Goal: Information Seeking & Learning: Learn about a topic

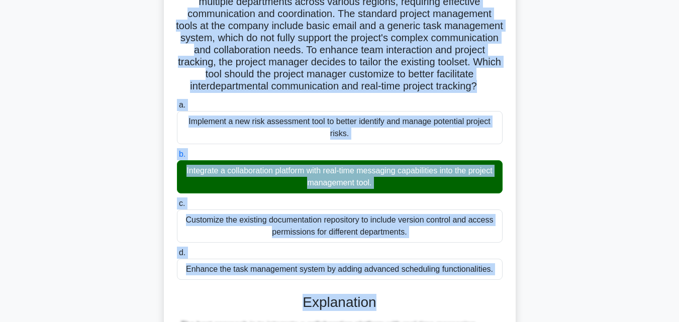
scroll to position [116, 0]
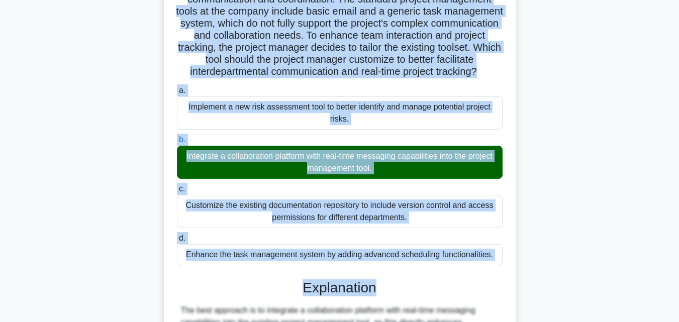
drag, startPoint x: 199, startPoint y: 78, endPoint x: 494, endPoint y: 265, distance: 349.2
click at [494, 265] on div "A project manager is overseeing the implementation of a new inventory managemen…" at bounding box center [340, 219] width 344 height 548
copy div "A project manager is overseeing the implementation of a new inventory managemen…"
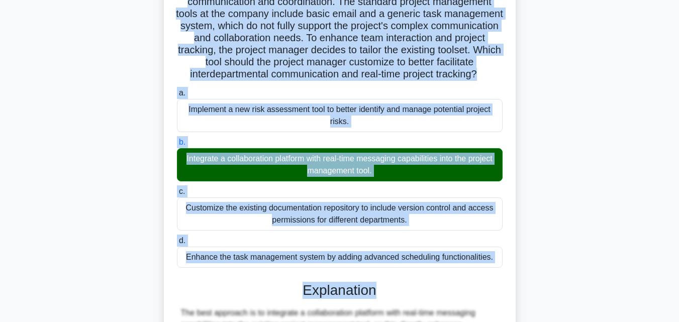
scroll to position [322, 0]
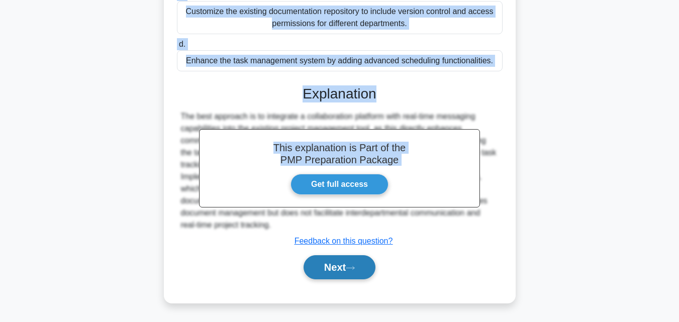
click at [330, 259] on button "Next" at bounding box center [340, 267] width 72 height 24
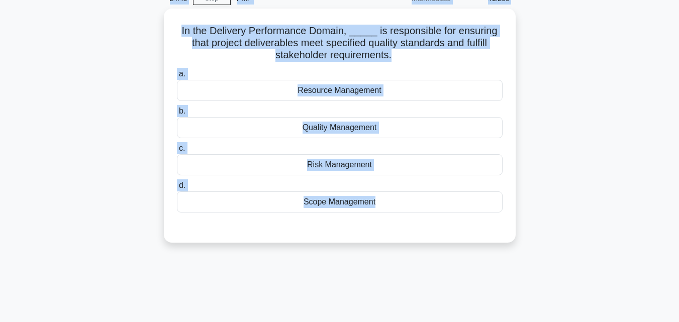
scroll to position [0, 0]
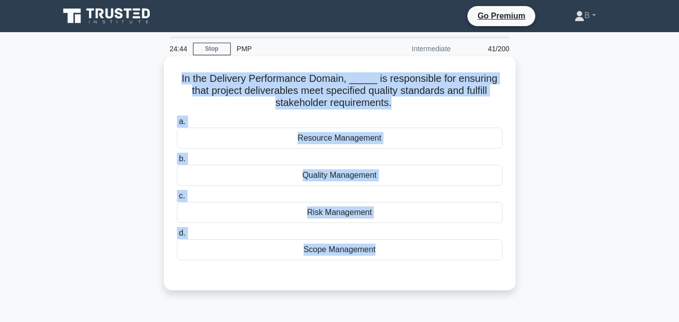
drag, startPoint x: 384, startPoint y: 55, endPoint x: 181, endPoint y: 71, distance: 204.1
click at [181, 71] on div "In the Delivery Performance Domain, _____ is responsible for ensuring that proj…" at bounding box center [340, 173] width 344 height 226
copy div "In the Delivery Performance Domain, _____ is responsible for ensuring that proj…"
click at [395, 173] on div "Quality Management" at bounding box center [340, 175] width 326 height 21
click at [177, 162] on input "b. Quality Management" at bounding box center [177, 159] width 0 height 7
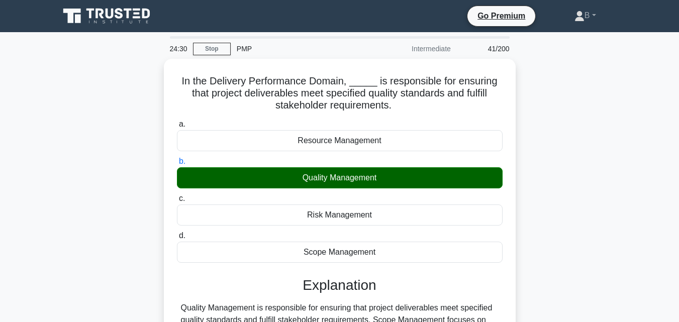
scroll to position [221, 0]
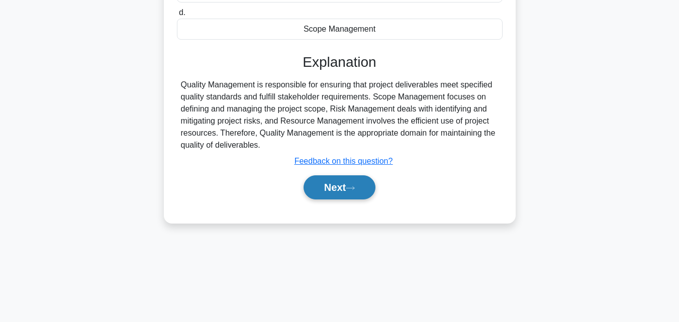
click at [365, 194] on button "Next" at bounding box center [340, 187] width 72 height 24
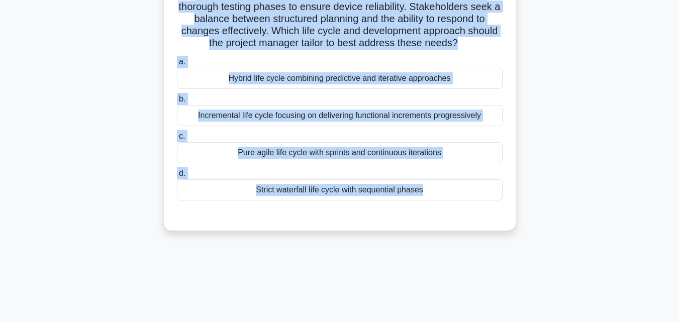
scroll to position [0, 0]
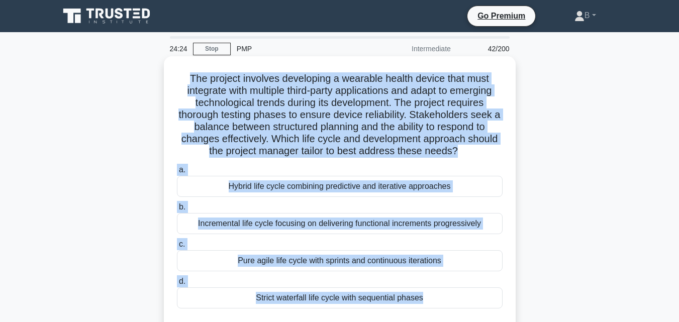
drag, startPoint x: 334, startPoint y: 104, endPoint x: 183, endPoint y: 71, distance: 153.8
click at [183, 71] on div "The project involves developing a wearable health device that must integrate wi…" at bounding box center [340, 197] width 344 height 274
copy div "The project involves developing a wearable health device that must integrate wi…"
click at [396, 186] on div "Hybrid life cycle combining predictive and iterative approaches" at bounding box center [340, 186] width 326 height 21
click at [177, 173] on input "a. Hybrid life cycle combining predictive and iterative approaches" at bounding box center [177, 170] width 0 height 7
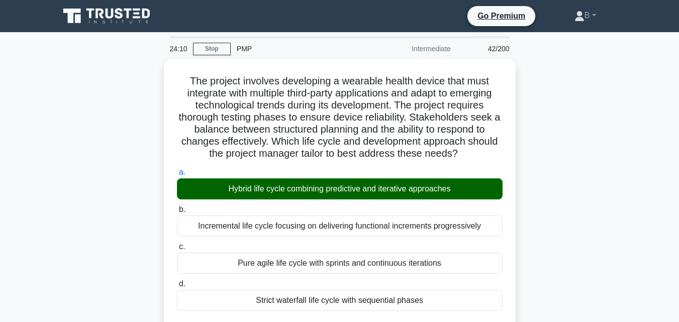
scroll to position [238, 0]
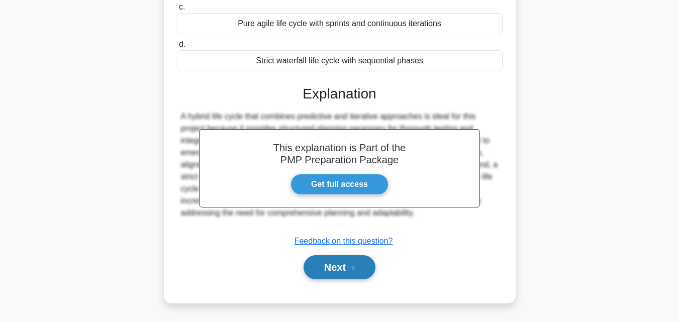
click at [347, 265] on button "Next" at bounding box center [340, 267] width 72 height 24
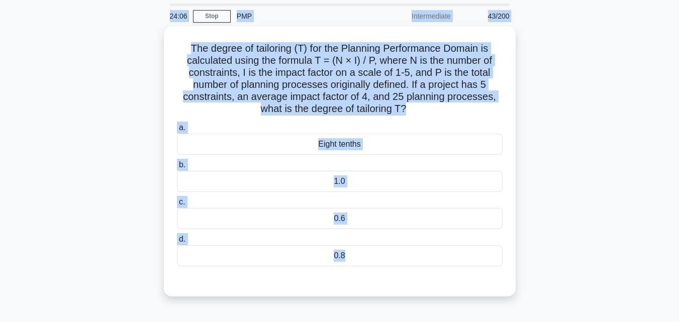
scroll to position [0, 0]
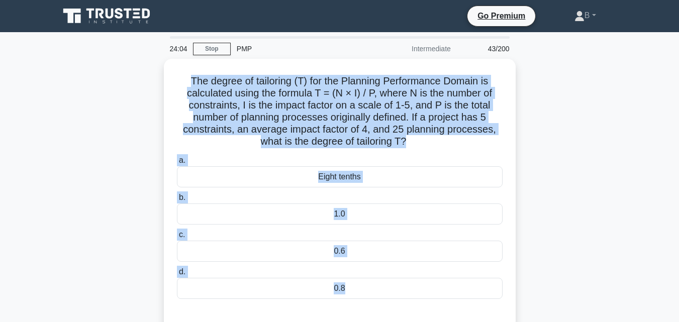
drag, startPoint x: 357, startPoint y: 87, endPoint x: 157, endPoint y: 78, distance: 200.2
click at [157, 78] on div "The degree of tailoring (T) for the Planning Performance Domain is calculated u…" at bounding box center [339, 200] width 573 height 282
copy div "The degree of tailoring (T) for the Planning Performance Domain is calculated u…"
click at [547, 195] on div "The degree of tailoring (T) for the Planning Performance Domain is calculated u…" at bounding box center [339, 200] width 573 height 282
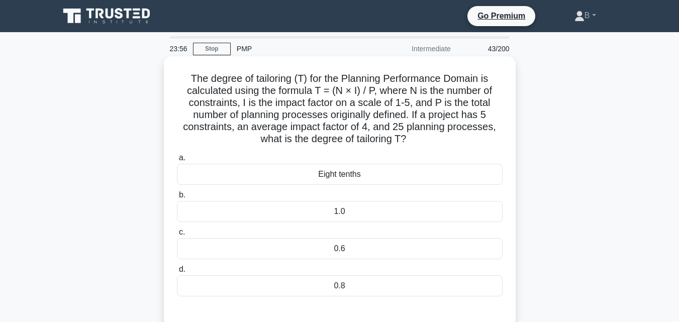
click at [400, 287] on div "0.8" at bounding box center [340, 285] width 326 height 21
click at [177, 273] on input "d. 0.8" at bounding box center [177, 269] width 0 height 7
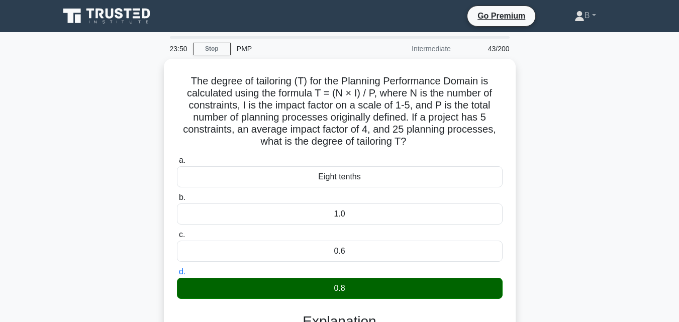
scroll to position [226, 0]
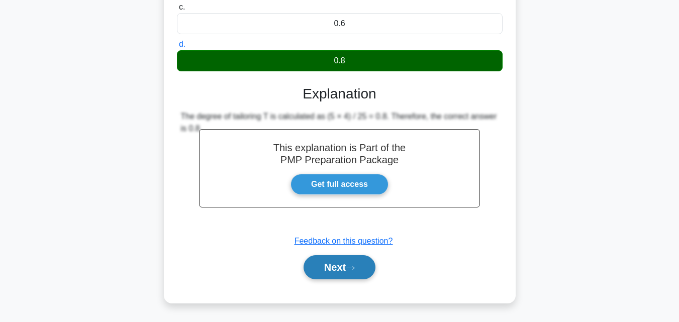
click at [351, 266] on icon at bounding box center [350, 268] width 9 height 6
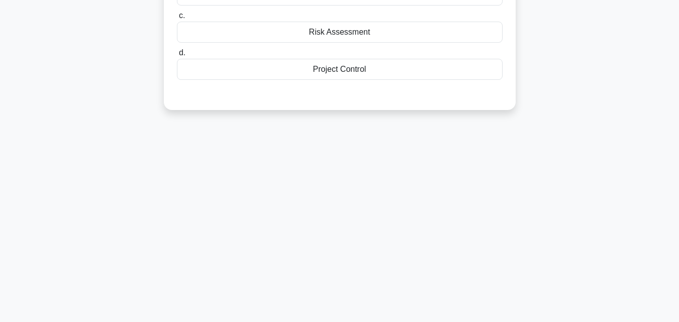
scroll to position [169, 0]
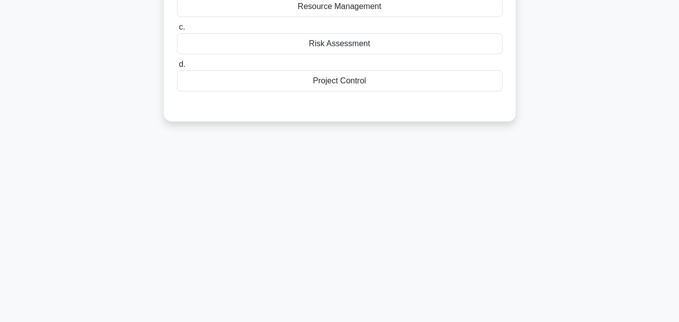
drag, startPoint x: 320, startPoint y: 13, endPoint x: 355, endPoint y: 80, distance: 75.5
click at [355, 80] on div "Project Control" at bounding box center [340, 80] width 326 height 21
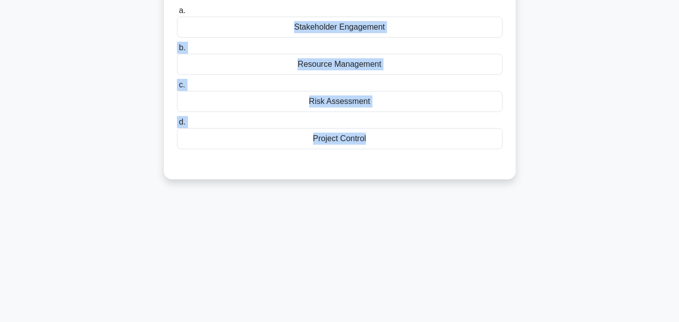
scroll to position [0, 0]
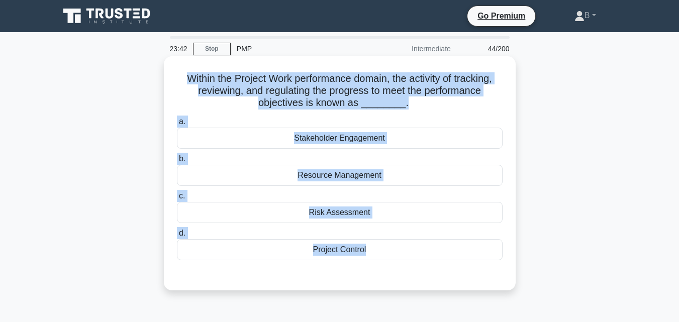
drag, startPoint x: 390, startPoint y: 104, endPoint x: 181, endPoint y: 68, distance: 212.5
click at [181, 68] on div "Within the Project Work performance domain, the activity of tracking, reviewing…" at bounding box center [340, 173] width 344 height 226
copy div "Within the Project Work performance domain, the activity of tracking, reviewing…"
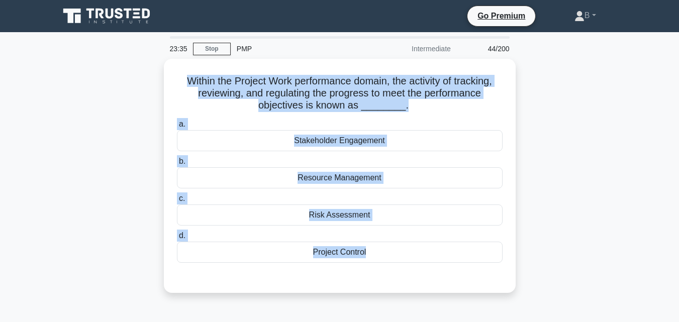
click at [678, 283] on main "23:35 Stop PMP Intermediate 44/200 Within the Project Work performance domain, …" at bounding box center [339, 287] width 679 height 511
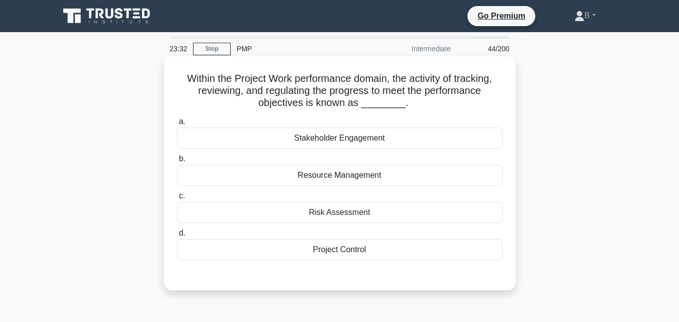
click at [412, 174] on div "Resource Management" at bounding box center [340, 175] width 326 height 21
click at [177, 162] on input "b. Resource Management" at bounding box center [177, 159] width 0 height 7
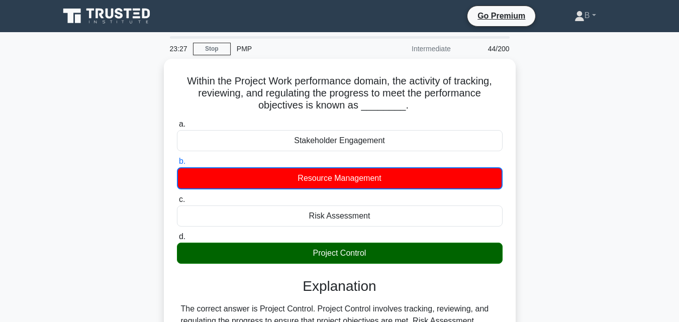
click at [678, 254] on main "23:27 Stop PMP Intermediate 44/200 Within the Project Work performance domain, …" at bounding box center [339, 287] width 679 height 511
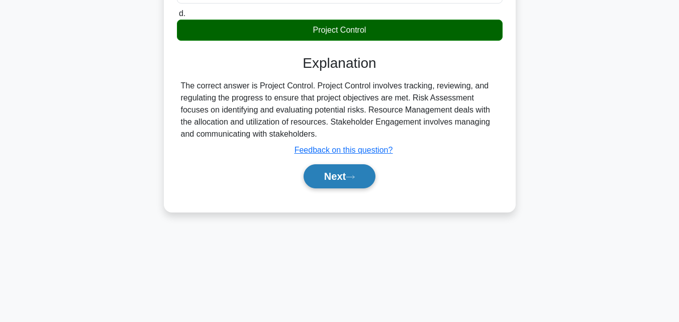
click at [346, 178] on button "Next" at bounding box center [340, 176] width 72 height 24
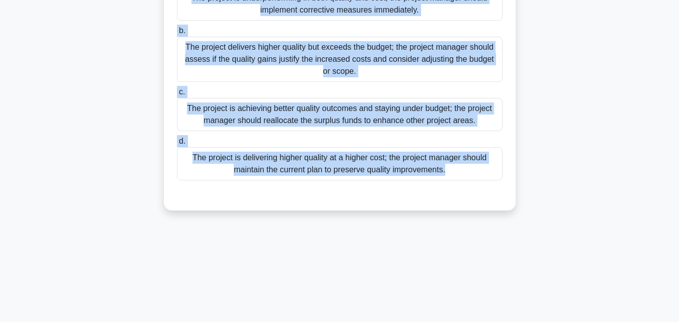
scroll to position [0, 0]
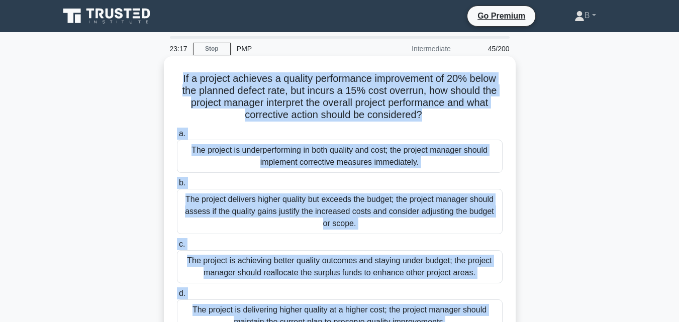
drag, startPoint x: 448, startPoint y: 126, endPoint x: 176, endPoint y: 72, distance: 277.2
click at [176, 72] on div "If a project achieves a quality performance improvement of 20% below the planne…" at bounding box center [340, 209] width 344 height 298
copy div "If a project achieves a quality performance improvement of 20% below the planne…"
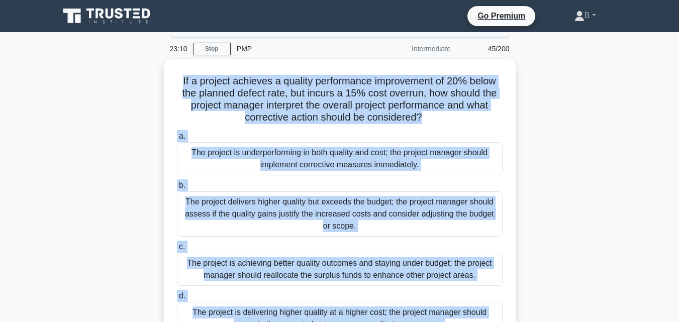
scroll to position [221, 0]
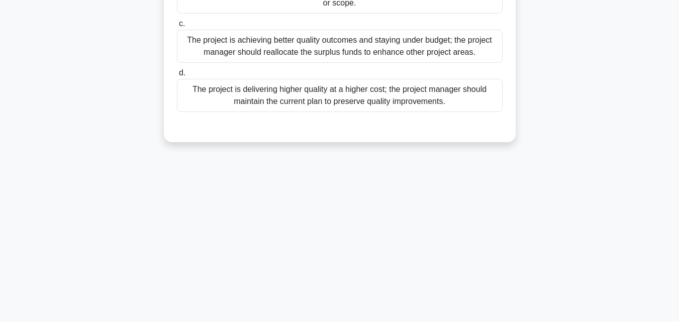
click at [409, 48] on div "The project is achieving better quality outcomes and staying under budget; the …" at bounding box center [340, 46] width 326 height 33
click at [177, 27] on input "c. The project is achieving better quality outcomes and staying under budget; t…" at bounding box center [177, 24] width 0 height 7
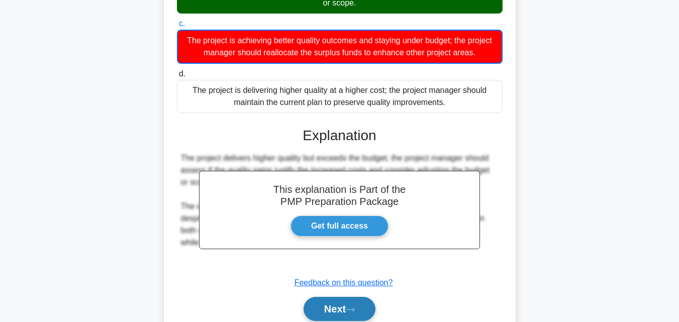
click at [335, 312] on button "Next" at bounding box center [340, 309] width 72 height 24
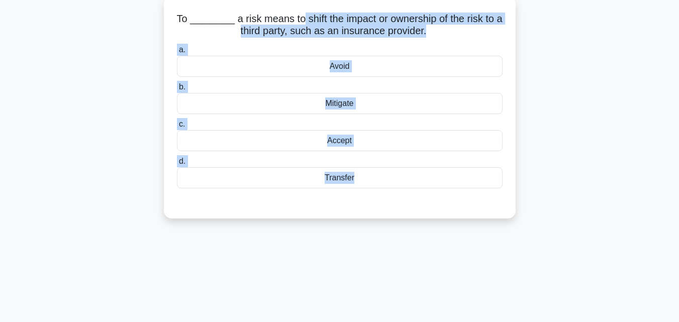
scroll to position [0, 0]
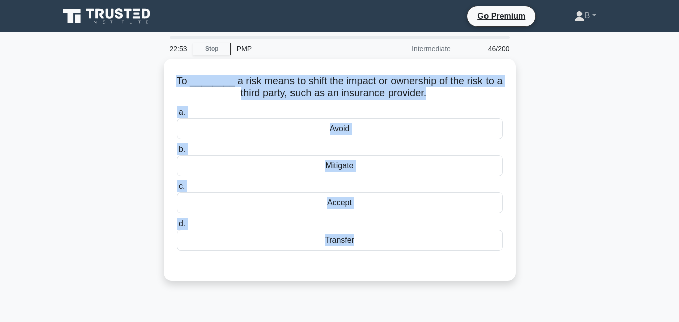
drag, startPoint x: 426, startPoint y: 45, endPoint x: 148, endPoint y: 78, distance: 279.9
click at [148, 78] on div "To ________ a risk means to shift the impact or ownership of the risk to a thir…" at bounding box center [339, 176] width 573 height 234
copy div "To ________ a risk means to shift the impact or ownership of the risk to a thir…"
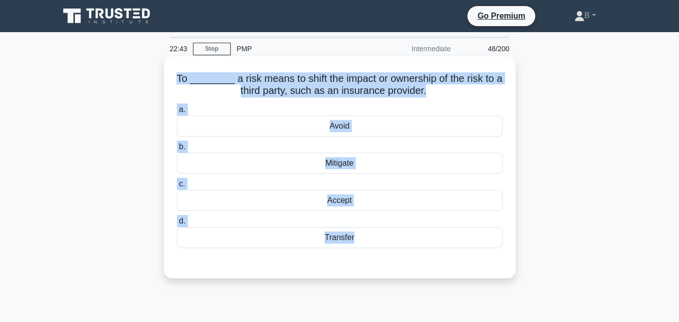
click at [383, 239] on div "Transfer" at bounding box center [340, 237] width 326 height 21
click at [177, 225] on input "d. Transfer" at bounding box center [177, 221] width 0 height 7
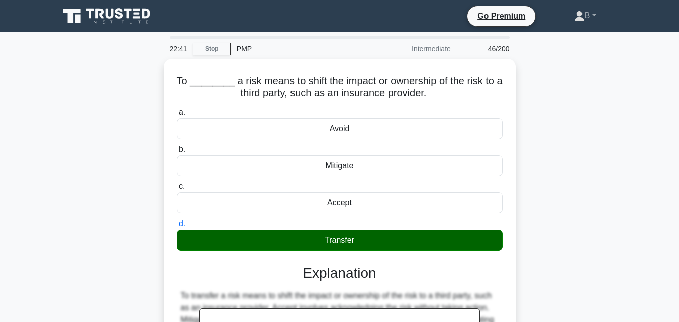
click at [678, 246] on main "22:41 Stop PMP Intermediate 46/200 To ________ a risk means to shift the impact…" at bounding box center [339, 287] width 679 height 511
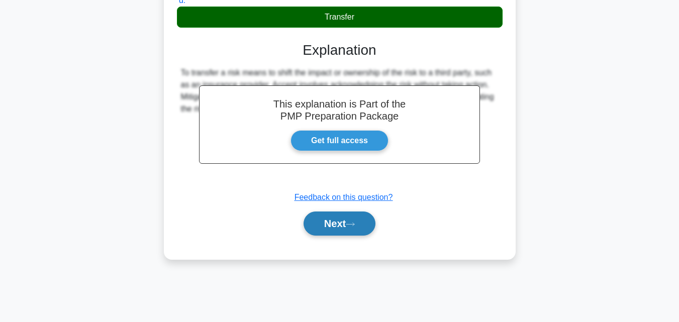
click at [351, 216] on button "Next" at bounding box center [340, 224] width 72 height 24
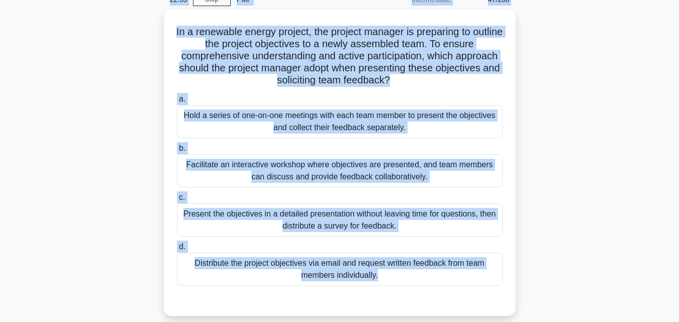
scroll to position [0, 0]
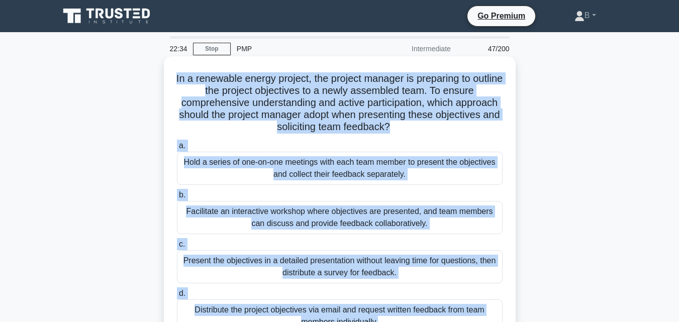
drag, startPoint x: 402, startPoint y: 129, endPoint x: 182, endPoint y: 75, distance: 226.1
click at [182, 75] on div "In a renewable energy project, the project manager is preparing to outline the …" at bounding box center [340, 209] width 344 height 298
copy div "In a renewable energy project, the project manager is preparing to outline the …"
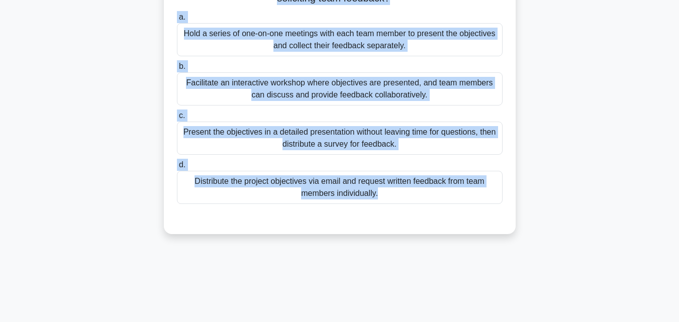
scroll to position [162, 0]
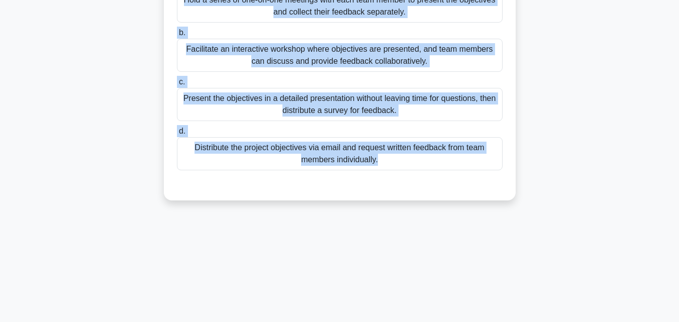
click at [489, 169] on div "Distribute the project objectives via email and request written feedback from t…" at bounding box center [340, 153] width 326 height 33
click at [177, 135] on input "d. Distribute the project objectives via email and request written feedback fro…" at bounding box center [177, 131] width 0 height 7
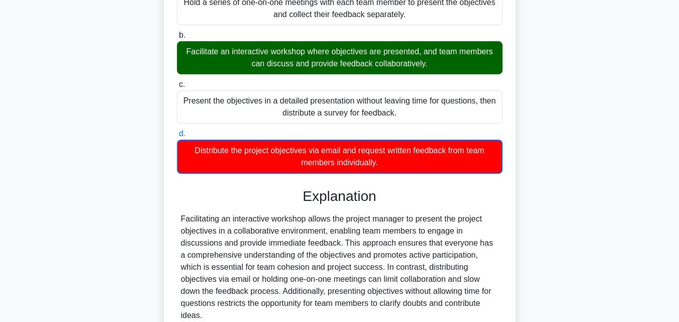
scroll to position [239, 0]
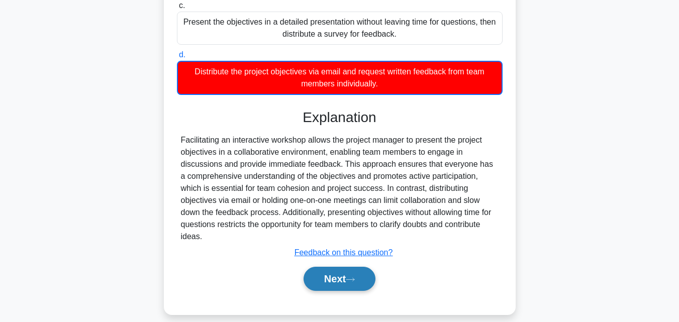
click at [346, 267] on button "Next" at bounding box center [340, 279] width 72 height 24
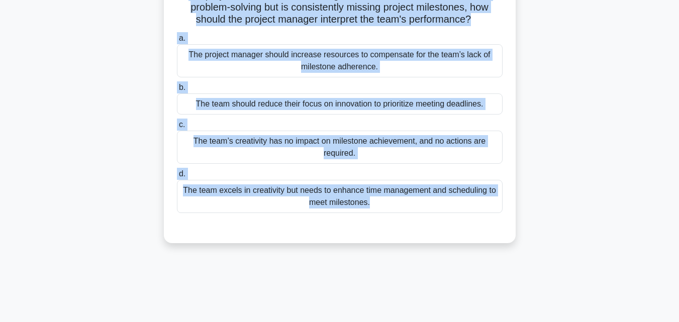
scroll to position [23, 0]
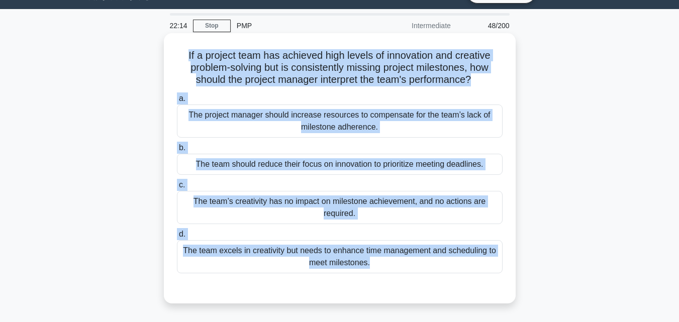
drag, startPoint x: 387, startPoint y: 80, endPoint x: 181, endPoint y: 42, distance: 210.1
click at [181, 42] on div "If a project team has achieved high levels of innovation and creative problem-s…" at bounding box center [340, 168] width 344 height 262
copy div "If a project team has achieved high levels of innovation and creative problem-s…"
click at [326, 170] on div "The team should reduce their focus on innovation to prioritize meeting deadline…" at bounding box center [340, 164] width 326 height 21
click at [177, 151] on input "b. The team should reduce their focus on innovation to prioritize meeting deadl…" at bounding box center [177, 148] width 0 height 7
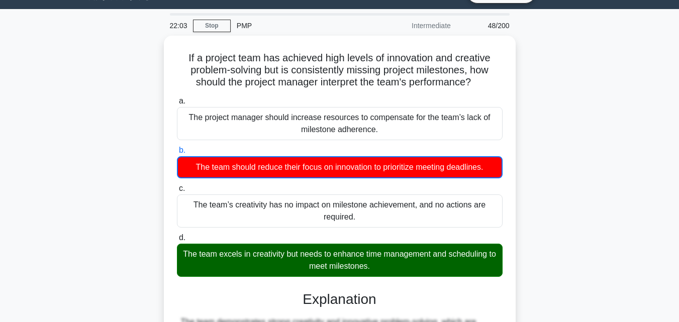
scroll to position [227, 0]
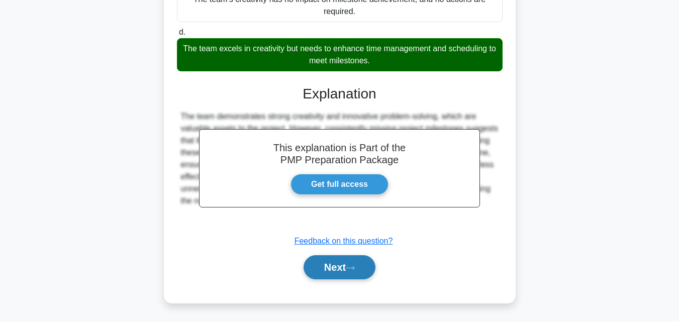
click at [350, 259] on button "Next" at bounding box center [340, 267] width 72 height 24
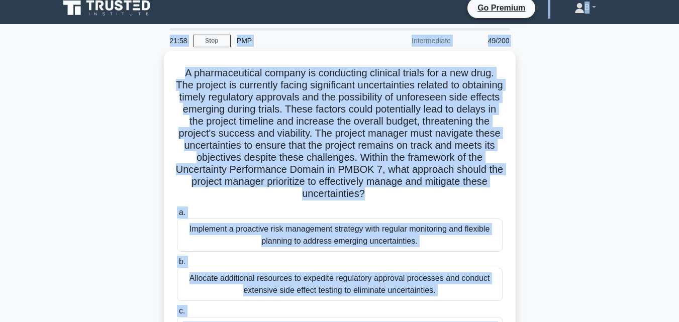
scroll to position [0, 0]
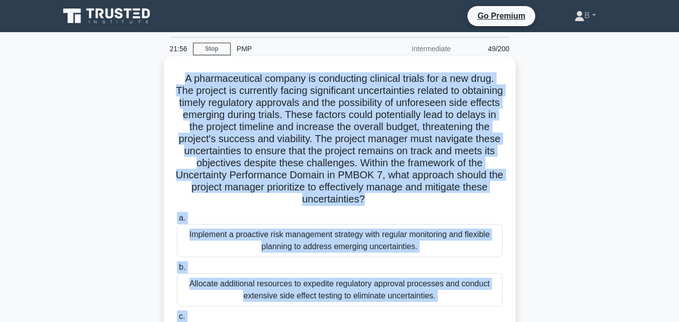
drag, startPoint x: 423, startPoint y: 190, endPoint x: 181, endPoint y: 67, distance: 271.0
click at [181, 67] on div "A pharmaceutical company is conducting clinical trials for a new drug. The proj…" at bounding box center [340, 245] width 344 height 371
copy div "A pharmaceutical company is conducting clinical trials for a new drug. The proj…"
click at [327, 238] on div "Implement a proactive risk management strategy with regular monitoring and flex…" at bounding box center [340, 240] width 326 height 33
click at [177, 222] on input "a. Implement a proactive risk management strategy with regular monitoring and f…" at bounding box center [177, 218] width 0 height 7
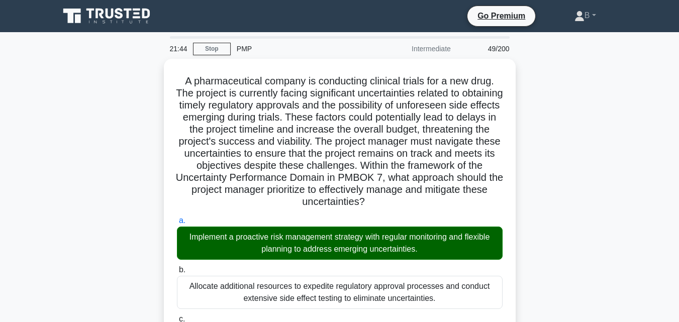
scroll to position [281, 0]
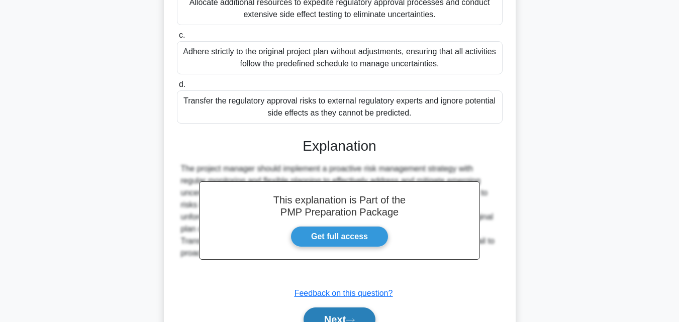
click at [346, 318] on button "Next" at bounding box center [340, 320] width 72 height 24
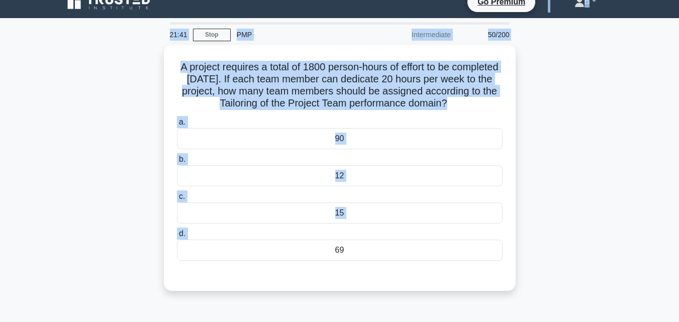
scroll to position [0, 0]
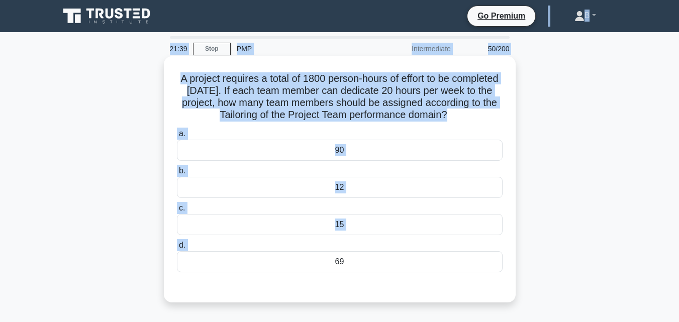
drag, startPoint x: 303, startPoint y: 37, endPoint x: 276, endPoint y: 176, distance: 141.3
click at [279, 181] on div "a. 90 b. 12 c. d." at bounding box center [340, 200] width 338 height 149
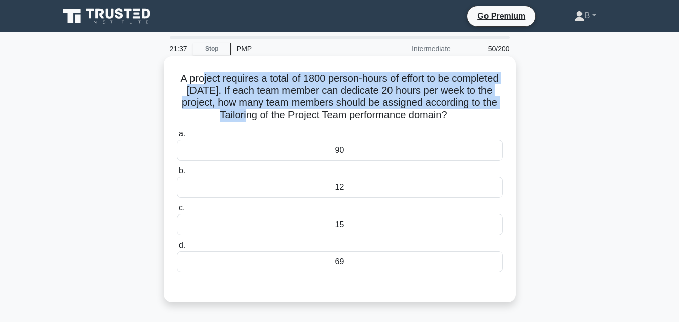
drag, startPoint x: 251, startPoint y: 119, endPoint x: 226, endPoint y: 77, distance: 49.1
click at [226, 77] on h5 "A project requires a total of 1800 person-hours of effort to be completed withi…" at bounding box center [340, 96] width 328 height 49
drag, startPoint x: 201, startPoint y: 77, endPoint x: 375, endPoint y: 272, distance: 260.9
click at [375, 272] on div "A project requires a total of 1800 person-hours of effort to be completed withi…" at bounding box center [340, 179] width 344 height 238
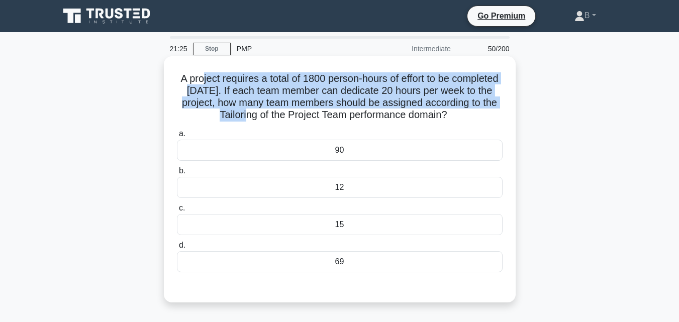
click at [334, 154] on div "90" at bounding box center [340, 150] width 326 height 21
click at [177, 137] on input "a. 90" at bounding box center [177, 134] width 0 height 7
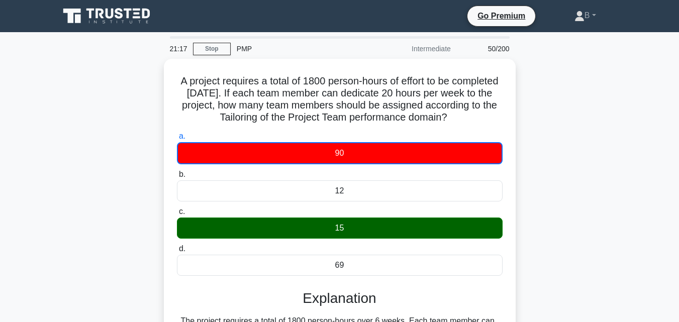
scroll to position [221, 0]
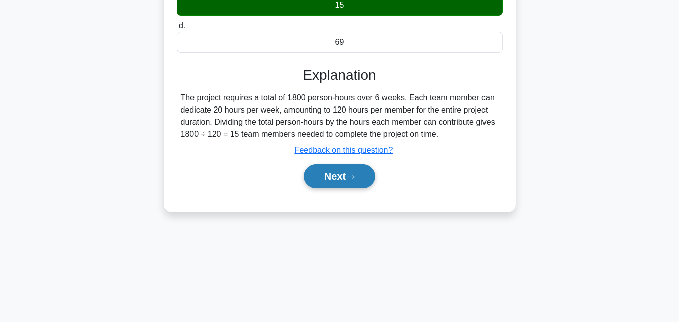
click at [349, 177] on button "Next" at bounding box center [340, 176] width 72 height 24
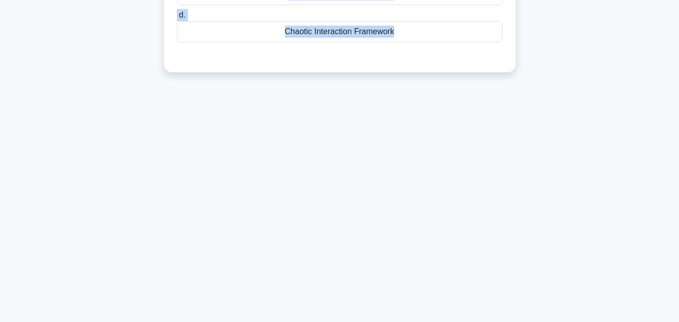
scroll to position [0, 0]
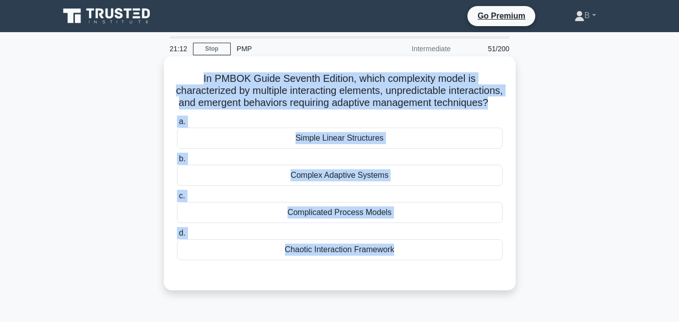
drag, startPoint x: 421, startPoint y: 70, endPoint x: 182, endPoint y: 78, distance: 238.3
click at [182, 78] on div "In PMBOK Guide Seventh Edition, which complexity model is characterized by mult…" at bounding box center [340, 173] width 344 height 226
click at [387, 185] on div "Complex Adaptive Systems" at bounding box center [340, 175] width 326 height 21
click at [177, 162] on input "b. Complex Adaptive Systems" at bounding box center [177, 159] width 0 height 7
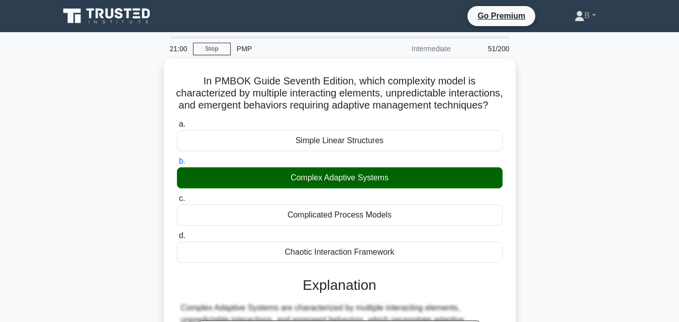
scroll to position [221, 0]
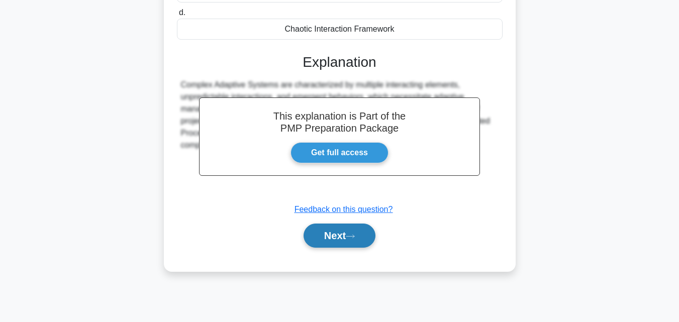
click at [348, 241] on button "Next" at bounding box center [340, 236] width 72 height 24
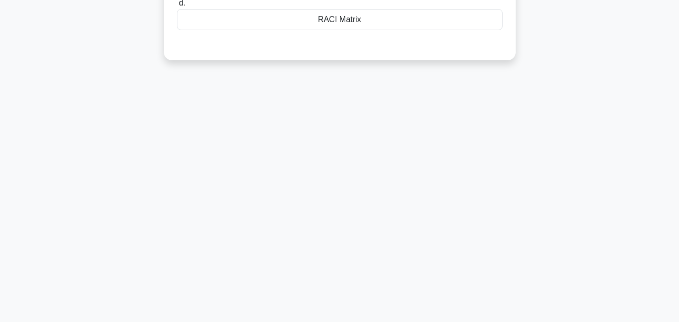
scroll to position [0, 0]
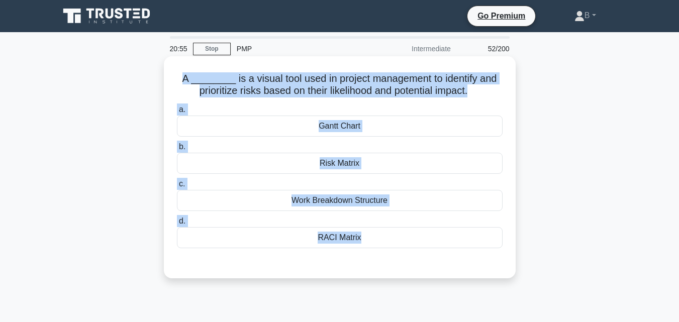
drag, startPoint x: 398, startPoint y: 39, endPoint x: 172, endPoint y: 79, distance: 229.7
click at [172, 79] on div "A ________ is a visual tool used in project management to identify and prioriti…" at bounding box center [340, 167] width 344 height 214
click at [507, 90] on div "A ________ is a visual tool used in project management to identify and prioriti…" at bounding box center [340, 167] width 344 height 214
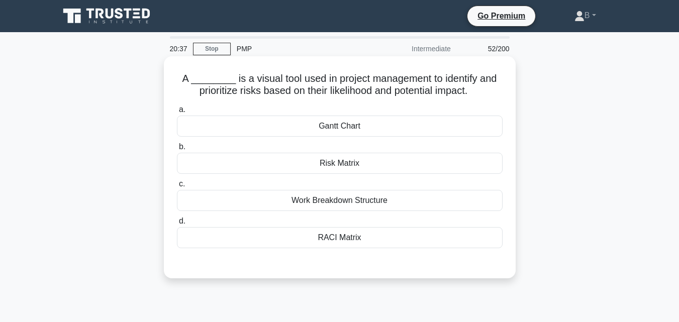
drag, startPoint x: 507, startPoint y: 90, endPoint x: 496, endPoint y: 97, distance: 13.4
click at [496, 97] on div "A ________ is a visual tool used in project management to identify and prioriti…" at bounding box center [340, 167] width 344 height 214
click at [406, 202] on div "Work Breakdown Structure" at bounding box center [340, 200] width 326 height 21
click at [177, 187] on input "c. Work Breakdown Structure" at bounding box center [177, 184] width 0 height 7
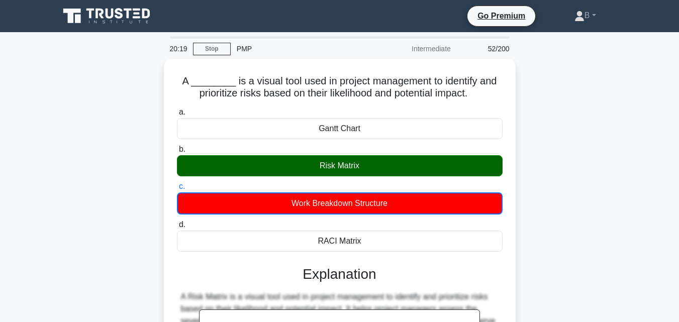
scroll to position [221, 0]
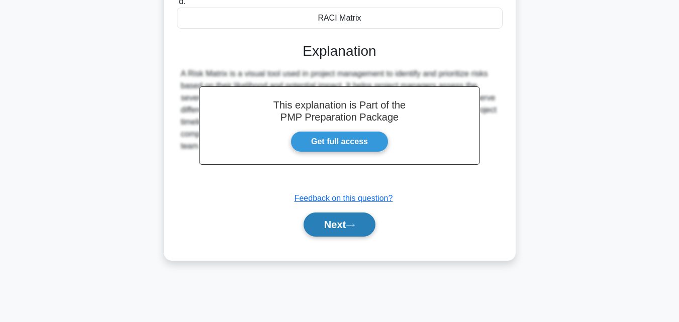
click at [353, 220] on button "Next" at bounding box center [340, 225] width 72 height 24
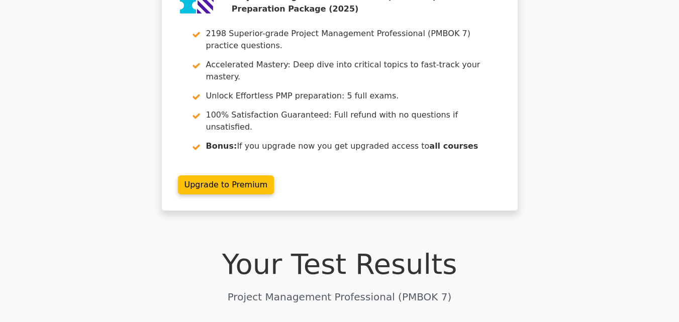
scroll to position [64, 0]
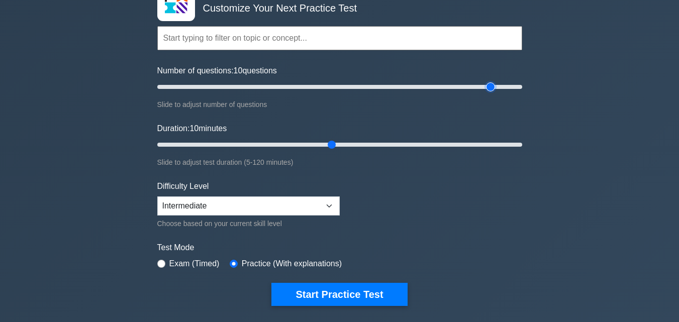
type input "185"
click at [488, 85] on input "Number of questions: 10 questions" at bounding box center [339, 87] width 365 height 12
drag, startPoint x: 488, startPoint y: 85, endPoint x: 494, endPoint y: 85, distance: 6.0
click at [494, 85] on input "Number of questions: 185 questions" at bounding box center [339, 87] width 365 height 12
click at [308, 146] on input "Duration: 50 minutes" at bounding box center [339, 145] width 365 height 12
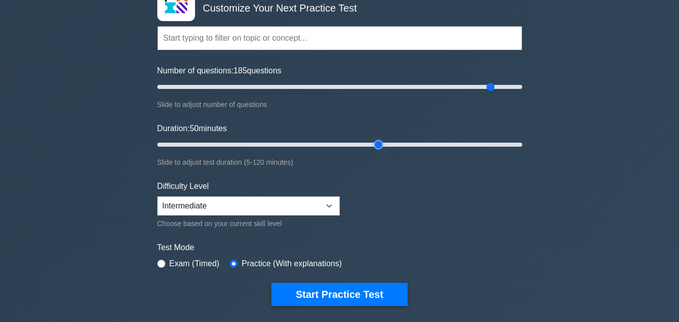
type input "75"
click at [371, 142] on input "Duration: 50 minutes" at bounding box center [339, 145] width 365 height 12
click at [301, 208] on select "Beginner Intermediate Expert" at bounding box center [248, 205] width 182 height 19
select select "expert"
click at [157, 196] on select "Beginner Intermediate Expert" at bounding box center [248, 205] width 182 height 19
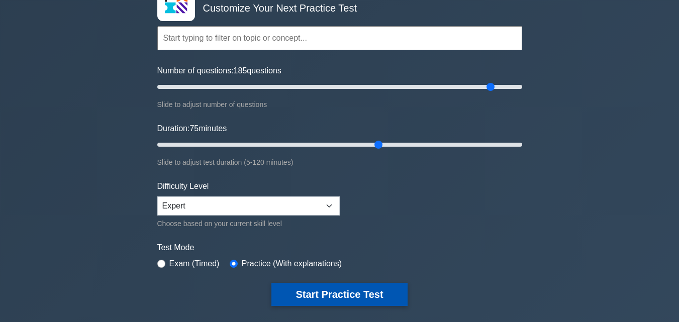
click at [314, 292] on button "Start Practice Test" at bounding box center [339, 294] width 136 height 23
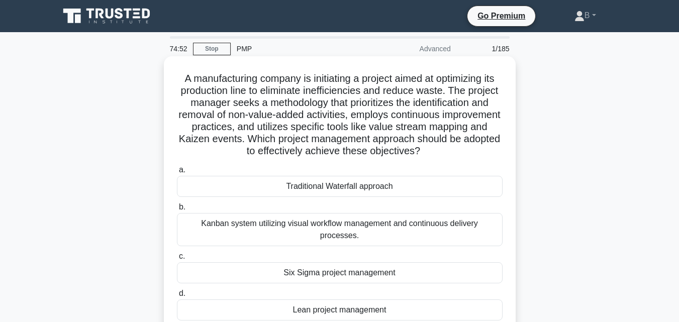
drag, startPoint x: 178, startPoint y: 78, endPoint x: 404, endPoint y: 295, distance: 312.7
click at [404, 295] on div "A manufacturing company is initiating a project aimed at optimizing its product…" at bounding box center [340, 203] width 344 height 286
copy div "A manufacturing company is initiating a project aimed at optimizing its product…"
click at [384, 222] on div "Kanban system utilizing visual workflow management and continuous delivery proc…" at bounding box center [340, 229] width 326 height 33
click at [177, 211] on input "b. Kanban system utilizing visual workflow management and continuous delivery p…" at bounding box center [177, 207] width 0 height 7
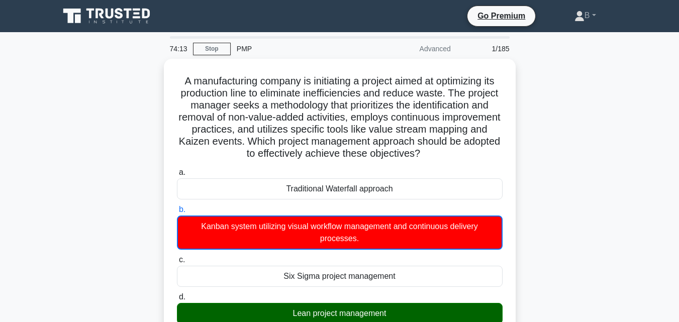
scroll to position [251, 0]
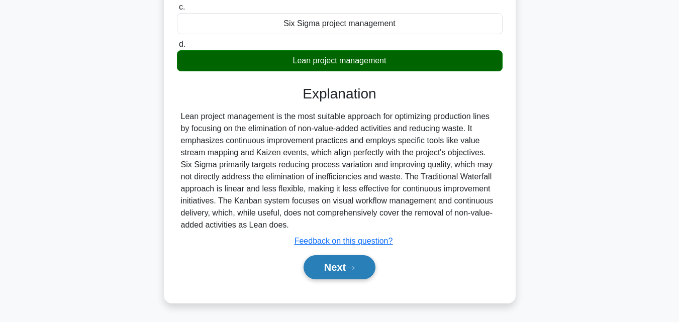
click at [349, 262] on button "Next" at bounding box center [340, 267] width 72 height 24
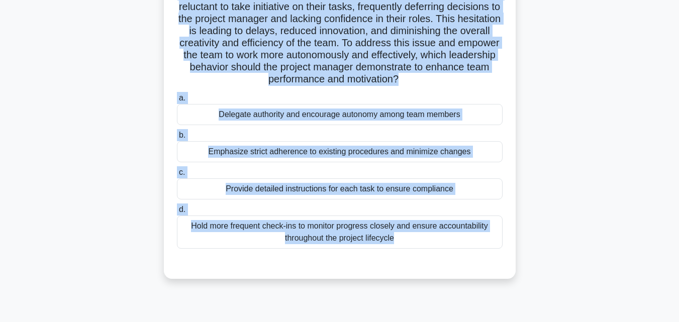
scroll to position [0, 0]
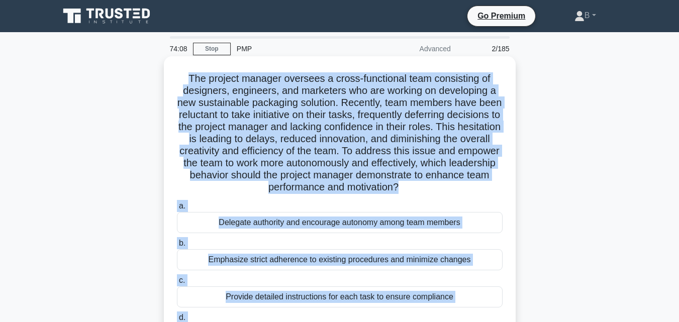
drag, startPoint x: 390, startPoint y: 148, endPoint x: 168, endPoint y: 61, distance: 238.5
click at [168, 61] on div "The project manager oversees a cross-functional team consisting of designers, e…" at bounding box center [340, 221] width 344 height 323
copy div "The project manager oversees a cross-functional team consisting of designers, e…"
click at [382, 225] on div "Delegate authority and encourage autonomy among team members" at bounding box center [340, 222] width 326 height 21
click at [177, 210] on input "a. Delegate authority and encourage autonomy among team members" at bounding box center [177, 206] width 0 height 7
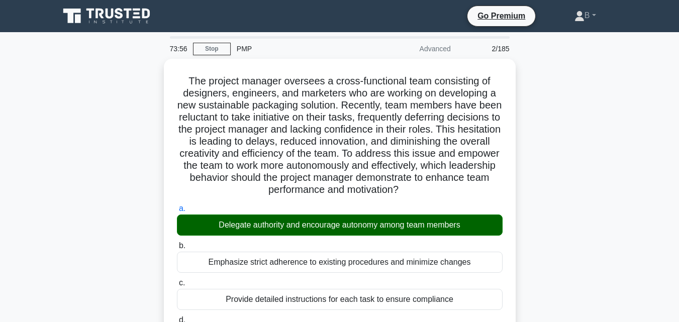
scroll to position [238, 0]
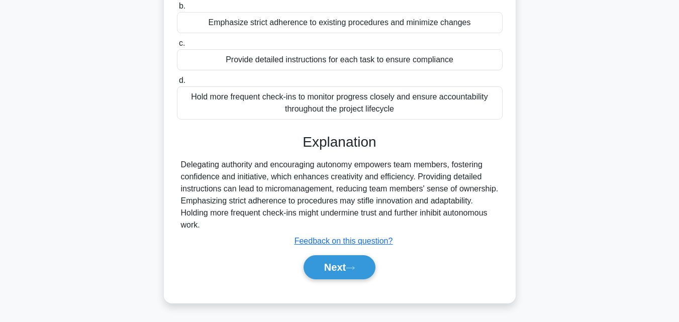
click at [348, 255] on div "Next" at bounding box center [340, 267] width 326 height 32
click at [344, 265] on button "Next" at bounding box center [340, 267] width 72 height 24
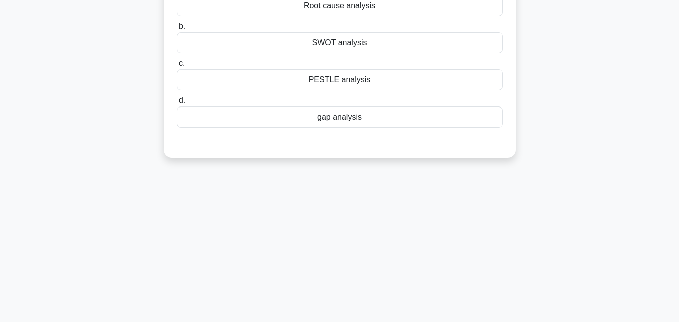
scroll to position [0, 0]
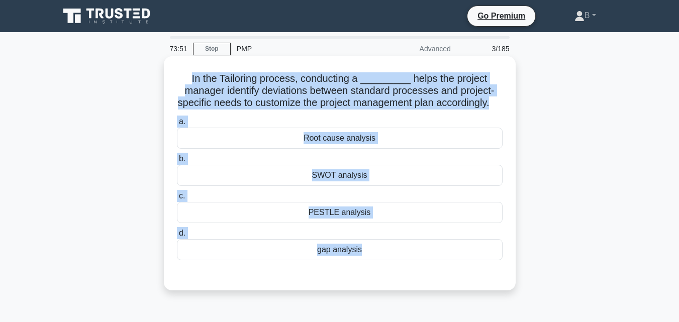
drag, startPoint x: 368, startPoint y: 64, endPoint x: 172, endPoint y: 79, distance: 196.6
click at [172, 79] on div "In the Tailoring process, conducting a _________ helps the project manager iden…" at bounding box center [340, 173] width 344 height 226
copy div "In the Tailoring process, conducting a _________ helps the project manager iden…"
click at [336, 260] on div "gap analysis" at bounding box center [340, 249] width 326 height 21
click at [177, 237] on input "d. gap analysis" at bounding box center [177, 233] width 0 height 7
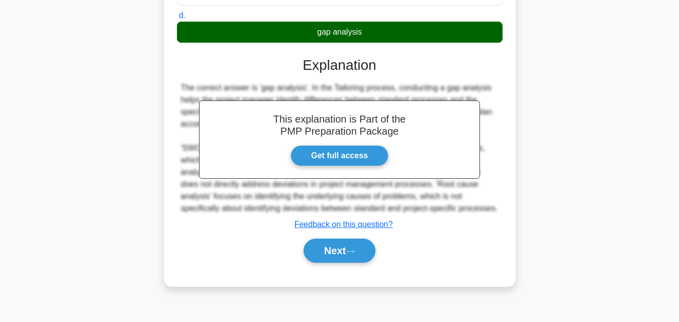
scroll to position [221, 0]
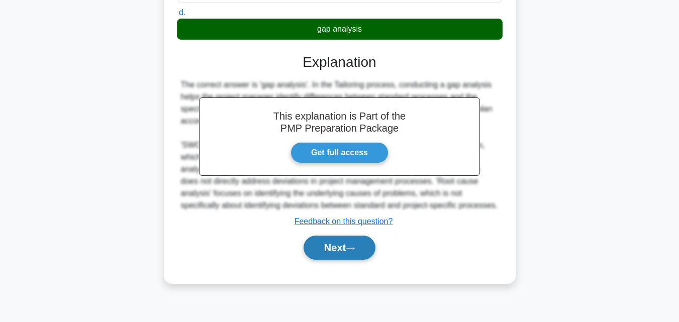
click at [333, 260] on button "Next" at bounding box center [340, 248] width 72 height 24
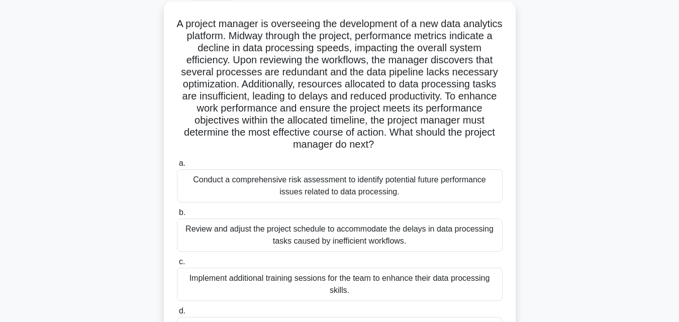
scroll to position [0, 0]
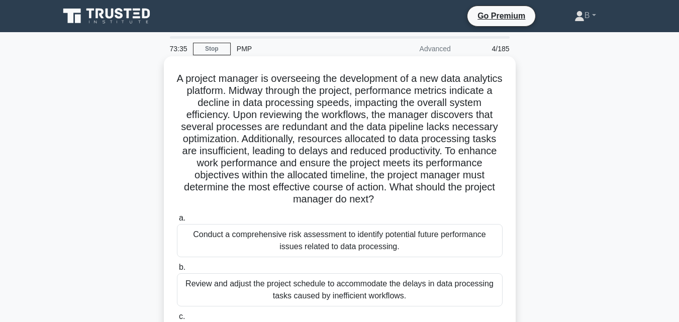
drag, startPoint x: 399, startPoint y: 185, endPoint x: 185, endPoint y: 68, distance: 244.2
click at [185, 68] on div "A project manager is overseeing the development of a new data analytics platfor…" at bounding box center [340, 245] width 344 height 371
copy div "A project manager is overseeing the development of a new data analytics platfor…"
click at [318, 239] on div "Conduct a comprehensive risk assessment to identify potential future performanc…" at bounding box center [340, 240] width 326 height 33
click at [177, 222] on input "a. Conduct a comprehensive risk assessment to identify potential future perform…" at bounding box center [177, 218] width 0 height 7
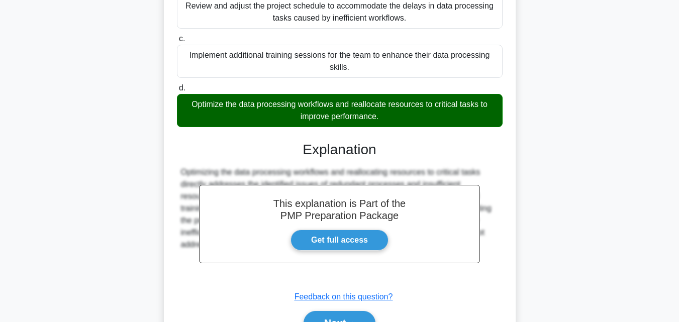
scroll to position [335, 0]
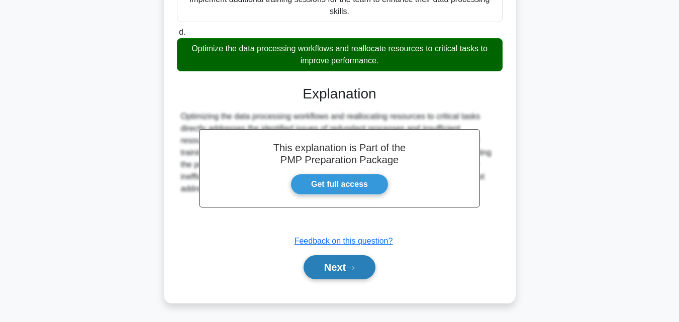
click at [346, 257] on button "Next" at bounding box center [340, 267] width 72 height 24
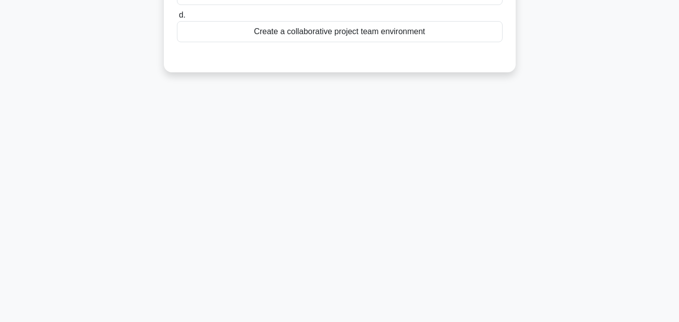
scroll to position [221, 0]
drag, startPoint x: 409, startPoint y: 49, endPoint x: 248, endPoint y: 0, distance: 168.2
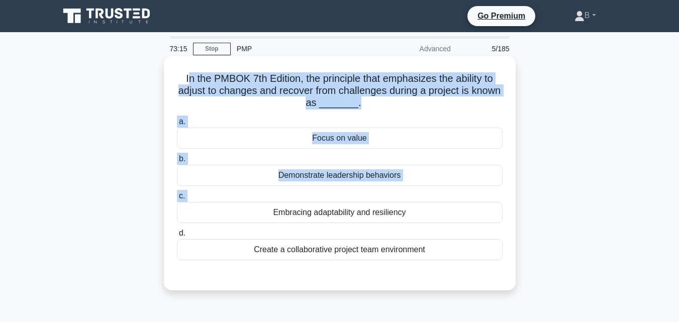
drag, startPoint x: 248, startPoint y: 0, endPoint x: 181, endPoint y: 72, distance: 98.1
click at [182, 72] on div "In the PMBOK 7th Edition, the principle that emphasizes the ability to adjust t…" at bounding box center [340, 173] width 344 height 226
click at [178, 71] on div "In the PMBOK 7th Edition, the principle that emphasizes the ability to adjust t…" at bounding box center [340, 173] width 344 height 226
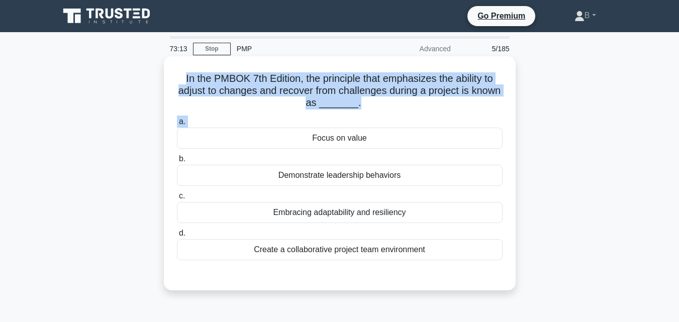
drag, startPoint x: 180, startPoint y: 75, endPoint x: 263, endPoint y: 136, distance: 102.4
click at [263, 136] on div "In the PMBOK 7th Edition, the principle that emphasizes the ability to adjust t…" at bounding box center [340, 173] width 344 height 226
drag, startPoint x: 340, startPoint y: 218, endPoint x: 463, endPoint y: 275, distance: 135.8
click at [463, 275] on div "a. Focus on value b. Demonstrate leadership behaviors c. d." at bounding box center [340, 196] width 328 height 165
click at [381, 277] on div "a. Focus on value b. Demonstrate leadership behaviors c. d." at bounding box center [340, 196] width 328 height 165
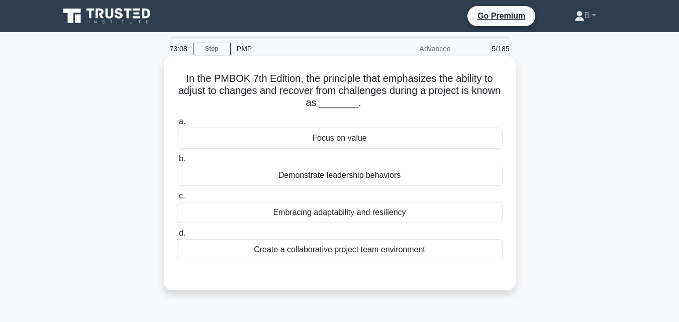
click at [381, 277] on div "a. Focus on value b. Demonstrate leadership behaviors c. d." at bounding box center [340, 196] width 328 height 165
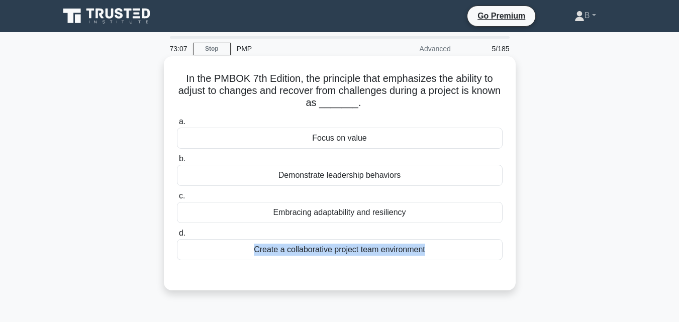
drag, startPoint x: 431, startPoint y: 270, endPoint x: 367, endPoint y: 219, distance: 81.8
click at [376, 228] on div "a. Focus on value b. Demonstrate leadership behaviors c. d." at bounding box center [340, 196] width 328 height 165
drag, startPoint x: 356, startPoint y: 205, endPoint x: 310, endPoint y: 189, distance: 48.9
click at [344, 203] on div "Embracing adaptability and resiliency" at bounding box center [340, 212] width 326 height 21
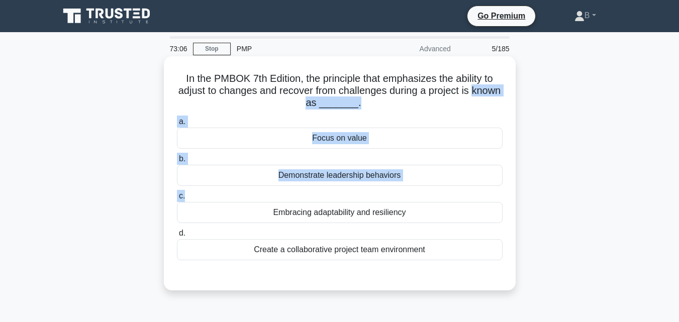
drag, startPoint x: 310, startPoint y: 189, endPoint x: 212, endPoint y: 112, distance: 124.9
click at [212, 112] on div "In the PMBOK 7th Edition, the principle that emphasizes the ability to adjust t…" at bounding box center [340, 173] width 344 height 226
drag, startPoint x: 181, startPoint y: 77, endPoint x: 436, endPoint y: 254, distance: 310.1
click at [436, 254] on div "In the PMBOK 7th Edition, the principle that emphasizes the ability to adjust t…" at bounding box center [340, 173] width 344 height 226
copy div "In the PMBOK 7th Edition, the principle that emphasizes the ability to adjust t…"
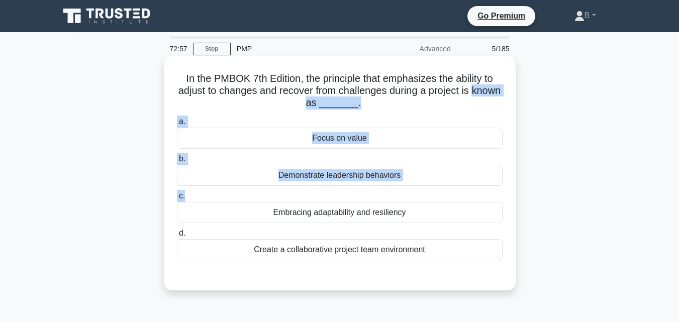
click at [445, 180] on div "Demonstrate leadership behaviors" at bounding box center [340, 175] width 326 height 21
click at [177, 162] on input "b. Demonstrate leadership behaviors" at bounding box center [177, 159] width 0 height 7
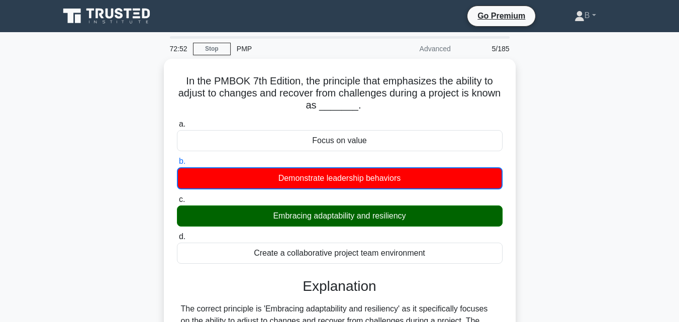
scroll to position [221, 0]
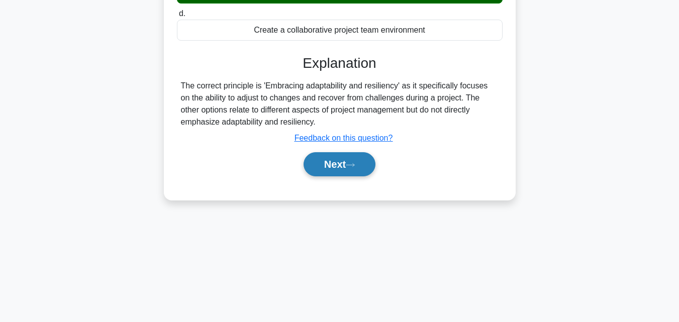
click at [360, 172] on button "Next" at bounding box center [340, 164] width 72 height 24
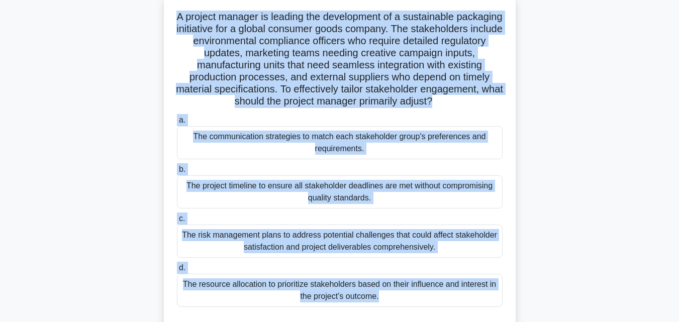
scroll to position [56, 0]
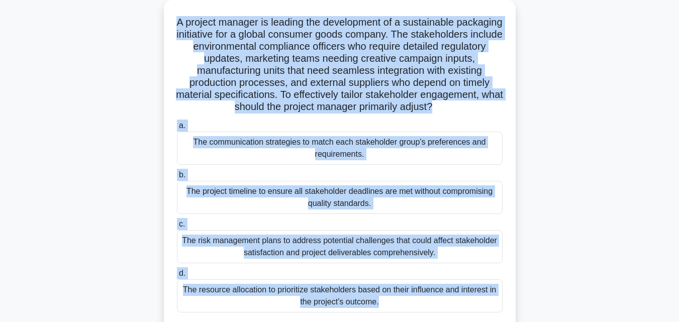
drag, startPoint x: 383, startPoint y: 156, endPoint x: 164, endPoint y: 19, distance: 258.2
click at [164, 19] on div "A project manager is leading the development of a sustainable packaging initiat…" at bounding box center [340, 171] width 352 height 343
copy div "A project manager is leading the development of a sustainable packaging initiat…"
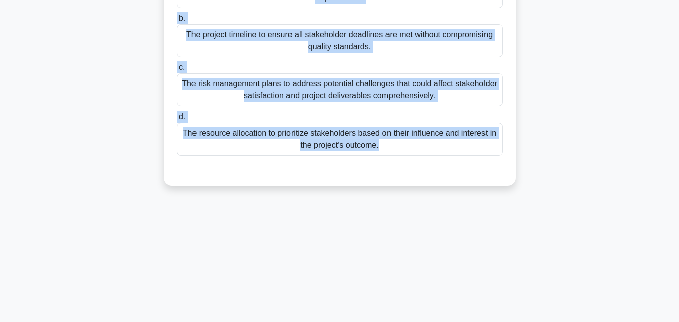
scroll to position [221, 0]
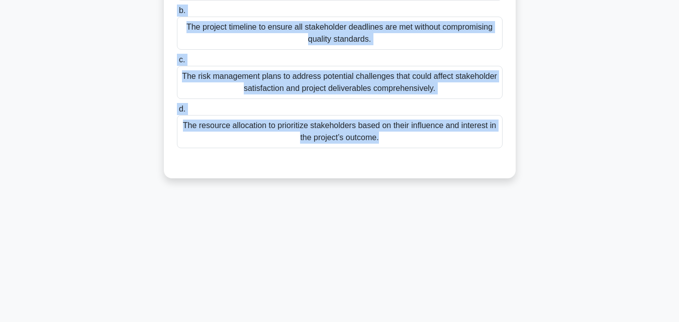
click at [428, 134] on div "The resource allocation to prioritize stakeholders based on their influence and…" at bounding box center [340, 131] width 326 height 33
click at [177, 113] on input "d. The resource allocation to prioritize stakeholders based on their influence …" at bounding box center [177, 109] width 0 height 7
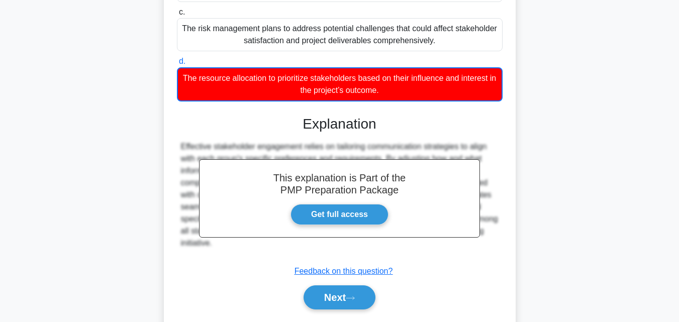
scroll to position [299, 0]
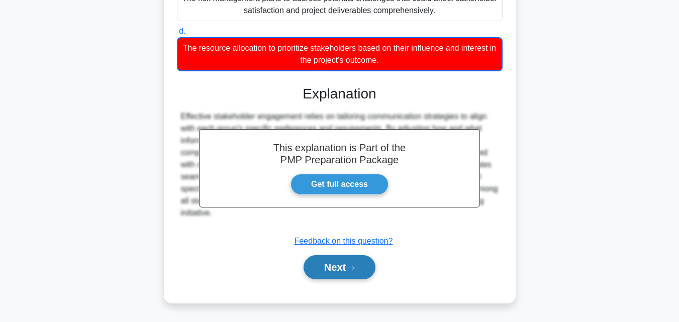
click at [325, 259] on button "Next" at bounding box center [340, 267] width 72 height 24
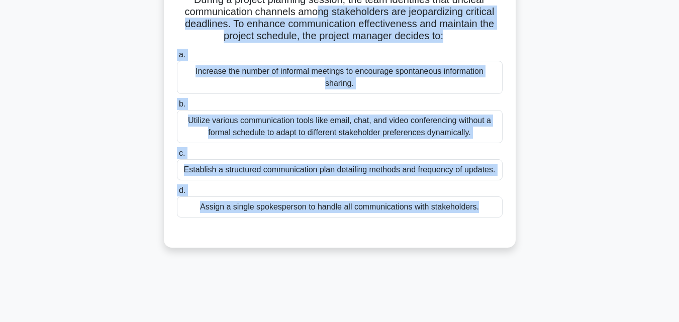
scroll to position [0, 0]
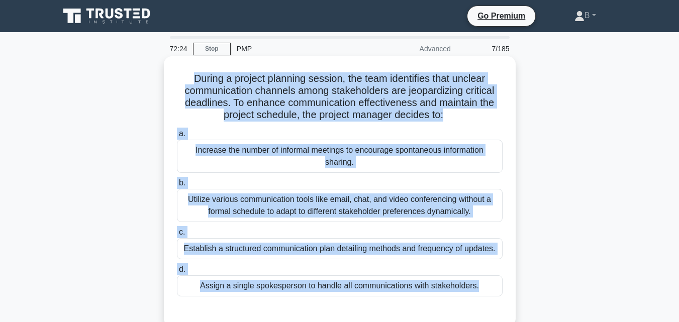
drag, startPoint x: 486, startPoint y: 89, endPoint x: 181, endPoint y: 71, distance: 305.6
click at [181, 71] on div "During a project planning session, the team identifies that unclear communicati…" at bounding box center [340, 191] width 344 height 262
copy div "During a project planning session, the team identifies that unclear communicati…"
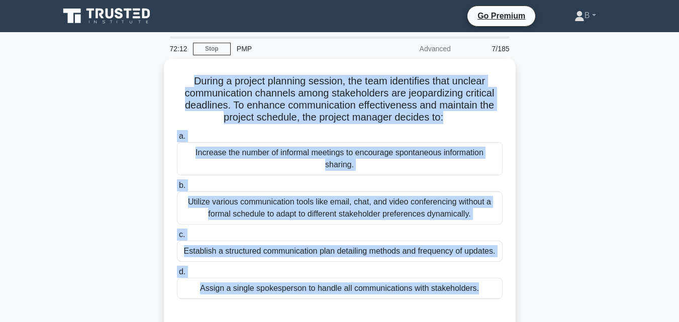
click at [628, 208] on main "72:12 Stop PMP Advanced 7/185 During a project planning session, the team ident…" at bounding box center [339, 287] width 679 height 511
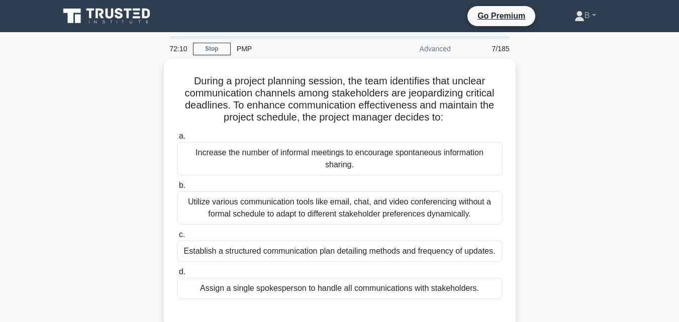
scroll to position [221, 0]
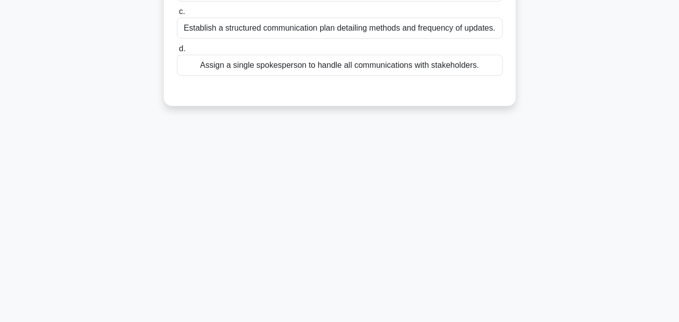
click at [343, 75] on div "Assign a single spokesperson to handle all communications with stakeholders." at bounding box center [340, 65] width 326 height 21
click at [177, 52] on input "d. Assign a single spokesperson to handle all communications with stakeholders." at bounding box center [177, 49] width 0 height 7
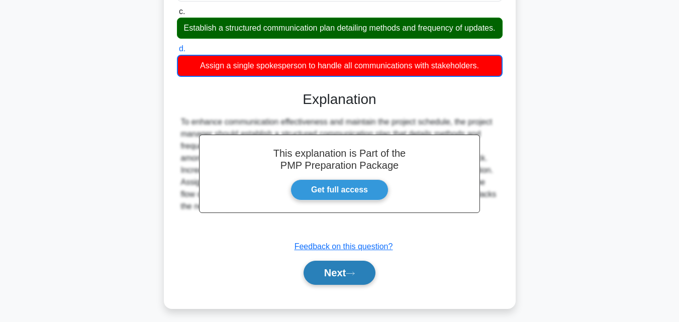
click at [352, 285] on button "Next" at bounding box center [340, 273] width 72 height 24
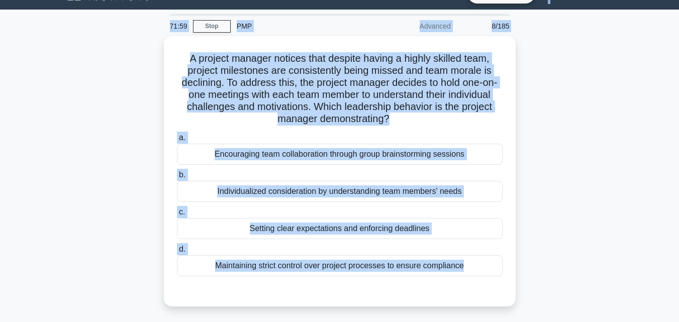
scroll to position [0, 0]
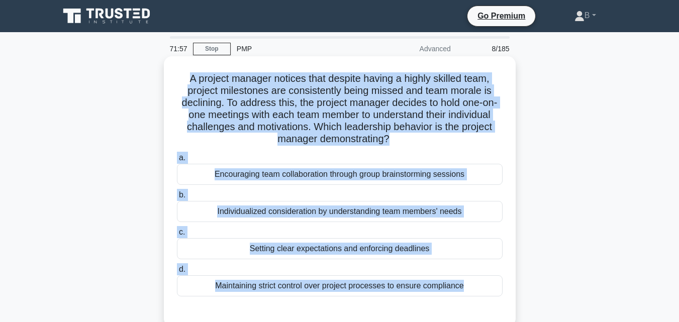
drag, startPoint x: 415, startPoint y: 39, endPoint x: 186, endPoint y: 67, distance: 230.3
click at [186, 67] on div "A project manager notices that despite having a highly skilled team, project mi…" at bounding box center [340, 191] width 344 height 262
copy div "A project manager notices that despite having a highly skilled team, project mi…"
click at [413, 169] on div "Encouraging team collaboration through group brainstorming sessions" at bounding box center [340, 174] width 326 height 21
click at [177, 161] on input "a. Encouraging team collaboration through group brainstorming sessions" at bounding box center [177, 158] width 0 height 7
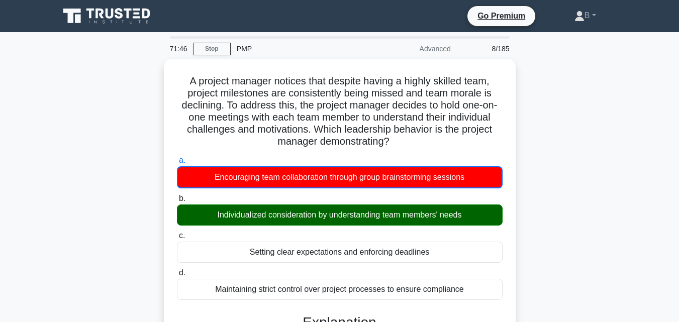
scroll to position [221, 0]
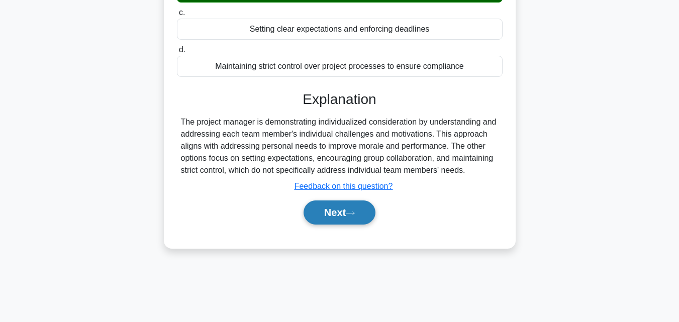
click at [350, 211] on button "Next" at bounding box center [340, 212] width 72 height 24
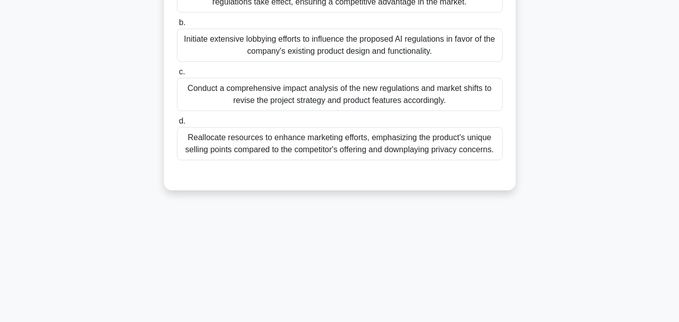
click at [442, 140] on div "a. Focus on accelerating the development timeline to launch the product before …" at bounding box center [340, 71] width 328 height 213
drag, startPoint x: 390, startPoint y: 104, endPoint x: 300, endPoint y: 69, distance: 96.7
click at [356, 89] on div "a. Focus on accelerating the development timeline to launch the product before …" at bounding box center [340, 63] width 338 height 197
click at [297, 66] on label "c. Conduct a comprehensive impact analysis of the new regulations and market sh…" at bounding box center [340, 88] width 326 height 45
click at [177, 69] on input "c. Conduct a comprehensive impact analysis of the new regulations and market sh…" at bounding box center [177, 72] width 0 height 7
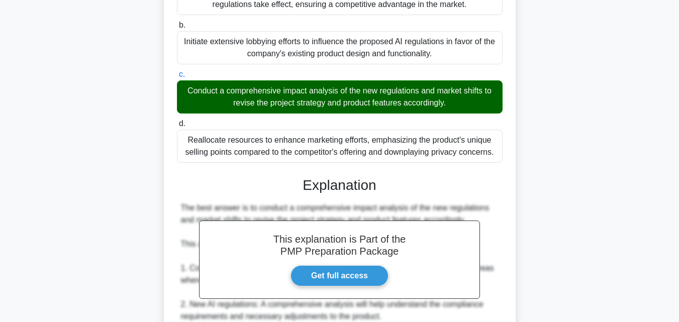
scroll to position [0, 0]
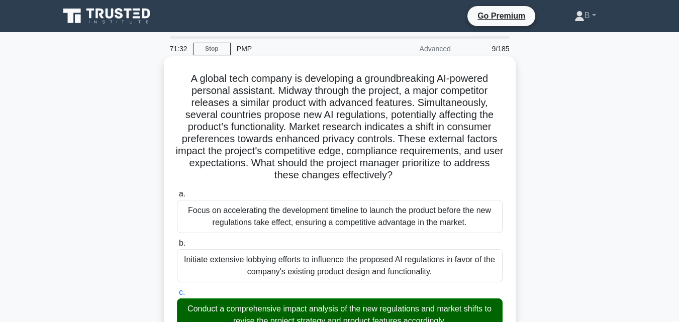
click at [260, 139] on h5 "A global tech company is developing a groundbreaking AI-powered personal assist…" at bounding box center [340, 127] width 328 height 110
drag, startPoint x: 260, startPoint y: 139, endPoint x: 250, endPoint y: 128, distance: 15.3
click at [258, 136] on h5 "A global tech company is developing a groundbreaking AI-powered personal assist…" at bounding box center [340, 127] width 328 height 110
click at [191, 80] on h5 "A global tech company is developing a groundbreaking AI-powered personal assist…" at bounding box center [340, 127] width 328 height 110
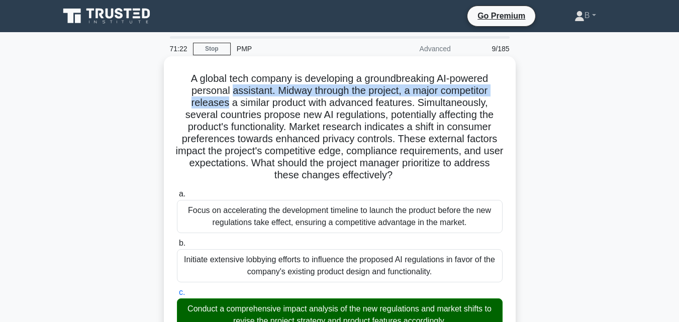
click at [229, 86] on h5 "A global tech company is developing a groundbreaking AI-powered personal assist…" at bounding box center [340, 127] width 328 height 110
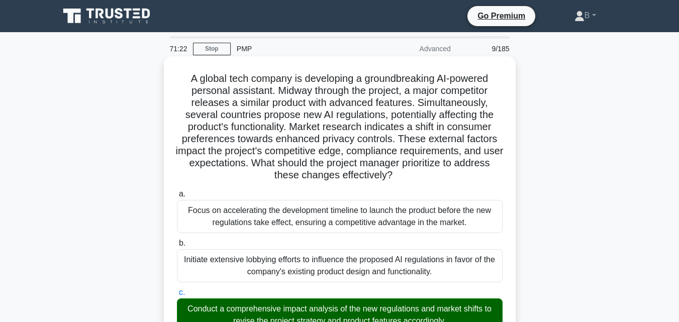
click at [222, 85] on h5 "A global tech company is developing a groundbreaking AI-powered personal assist…" at bounding box center [340, 127] width 328 height 110
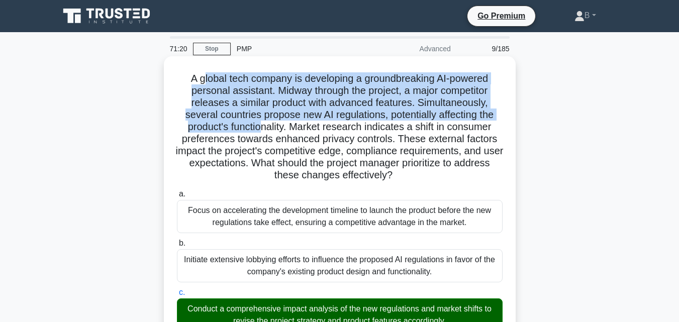
drag, startPoint x: 223, startPoint y: 93, endPoint x: 258, endPoint y: 124, distance: 45.9
click at [258, 124] on h5 "A global tech company is developing a groundbreaking AI-powered personal assist…" at bounding box center [340, 127] width 328 height 110
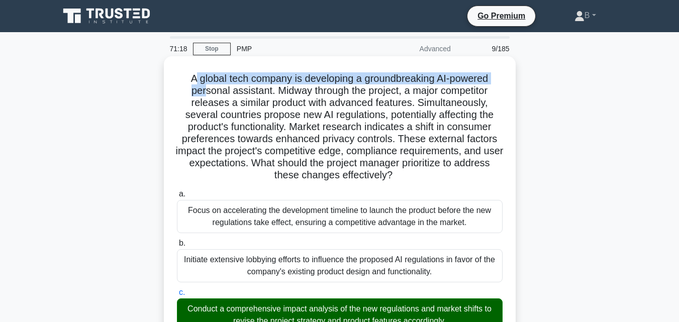
click at [202, 86] on h5 "A global tech company is developing a groundbreaking AI-powered personal assist…" at bounding box center [340, 127] width 328 height 110
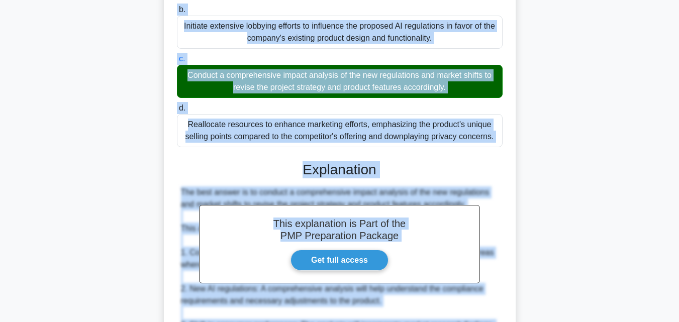
scroll to position [260, 0]
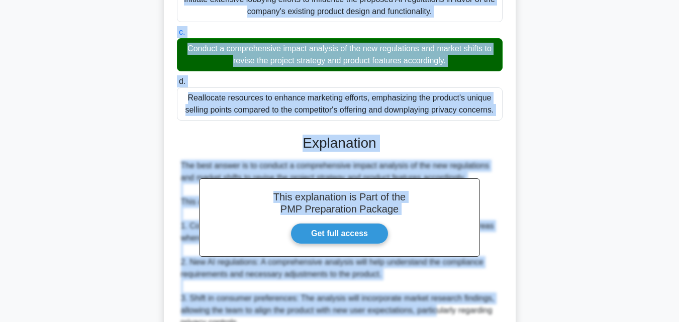
drag, startPoint x: 187, startPoint y: 80, endPoint x: 495, endPoint y: 112, distance: 309.6
click at [495, 112] on div "A global tech company is developing a groundbreaking AI-powered personal assist…" at bounding box center [340, 188] width 344 height 777
copy div "A global tech company is developing a groundbreaking AI-powered personal assist…"
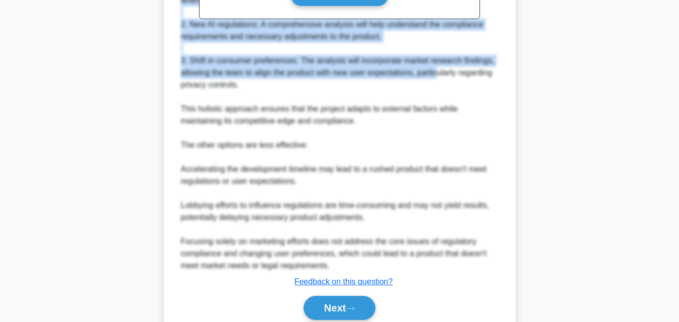
scroll to position [502, 0]
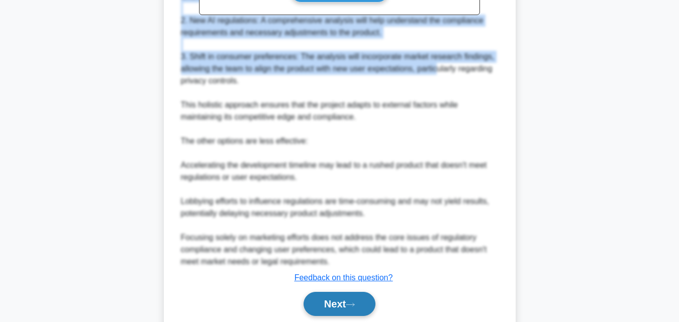
click at [359, 296] on button "Next" at bounding box center [340, 304] width 72 height 24
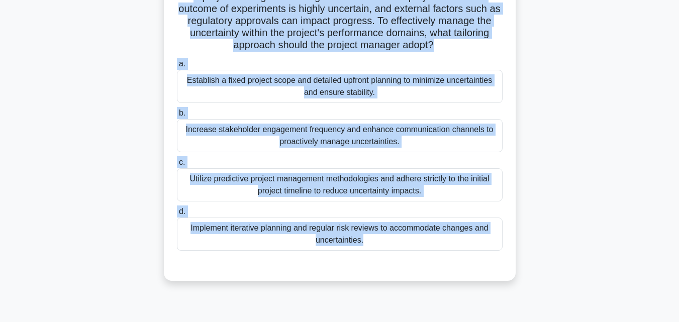
scroll to position [0, 0]
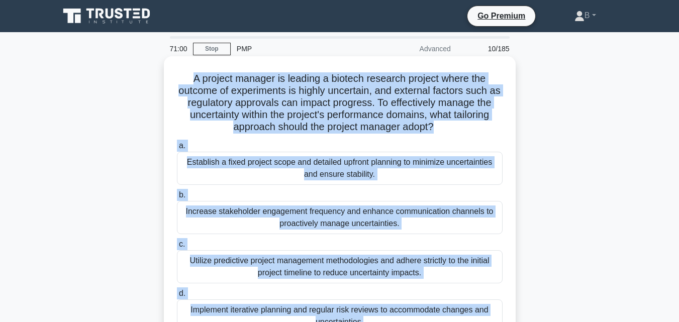
drag, startPoint x: 365, startPoint y: 99, endPoint x: 181, endPoint y: 72, distance: 186.0
click at [181, 72] on div "A project manager is leading a biotech research project where the outcome of ex…" at bounding box center [340, 209] width 344 height 298
copy div "A project manager is leading a biotech research project where the outcome of ex…"
click at [306, 163] on div "Establish a fixed project scope and detailed upfront planning to minimize uncer…" at bounding box center [340, 168] width 326 height 33
click at [177, 149] on input "a. Establish a fixed project scope and detailed upfront planning to minimize un…" at bounding box center [177, 146] width 0 height 7
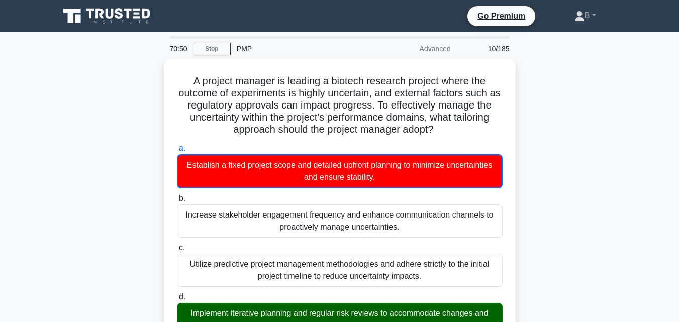
scroll to position [263, 0]
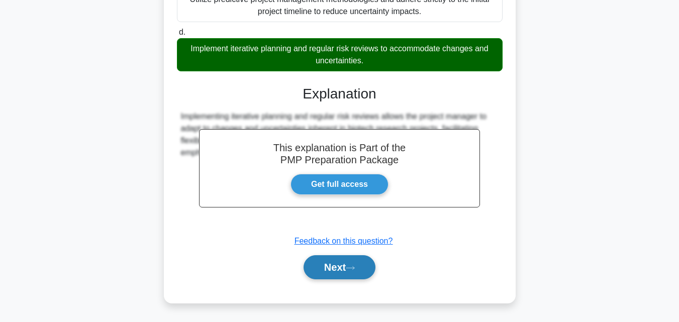
click at [343, 270] on button "Next" at bounding box center [340, 267] width 72 height 24
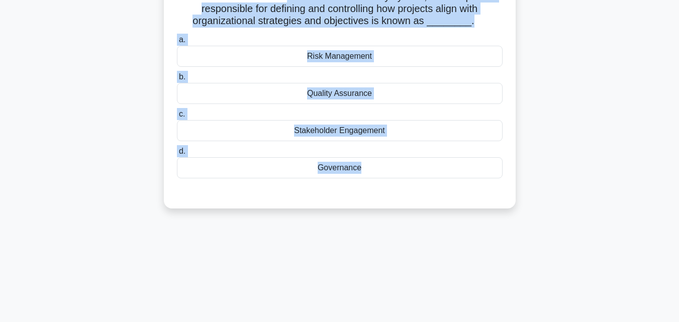
scroll to position [61, 0]
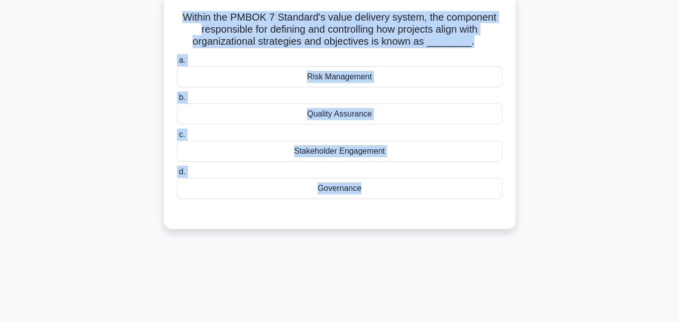
drag, startPoint x: 407, startPoint y: 52, endPoint x: 176, endPoint y: 21, distance: 233.2
click at [176, 21] on div "Within the PMBOK 7 Standard's value delivery system, the component responsible …" at bounding box center [340, 112] width 344 height 226
click at [347, 116] on div "Quality Assurance" at bounding box center [340, 114] width 326 height 21
click at [177, 101] on input "b. Quality Assurance" at bounding box center [177, 97] width 0 height 7
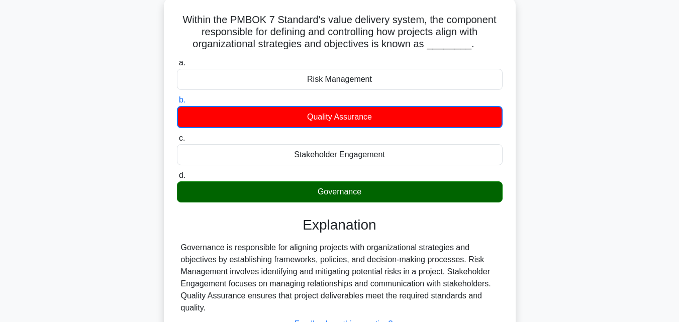
click at [675, 246] on main "70:33 Stop PMP Advanced 11/185 Within the PMBOK 7 Standard's value delivery sys…" at bounding box center [339, 226] width 679 height 511
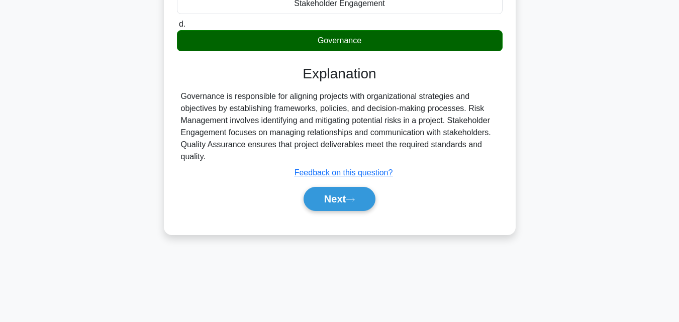
scroll to position [221, 0]
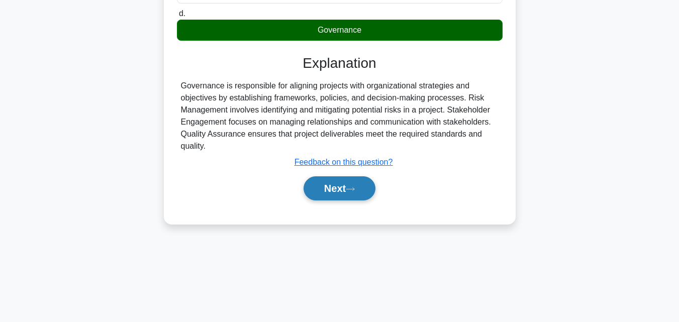
click at [346, 183] on button "Next" at bounding box center [340, 188] width 72 height 24
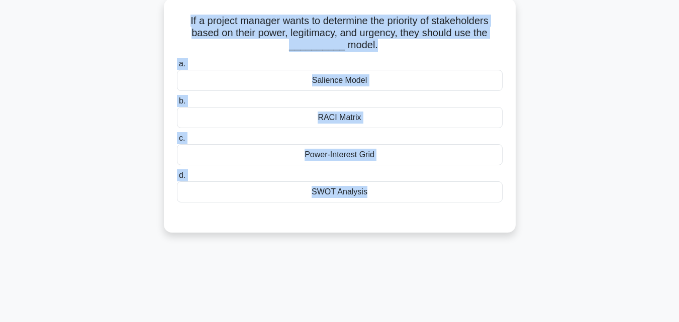
scroll to position [0, 0]
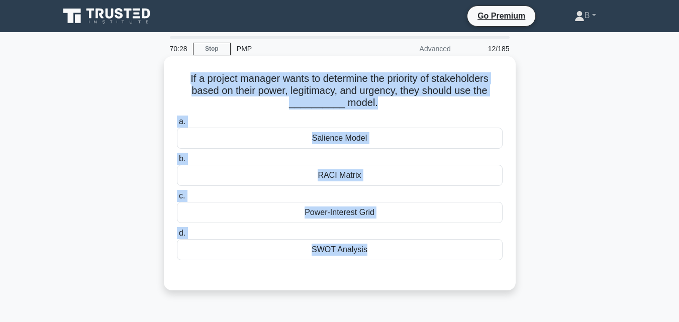
drag, startPoint x: 372, startPoint y: 53, endPoint x: 182, endPoint y: 80, distance: 192.3
click at [182, 80] on div "If a project manager wants to determine the priority of stakeholders based on t…" at bounding box center [340, 173] width 344 height 226
click at [357, 245] on div "SWOT Analysis" at bounding box center [340, 249] width 326 height 21
click at [177, 237] on input "d. SWOT Analysis" at bounding box center [177, 233] width 0 height 7
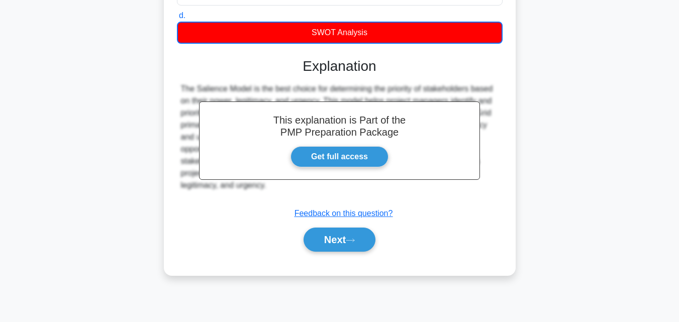
scroll to position [221, 0]
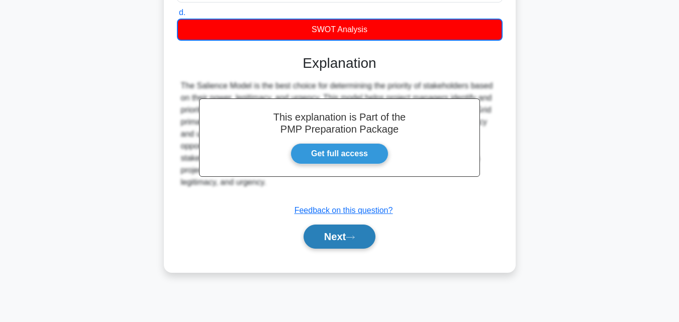
click at [321, 232] on button "Next" at bounding box center [340, 237] width 72 height 24
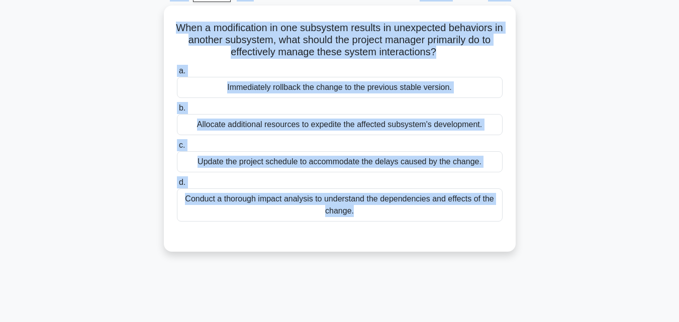
scroll to position [0, 0]
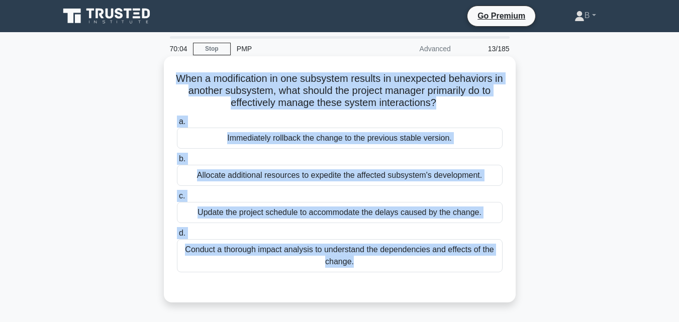
drag, startPoint x: 369, startPoint y: 58, endPoint x: 175, endPoint y: 68, distance: 194.2
click at [175, 68] on div "When a modification in one subsystem results in unexpected behaviors in another…" at bounding box center [340, 179] width 344 height 238
click at [431, 250] on div "Conduct a thorough impact analysis to understand the dependencies and effects o…" at bounding box center [340, 255] width 326 height 33
click at [177, 237] on input "d. Conduct a thorough impact analysis to understand the dependencies and effect…" at bounding box center [177, 233] width 0 height 7
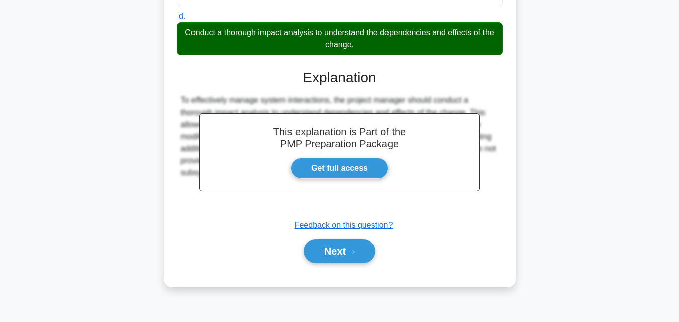
scroll to position [221, 0]
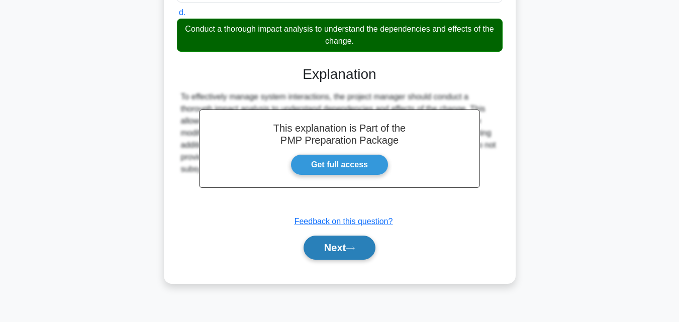
click at [360, 245] on button "Next" at bounding box center [340, 248] width 72 height 24
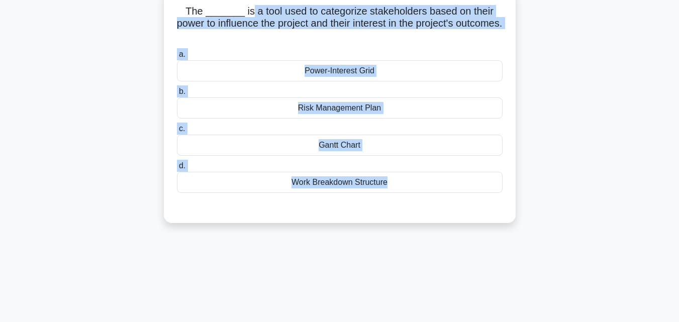
scroll to position [0, 0]
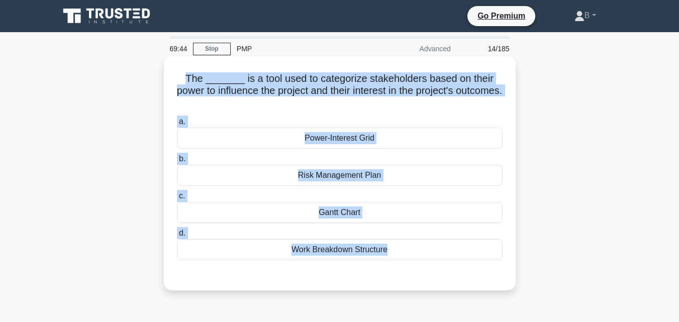
drag, startPoint x: 386, startPoint y: 52, endPoint x: 179, endPoint y: 77, distance: 208.0
click at [179, 77] on div "The _______ is a tool used to categorize stakeholders based on their power to i…" at bounding box center [340, 173] width 344 height 226
click at [326, 250] on div "Work Breakdown Structure" at bounding box center [340, 249] width 326 height 21
click at [177, 237] on input "d. Work Breakdown Structure" at bounding box center [177, 233] width 0 height 7
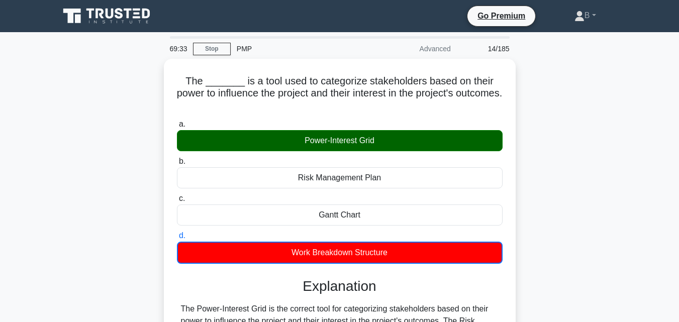
scroll to position [221, 0]
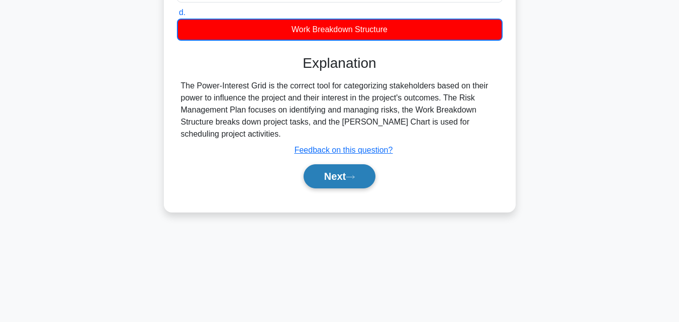
click at [360, 185] on button "Next" at bounding box center [340, 176] width 72 height 24
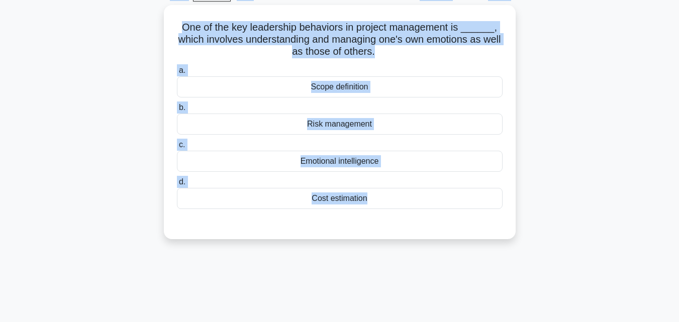
scroll to position [0, 0]
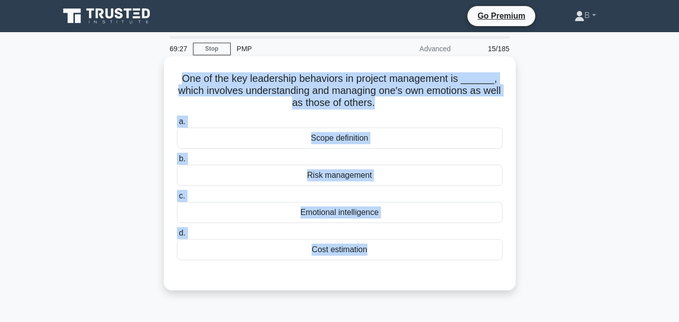
drag, startPoint x: 384, startPoint y: 56, endPoint x: 182, endPoint y: 72, distance: 202.6
click at [182, 72] on div "One of the key leadership behaviors in project management is ______, which invo…" at bounding box center [340, 173] width 344 height 226
click at [357, 176] on div "Risk management" at bounding box center [340, 175] width 326 height 21
click at [177, 162] on input "b. Risk management" at bounding box center [177, 159] width 0 height 7
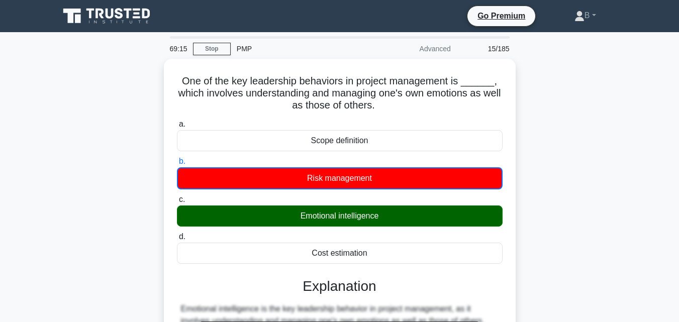
scroll to position [221, 0]
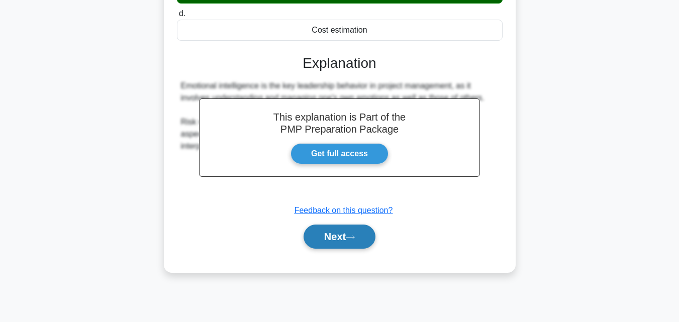
click at [347, 243] on button "Next" at bounding box center [340, 237] width 72 height 24
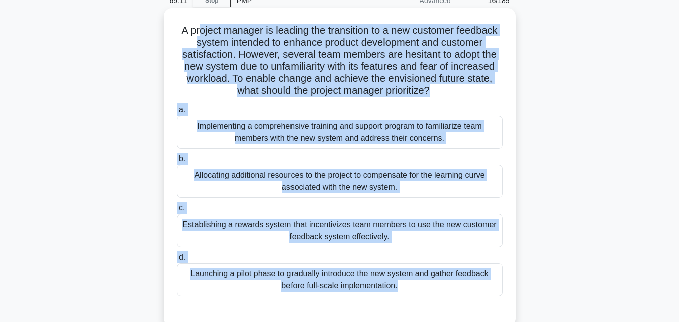
scroll to position [40, 0]
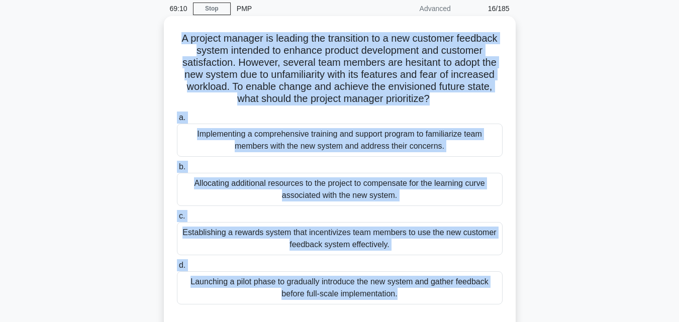
drag, startPoint x: 407, startPoint y: 131, endPoint x: 174, endPoint y: 33, distance: 252.3
click at [174, 33] on div "A project manager is leading the transition to a new customer feedback system i…" at bounding box center [340, 175] width 344 height 311
click at [271, 134] on div "Implementing a comprehensive training and support program to familiarize team m…" at bounding box center [340, 140] width 326 height 33
click at [177, 121] on input "a. Implementing a comprehensive training and support program to familiarize tea…" at bounding box center [177, 118] width 0 height 7
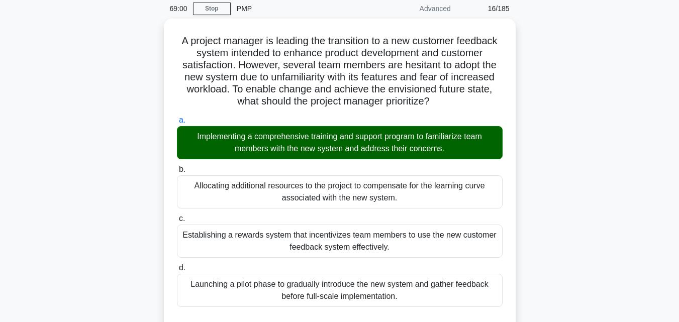
scroll to position [274, 0]
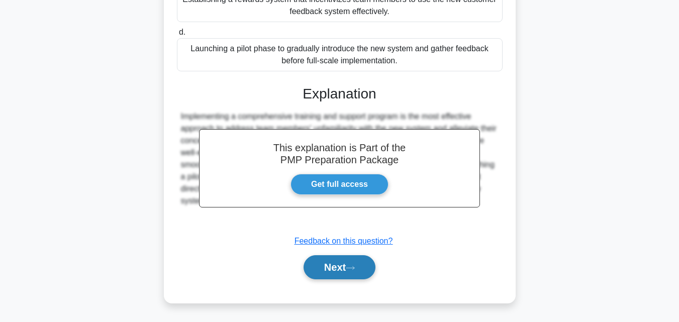
click at [347, 261] on button "Next" at bounding box center [340, 267] width 72 height 24
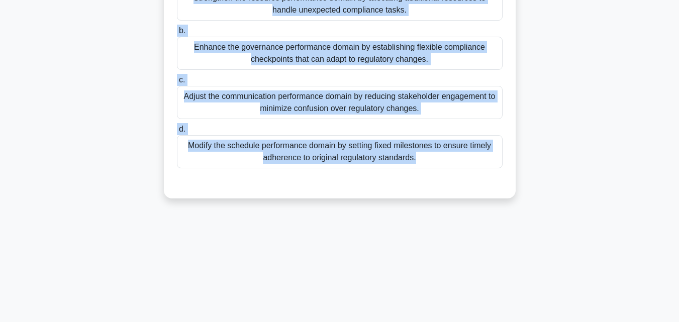
scroll to position [67, 0]
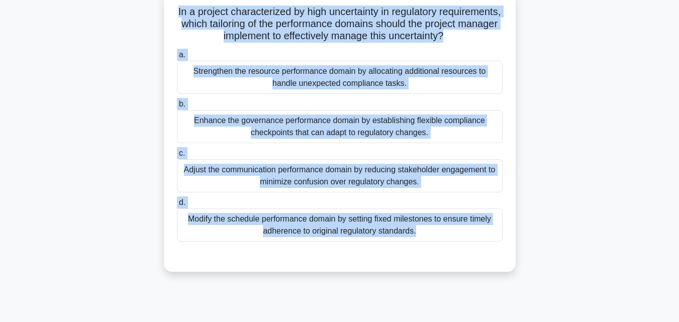
drag, startPoint x: 417, startPoint y: 91, endPoint x: 166, endPoint y: 13, distance: 263.3
click at [166, 13] on div "In a project characterized by high uncertainty in regulatory requirements, whic…" at bounding box center [340, 130] width 352 height 282
click at [315, 136] on div "Enhance the governance performance domain by establishing flexible compliance c…" at bounding box center [340, 126] width 326 height 33
click at [177, 108] on input "b. Enhance the governance performance domain by establishing flexible complianc…" at bounding box center [177, 104] width 0 height 7
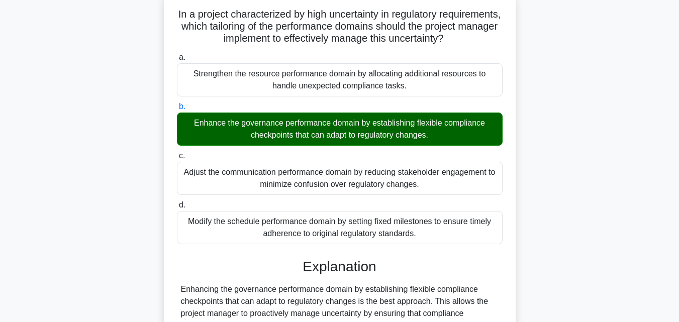
scroll to position [274, 0]
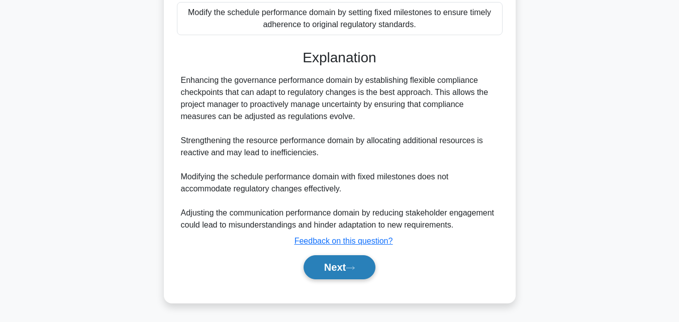
click at [350, 264] on button "Next" at bounding box center [340, 267] width 72 height 24
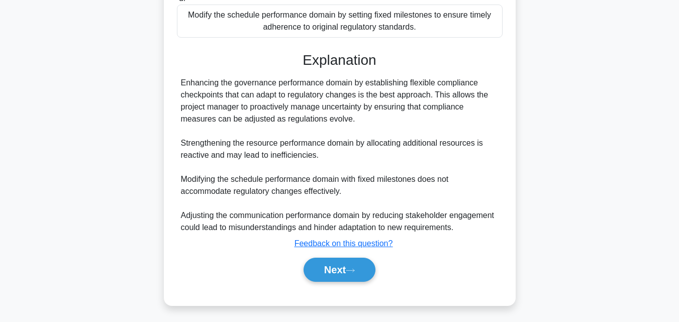
scroll to position [221, 0]
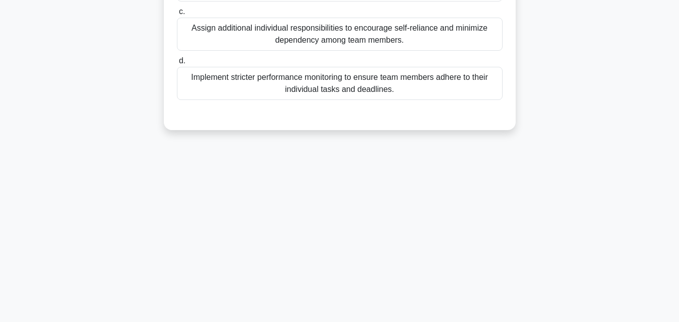
click at [316, 84] on div "Implement stricter performance monitoring to ensure team members adhere to thei…" at bounding box center [340, 83] width 326 height 33
click at [177, 64] on input "d. Implement stricter performance monitoring to ensure team members adhere to t…" at bounding box center [177, 61] width 0 height 7
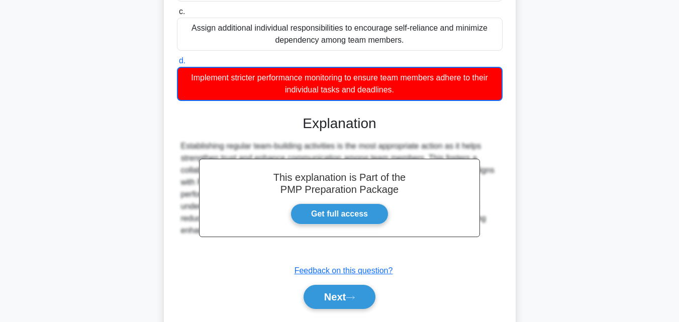
drag, startPoint x: 453, startPoint y: 108, endPoint x: 392, endPoint y: 122, distance: 62.8
click at [392, 122] on div "This explanation is Part of the PMP Preparation Package Get full access Explana…" at bounding box center [340, 208] width 326 height 210
drag, startPoint x: 391, startPoint y: 100, endPoint x: 393, endPoint y: 95, distance: 6.1
click at [393, 96] on div "Implement stricter performance monitoring to ensure team members adhere to thei…" at bounding box center [340, 84] width 326 height 34
click at [399, 92] on div "Implement stricter performance monitoring to ensure team members adhere to thei…" at bounding box center [340, 84] width 326 height 34
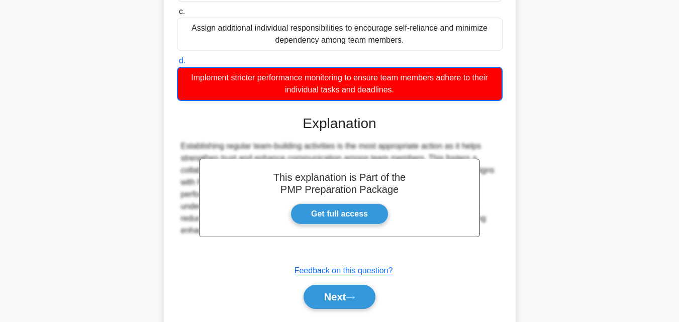
click at [177, 64] on input "d. Implement stricter performance monitoring to ensure team members adhere to t…" at bounding box center [177, 61] width 0 height 7
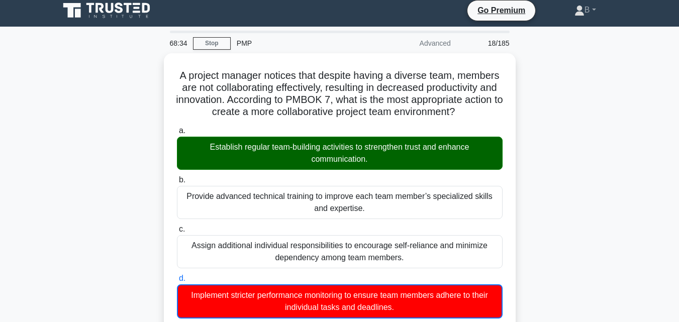
scroll to position [0, 0]
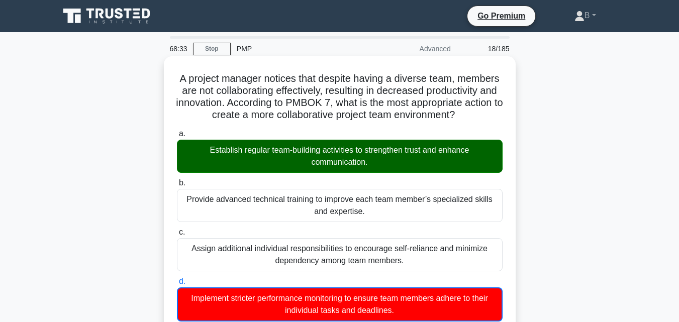
drag, startPoint x: 397, startPoint y: 92, endPoint x: 173, endPoint y: 69, distance: 224.7
click at [173, 69] on div "A project manager notices that despite having a diverse team, members are not c…" at bounding box center [340, 304] width 344 height 489
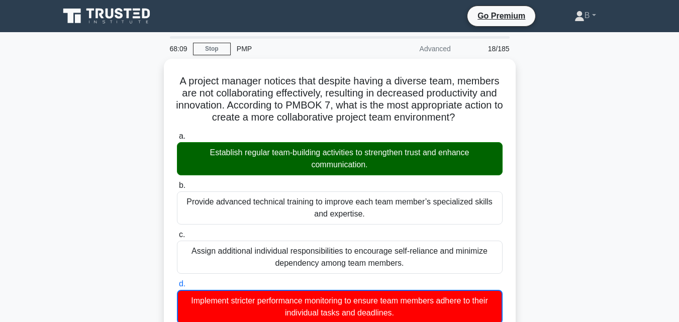
scroll to position [251, 0]
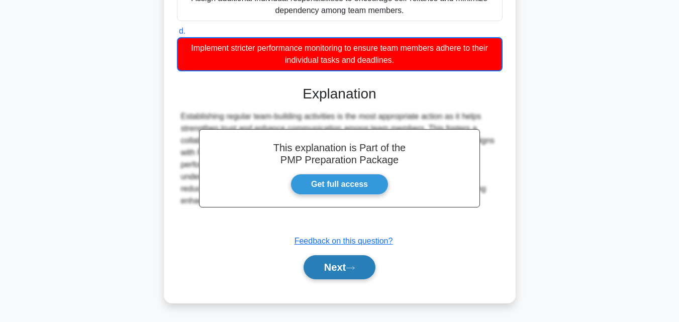
click at [352, 260] on button "Next" at bounding box center [340, 267] width 72 height 24
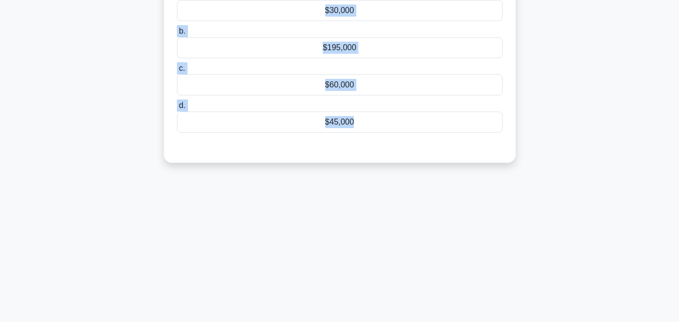
scroll to position [0, 0]
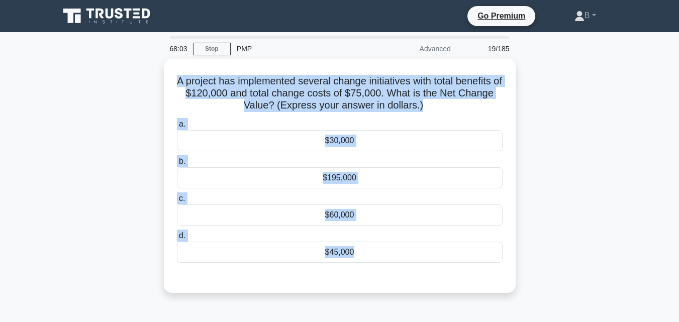
drag, startPoint x: 339, startPoint y: 50, endPoint x: 144, endPoint y: 68, distance: 195.9
click at [144, 68] on div "A project has implemented several change initiatives with total benefits of $12…" at bounding box center [339, 182] width 573 height 246
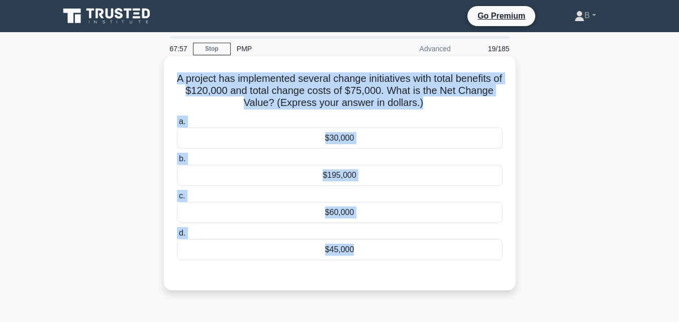
click at [338, 249] on div "$45,000" at bounding box center [340, 249] width 326 height 21
click at [177, 237] on input "d. $45,000" at bounding box center [177, 233] width 0 height 7
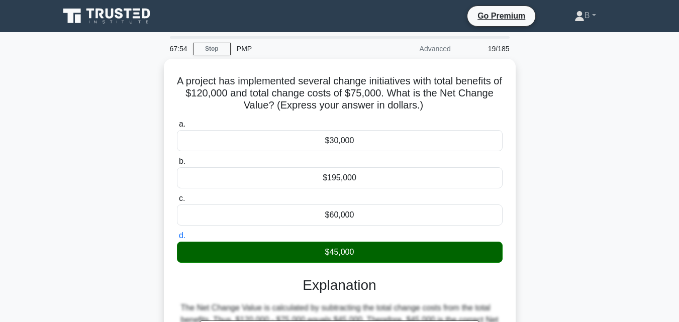
scroll to position [221, 0]
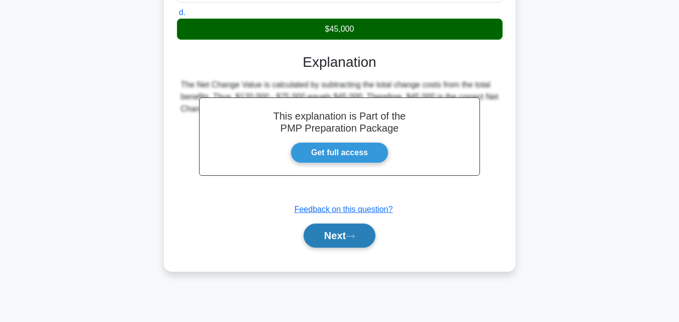
click at [355, 241] on button "Next" at bounding box center [340, 236] width 72 height 24
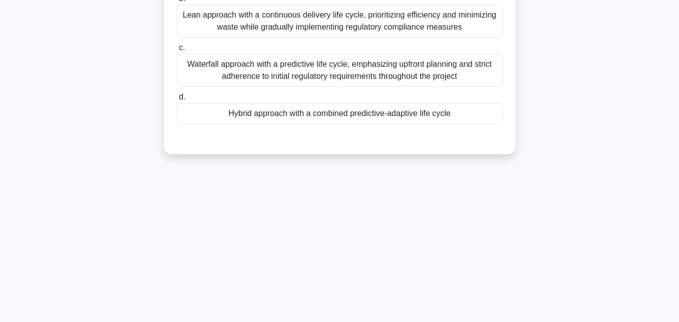
drag, startPoint x: 246, startPoint y: 115, endPoint x: 204, endPoint y: 112, distance: 42.8
click at [204, 112] on div "Hybrid approach with a combined predictive-adaptive life cycle" at bounding box center [340, 113] width 326 height 21
click at [301, 124] on div "Hybrid approach with a combined predictive-adaptive life cycle" at bounding box center [340, 113] width 326 height 21
click at [177, 100] on input "d. Hybrid approach with a combined predictive-adaptive life cycle" at bounding box center [177, 97] width 0 height 7
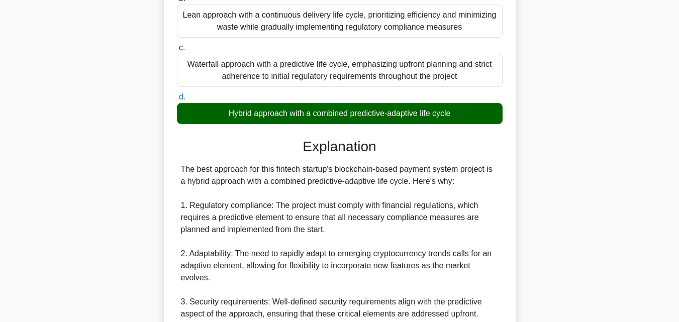
click at [462, 113] on div "Hybrid approach with a combined predictive-adaptive life cycle" at bounding box center [340, 113] width 326 height 21
click at [177, 100] on input "d. Hybrid approach with a combined predictive-adaptive life cycle" at bounding box center [177, 97] width 0 height 7
drag, startPoint x: 453, startPoint y: 114, endPoint x: 291, endPoint y: 26, distance: 184.6
click at [291, 26] on div "a. Agile approach with a purely iterative life cycle, focusing on rapid feature…" at bounding box center [340, 33] width 338 height 185
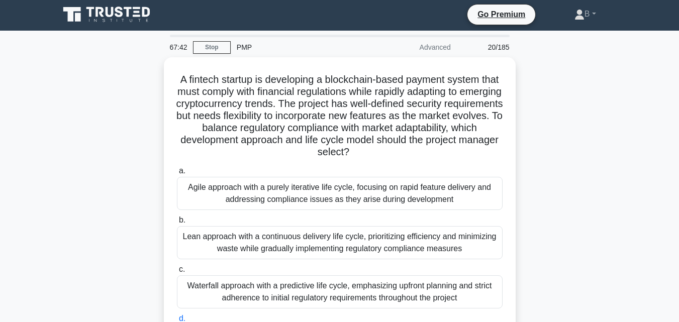
scroll to position [0, 0]
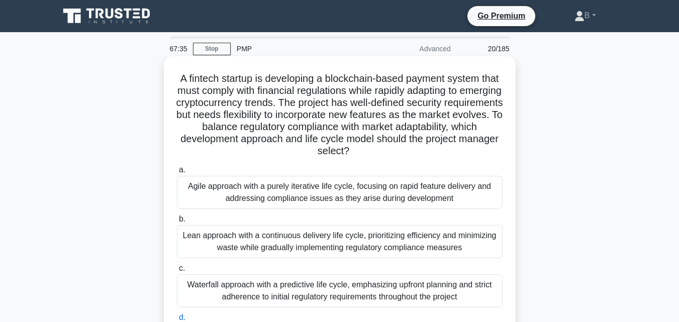
click at [187, 77] on h5 "A fintech startup is developing a blockchain-based payment system that must com…" at bounding box center [340, 114] width 328 height 85
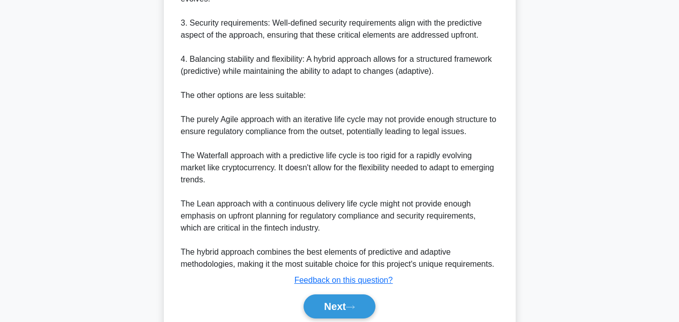
scroll to position [512, 0]
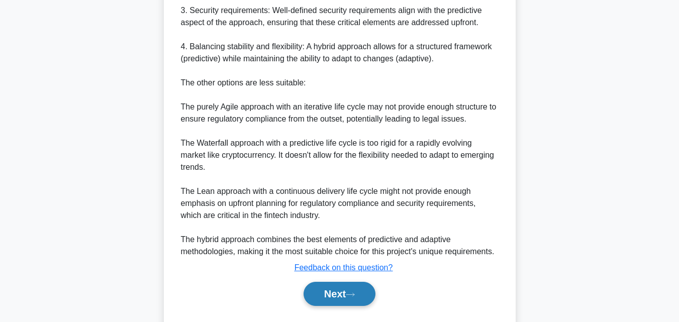
click at [353, 295] on icon at bounding box center [350, 294] width 8 height 3
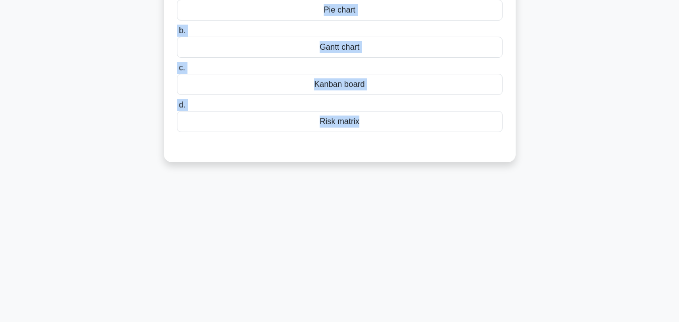
scroll to position [0, 0]
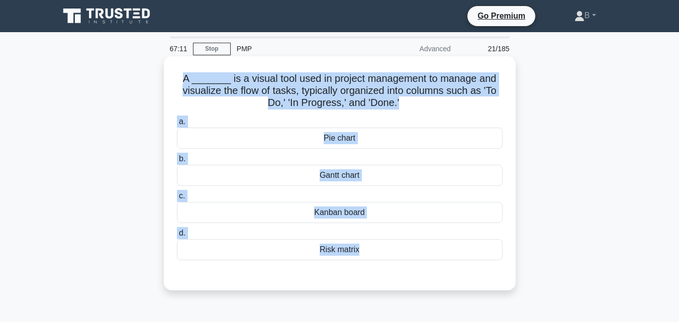
drag, startPoint x: 370, startPoint y: 45, endPoint x: 167, endPoint y: 73, distance: 204.5
click at [168, 73] on div "A _______ is a visual tool used in project management to manage and visualize t…" at bounding box center [340, 173] width 344 height 226
click at [366, 179] on div "Gantt chart" at bounding box center [340, 175] width 326 height 21
click at [177, 162] on input "b. Gantt chart" at bounding box center [177, 159] width 0 height 7
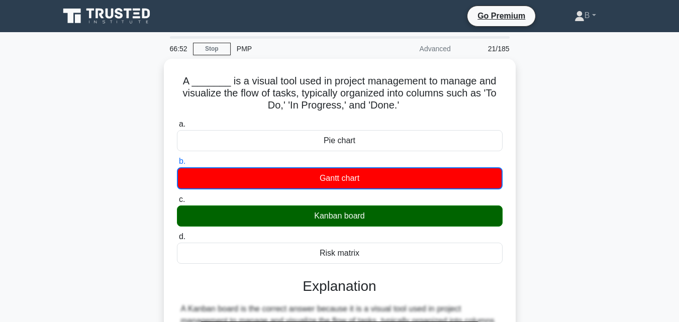
scroll to position [221, 0]
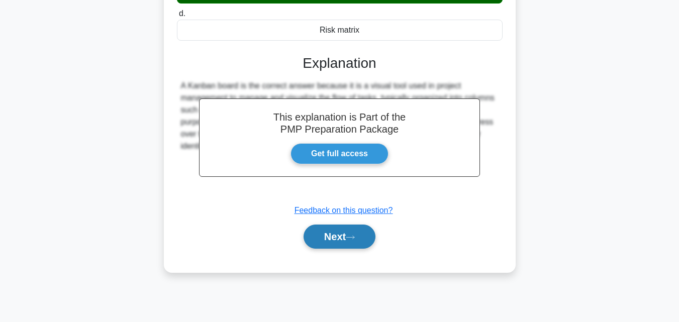
click at [334, 237] on button "Next" at bounding box center [340, 237] width 72 height 24
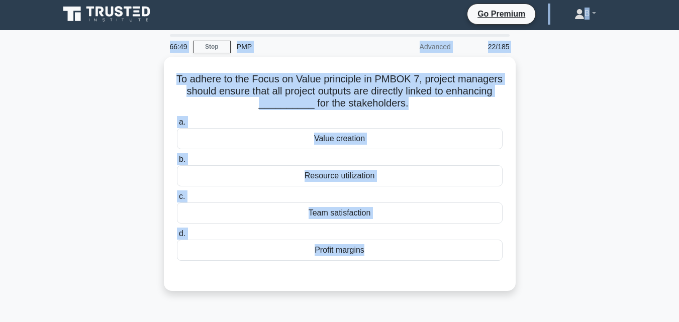
scroll to position [0, 0]
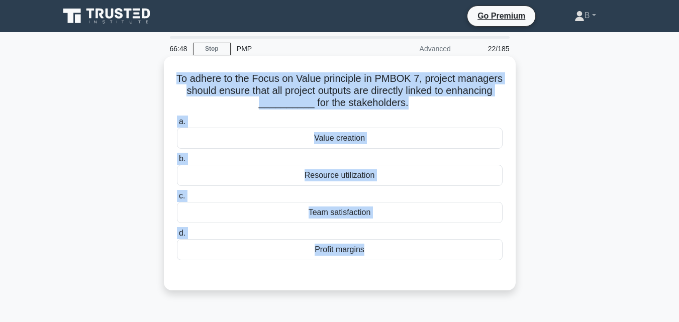
drag, startPoint x: 360, startPoint y: 46, endPoint x: 182, endPoint y: 78, distance: 180.2
click at [182, 78] on div "To adhere to the Focus on Value principle in PMBOK 7, project managers should e…" at bounding box center [340, 173] width 344 height 226
click at [376, 215] on div "Team satisfaction" at bounding box center [340, 212] width 326 height 21
click at [177, 199] on input "c. Team satisfaction" at bounding box center [177, 196] width 0 height 7
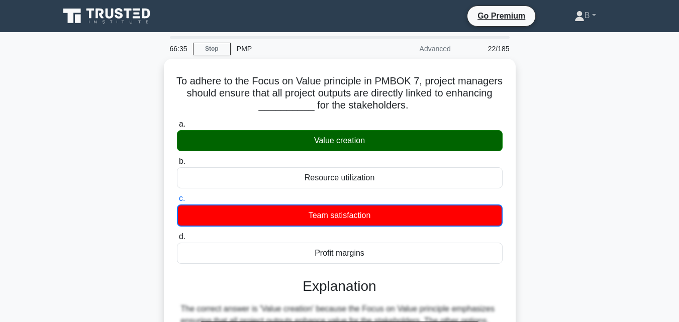
scroll to position [221, 0]
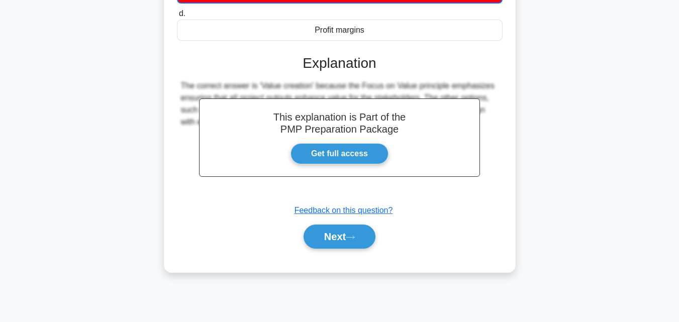
click at [358, 251] on div "Next" at bounding box center [340, 237] width 326 height 32
click at [356, 234] on button "Next" at bounding box center [340, 237] width 72 height 24
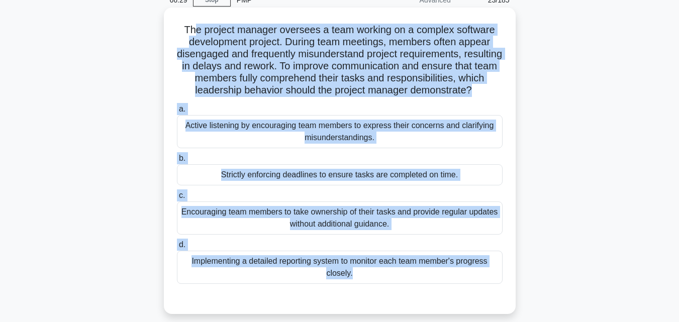
scroll to position [47, 0]
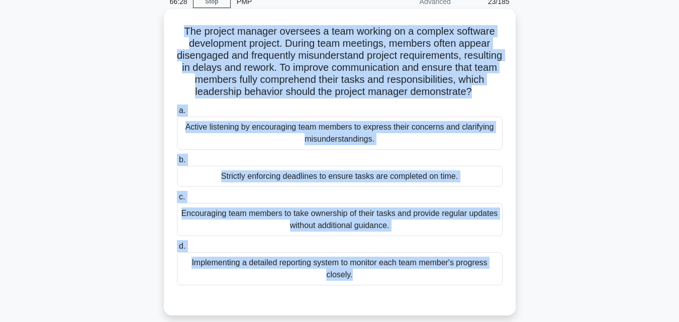
drag, startPoint x: 361, startPoint y: 132, endPoint x: 176, endPoint y: 16, distance: 218.6
click at [176, 16] on div "The project manager oversees a team working on a complex software development p…" at bounding box center [340, 162] width 344 height 298
click at [485, 231] on div "Encouraging team members to take ownership of their tasks and provide regular u…" at bounding box center [340, 219] width 326 height 33
click at [177, 200] on input "c. Encouraging team members to take ownership of their tasks and provide regula…" at bounding box center [177, 197] width 0 height 7
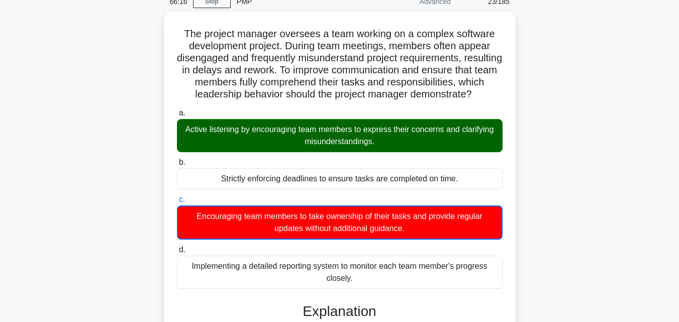
scroll to position [239, 0]
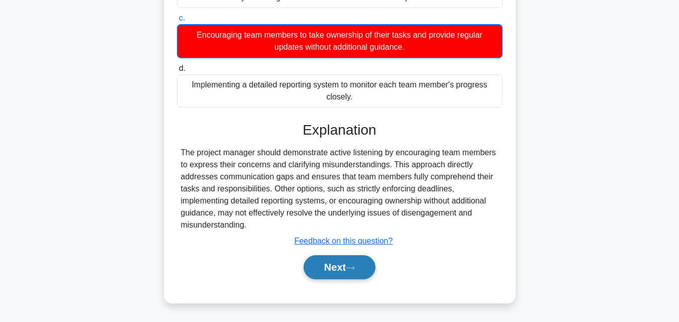
click at [336, 272] on button "Next" at bounding box center [340, 267] width 72 height 24
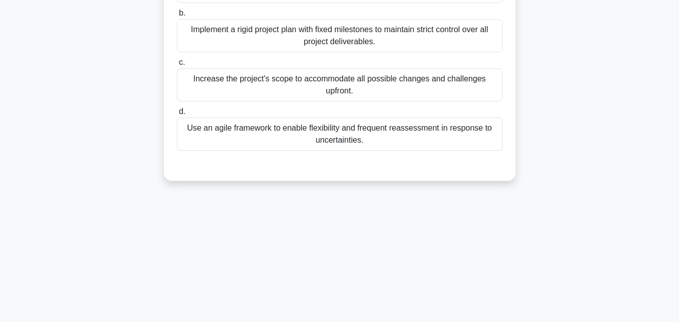
scroll to position [0, 0]
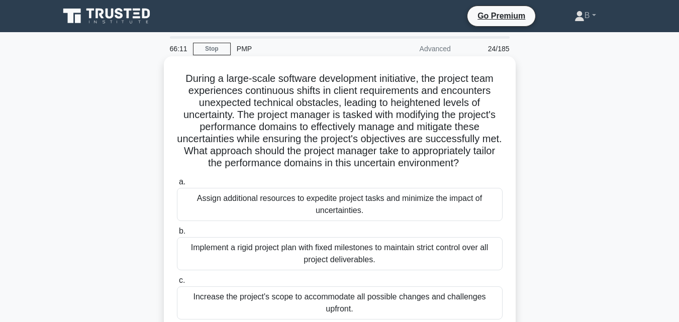
drag, startPoint x: 372, startPoint y: 150, endPoint x: 175, endPoint y: 68, distance: 213.3
click at [175, 68] on div "During a large-scale software development initiative, the project team experien…" at bounding box center [340, 227] width 344 height 335
click at [383, 201] on div "Assign additional resources to expedite project tasks and minimize the impact o…" at bounding box center [340, 204] width 326 height 33
click at [177, 185] on input "a. Assign additional resources to expedite project tasks and minimize the impac…" at bounding box center [177, 182] width 0 height 7
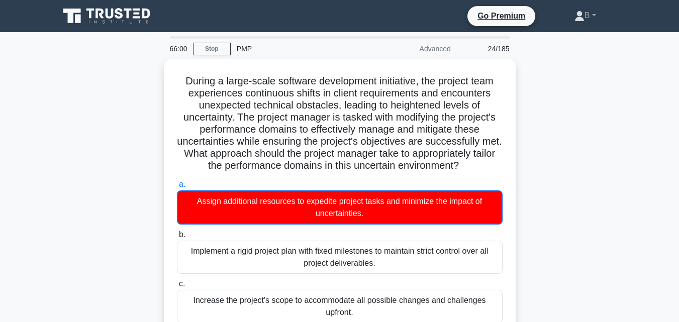
scroll to position [281, 0]
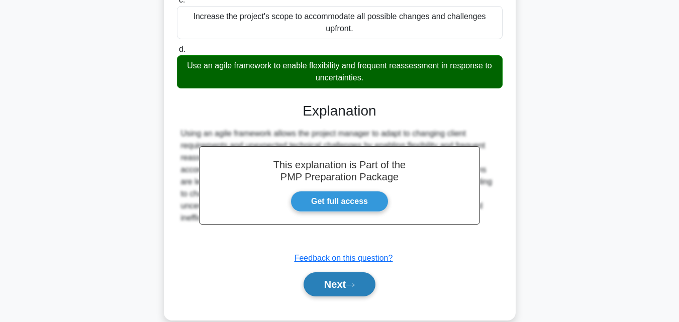
click at [346, 286] on button "Next" at bounding box center [340, 284] width 72 height 24
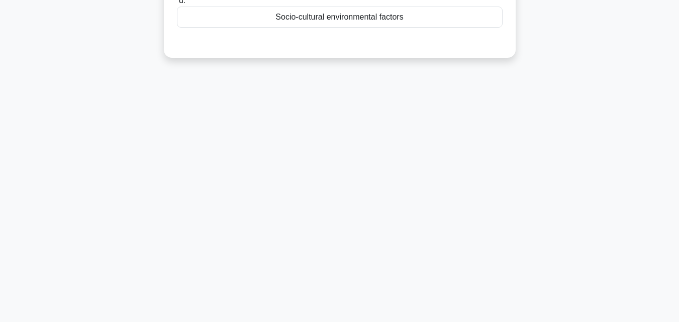
click at [370, 16] on div "Socio-cultural environmental factors" at bounding box center [340, 17] width 326 height 21
click at [177, 4] on input "d. Socio-cultural environmental factors" at bounding box center [177, 0] width 0 height 7
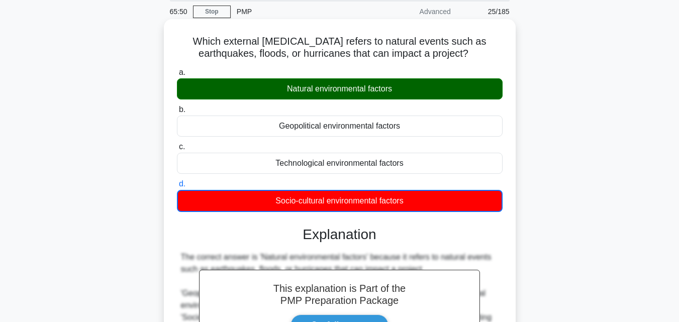
scroll to position [26, 0]
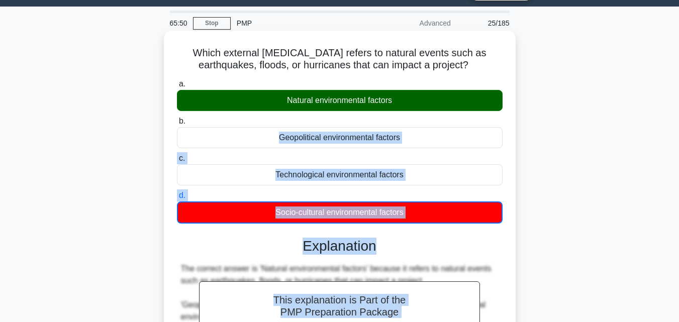
drag, startPoint x: 498, startPoint y: 35, endPoint x: 398, endPoint y: 117, distance: 129.3
click at [398, 117] on div "a. Natural environmental factors b. Geopolitical environmental factors c. d." at bounding box center [340, 260] width 328 height 368
click at [413, 200] on label "d. Socio-cultural environmental factors" at bounding box center [340, 206] width 326 height 34
click at [177, 199] on input "d. Socio-cultural environmental factors" at bounding box center [177, 195] width 0 height 7
click at [413, 211] on div "Socio-cultural environmental factors" at bounding box center [340, 212] width 326 height 22
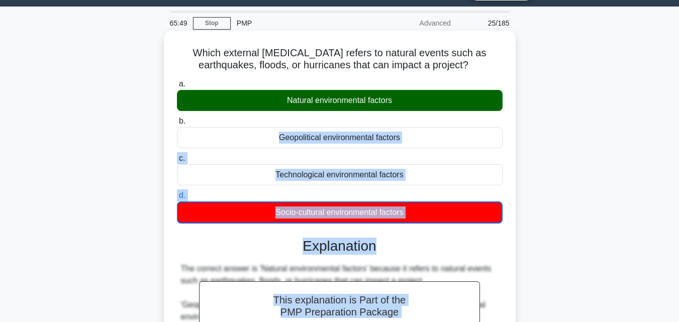
click at [177, 199] on input "d. Socio-cultural environmental factors" at bounding box center [177, 195] width 0 height 7
click at [406, 213] on div "Socio-cultural environmental factors" at bounding box center [340, 212] width 326 height 22
click at [177, 199] on input "d. Socio-cultural environmental factors" at bounding box center [177, 195] width 0 height 7
drag, startPoint x: 408, startPoint y: 214, endPoint x: 178, endPoint y: 50, distance: 281.8
click at [178, 50] on div "Which external environmental factor refers to natural events such as earthquake…" at bounding box center [340, 243] width 344 height 417
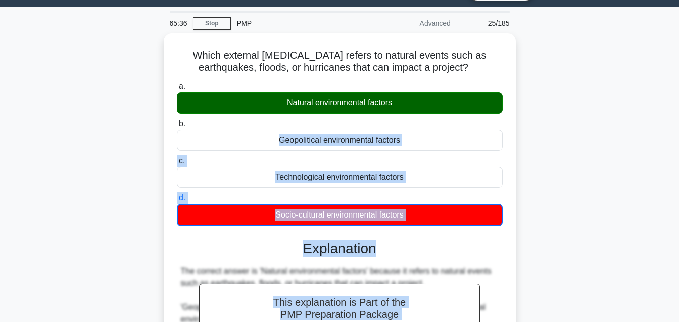
scroll to position [220, 0]
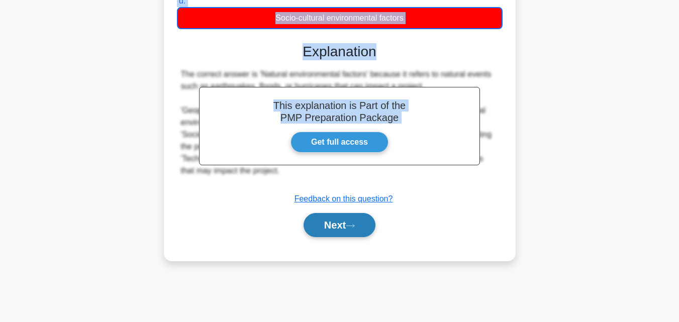
click at [340, 235] on button "Next" at bounding box center [340, 225] width 72 height 24
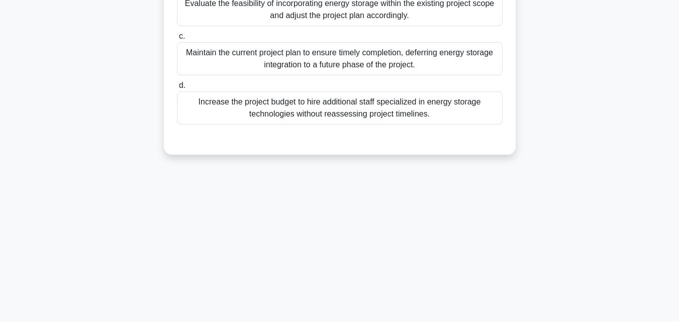
drag, startPoint x: 368, startPoint y: 75, endPoint x: 383, endPoint y: 95, distance: 24.4
click at [379, 91] on div "a. Conduct a comprehensive market analysis to identify the most cost-effective …" at bounding box center [340, 28] width 338 height 197
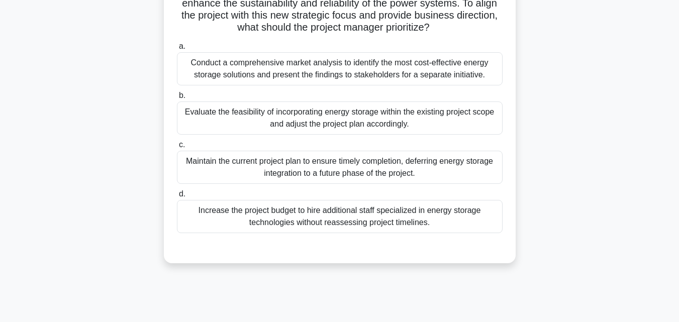
scroll to position [0, 0]
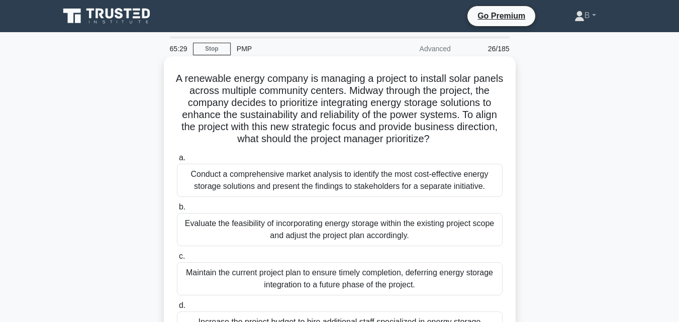
drag, startPoint x: 427, startPoint y: 116, endPoint x: 185, endPoint y: 79, distance: 244.4
click at [185, 79] on div "A renewable energy company is managing a project to install solar panels across…" at bounding box center [340, 215] width 344 height 311
click at [351, 184] on div "Conduct a comprehensive market analysis to identify the most cost-effective ene…" at bounding box center [340, 180] width 326 height 33
click at [177, 161] on input "a. Conduct a comprehensive market analysis to identify the most cost-effective …" at bounding box center [177, 158] width 0 height 7
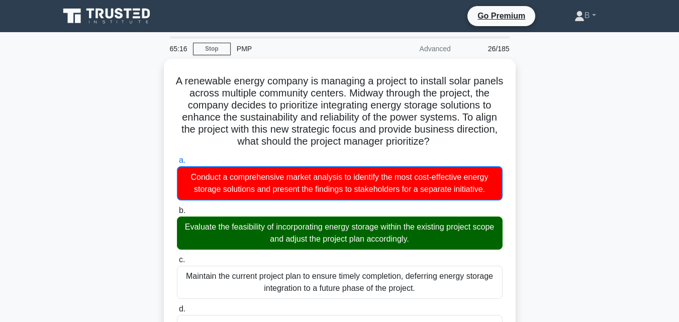
scroll to position [227, 0]
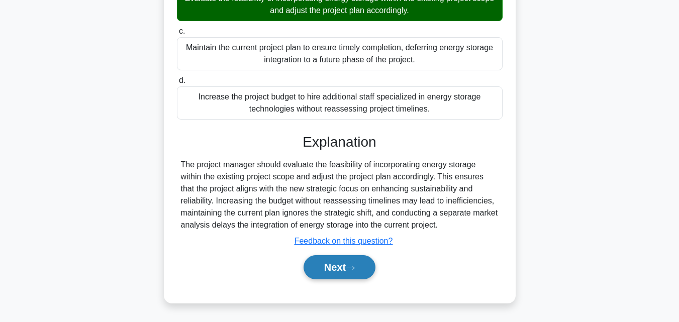
click at [342, 267] on button "Next" at bounding box center [340, 267] width 72 height 24
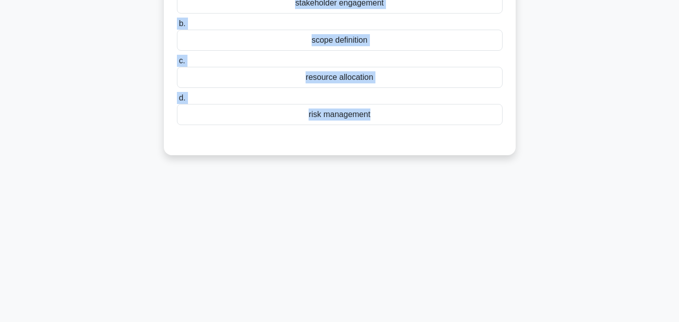
scroll to position [0, 0]
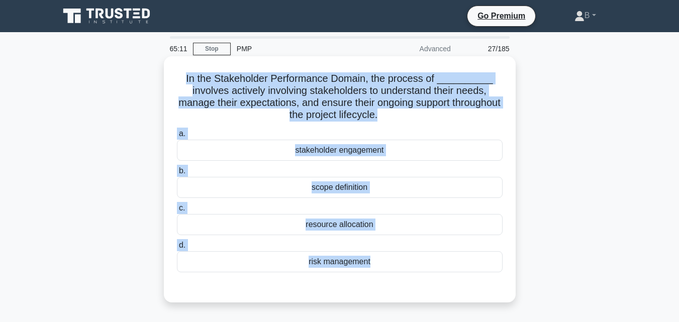
drag, startPoint x: 385, startPoint y: 64, endPoint x: 187, endPoint y: 79, distance: 199.0
click at [187, 79] on div "In the Stakeholder Performance Domain, the process of __________ involves activ…" at bounding box center [340, 179] width 344 height 238
click at [325, 154] on div "stakeholder engagement" at bounding box center [340, 150] width 326 height 21
click at [177, 137] on input "a. stakeholder engagement" at bounding box center [177, 134] width 0 height 7
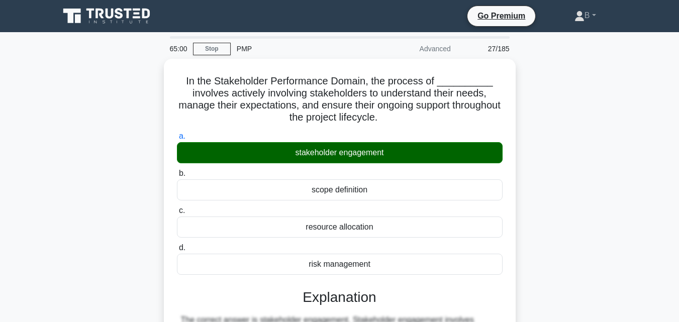
scroll to position [221, 0]
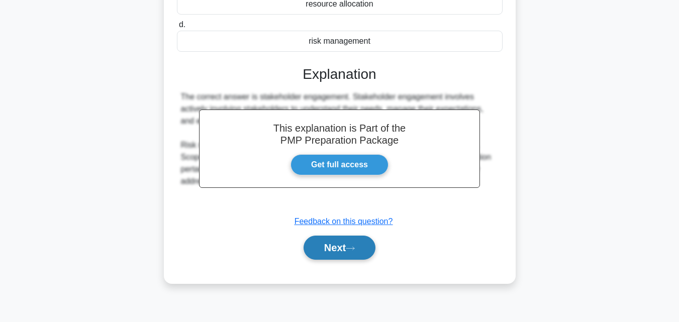
click at [345, 253] on button "Next" at bounding box center [340, 248] width 72 height 24
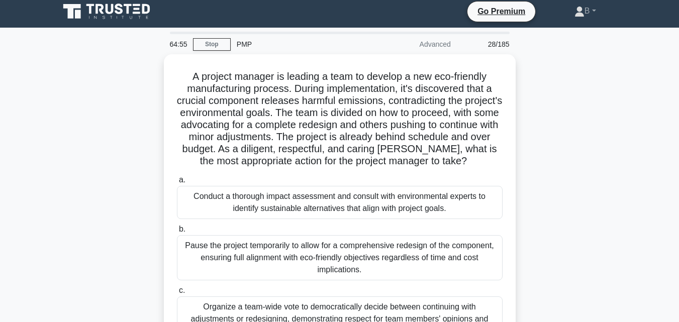
scroll to position [0, 0]
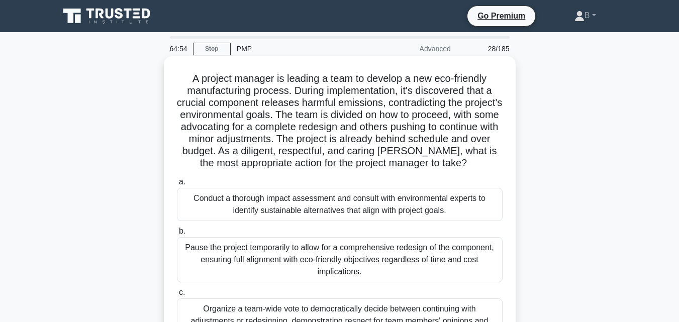
drag, startPoint x: 357, startPoint y: 175, endPoint x: 168, endPoint y: 76, distance: 213.3
click at [168, 76] on div "A project manager is leading a team to develop a new eco-friendly manufacturing…" at bounding box center [340, 245] width 344 height 371
click at [381, 213] on div "Conduct a thorough impact assessment and consult with environmental experts to …" at bounding box center [340, 204] width 326 height 33
click at [177, 185] on input "a. Conduct a thorough impact assessment and consult with environmental experts …" at bounding box center [177, 182] width 0 height 7
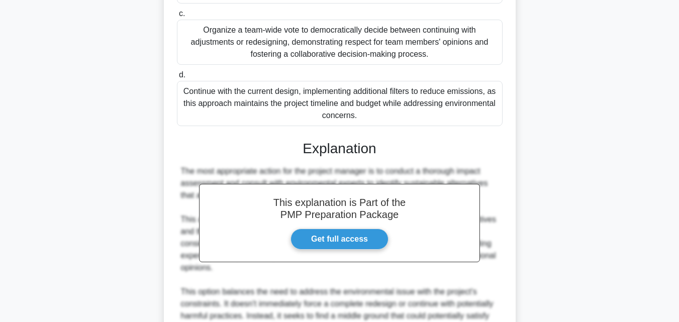
scroll to position [563, 0]
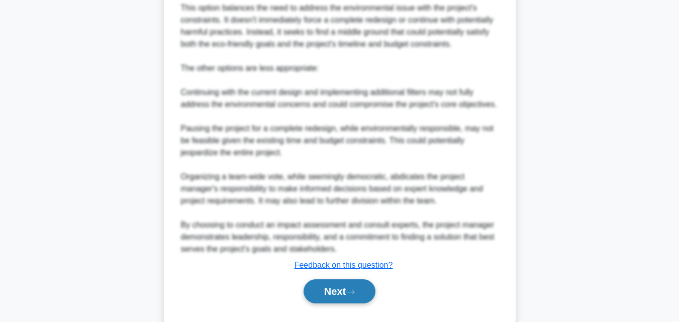
click at [327, 287] on button "Next" at bounding box center [340, 291] width 72 height 24
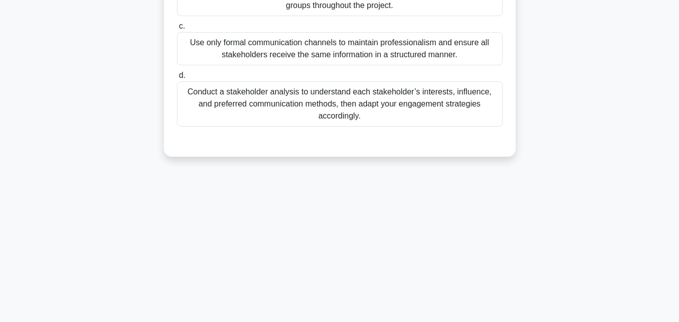
scroll to position [221, 0]
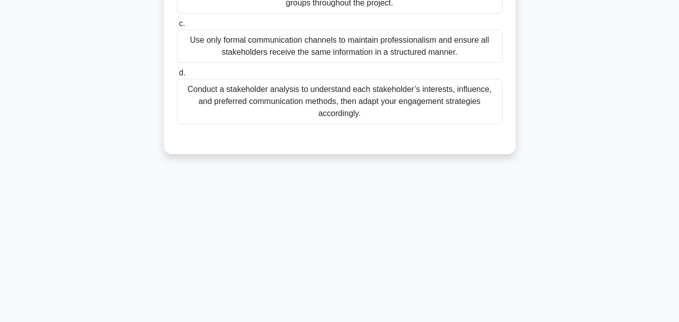
drag, startPoint x: 484, startPoint y: 125, endPoint x: 467, endPoint y: 112, distance: 20.8
click at [480, 130] on div at bounding box center [340, 134] width 326 height 8
drag, startPoint x: 415, startPoint y: 72, endPoint x: 443, endPoint y: 116, distance: 52.0
click at [443, 116] on div "a. Concentrate engagement efforts on stakeholders with the highest level of inf…" at bounding box center [340, 23] width 328 height 237
click at [493, 114] on div "a. Concentrate engagement efforts on stakeholders with the highest level of inf…" at bounding box center [340, 15] width 338 height 221
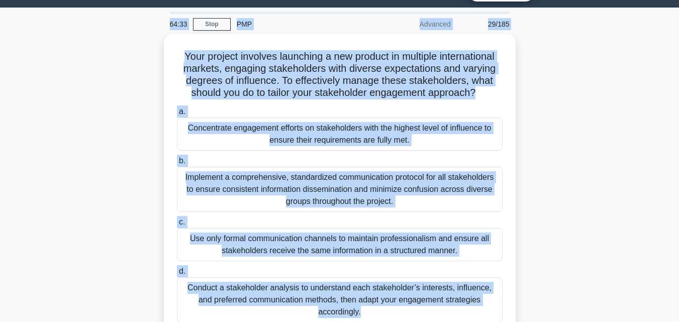
scroll to position [0, 0]
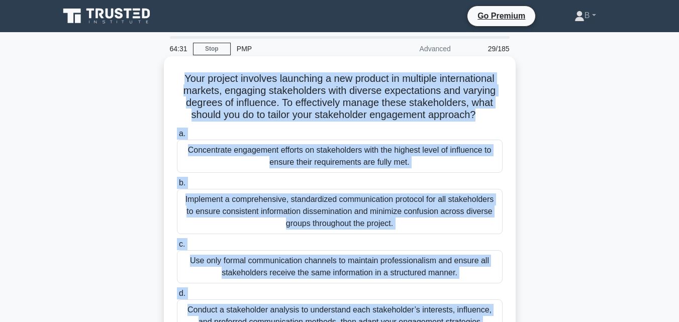
drag, startPoint x: 497, startPoint y: 119, endPoint x: 175, endPoint y: 74, distance: 325.2
click at [175, 74] on div "Your project involves launching a new product in multiple international markets…" at bounding box center [340, 215] width 344 height 311
click at [331, 290] on label "d. Conduct a stakeholder analysis to understand each stakeholder’s interests, i…" at bounding box center [340, 315] width 326 height 57
click at [177, 290] on input "d. Conduct a stakeholder analysis to understand each stakeholder’s interests, i…" at bounding box center [177, 293] width 0 height 7
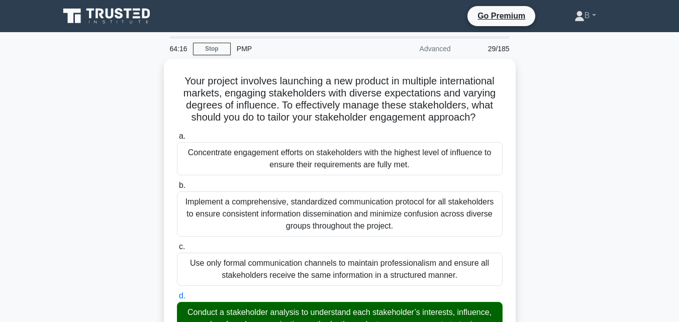
drag, startPoint x: 672, startPoint y: 257, endPoint x: 681, endPoint y: 253, distance: 9.4
click at [678, 253] on html "Go Premium B" at bounding box center [339, 291] width 679 height 583
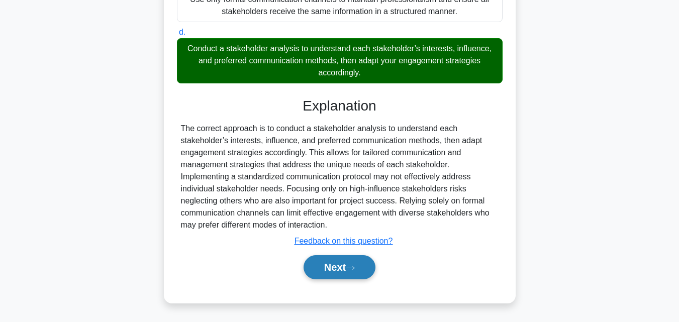
click at [371, 271] on button "Next" at bounding box center [340, 267] width 72 height 24
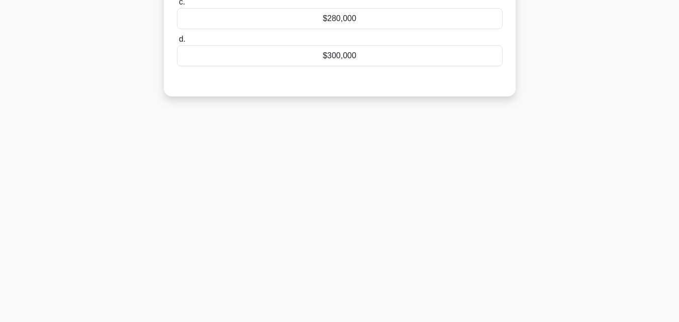
scroll to position [0, 0]
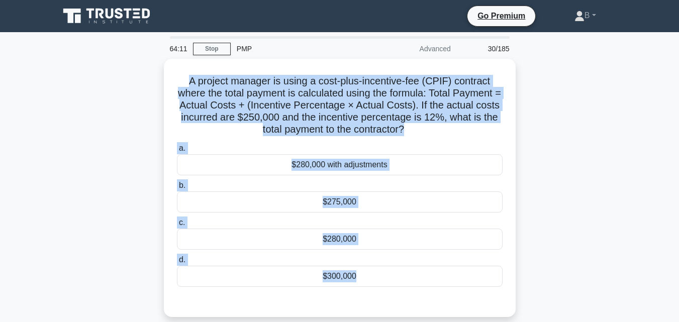
drag, startPoint x: 384, startPoint y: 81, endPoint x: 157, endPoint y: 84, distance: 226.6
click at [157, 84] on div "A project manager is using a cost-plus-incentive-fee (CPIF) contract where the …" at bounding box center [339, 194] width 573 height 270
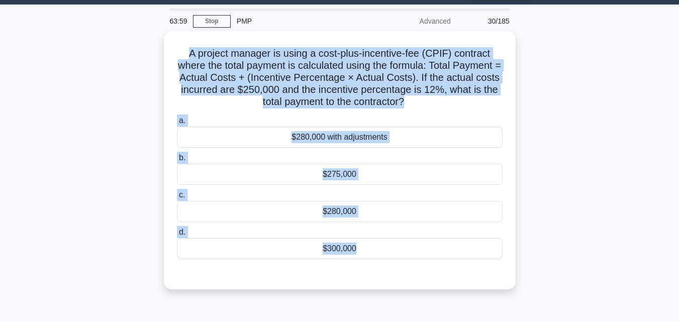
scroll to position [27, 0]
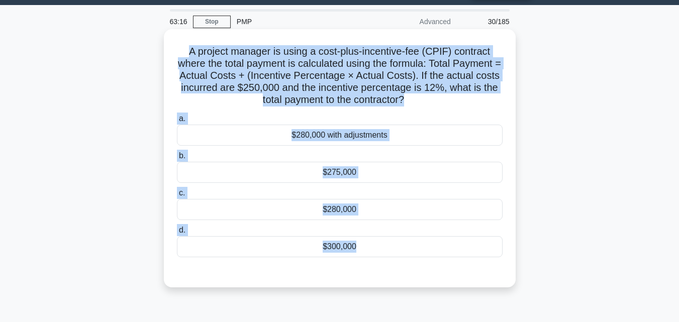
click at [387, 171] on div "$275,000" at bounding box center [340, 172] width 326 height 21
click at [177, 159] on input "b. $275,000" at bounding box center [177, 156] width 0 height 7
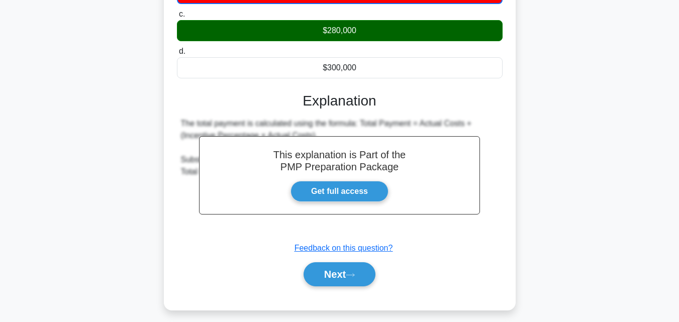
scroll to position [221, 0]
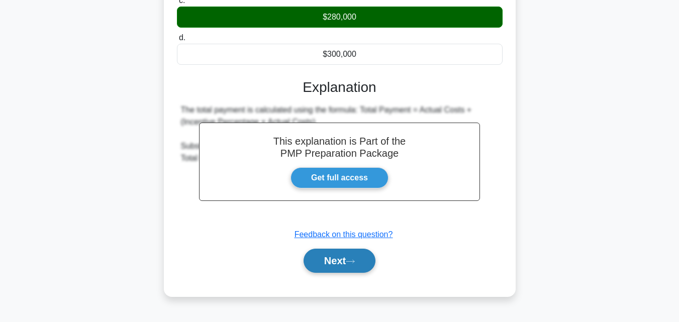
click at [339, 271] on button "Next" at bounding box center [340, 261] width 72 height 24
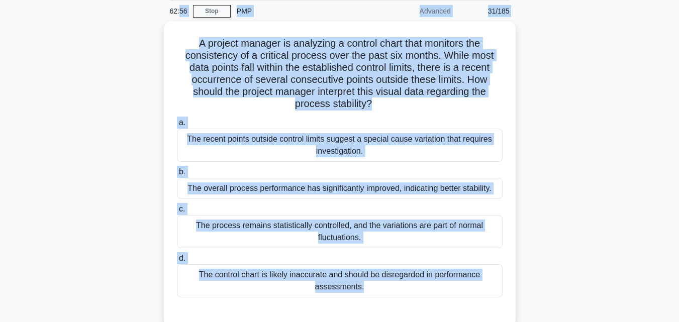
scroll to position [0, 0]
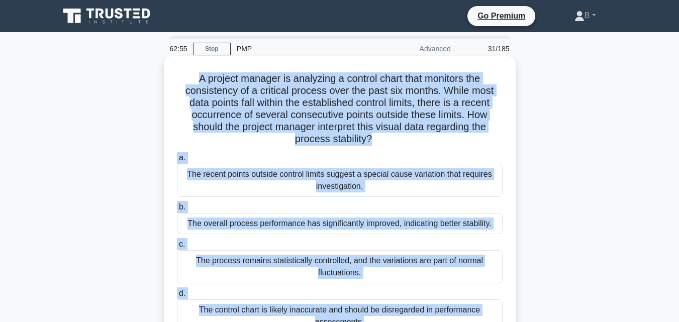
drag, startPoint x: 385, startPoint y: 117, endPoint x: 183, endPoint y: 76, distance: 206.2
click at [183, 76] on div "A project manager is analyzing a control chart that monitors the consistency of…" at bounding box center [340, 209] width 344 height 298
click at [388, 217] on div "The overall process performance has significantly improved, indicating better s…" at bounding box center [340, 223] width 326 height 21
click at [177, 211] on input "b. The overall process performance has significantly improved, indicating bette…" at bounding box center [177, 207] width 0 height 7
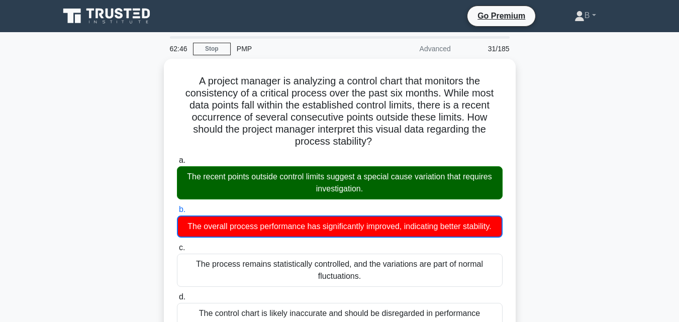
scroll to position [263, 0]
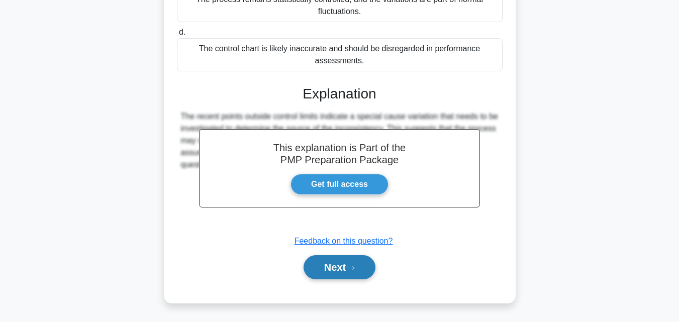
click at [334, 271] on button "Next" at bounding box center [340, 267] width 72 height 24
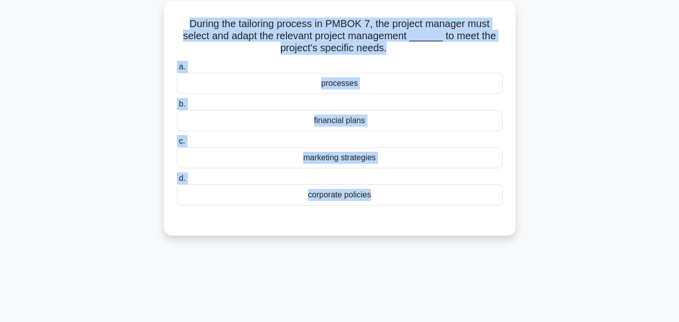
scroll to position [0, 0]
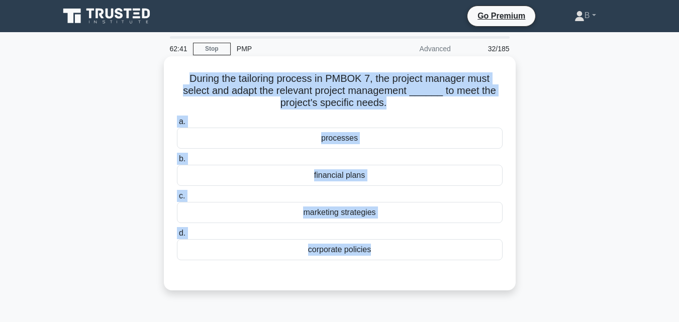
drag, startPoint x: 373, startPoint y: 55, endPoint x: 182, endPoint y: 82, distance: 192.4
click at [182, 82] on div "During the tailoring process in PMBOK 7, the project manager must select and ad…" at bounding box center [340, 173] width 344 height 226
click at [387, 215] on div "marketing strategies" at bounding box center [340, 212] width 326 height 21
click at [177, 199] on input "c. marketing strategies" at bounding box center [177, 196] width 0 height 7
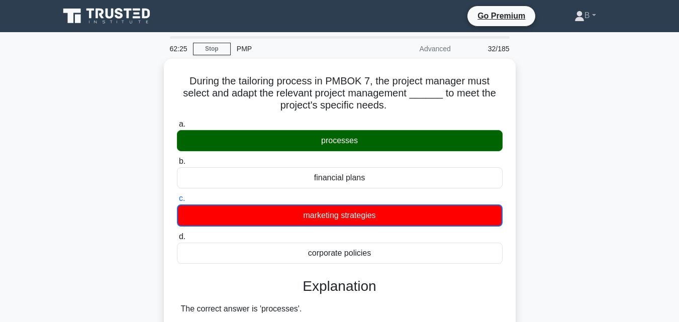
scroll to position [221, 0]
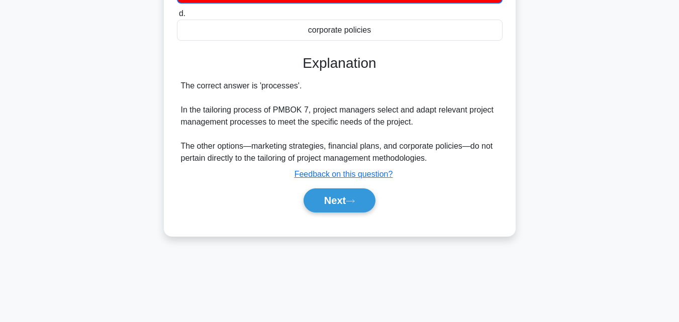
click at [347, 215] on div "Next" at bounding box center [340, 200] width 326 height 32
click at [345, 199] on button "Next" at bounding box center [340, 200] width 72 height 24
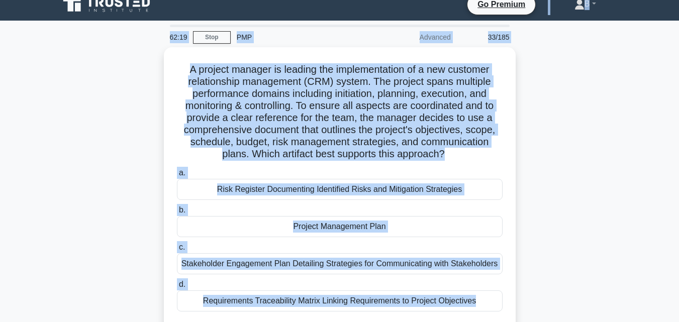
scroll to position [0, 0]
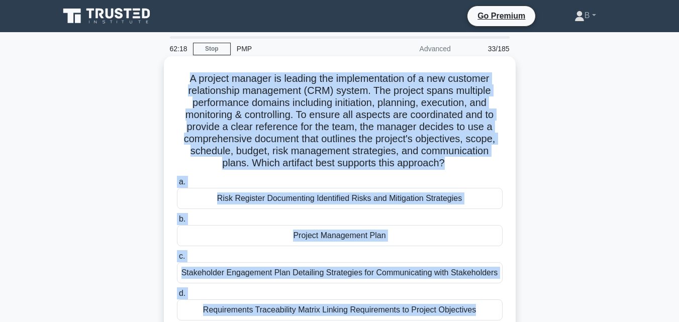
drag, startPoint x: 479, startPoint y: 108, endPoint x: 172, endPoint y: 73, distance: 308.9
click at [172, 73] on div "A project manager is leading the implementation of a new customer relationship …" at bounding box center [340, 203] width 344 height 286
click at [350, 201] on div "Risk Register Documenting Identified Risks and Mitigation Strategies" at bounding box center [340, 198] width 326 height 21
click at [177, 185] on input "a. Risk Register Documenting Identified Risks and Mitigation Strategies" at bounding box center [177, 182] width 0 height 7
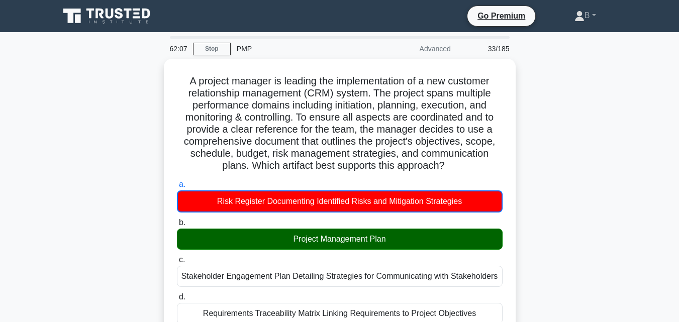
scroll to position [251, 0]
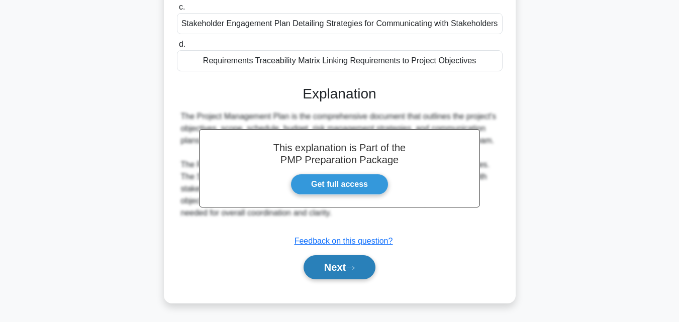
click at [372, 274] on button "Next" at bounding box center [340, 267] width 72 height 24
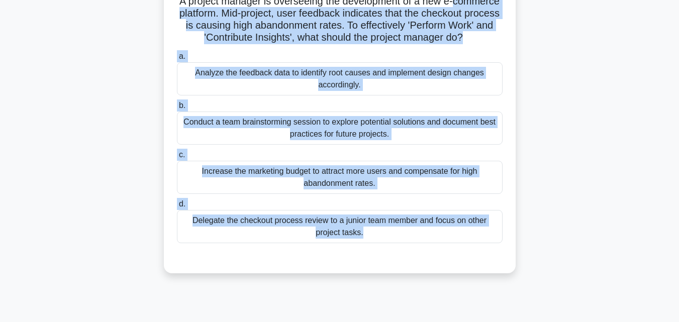
scroll to position [0, 0]
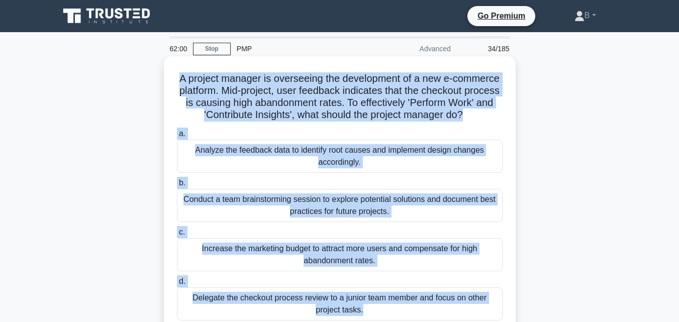
drag, startPoint x: 393, startPoint y: 116, endPoint x: 186, endPoint y: 66, distance: 212.9
click at [186, 66] on div "A project manager is overseeing the development of a new e-commerce platform. M…" at bounding box center [340, 203] width 344 height 286
click at [339, 262] on div "Increase the marketing budget to attract more users and compensate for high aba…" at bounding box center [340, 254] width 326 height 33
click at [177, 236] on input "c. Increase the marketing budget to attract more users and compensate for high …" at bounding box center [177, 232] width 0 height 7
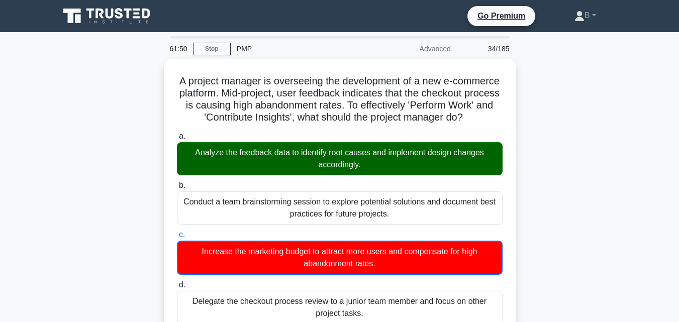
scroll to position [263, 0]
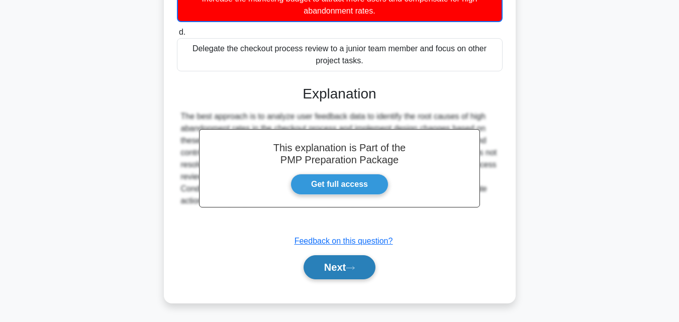
click at [345, 262] on button "Next" at bounding box center [340, 267] width 72 height 24
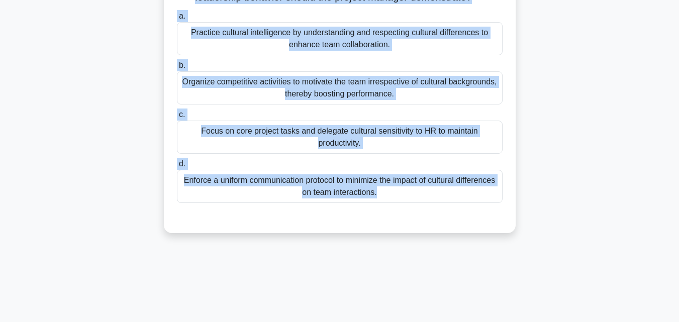
scroll to position [0, 0]
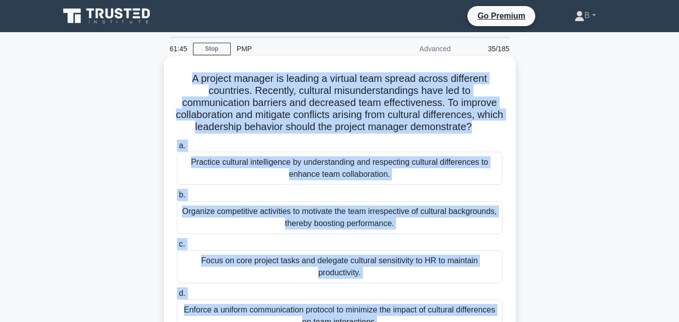
drag, startPoint x: 389, startPoint y: 128, endPoint x: 181, endPoint y: 67, distance: 216.3
click at [181, 67] on div "A project manager is leading a virtual team spread across different countries. …" at bounding box center [340, 209] width 344 height 298
click at [456, 185] on div "Practice cultural intelligence by understanding and respecting cultural differe…" at bounding box center [340, 168] width 326 height 33
click at [177, 149] on input "a. Practice cultural intelligence by understanding and respecting cultural diff…" at bounding box center [177, 146] width 0 height 7
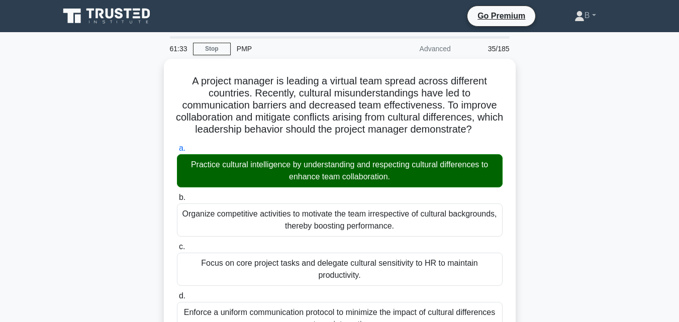
scroll to position [238, 0]
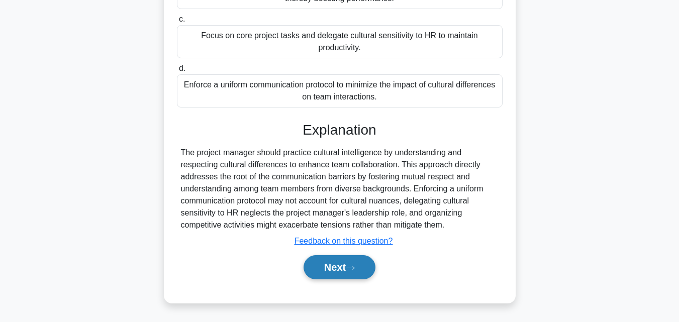
click at [348, 263] on button "Next" at bounding box center [340, 267] width 72 height 24
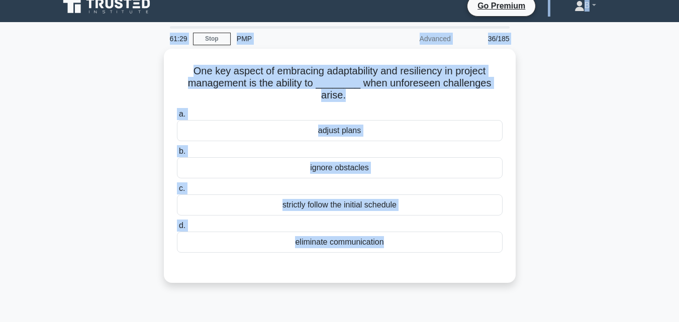
scroll to position [0, 0]
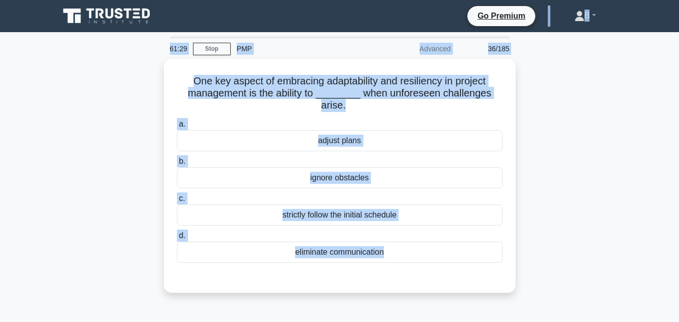
drag, startPoint x: 387, startPoint y: 51, endPoint x: 237, endPoint y: 26, distance: 152.3
click at [247, 17] on body "Go Premium B" at bounding box center [339, 271] width 679 height 543
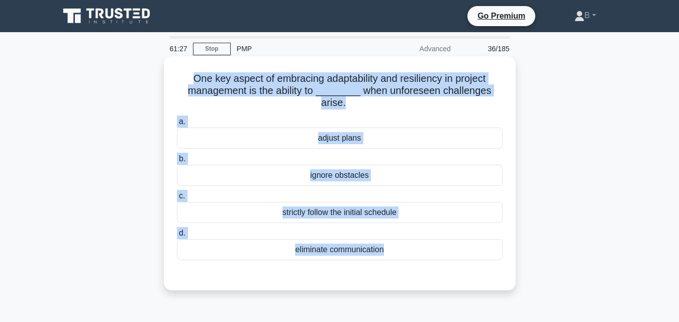
click at [187, 75] on h5 "One key aspect of embracing adaptability and resiliency in project management i…" at bounding box center [340, 90] width 328 height 37
click at [238, 86] on h5 "One key aspect of embracing adaptability and resiliency in project management i…" at bounding box center [340, 90] width 328 height 37
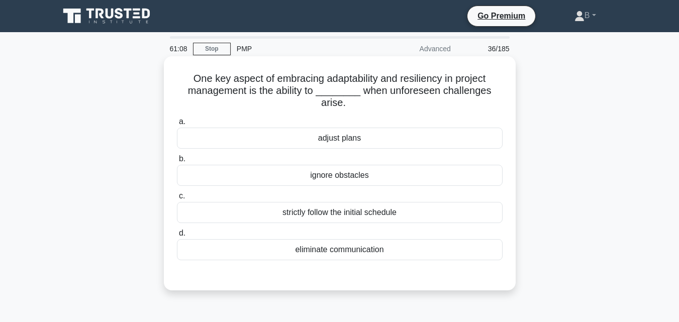
click at [298, 138] on div "adjust plans" at bounding box center [340, 138] width 326 height 21
click at [177, 125] on input "a. adjust plans" at bounding box center [177, 122] width 0 height 7
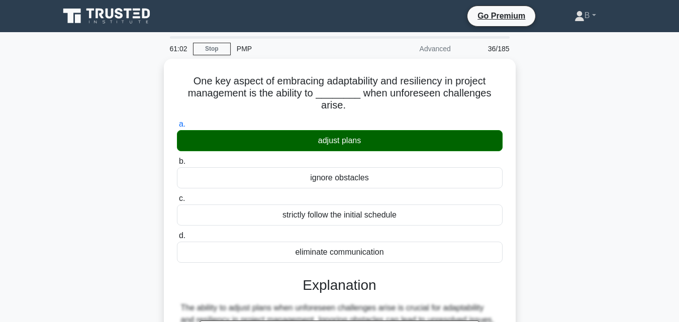
scroll to position [221, 0]
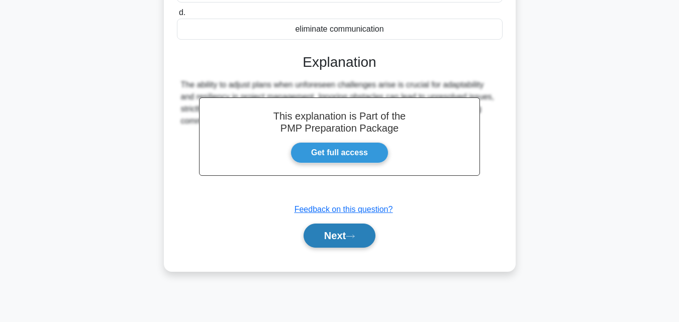
click at [347, 241] on button "Next" at bounding box center [340, 236] width 72 height 24
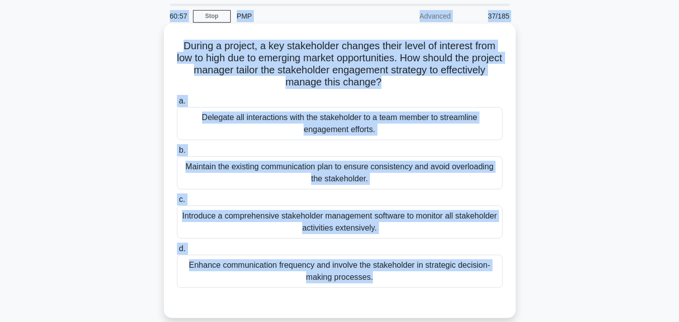
scroll to position [0, 0]
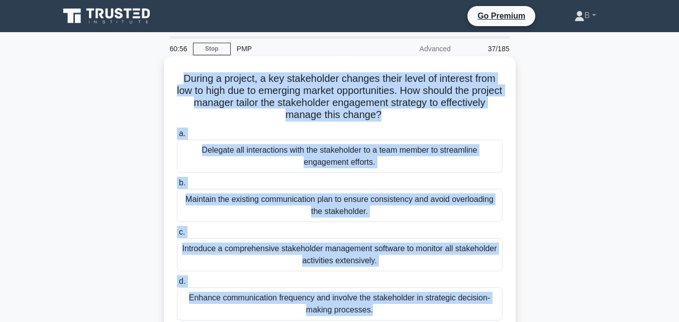
drag, startPoint x: 385, startPoint y: 111, endPoint x: 181, endPoint y: 73, distance: 207.5
click at [181, 73] on div "During a project, a key stakeholder changes their level of interest from low to…" at bounding box center [340, 203] width 344 height 286
click at [368, 210] on div "Maintain the existing communication plan to ensure consistency and avoid overlo…" at bounding box center [340, 205] width 326 height 33
click at [177, 186] on input "b. Maintain the existing communication plan to ensure consistency and avoid ove…" at bounding box center [177, 183] width 0 height 7
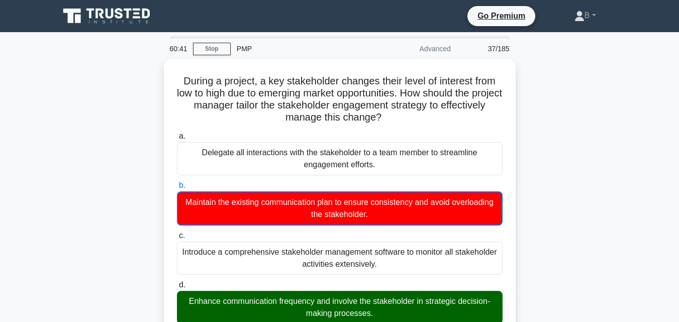
scroll to position [251, 0]
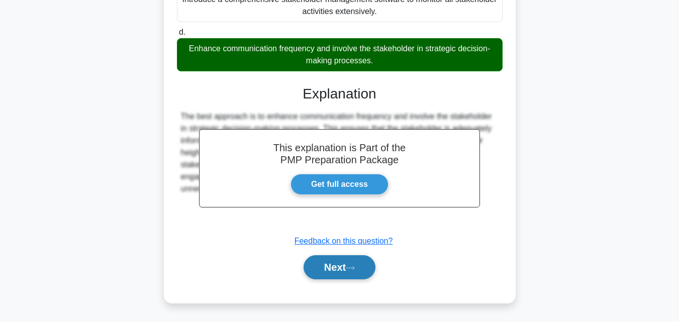
click at [358, 263] on button "Next" at bounding box center [340, 267] width 72 height 24
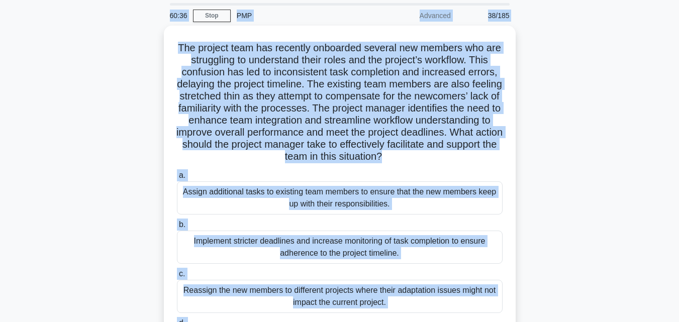
scroll to position [0, 0]
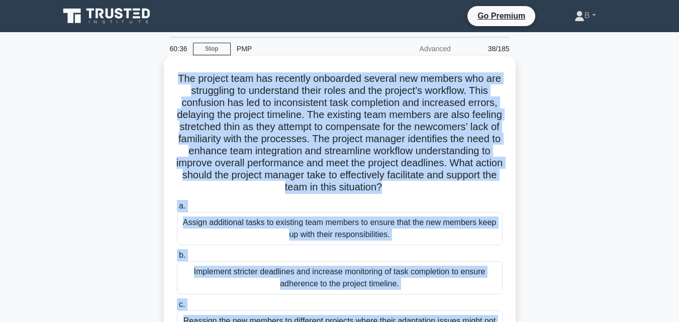
drag, startPoint x: 454, startPoint y: 183, endPoint x: 176, endPoint y: 73, distance: 298.9
click at [176, 73] on div "The project team has recently onboarded several new members who are struggling …" at bounding box center [340, 239] width 344 height 359
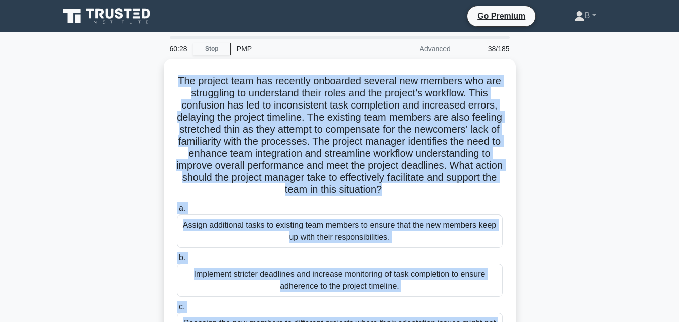
scroll to position [221, 0]
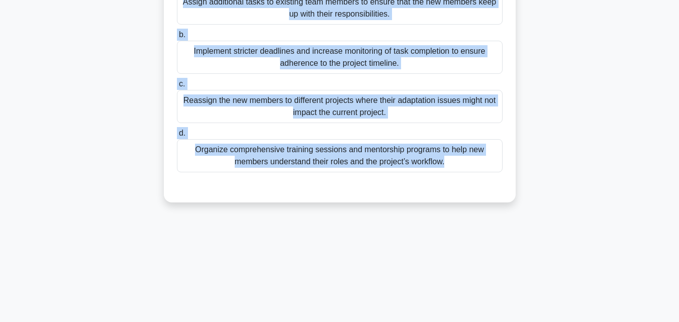
click at [463, 160] on div "Organize comprehensive training sessions and mentorship programs to help new me…" at bounding box center [340, 155] width 326 height 33
click at [177, 137] on input "d. Organize comprehensive training sessions and mentorship programs to help new…" at bounding box center [177, 133] width 0 height 7
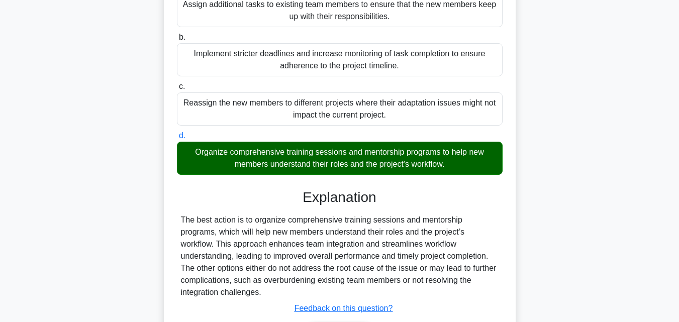
scroll to position [274, 0]
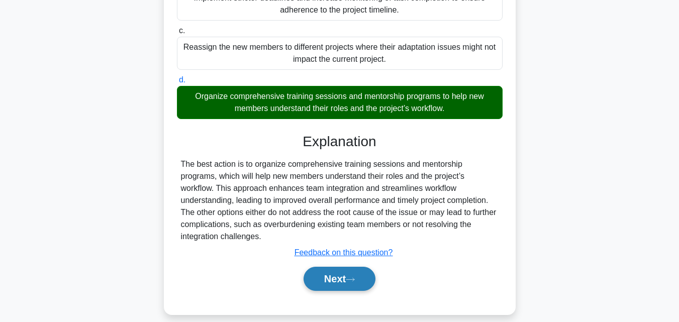
click at [326, 267] on button "Next" at bounding box center [340, 279] width 72 height 24
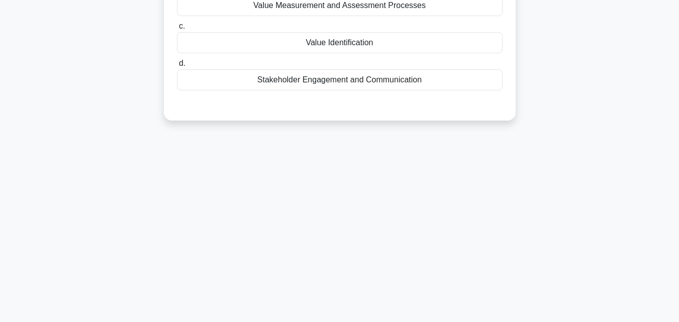
scroll to position [221, 0]
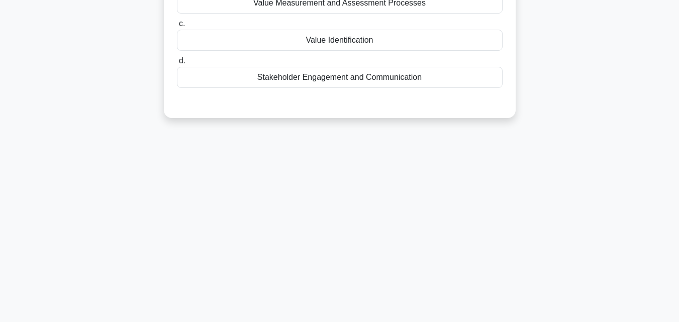
drag, startPoint x: 443, startPoint y: 99, endPoint x: 425, endPoint y: 93, distance: 19.5
click at [436, 97] on div at bounding box center [340, 98] width 326 height 8
drag, startPoint x: 405, startPoint y: 84, endPoint x: 408, endPoint y: 105, distance: 20.8
click at [408, 105] on div "a. Benefits Realization b. Value Measurement and Assessment Processes c. d." at bounding box center [340, 23] width 328 height 165
click at [428, 94] on div at bounding box center [340, 98] width 326 height 8
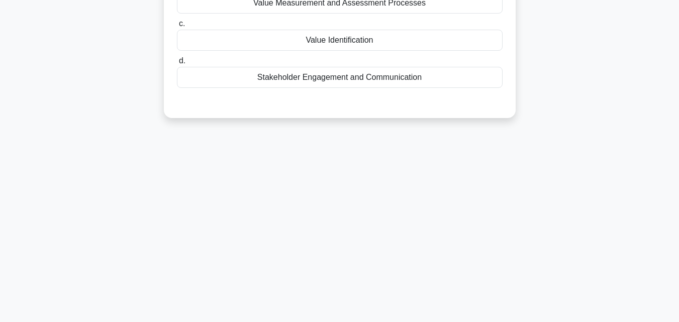
drag, startPoint x: 427, startPoint y: 94, endPoint x: 398, endPoint y: 74, distance: 35.7
click at [424, 93] on div "a. Benefits Realization b. Value Measurement and Assessment Processes c. d." at bounding box center [340, 23] width 328 height 165
drag, startPoint x: 376, startPoint y: 52, endPoint x: 400, endPoint y: 91, distance: 45.3
click at [400, 91] on div "a. Benefits Realization b. Value Measurement and Assessment Processes c. d." at bounding box center [340, 23] width 328 height 165
click at [419, 97] on div at bounding box center [340, 98] width 326 height 8
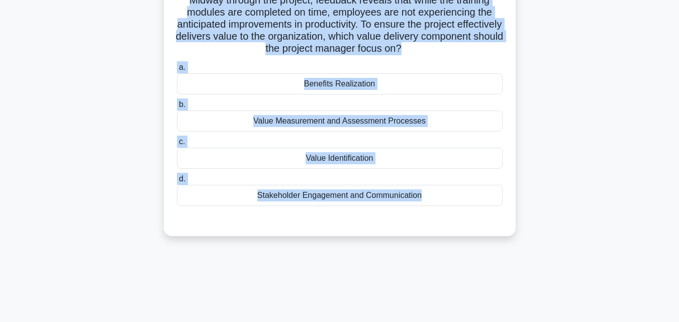
scroll to position [0, 0]
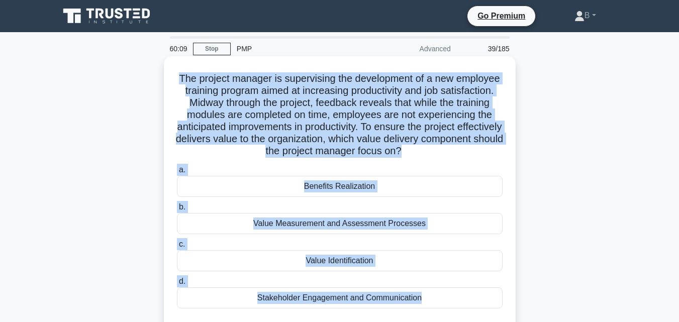
drag, startPoint x: 429, startPoint y: 97, endPoint x: 194, endPoint y: 68, distance: 236.5
click at [194, 68] on div "The project manager is supervising the development of a new employee training p…" at bounding box center [340, 197] width 344 height 274
click at [286, 222] on div "Value Measurement and Assessment Processes" at bounding box center [340, 223] width 326 height 21
click at [177, 211] on input "b. Value Measurement and Assessment Processes" at bounding box center [177, 207] width 0 height 7
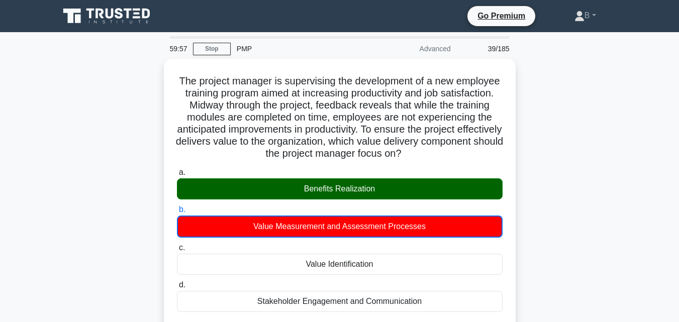
scroll to position [239, 0]
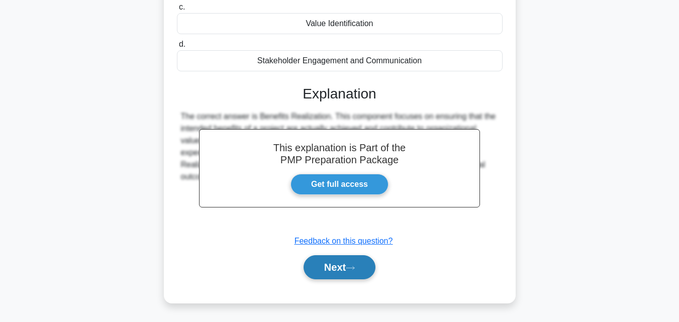
click at [347, 269] on button "Next" at bounding box center [340, 267] width 72 height 24
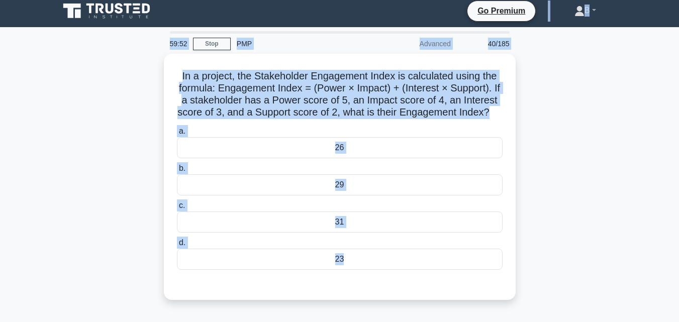
scroll to position [0, 0]
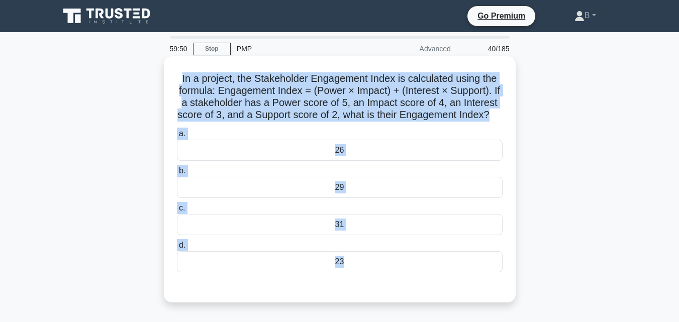
drag, startPoint x: 467, startPoint y: 71, endPoint x: 178, endPoint y: 76, distance: 288.5
click at [178, 76] on div "In a project, the Stakeholder Engagement Index is calculated using the formula:…" at bounding box center [340, 179] width 344 height 238
click at [347, 232] on div "31" at bounding box center [340, 224] width 326 height 21
click at [177, 212] on input "c. 31" at bounding box center [177, 208] width 0 height 7
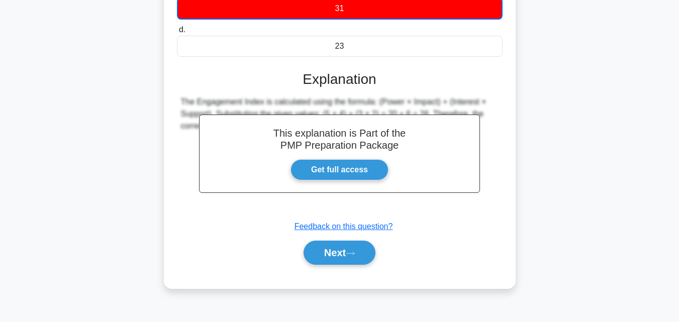
scroll to position [221, 0]
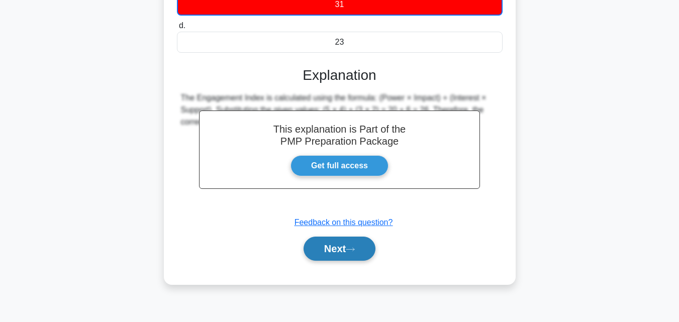
click at [328, 261] on button "Next" at bounding box center [340, 249] width 72 height 24
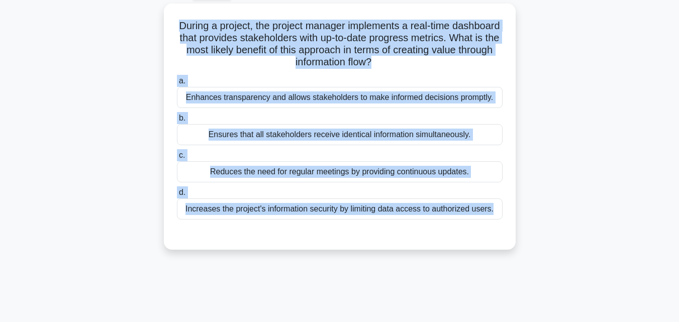
scroll to position [0, 0]
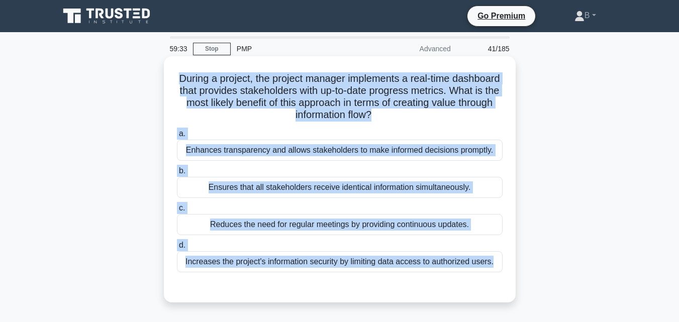
drag, startPoint x: 492, startPoint y: 57, endPoint x: 166, endPoint y: 70, distance: 326.9
click at [166, 70] on div "During a project, the project manager implements a real-time dashboard that pro…" at bounding box center [340, 179] width 352 height 246
click at [277, 152] on div "Enhances transparency and allows stakeholders to make informed decisions prompt…" at bounding box center [340, 150] width 326 height 21
click at [177, 137] on input "a. Enhances transparency and allows stakeholders to make informed decisions pro…" at bounding box center [177, 134] width 0 height 7
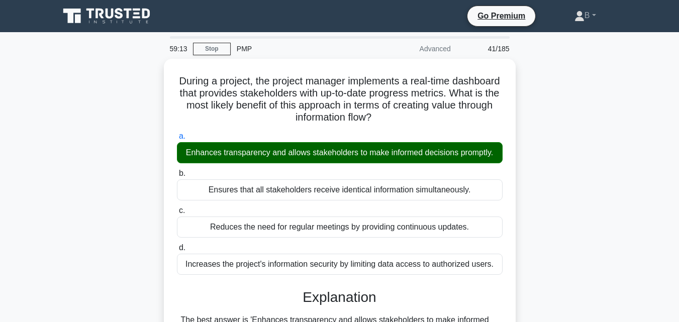
scroll to position [221, 0]
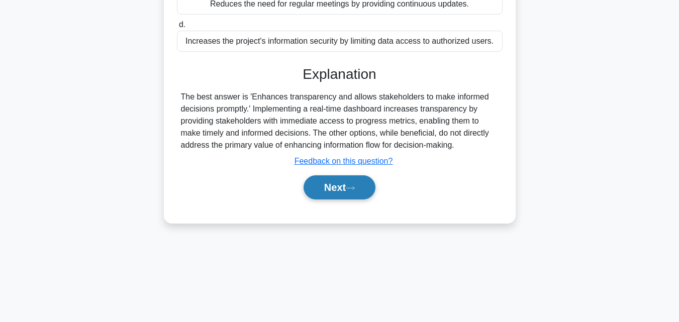
click at [363, 186] on button "Next" at bounding box center [340, 187] width 72 height 24
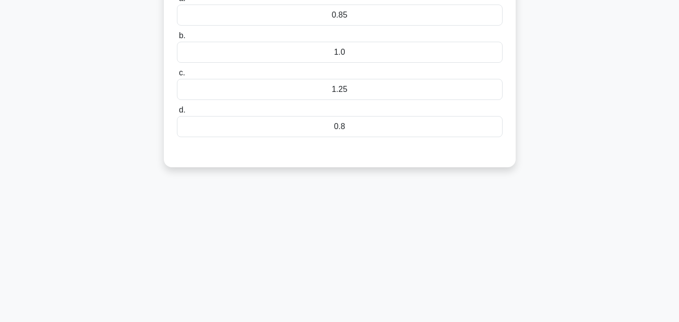
scroll to position [0, 0]
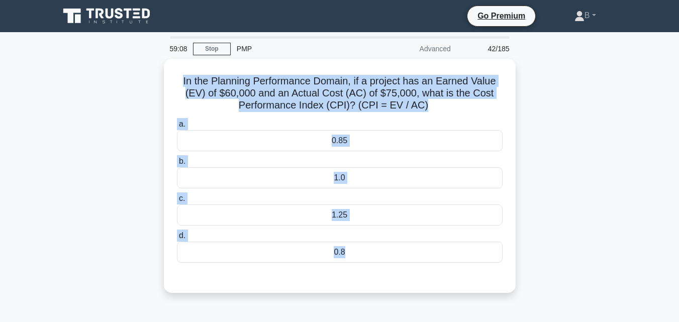
drag, startPoint x: 475, startPoint y: 51, endPoint x: 162, endPoint y: 64, distance: 312.8
click at [162, 64] on div "In the Planning Performance Domain, if a project has an Earned Value (EV) of $6…" at bounding box center [339, 182] width 573 height 246
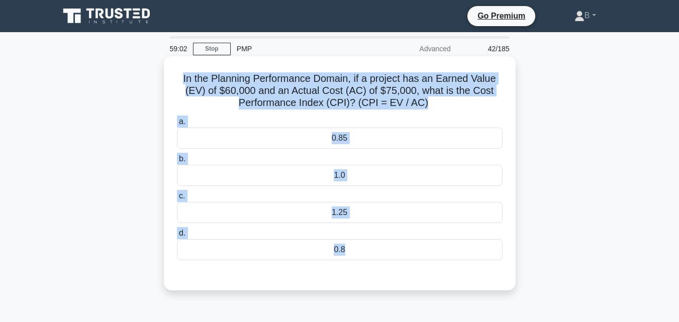
click at [175, 89] on div "In the Planning Performance Domain, if a project has an Earned Value (EV) of $6…" at bounding box center [340, 173] width 344 height 226
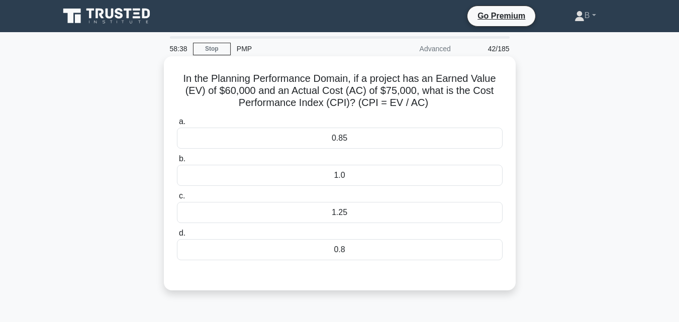
click at [269, 256] on div "0.8" at bounding box center [340, 249] width 326 height 21
click at [177, 237] on input "d. 0.8" at bounding box center [177, 233] width 0 height 7
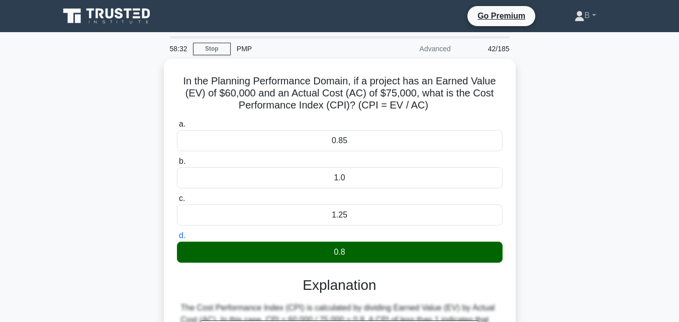
scroll to position [221, 0]
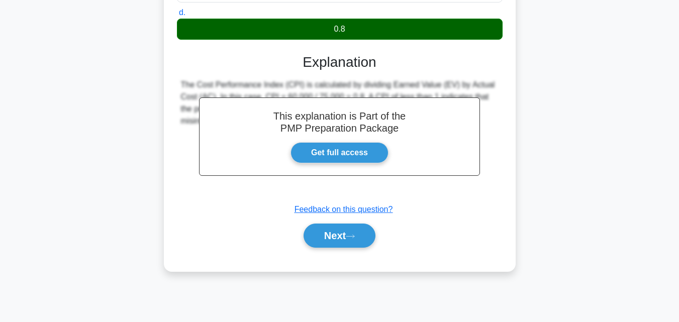
click at [339, 249] on div "Next" at bounding box center [340, 236] width 326 height 32
click at [340, 234] on button "Next" at bounding box center [340, 236] width 72 height 24
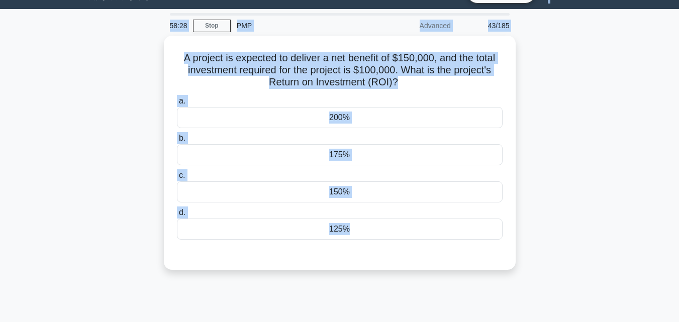
scroll to position [0, 0]
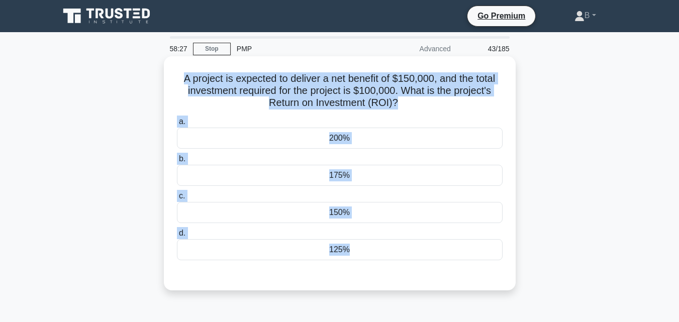
drag, startPoint x: 374, startPoint y: 47, endPoint x: 176, endPoint y: 75, distance: 200.0
click at [176, 75] on div "A project is expected to deliver a net benefit of $150,000, and the total inves…" at bounding box center [340, 173] width 344 height 226
click at [291, 110] on h5 "A project is expected to deliver a net benefit of $150,000, and the total inves…" at bounding box center [340, 90] width 328 height 37
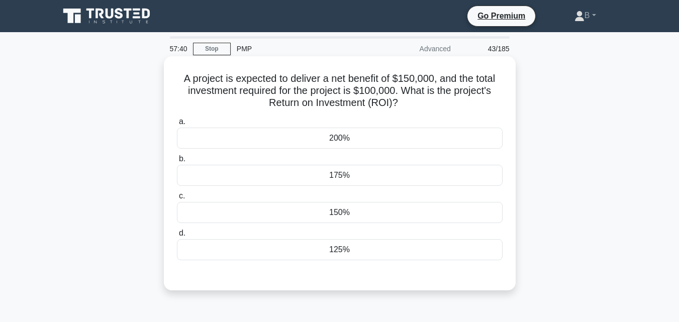
click at [341, 215] on div "150%" at bounding box center [340, 212] width 326 height 21
click at [177, 199] on input "c. 150%" at bounding box center [177, 196] width 0 height 7
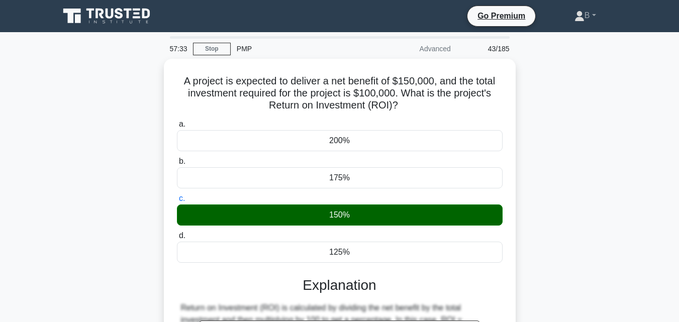
scroll to position [221, 0]
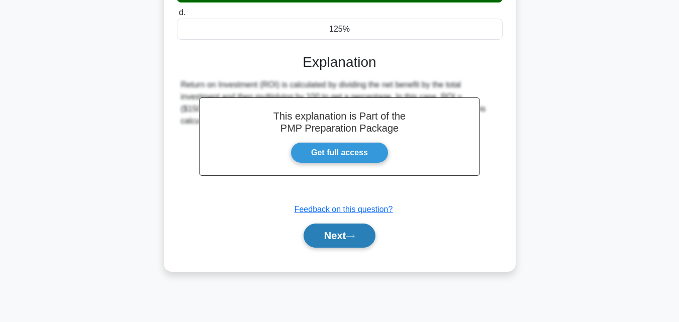
click at [340, 238] on button "Next" at bounding box center [340, 236] width 72 height 24
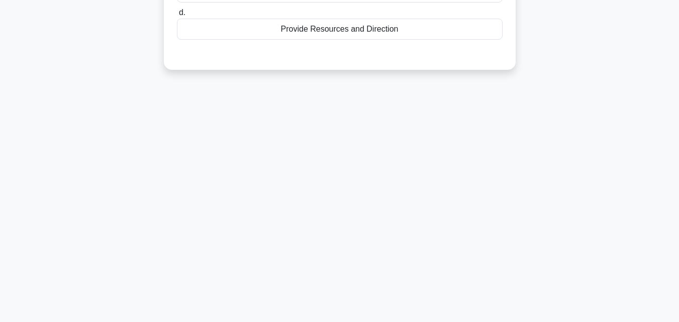
drag, startPoint x: 372, startPoint y: 48, endPoint x: 390, endPoint y: 47, distance: 18.1
click at [400, 47] on div at bounding box center [340, 50] width 326 height 8
drag, startPoint x: 406, startPoint y: 51, endPoint x: 371, endPoint y: 23, distance: 45.0
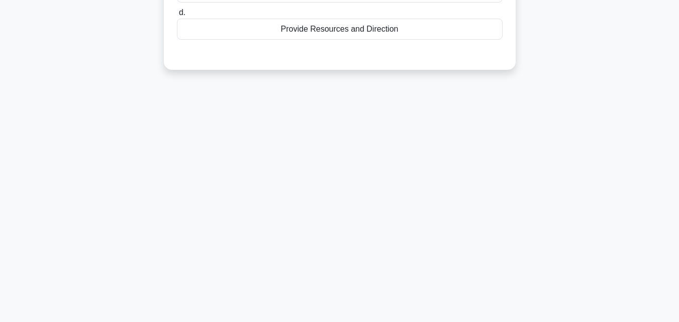
click at [368, 15] on label "d. Provide Resources and Direction" at bounding box center [340, 23] width 326 height 33
click at [177, 15] on input "d. Provide Resources and Direction" at bounding box center [177, 13] width 0 height 7
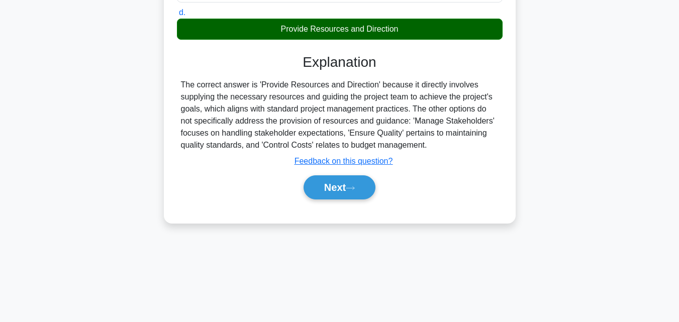
click at [356, 13] on label "d. Provide Resources and Direction" at bounding box center [340, 23] width 326 height 33
click at [177, 13] on input "d. Provide Resources and Direction" at bounding box center [177, 13] width 0 height 7
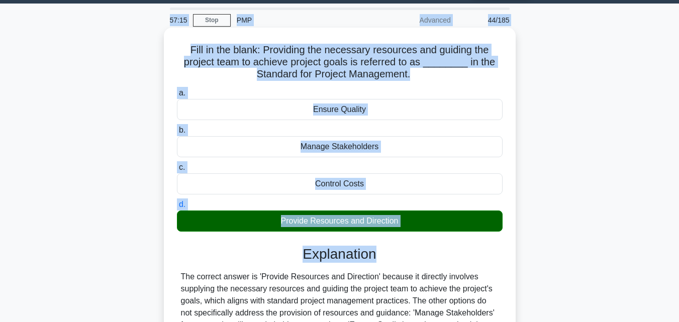
scroll to position [17, 0]
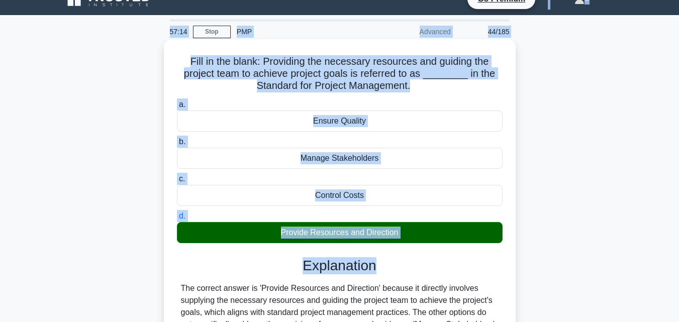
drag, startPoint x: 449, startPoint y: 39, endPoint x: 368, endPoint y: 116, distance: 112.0
click at [368, 116] on div "a. Ensure Quality b. Manage Stakeholders c. d." at bounding box center [340, 255] width 328 height 319
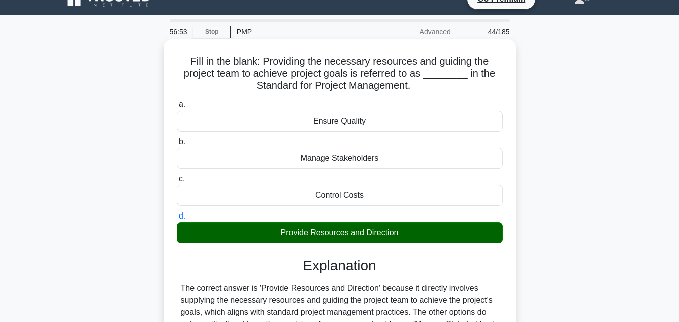
drag, startPoint x: 288, startPoint y: 60, endPoint x: 238, endPoint y: 67, distance: 50.8
click at [238, 67] on h5 "Fill in the blank: Providing the necessary resources and guiding the project te…" at bounding box center [340, 73] width 328 height 37
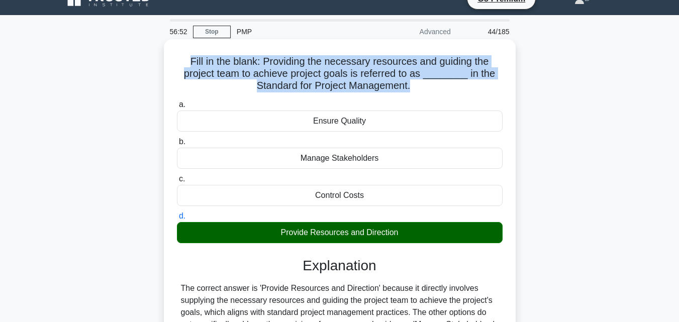
click at [238, 67] on h5 "Fill in the blank: Providing the necessary resources and guiding the project te…" at bounding box center [340, 73] width 328 height 37
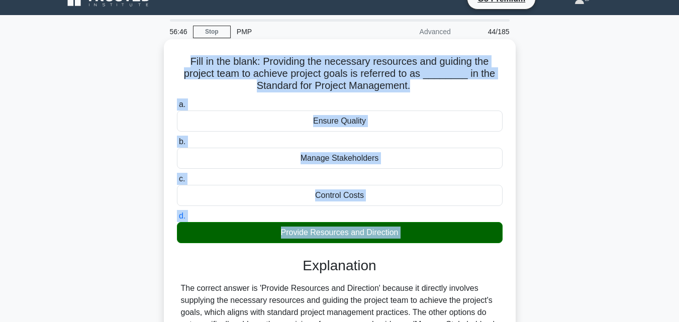
click at [394, 233] on div "Provide Resources and Direction" at bounding box center [340, 232] width 326 height 21
click at [177, 220] on input "d. Provide Resources and Direction" at bounding box center [177, 216] width 0 height 7
click at [394, 233] on div "Provide Resources and Direction" at bounding box center [340, 232] width 326 height 21
click at [177, 220] on input "d. Provide Resources and Direction" at bounding box center [177, 216] width 0 height 7
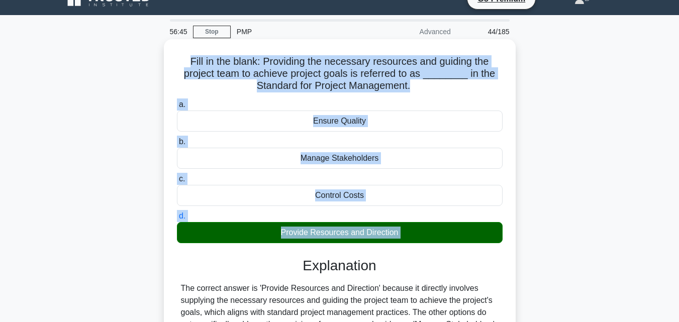
click at [394, 233] on div "Provide Resources and Direction" at bounding box center [340, 232] width 326 height 21
click at [177, 220] on input "d. Provide Resources and Direction" at bounding box center [177, 216] width 0 height 7
click at [187, 58] on h5 "Fill in the blank: Providing the necessary resources and guiding the project te…" at bounding box center [340, 73] width 328 height 37
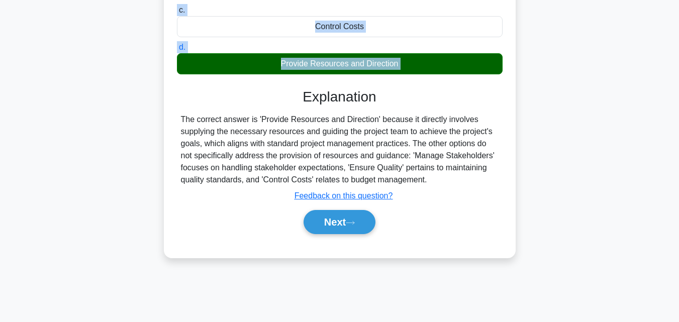
scroll to position [191, 0]
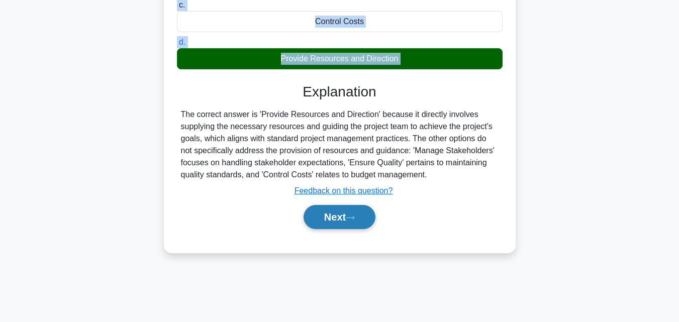
click at [341, 218] on button "Next" at bounding box center [340, 217] width 72 height 24
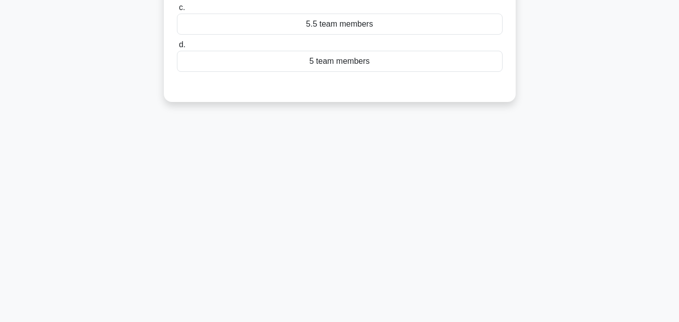
scroll to position [12, 0]
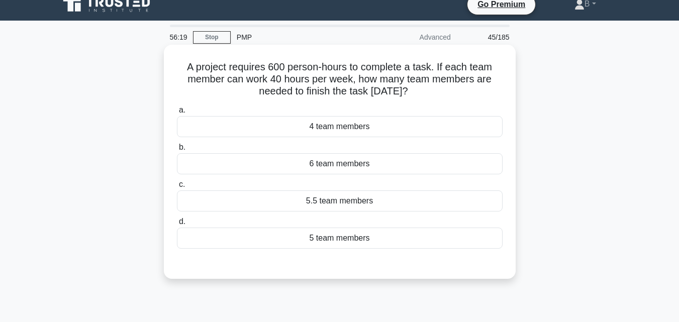
click at [186, 67] on h5 "A project requires 600 person-hours to complete a task. If each team member can…" at bounding box center [340, 79] width 328 height 37
drag, startPoint x: 257, startPoint y: 129, endPoint x: 263, endPoint y: 139, distance: 11.0
click at [263, 139] on div "a. 4 team members b. 6 team members c. d." at bounding box center [340, 176] width 338 height 149
drag, startPoint x: 303, startPoint y: 180, endPoint x: 266, endPoint y: 143, distance: 51.9
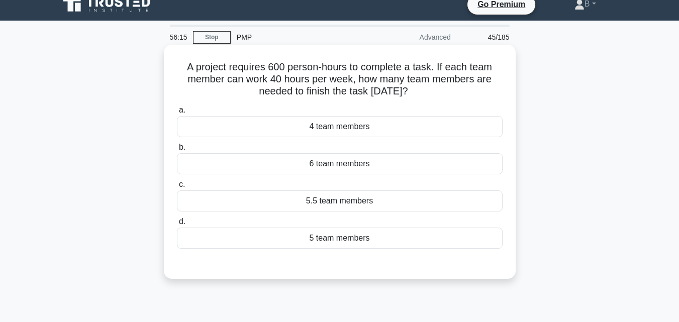
click at [278, 156] on div "a. 4 team members b. 6 team members c. d." at bounding box center [340, 176] width 338 height 149
click at [217, 72] on h5 "A project requires 600 person-hours to complete a task. If each team member can…" at bounding box center [340, 79] width 328 height 37
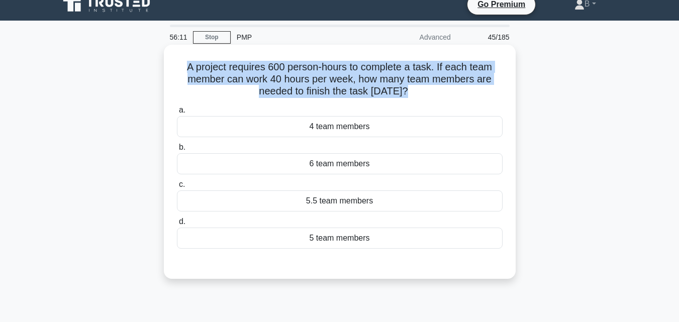
click at [216, 72] on h5 "A project requires 600 person-hours to complete a task. If each team member can…" at bounding box center [340, 79] width 328 height 37
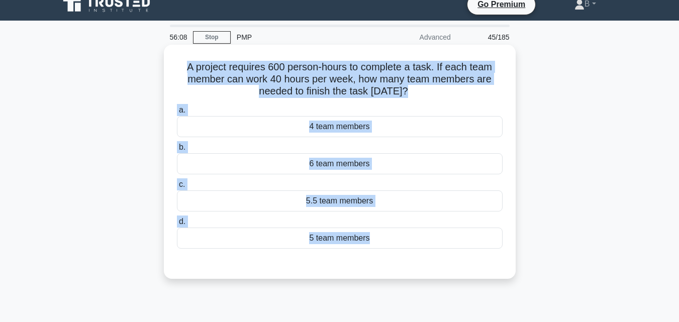
click at [363, 239] on div "5 team members" at bounding box center [340, 238] width 326 height 21
click at [177, 225] on input "d. 5 team members" at bounding box center [177, 222] width 0 height 7
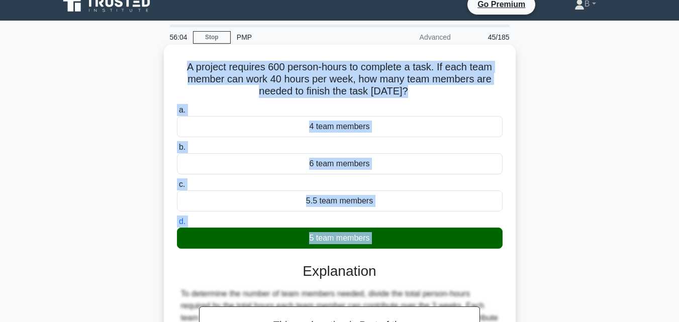
click at [379, 238] on div "5 team members" at bounding box center [340, 238] width 326 height 21
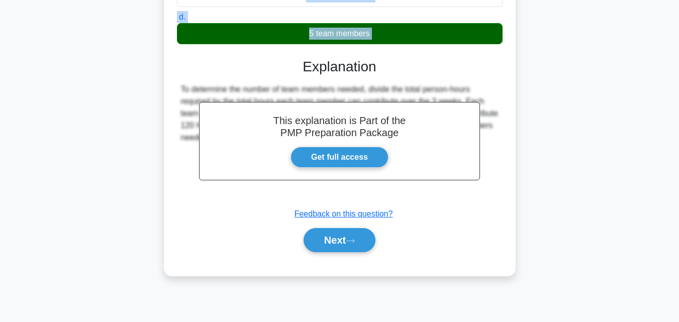
scroll to position [221, 0]
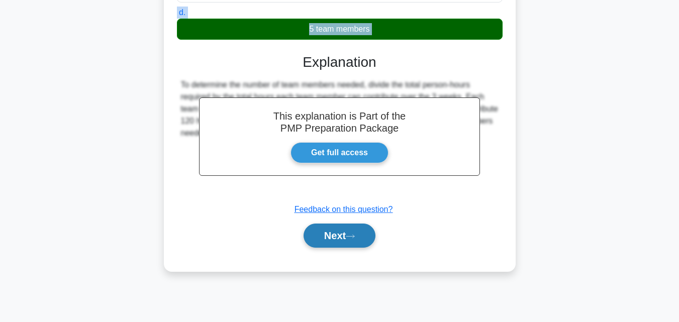
click at [332, 225] on button "Next" at bounding box center [340, 236] width 72 height 24
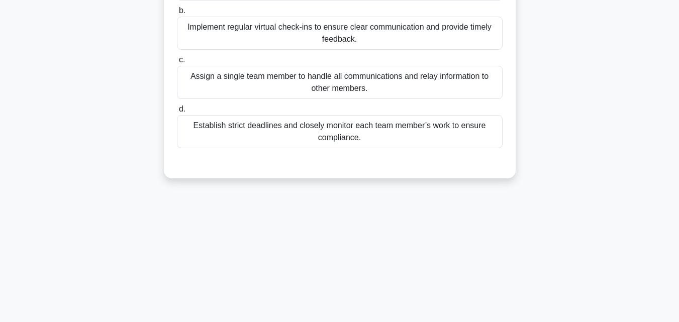
drag, startPoint x: 352, startPoint y: 135, endPoint x: 322, endPoint y: 110, distance: 38.9
click at [321, 110] on label "d. Establish strict deadlines and closely monitor each team member’s work to en…" at bounding box center [340, 125] width 326 height 45
click at [361, 137] on div "Establish strict deadlines and closely monitor each team member’s work to ensur…" at bounding box center [340, 131] width 326 height 33
click at [177, 113] on input "d. Establish strict deadlines and closely monitor each team member’s work to en…" at bounding box center [177, 109] width 0 height 7
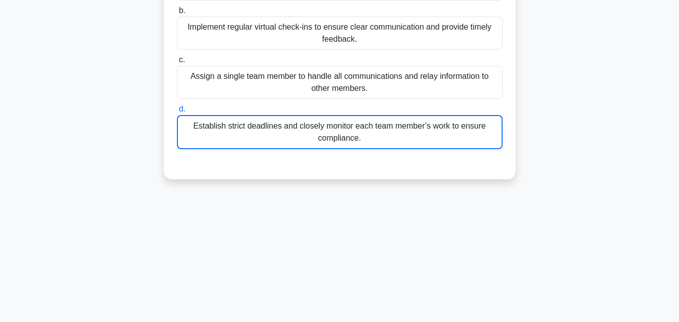
click at [361, 137] on div "Establish strict deadlines and closely monitor each team member’s work to ensur…" at bounding box center [340, 132] width 326 height 34
click at [177, 113] on input "d. Establish strict deadlines and closely monitor each team member’s work to en…" at bounding box center [177, 109] width 0 height 7
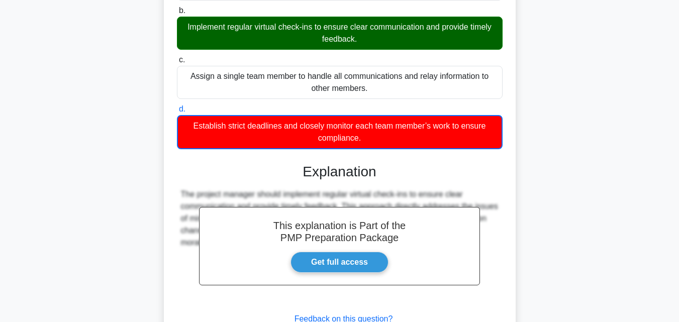
click at [354, 135] on div "Establish strict deadlines and closely monitor each team member’s work to ensur…" at bounding box center [340, 132] width 326 height 34
click at [177, 113] on input "d. Establish strict deadlines and closely monitor each team member’s work to en…" at bounding box center [177, 109] width 0 height 7
click at [354, 135] on div "Establish strict deadlines and closely monitor each team member’s work to ensur…" at bounding box center [340, 132] width 326 height 34
click at [177, 113] on input "d. Establish strict deadlines and closely monitor each team member’s work to en…" at bounding box center [177, 109] width 0 height 7
click at [354, 135] on div "Establish strict deadlines and closely monitor each team member’s work to ensur…" at bounding box center [340, 132] width 326 height 34
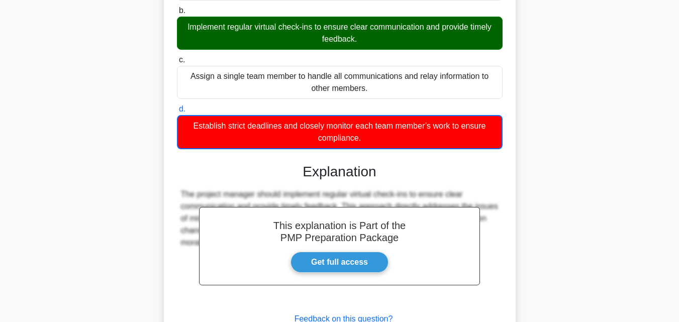
click at [177, 113] on input "d. Establish strict deadlines and closely monitor each team member’s work to en…" at bounding box center [177, 109] width 0 height 7
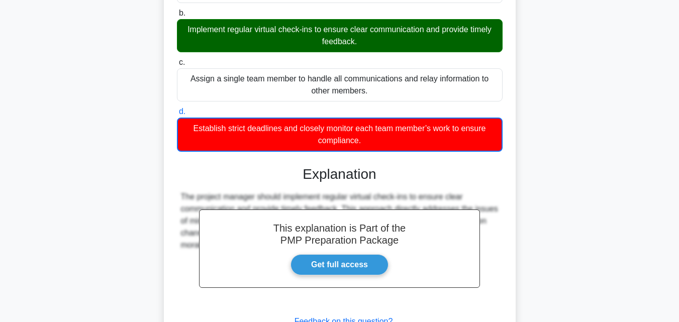
scroll to position [0, 0]
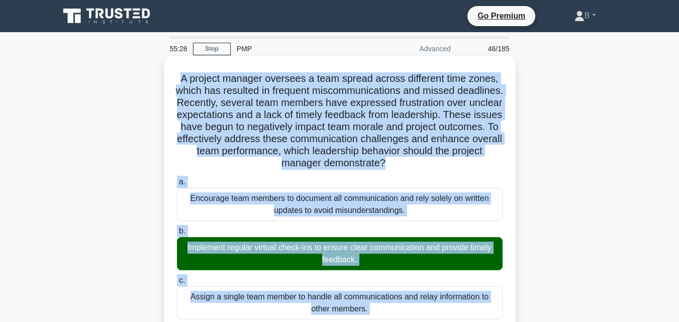
drag, startPoint x: 179, startPoint y: 78, endPoint x: 236, endPoint y: 115, distance: 67.9
click at [236, 115] on h5 "A project manager oversees a team spread across different time zones, which has…" at bounding box center [340, 120] width 328 height 97
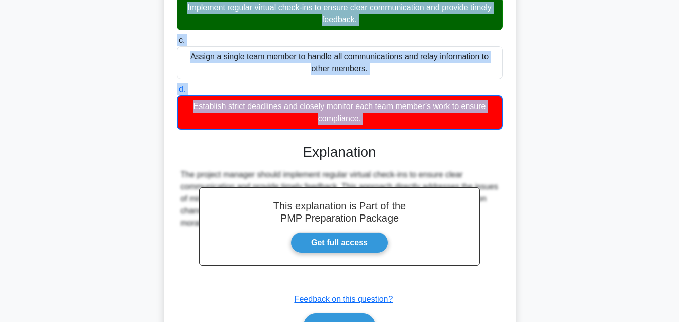
scroll to position [262, 0]
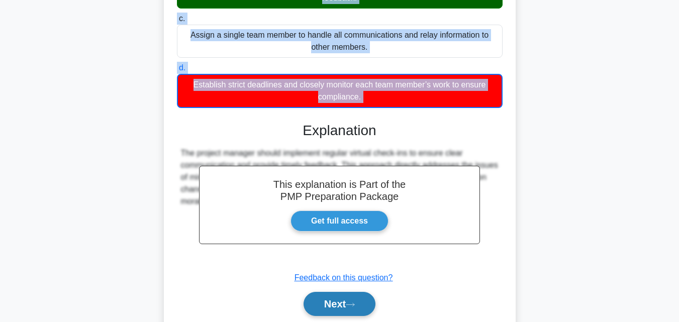
click at [346, 300] on button "Next" at bounding box center [340, 304] width 72 height 24
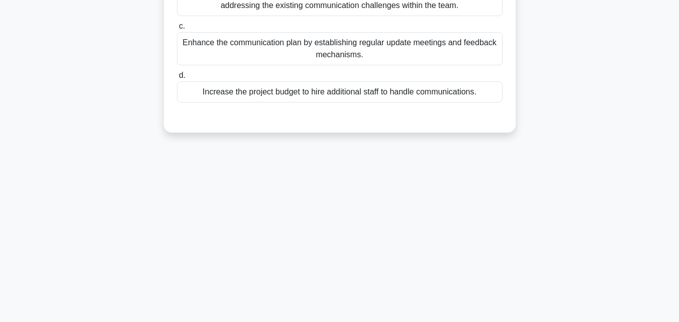
scroll to position [221, 0]
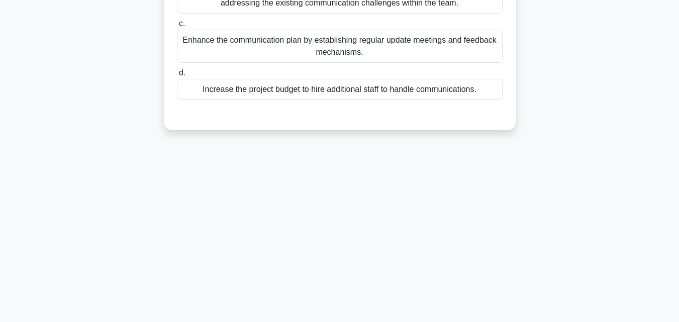
click at [396, 53] on div "a. Extend the project timeline to accommodate the delays caused by communicatio…" at bounding box center [340, 9] width 338 height 185
click at [370, 79] on div "Increase the project budget to hire additional staff to handle communications." at bounding box center [340, 89] width 326 height 21
click at [177, 75] on input "d. Increase the project budget to hire additional staff to handle communication…" at bounding box center [177, 73] width 0 height 7
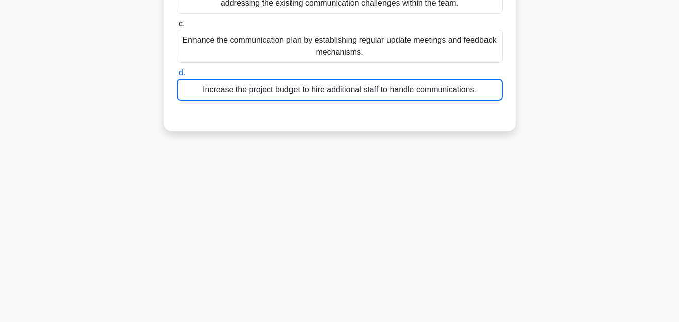
click at [370, 79] on div "Increase the project budget to hire additional staff to handle communications." at bounding box center [340, 90] width 326 height 22
click at [177, 75] on input "d. Increase the project budget to hire additional staff to handle communication…" at bounding box center [177, 73] width 0 height 7
click at [370, 79] on div "Increase the project budget to hire additional staff to handle communications." at bounding box center [340, 90] width 326 height 22
click at [177, 75] on input "d. Increase the project budget to hire additional staff to handle communication…" at bounding box center [177, 73] width 0 height 7
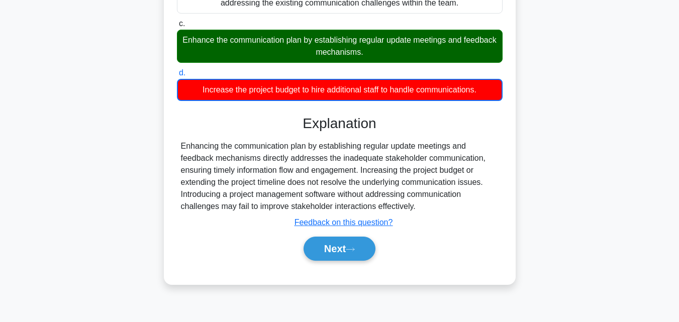
click at [482, 79] on div "Increase the project budget to hire additional staff to handle communications." at bounding box center [340, 90] width 326 height 22
click at [177, 76] on input "d. Increase the project budget to hire additional staff to handle communication…" at bounding box center [177, 73] width 0 height 7
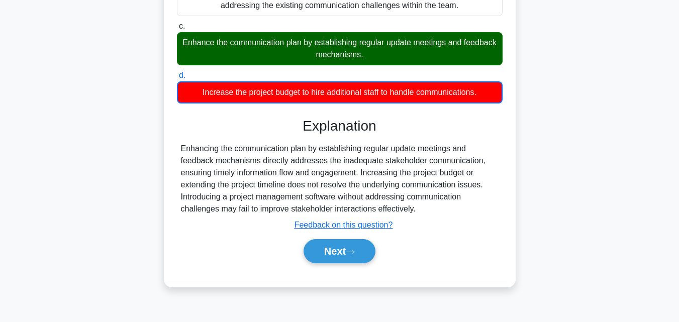
scroll to position [0, 0]
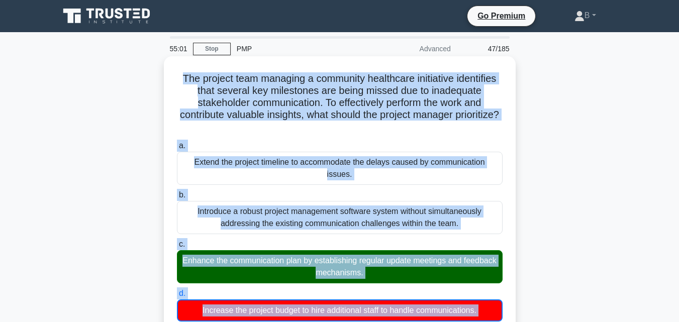
click at [177, 78] on h5 "The project team managing a community healthcare initiative identifies that sev…" at bounding box center [340, 102] width 328 height 61
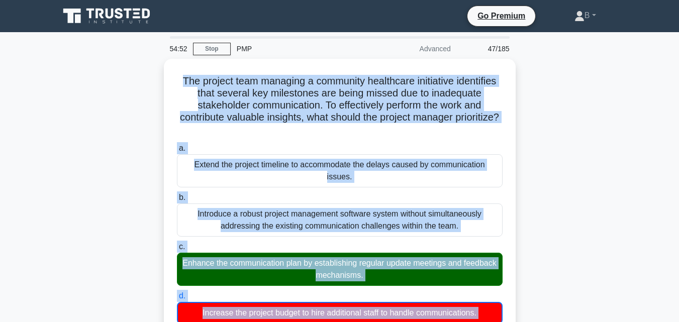
scroll to position [221, 0]
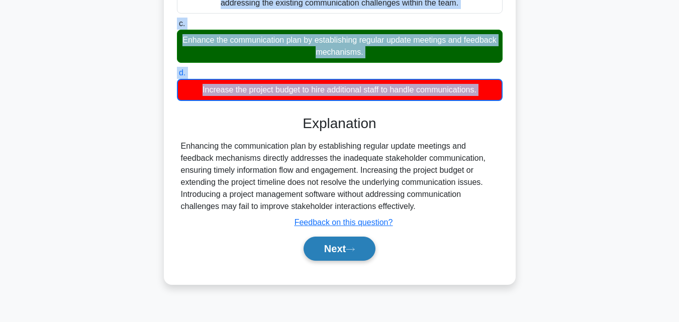
click at [357, 237] on button "Next" at bounding box center [340, 249] width 72 height 24
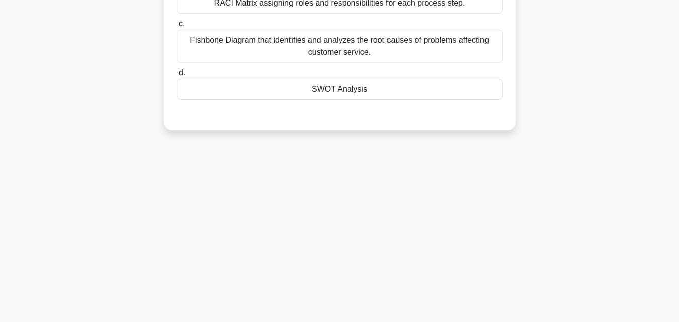
drag, startPoint x: 368, startPoint y: 92, endPoint x: 271, endPoint y: 18, distance: 122.2
click at [279, 31] on div "a. SIPOC Diagram b. RACI Matrix assigning roles and responsibilities for each p…" at bounding box center [340, 21] width 338 height 161
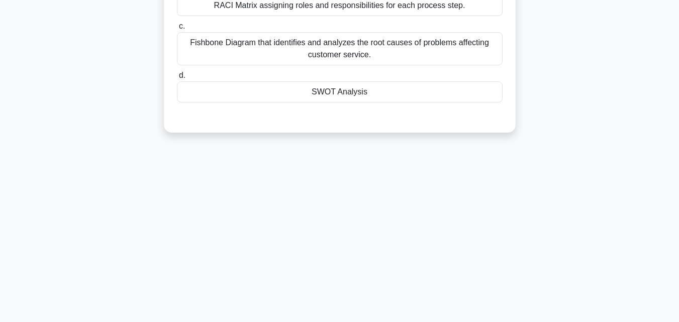
scroll to position [0, 0]
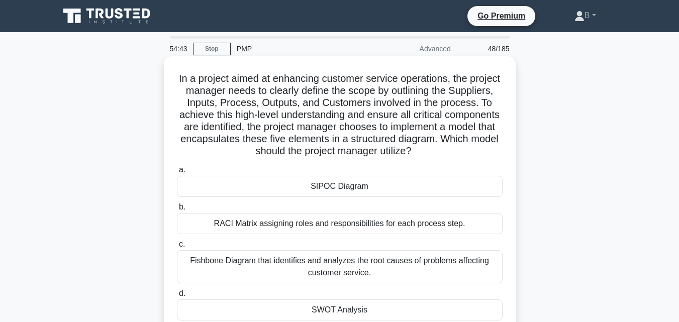
click at [192, 79] on h5 "In a project aimed at enhancing customer service operations, the project manage…" at bounding box center [340, 114] width 328 height 85
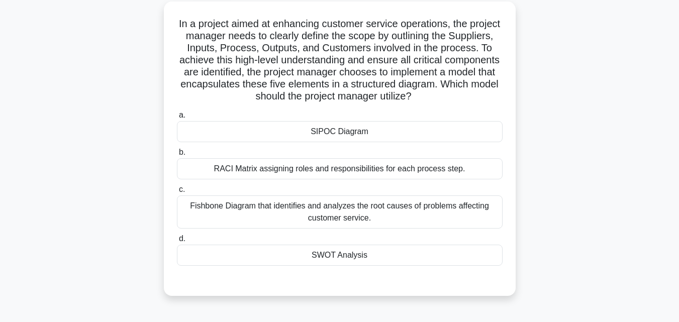
scroll to position [56, 0]
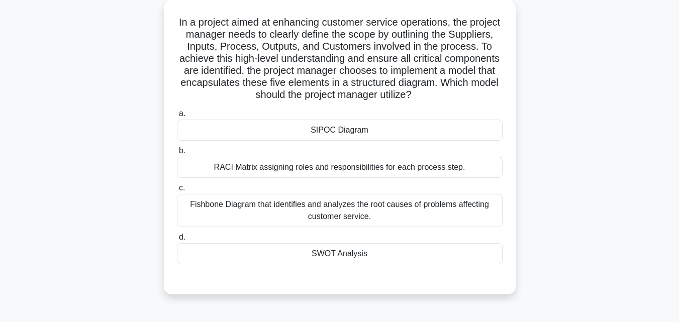
click at [359, 166] on div "RACI Matrix assigning roles and responsibilities for each process step." at bounding box center [340, 167] width 326 height 21
click at [177, 154] on input "b. RACI Matrix assigning roles and responsibilities for each process step." at bounding box center [177, 151] width 0 height 7
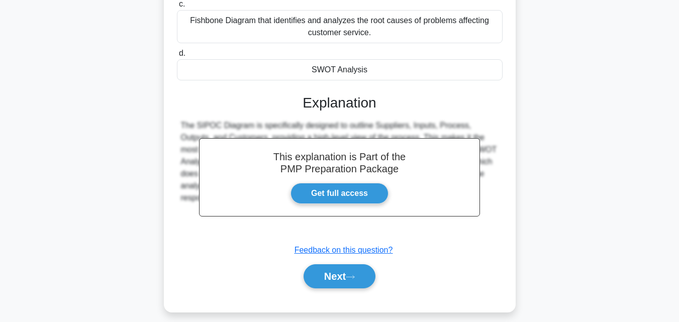
scroll to position [251, 0]
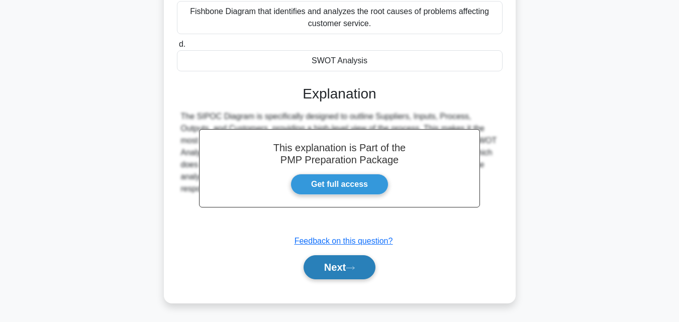
click at [341, 263] on button "Next" at bounding box center [340, 267] width 72 height 24
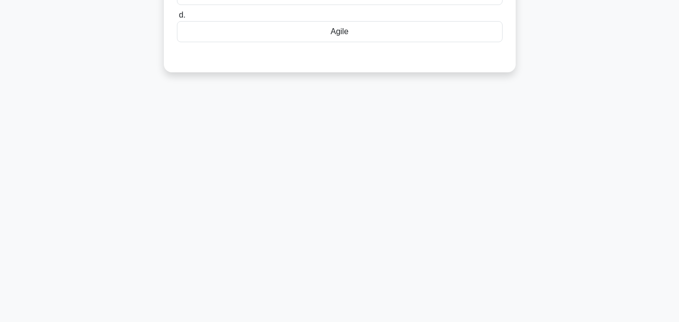
scroll to position [221, 0]
drag, startPoint x: 332, startPoint y: 33, endPoint x: 282, endPoint y: 3, distance: 58.0
click at [312, 24] on div "Agile" at bounding box center [340, 29] width 326 height 21
click at [177, 16] on input "d. Agile" at bounding box center [177, 13] width 0 height 7
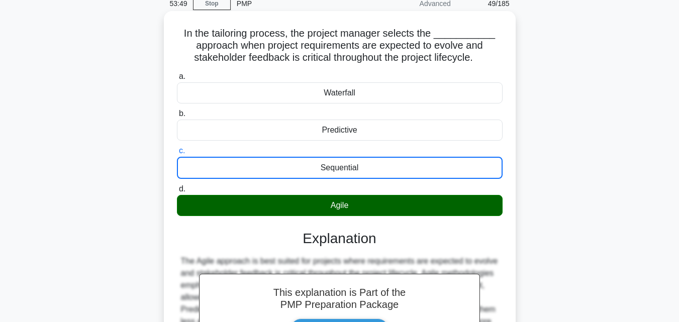
scroll to position [37, 0]
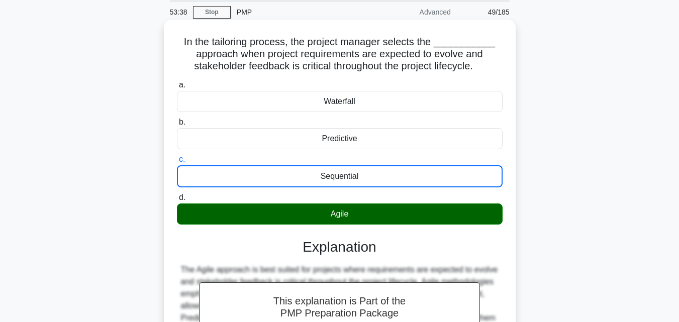
click at [189, 41] on h5 "In the tailoring process, the project manager selects the ___________ approach …" at bounding box center [340, 54] width 328 height 37
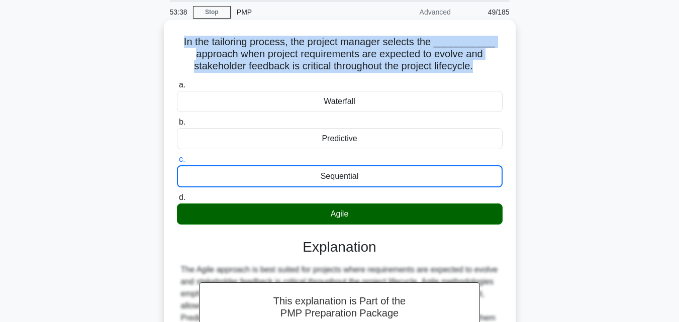
click at [189, 41] on h5 "In the tailoring process, the project manager selects the ___________ approach …" at bounding box center [340, 54] width 328 height 37
click at [353, 178] on div "Sequential" at bounding box center [340, 176] width 326 height 22
click at [177, 163] on input "c. Sequential" at bounding box center [177, 159] width 0 height 7
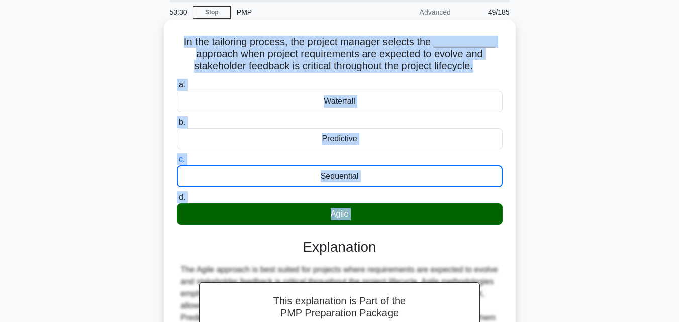
click at [347, 214] on div "Agile" at bounding box center [340, 214] width 326 height 21
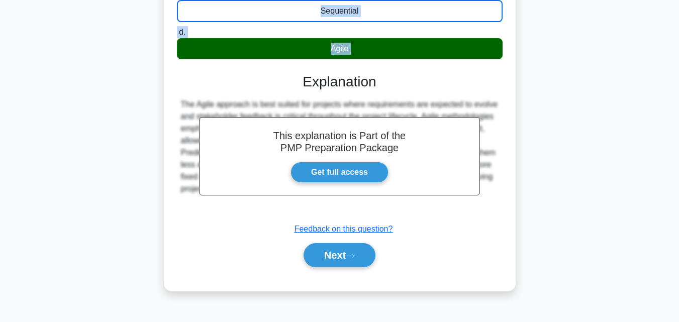
scroll to position [221, 0]
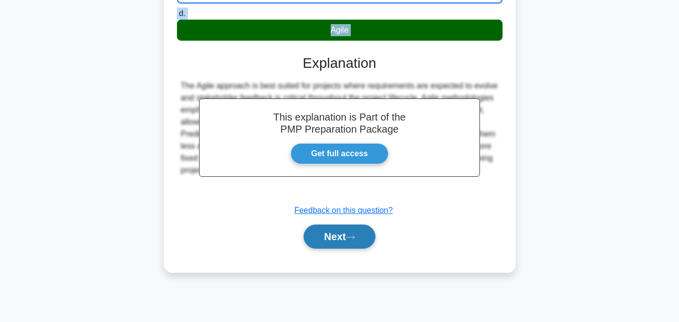
click at [341, 235] on button "Next" at bounding box center [340, 237] width 72 height 24
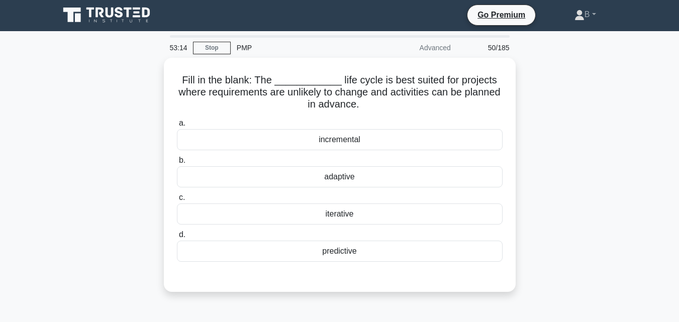
scroll to position [0, 0]
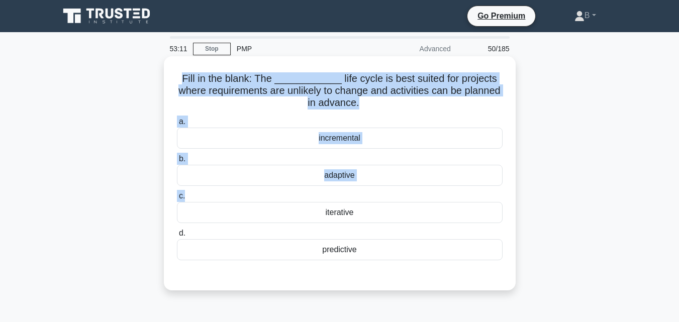
drag, startPoint x: 189, startPoint y: 78, endPoint x: 339, endPoint y: 192, distance: 187.8
click at [339, 192] on div "Fill in the blank: The ____________ life cycle is best suited for projects wher…" at bounding box center [340, 173] width 344 height 226
click at [358, 250] on div "predictive" at bounding box center [340, 249] width 326 height 21
click at [343, 213] on div "iterative" at bounding box center [340, 212] width 326 height 21
click at [177, 199] on input "c. iterative" at bounding box center [177, 196] width 0 height 7
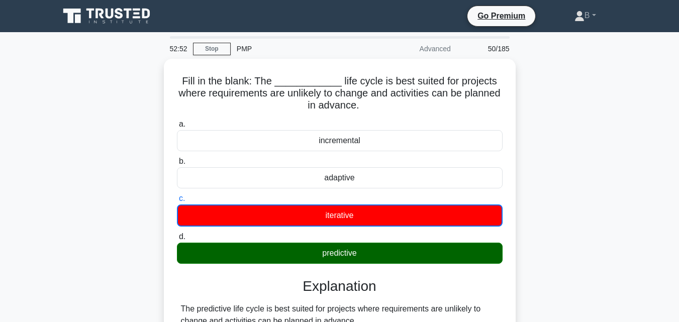
scroll to position [221, 0]
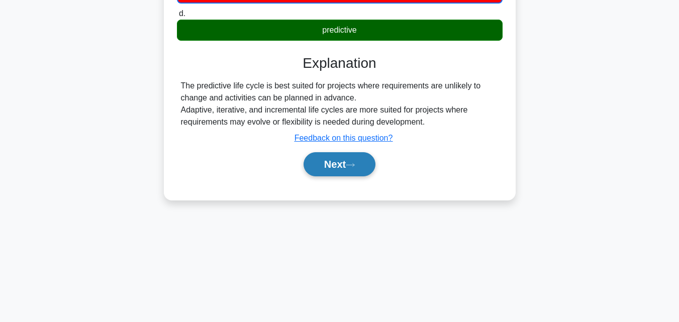
click at [337, 163] on button "Next" at bounding box center [340, 164] width 72 height 24
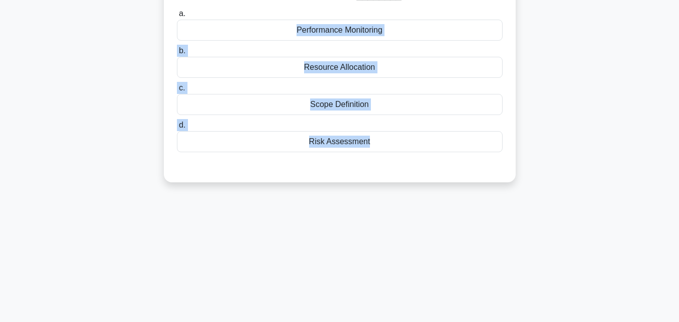
scroll to position [0, 0]
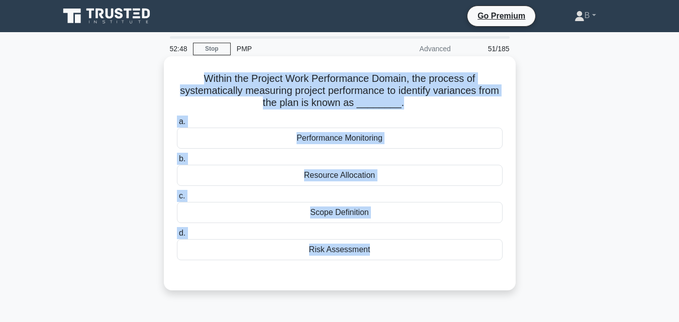
drag, startPoint x: 374, startPoint y: 51, endPoint x: 194, endPoint y: 78, distance: 182.4
click at [194, 78] on div "Within the Project Work Performance Domain, the process of systematically measu…" at bounding box center [340, 173] width 344 height 226
click at [312, 139] on div "Performance Monitoring" at bounding box center [340, 138] width 326 height 21
click at [177, 125] on input "a. Performance Monitoring" at bounding box center [177, 122] width 0 height 7
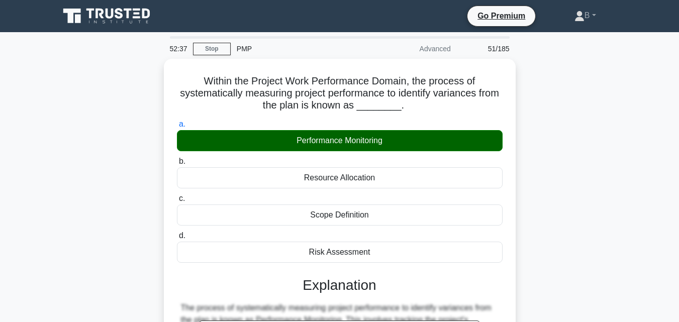
scroll to position [221, 0]
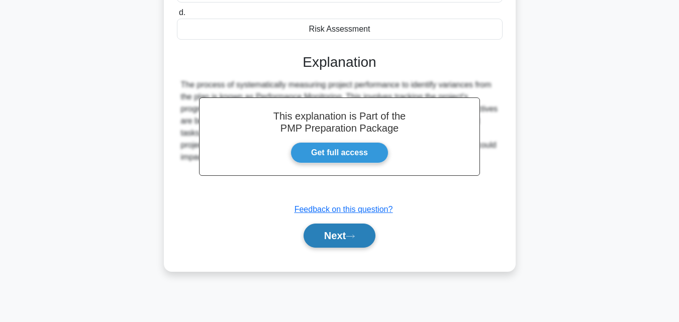
click at [340, 241] on button "Next" at bounding box center [340, 236] width 72 height 24
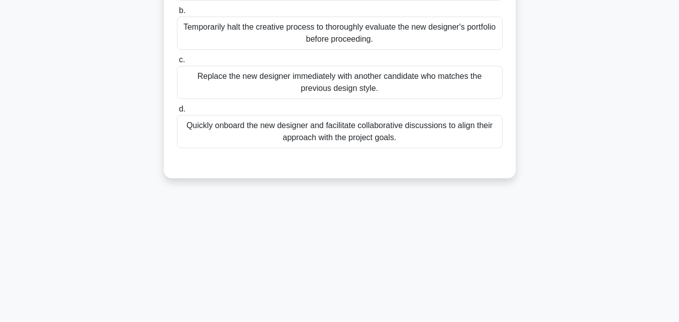
drag, startPoint x: 403, startPoint y: 157, endPoint x: 179, endPoint y: 27, distance: 259.2
click at [179, 27] on div "a. Maintain the current design approach without involving the new designer to a…" at bounding box center [340, 59] width 328 height 213
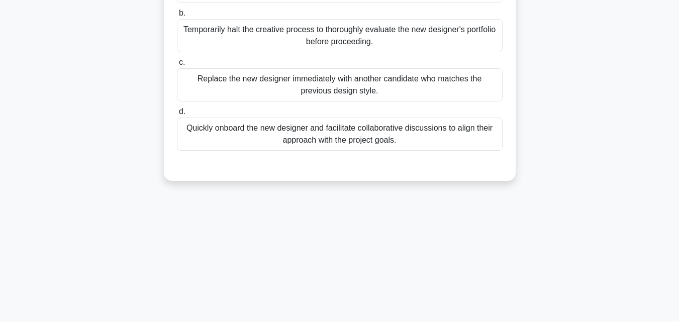
scroll to position [0, 0]
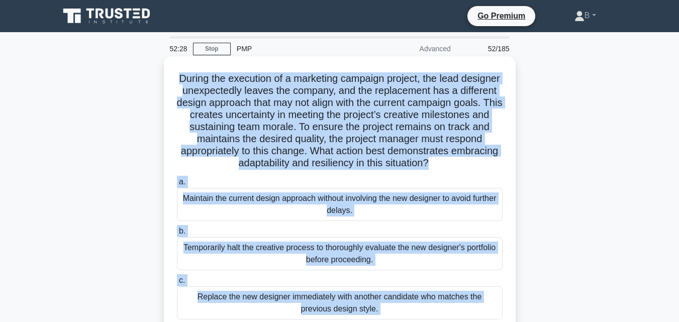
click at [196, 78] on h5 "During the execution of a marketing campaign project, the lead designer unexpec…" at bounding box center [340, 120] width 328 height 97
click at [299, 208] on div "Maintain the current design approach without involving the new designer to avoi…" at bounding box center [340, 204] width 326 height 33
click at [177, 185] on input "a. Maintain the current design approach without involving the new designer to a…" at bounding box center [177, 182] width 0 height 7
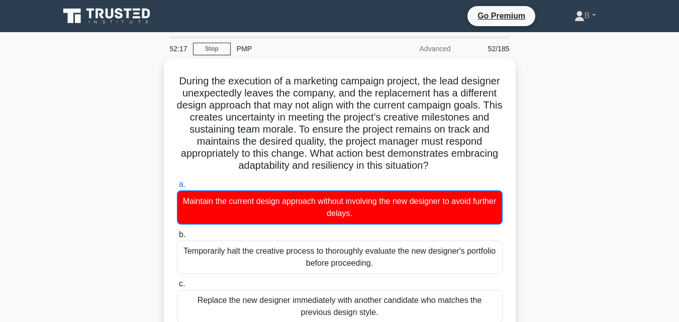
scroll to position [281, 0]
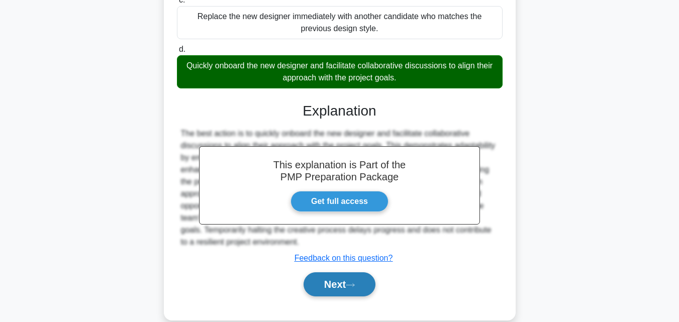
click at [319, 274] on button "Next" at bounding box center [340, 284] width 72 height 24
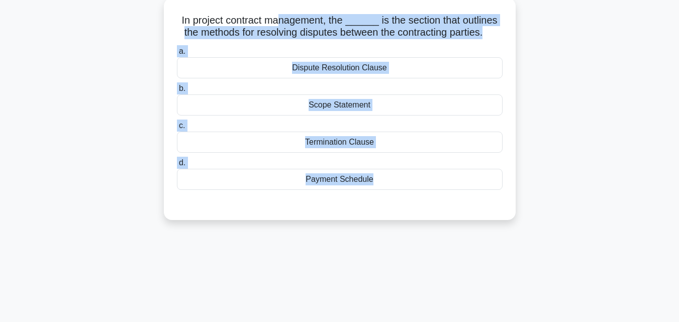
scroll to position [0, 0]
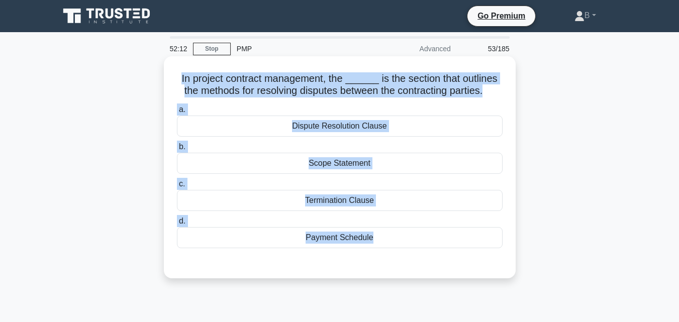
drag, startPoint x: 378, startPoint y: 41, endPoint x: 173, endPoint y: 75, distance: 207.3
click at [173, 75] on div "In project contract management, the ______ is the section that outlines the met…" at bounding box center [340, 167] width 344 height 214
click at [321, 126] on div "Dispute Resolution Clause" at bounding box center [340, 126] width 326 height 21
click at [177, 113] on input "a. Dispute Resolution Clause" at bounding box center [177, 110] width 0 height 7
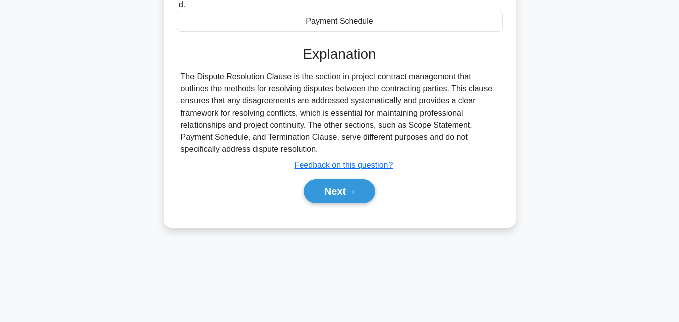
scroll to position [221, 0]
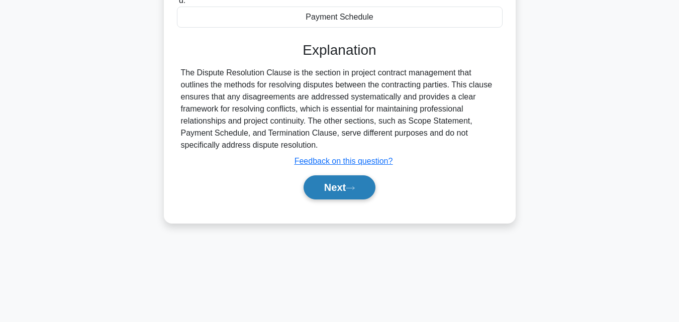
click at [361, 198] on button "Next" at bounding box center [340, 187] width 72 height 24
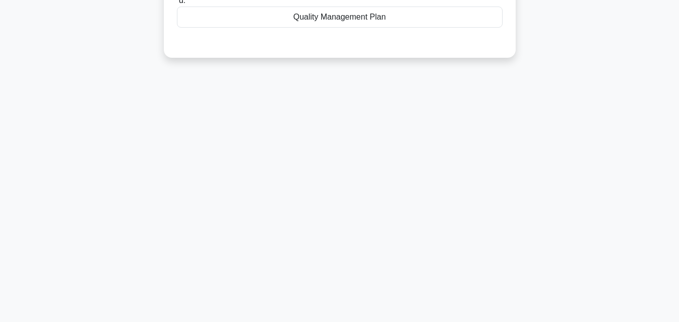
click at [391, 41] on div at bounding box center [340, 38] width 326 height 8
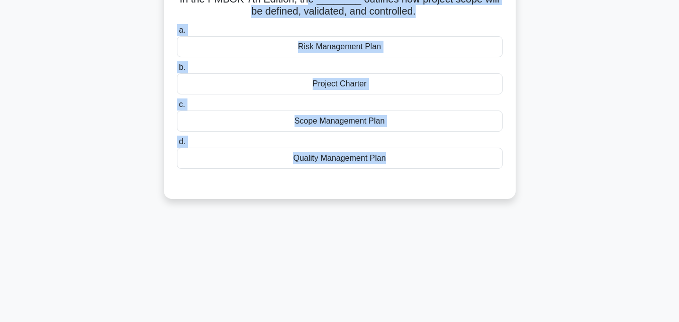
scroll to position [0, 0]
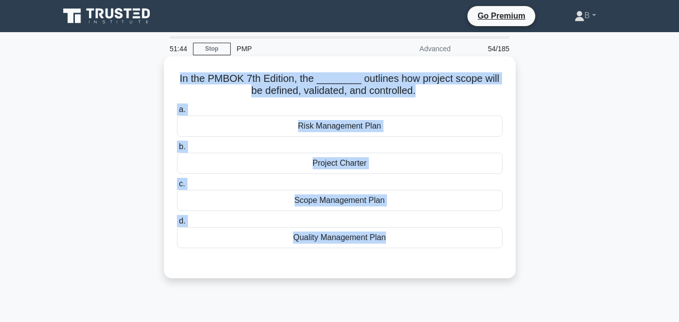
drag, startPoint x: 391, startPoint y: 34, endPoint x: 168, endPoint y: 82, distance: 228.3
click at [168, 82] on div "In the PMBOK 7th Edition, the ________ outlines how project scope will be defin…" at bounding box center [340, 167] width 344 height 214
click at [346, 199] on div "Scope Management Plan" at bounding box center [340, 200] width 326 height 21
click at [177, 187] on input "c. Scope Management Plan" at bounding box center [177, 184] width 0 height 7
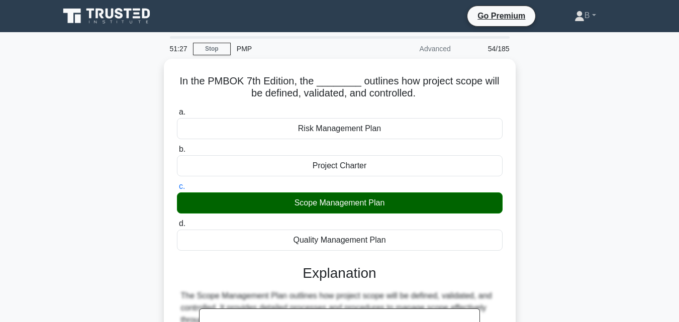
scroll to position [221, 0]
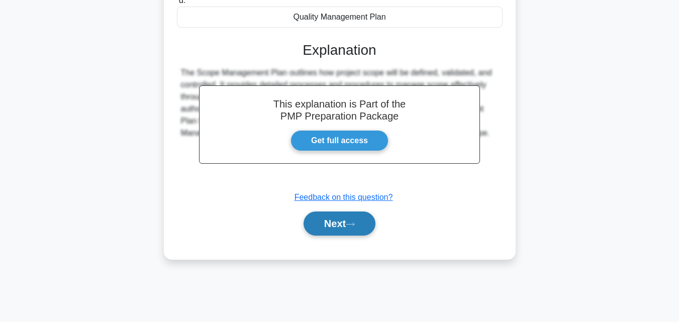
click at [344, 233] on button "Next" at bounding box center [340, 224] width 72 height 24
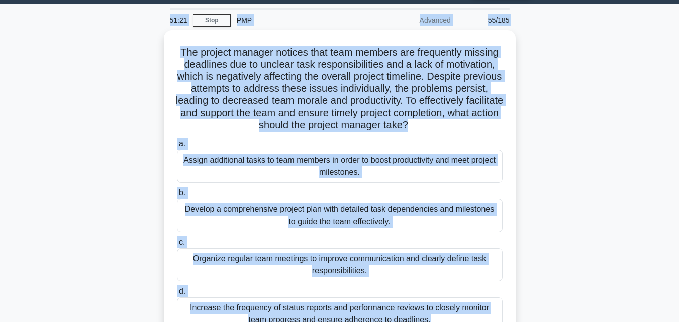
scroll to position [0, 0]
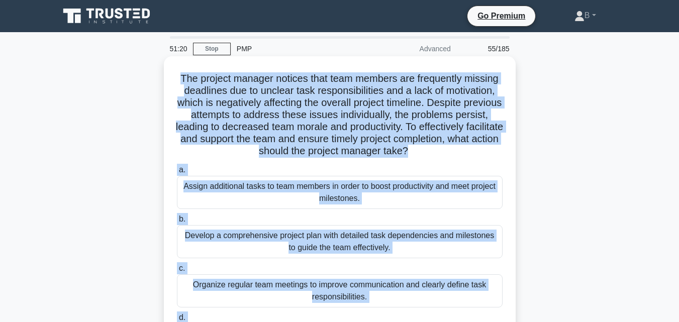
drag, startPoint x: 437, startPoint y: 147, endPoint x: 178, endPoint y: 70, distance: 270.4
click at [178, 70] on div "The project manager notices that team members are frequently missing deadlines …" at bounding box center [340, 221] width 344 height 323
click at [375, 189] on div "Assign additional tasks to team members in order to boost productivity and meet…" at bounding box center [340, 192] width 326 height 33
click at [177, 173] on input "a. Assign additional tasks to team members in order to boost productivity and m…" at bounding box center [177, 170] width 0 height 7
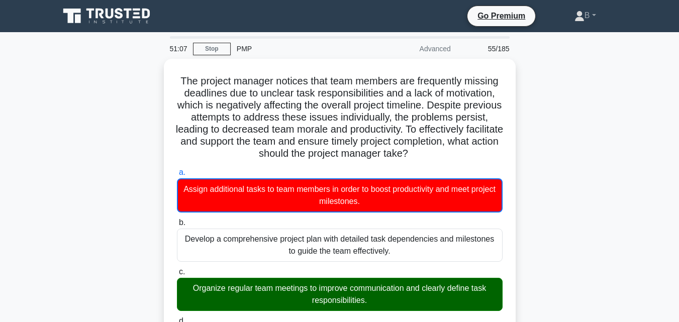
scroll to position [281, 0]
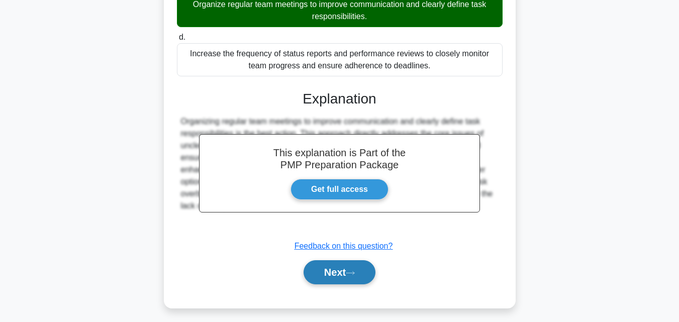
click at [355, 272] on icon at bounding box center [350, 273] width 9 height 6
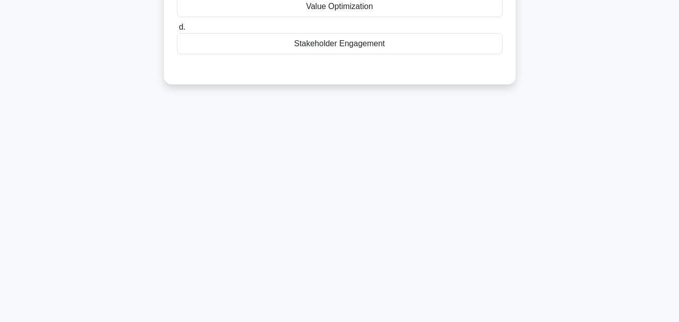
scroll to position [221, 0]
drag, startPoint x: 399, startPoint y: 65, endPoint x: 308, endPoint y: 16, distance: 103.4
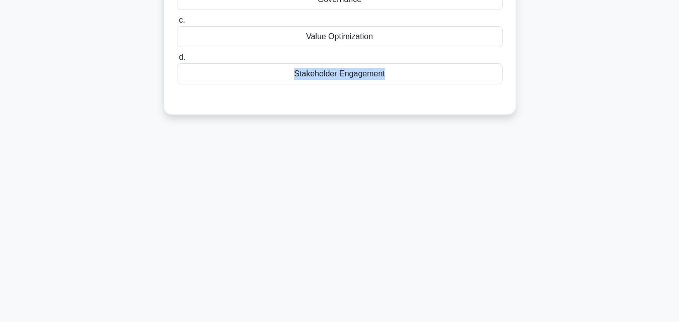
scroll to position [0, 0]
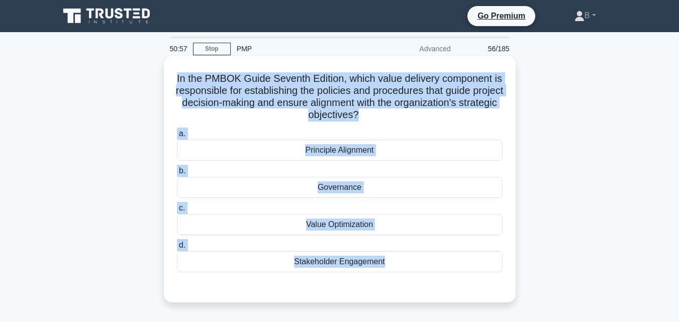
click at [180, 78] on h5 "In the PMBOK Guide Seventh Edition, which value delivery component is responsib…" at bounding box center [340, 96] width 328 height 49
click at [336, 229] on div "Value Optimization" at bounding box center [340, 224] width 326 height 21
click at [177, 212] on input "c. Value Optimization" at bounding box center [177, 208] width 0 height 7
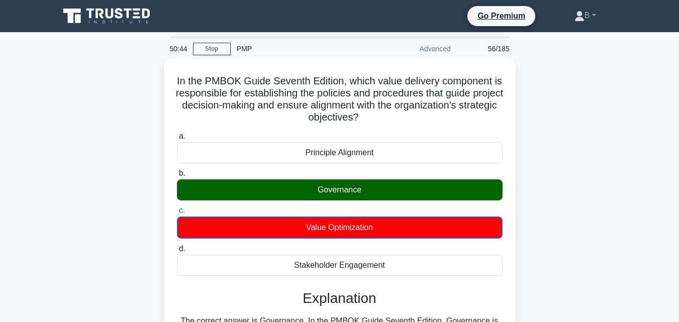
scroll to position [221, 0]
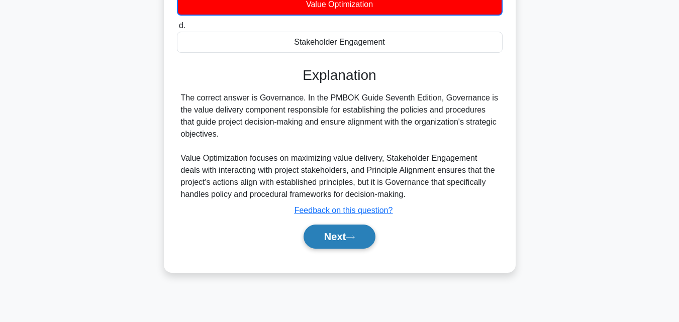
click at [359, 232] on button "Next" at bounding box center [340, 237] width 72 height 24
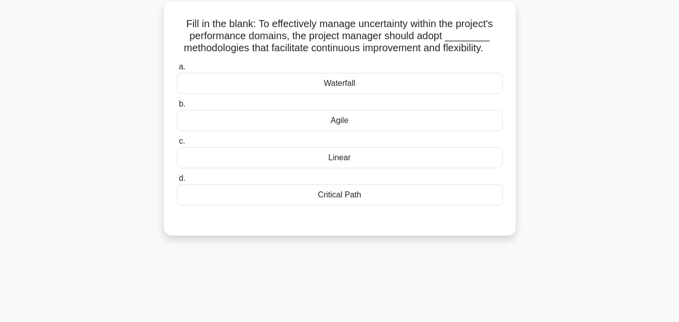
scroll to position [0, 0]
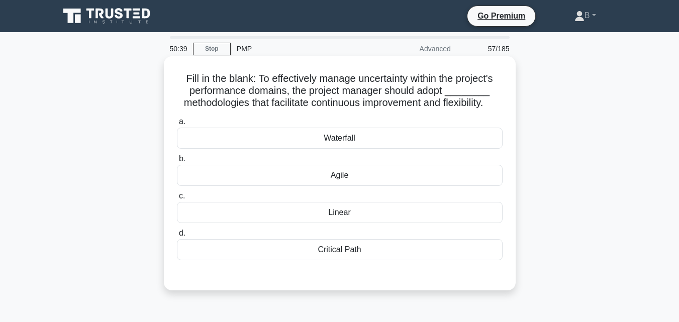
drag, startPoint x: 374, startPoint y: 52, endPoint x: 179, endPoint y: 75, distance: 196.3
click at [179, 75] on div "Fill in the blank: To effectively manage uncertainty within the project's perfo…" at bounding box center [340, 173] width 344 height 226
click at [275, 186] on div "Agile" at bounding box center [340, 175] width 326 height 21
click at [177, 162] on input "b. Agile" at bounding box center [177, 159] width 0 height 7
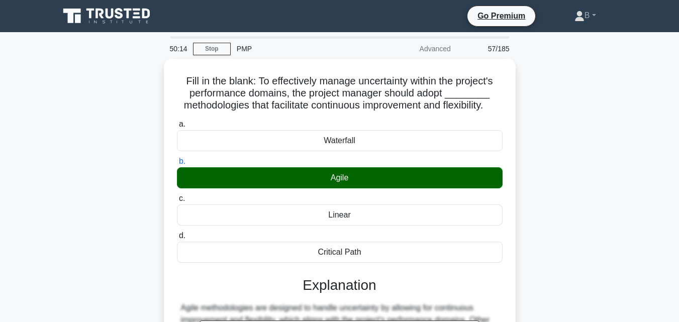
scroll to position [221, 0]
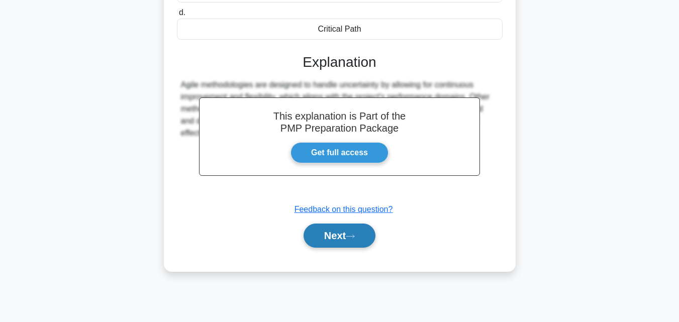
click at [355, 239] on icon at bounding box center [350, 237] width 9 height 6
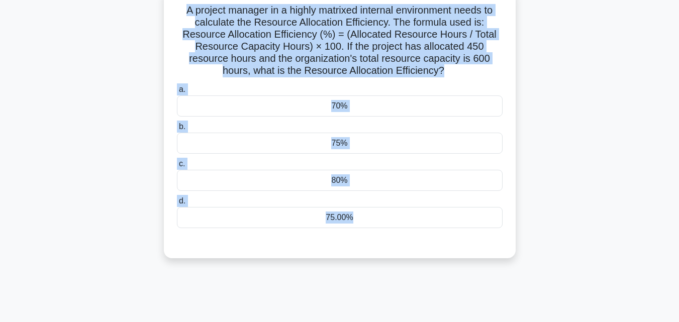
scroll to position [0, 0]
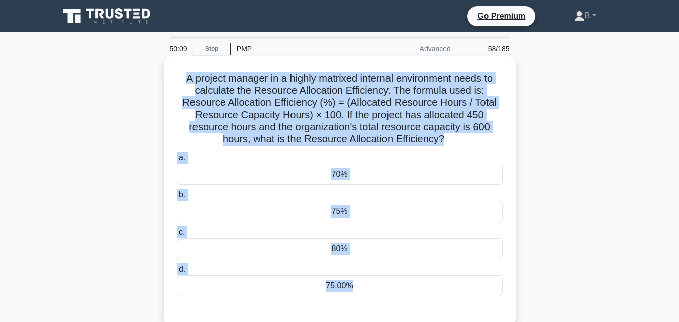
drag, startPoint x: 362, startPoint y: 92, endPoint x: 178, endPoint y: 72, distance: 185.1
click at [178, 72] on div "A project manager in a highly matrixed internal environment needs to calculate …" at bounding box center [340, 191] width 344 height 262
click at [410, 174] on div "70%" at bounding box center [340, 174] width 326 height 21
click at [177, 161] on input "a. 70%" at bounding box center [177, 158] width 0 height 7
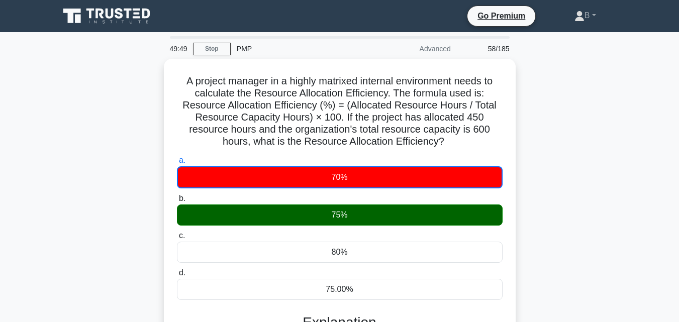
scroll to position [227, 0]
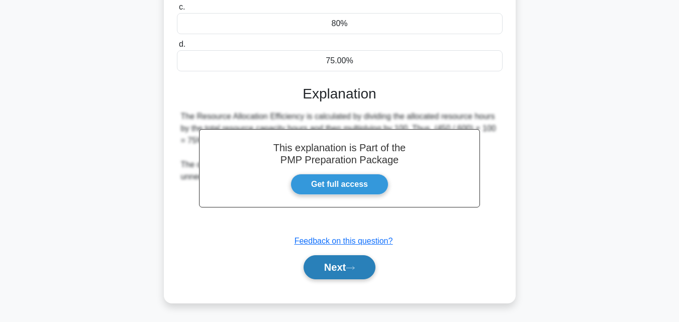
click at [335, 270] on button "Next" at bounding box center [340, 267] width 72 height 24
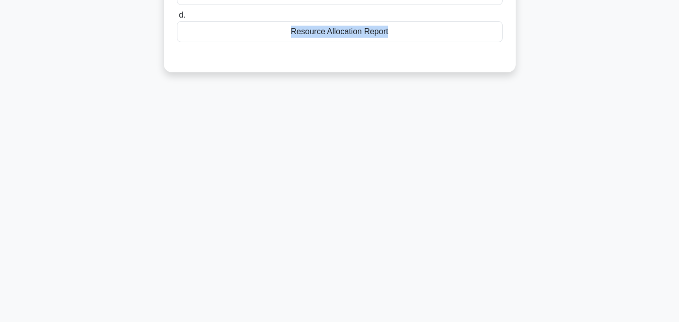
scroll to position [0, 0]
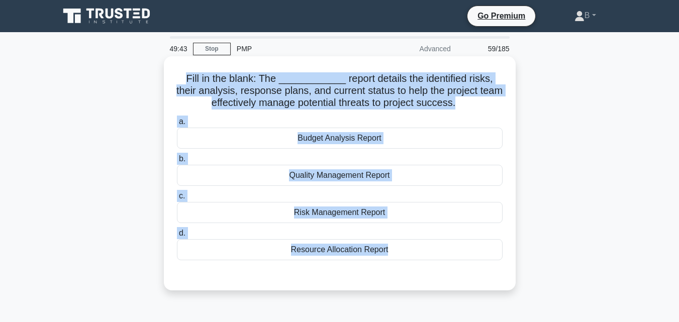
drag, startPoint x: 394, startPoint y: 52, endPoint x: 176, endPoint y: 75, distance: 219.3
click at [176, 75] on div "Fill in the blank: The ____________ report details the identified risks, their …" at bounding box center [340, 173] width 344 height 226
click at [308, 186] on div "Quality Management Report" at bounding box center [340, 175] width 326 height 21
click at [177, 162] on input "b. Quality Management Report" at bounding box center [177, 159] width 0 height 7
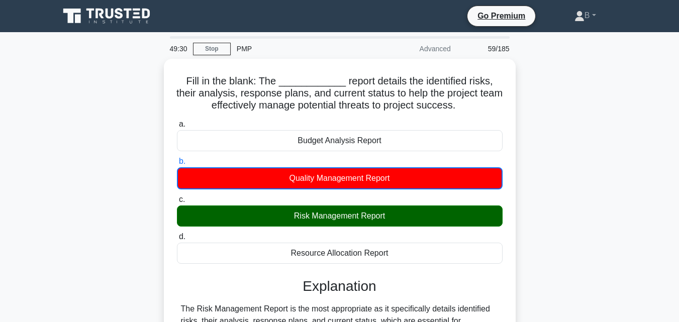
scroll to position [221, 0]
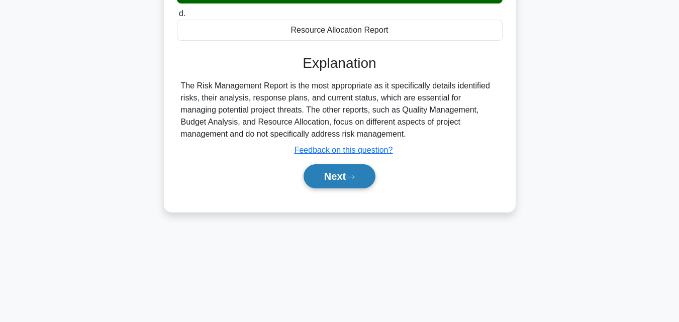
click at [351, 179] on icon at bounding box center [350, 177] width 9 height 6
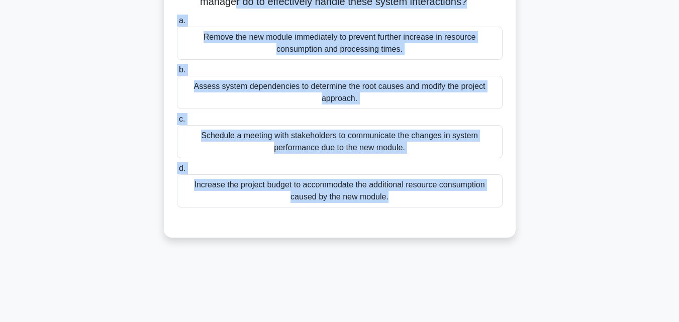
scroll to position [55, 0]
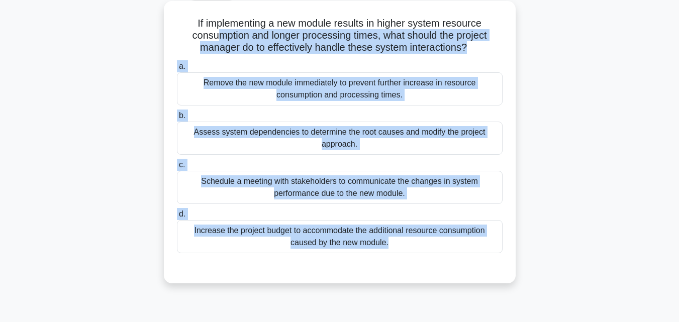
drag, startPoint x: 400, startPoint y: 101, endPoint x: 212, endPoint y: 34, distance: 200.1
click at [212, 34] on div "If implementing a new module results in higher system resource consumption and …" at bounding box center [340, 142] width 344 height 274
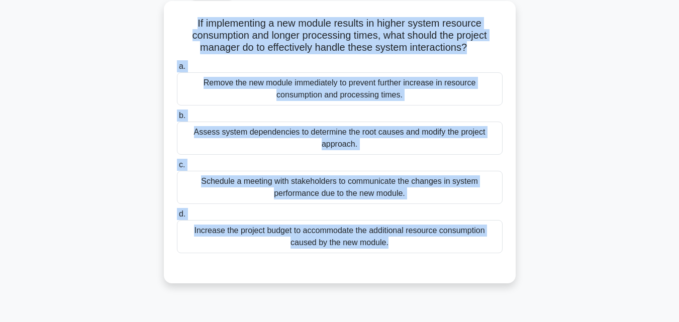
click at [193, 22] on h5 "If implementing a new module results in higher system resource consumption and …" at bounding box center [340, 35] width 328 height 37
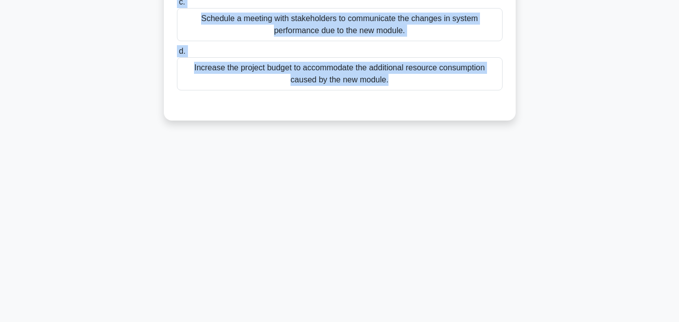
scroll to position [95, 0]
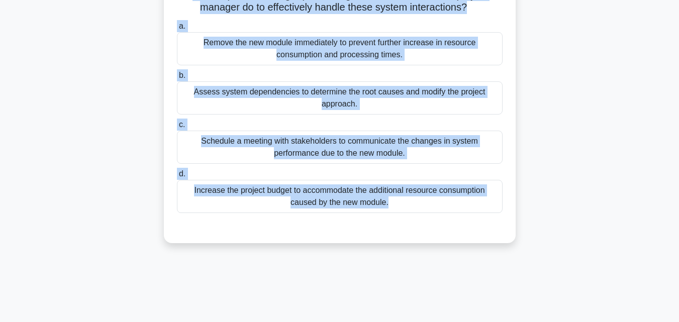
click at [380, 104] on div "Assess system dependencies to determine the root causes and modify the project …" at bounding box center [340, 97] width 326 height 33
click at [177, 79] on input "b. Assess system dependencies to determine the root causes and modify the proje…" at bounding box center [177, 75] width 0 height 7
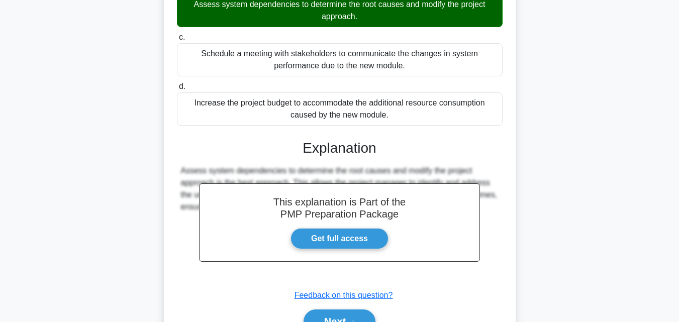
scroll to position [238, 0]
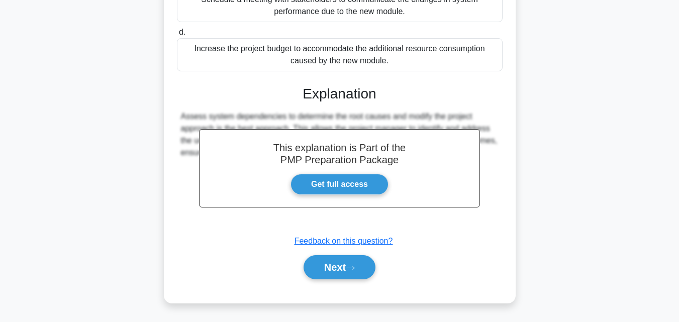
click at [332, 254] on div "Next" at bounding box center [340, 267] width 326 height 32
click at [332, 262] on button "Next" at bounding box center [340, 267] width 72 height 24
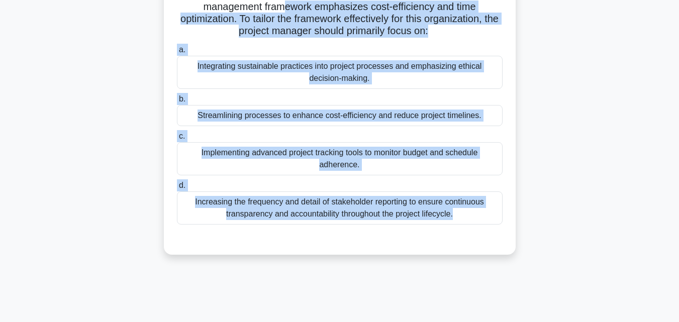
scroll to position [0, 0]
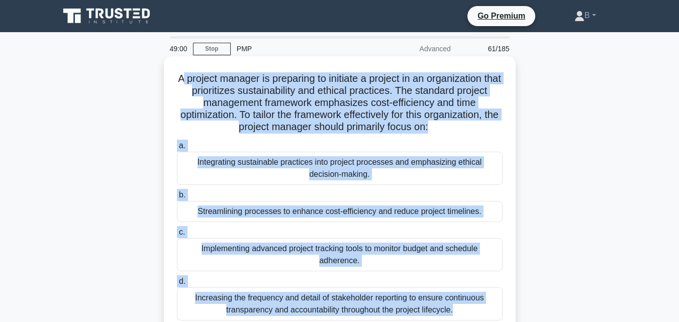
drag, startPoint x: 457, startPoint y: 112, endPoint x: 185, endPoint y: 76, distance: 274.2
click at [185, 76] on div "A project manager is preparing to initiate a project in an organization that pr…" at bounding box center [340, 203] width 344 height 286
click at [181, 76] on h5 "A project manager is preparing to initiate a project in an organization that pr…" at bounding box center [340, 102] width 328 height 61
click at [290, 174] on div "Integrating sustainable practices into project processes and emphasizing ethica…" at bounding box center [340, 168] width 326 height 33
click at [177, 149] on input "a. Integrating sustainable practices into project processes and emphasizing eth…" at bounding box center [177, 146] width 0 height 7
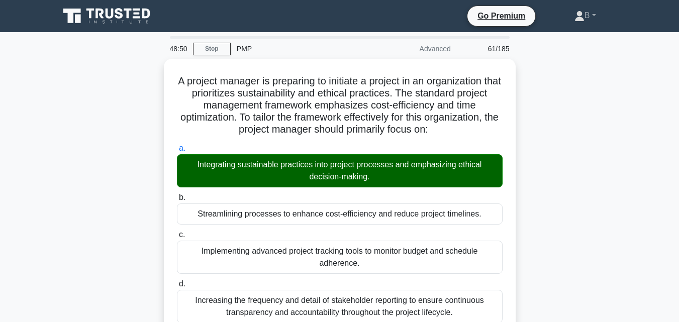
scroll to position [250, 0]
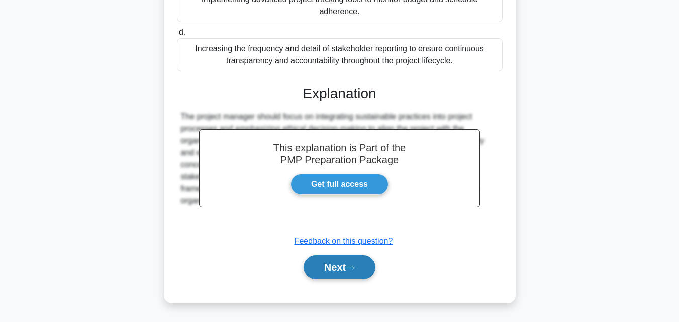
click at [338, 265] on button "Next" at bounding box center [340, 267] width 72 height 24
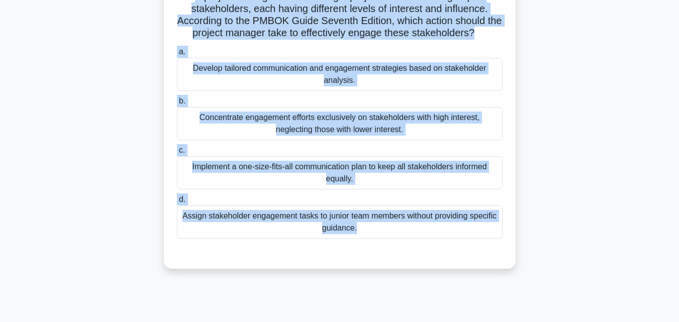
scroll to position [0, 0]
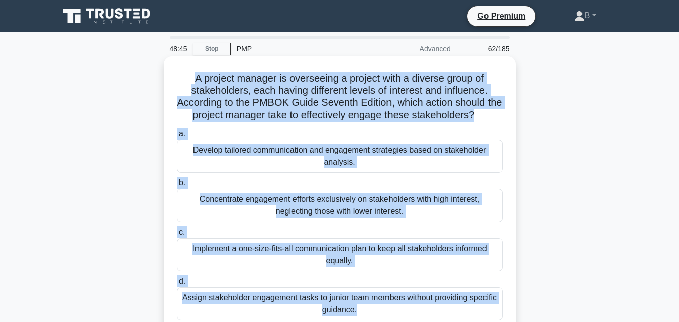
drag, startPoint x: 397, startPoint y: 108, endPoint x: 177, endPoint y: 75, distance: 223.1
click at [177, 75] on div "A project manager is overseeing a project with a diverse group of stakeholders,…" at bounding box center [340, 203] width 344 height 286
click at [331, 158] on div "Develop tailored communication and engagement strategies based on stakeholder a…" at bounding box center [340, 156] width 326 height 33
click at [177, 137] on input "a. Develop tailored communication and engagement strategies based on stakeholde…" at bounding box center [177, 134] width 0 height 7
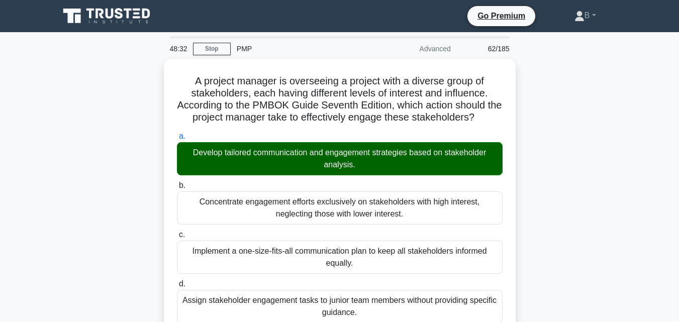
scroll to position [250, 0]
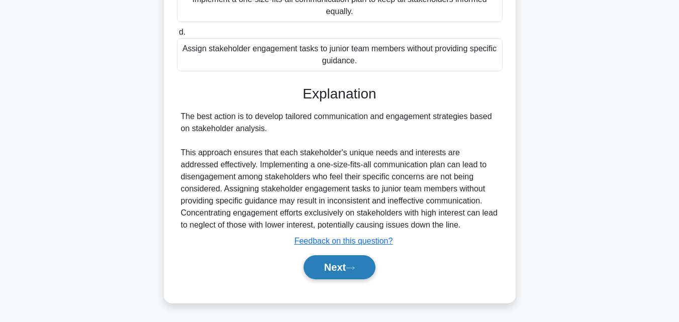
click at [356, 259] on button "Next" at bounding box center [340, 267] width 72 height 24
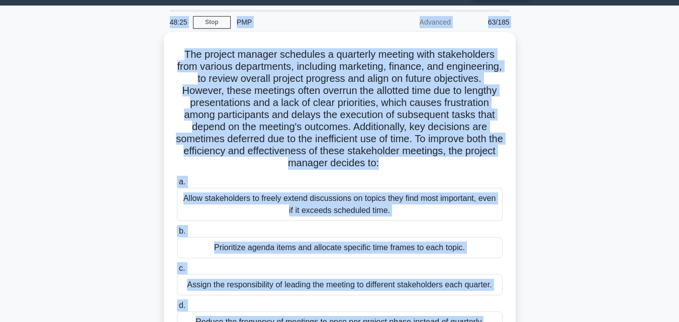
scroll to position [25, 0]
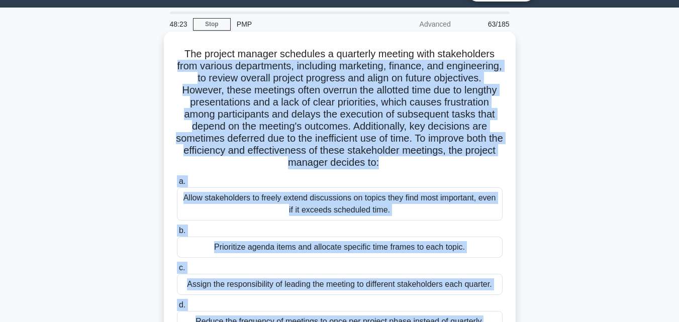
drag, startPoint x: 496, startPoint y: 149, endPoint x: 194, endPoint y: 62, distance: 314.7
click at [194, 62] on div "The project manager schedules a quarterly meeting with stakeholders from variou…" at bounding box center [340, 197] width 344 height 323
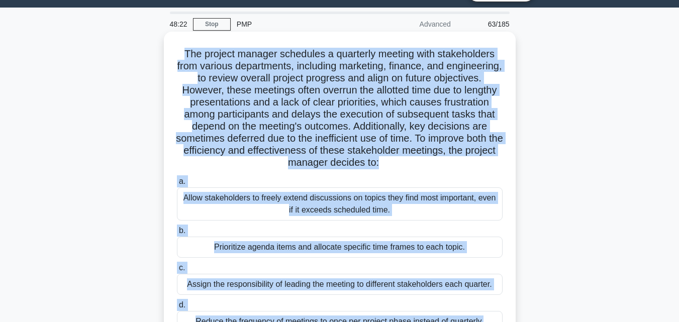
click at [180, 51] on h5 "The project manager schedules a quarterly meeting with stakeholders from variou…" at bounding box center [340, 109] width 328 height 122
click at [349, 215] on div "Allow stakeholders to freely extend discussions on topics they find most import…" at bounding box center [340, 203] width 326 height 33
click at [177, 185] on input "a. Allow stakeholders to freely extend discussions on topics they find most imp…" at bounding box center [177, 181] width 0 height 7
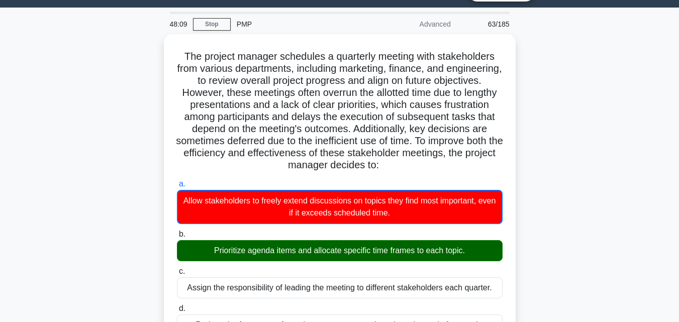
scroll to position [287, 0]
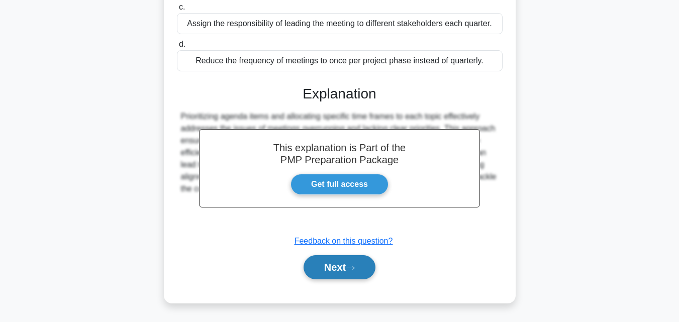
click at [355, 267] on icon at bounding box center [350, 268] width 9 height 6
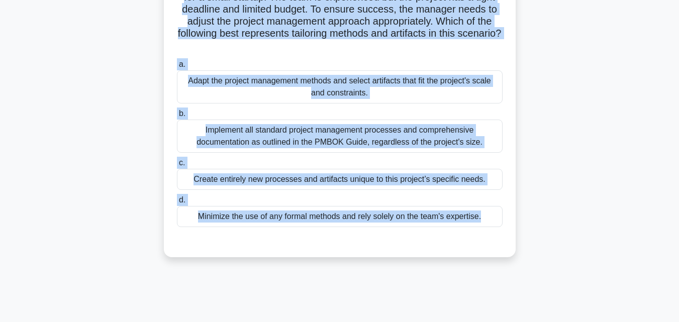
scroll to position [0, 0]
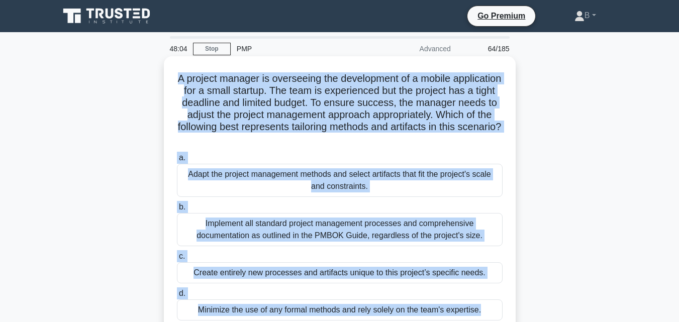
drag, startPoint x: 483, startPoint y: 113, endPoint x: 199, endPoint y: 73, distance: 286.6
click at [199, 73] on div "A project manager is overseeing the development of a mobile application for a s…" at bounding box center [340, 203] width 344 height 286
click at [405, 223] on div "Implement all standard project management processes and comprehensive documenta…" at bounding box center [340, 229] width 326 height 33
click at [177, 211] on input "b. Implement all standard project management processes and comprehensive docume…" at bounding box center [177, 207] width 0 height 7
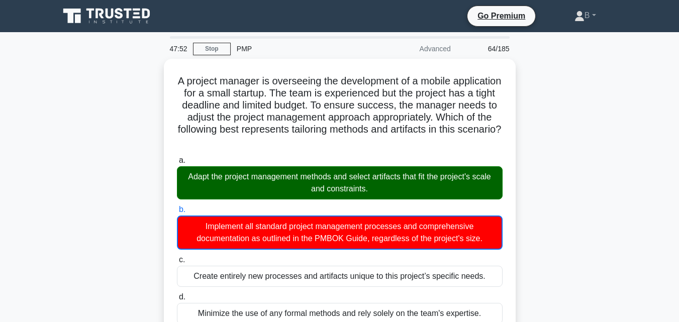
scroll to position [263, 0]
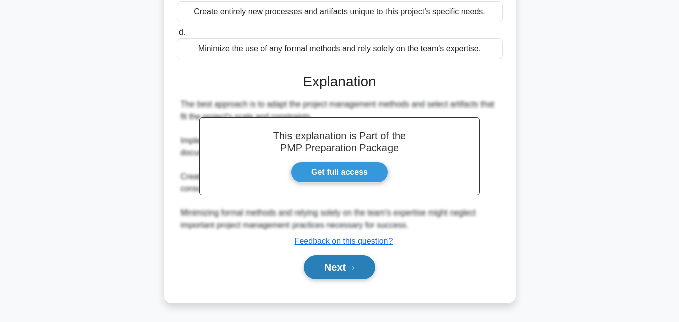
click at [337, 263] on button "Next" at bounding box center [340, 267] width 72 height 24
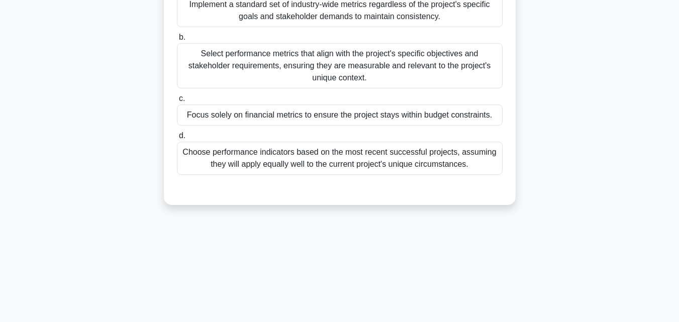
scroll to position [0, 0]
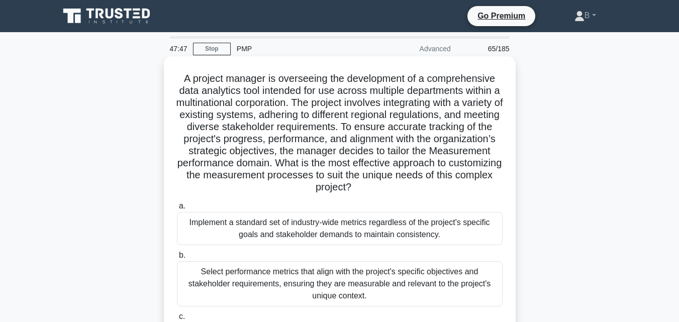
drag, startPoint x: 438, startPoint y: 135, endPoint x: 174, endPoint y: 73, distance: 271.0
click at [174, 73] on div "A project manager is overseeing the development of a comprehensive data analyti…" at bounding box center [340, 239] width 344 height 359
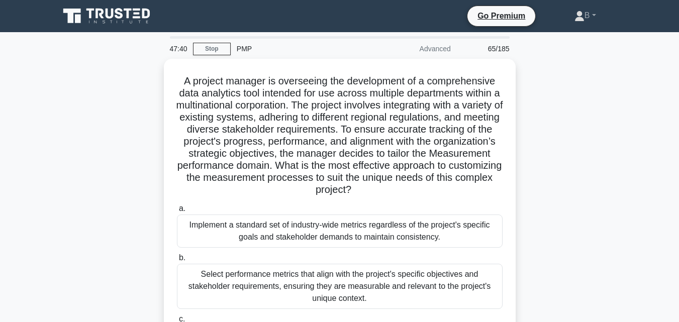
scroll to position [221, 0]
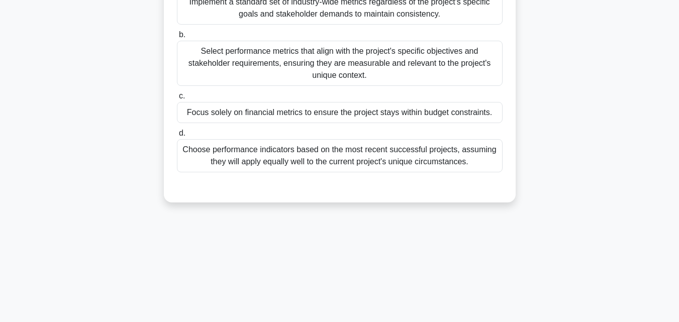
click at [350, 153] on div "Choose performance indicators based on the most recent successful projects, ass…" at bounding box center [340, 155] width 326 height 33
click at [177, 137] on input "d. Choose performance indicators based on the most recent successful projects, …" at bounding box center [177, 133] width 0 height 7
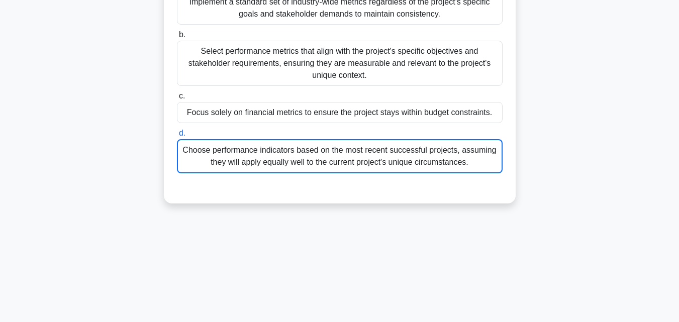
click at [350, 153] on div "Choose performance indicators based on the most recent successful projects, ass…" at bounding box center [340, 156] width 326 height 34
click at [177, 137] on input "d. Choose performance indicators based on the most recent successful projects, …" at bounding box center [177, 133] width 0 height 7
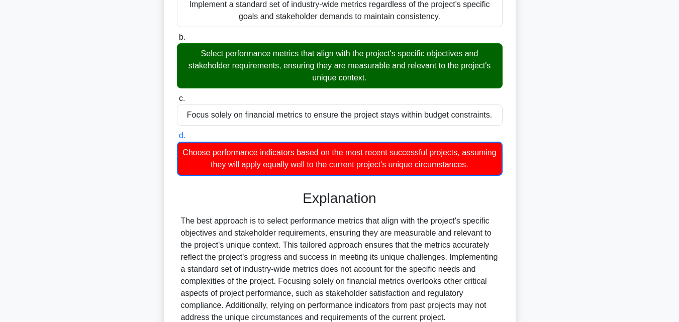
scroll to position [311, 0]
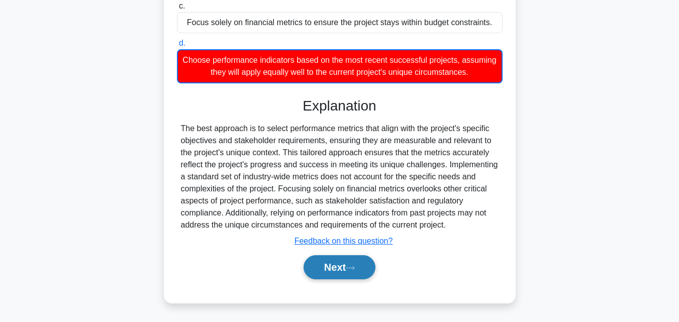
click at [339, 262] on button "Next" at bounding box center [340, 267] width 72 height 24
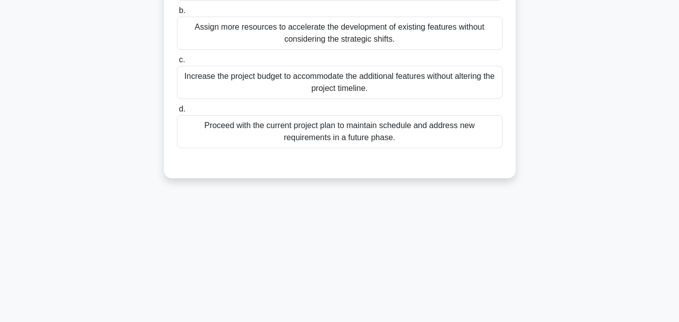
scroll to position [160, 0]
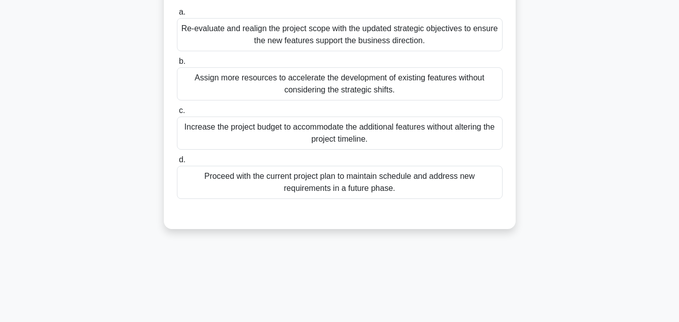
drag, startPoint x: 414, startPoint y: 160, endPoint x: 424, endPoint y: -9, distance: 169.1
click at [424, 0] on html "Go Premium B" at bounding box center [339, 100] width 679 height 543
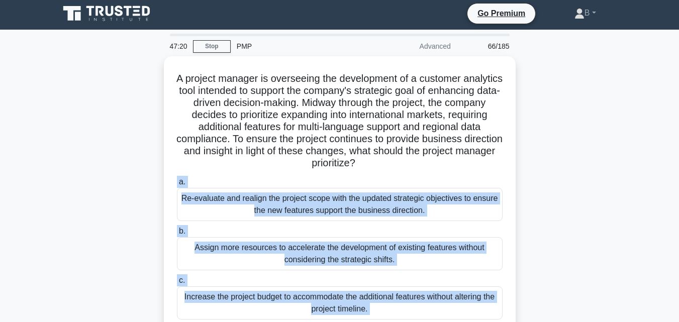
scroll to position [0, 0]
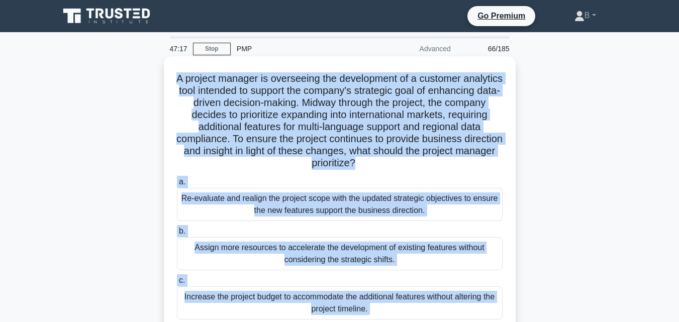
click at [196, 76] on h5 "A project manager is overseeing the development of a customer analytics tool in…" at bounding box center [340, 120] width 328 height 97
click at [251, 250] on div "Assign more resources to accelerate the development of existing features withou…" at bounding box center [340, 253] width 326 height 33
click at [177, 235] on input "b. Assign more resources to accelerate the development of existing features wit…" at bounding box center [177, 231] width 0 height 7
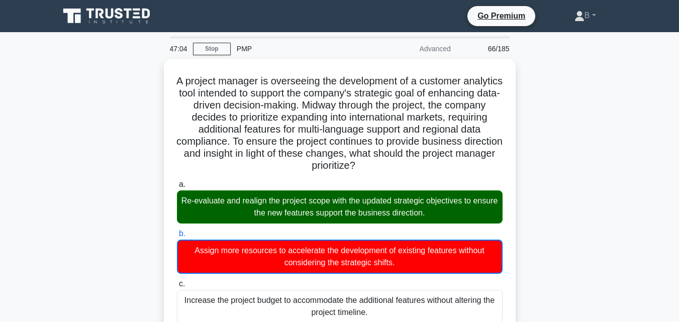
click at [678, 274] on main "47:04 Stop PMP Advanced 66/185 .spinner_0XTQ{transform-origin:center;animation:…" at bounding box center [339, 326] width 679 height 588
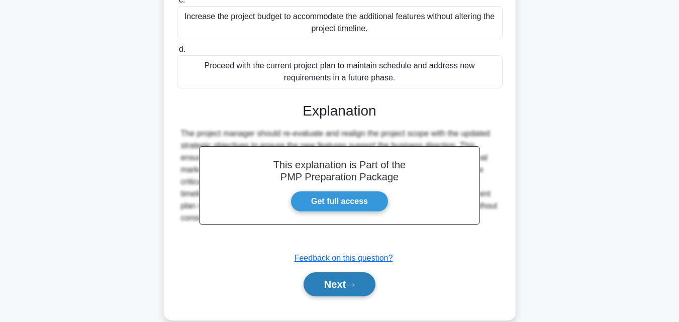
click at [343, 285] on button "Next" at bounding box center [340, 284] width 72 height 24
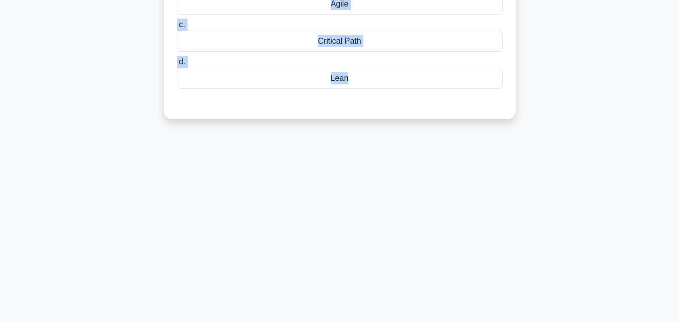
scroll to position [0, 0]
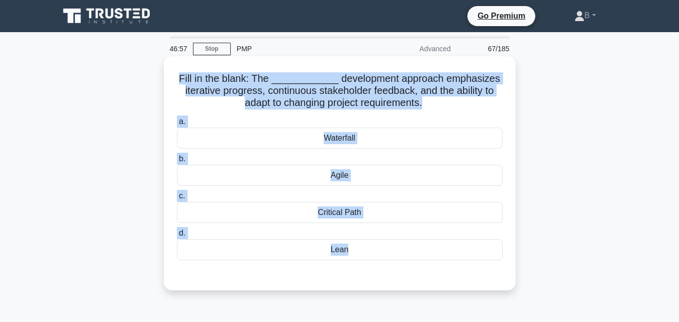
drag, startPoint x: 379, startPoint y: 49, endPoint x: 178, endPoint y: 67, distance: 201.9
click at [178, 67] on div "Fill in the blank: The ____________ development approach emphasizes iterative p…" at bounding box center [340, 173] width 344 height 226
click at [343, 215] on div "Critical Path" at bounding box center [340, 212] width 326 height 21
click at [177, 199] on input "c. Critical Path" at bounding box center [177, 196] width 0 height 7
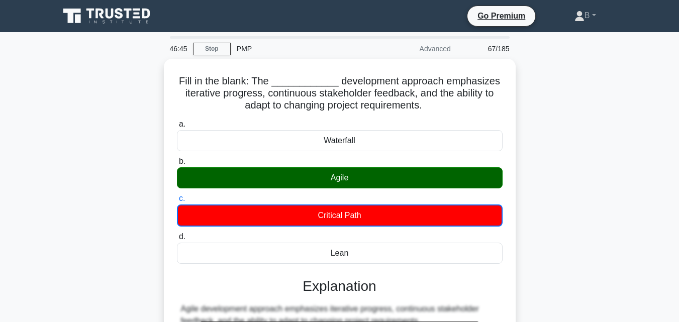
scroll to position [221, 0]
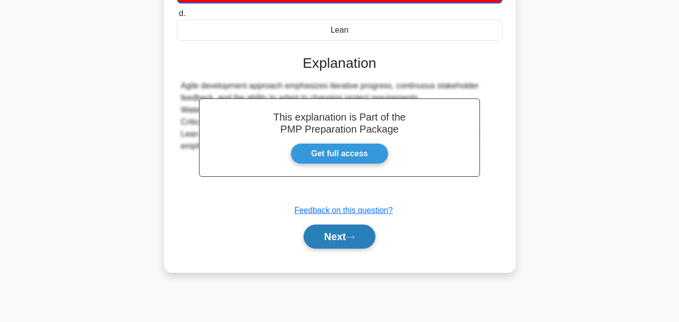
click at [328, 241] on button "Next" at bounding box center [340, 237] width 72 height 24
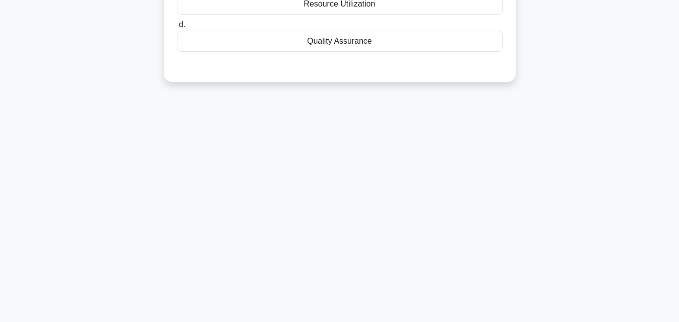
drag, startPoint x: 331, startPoint y: 65, endPoint x: 279, endPoint y: 19, distance: 69.4
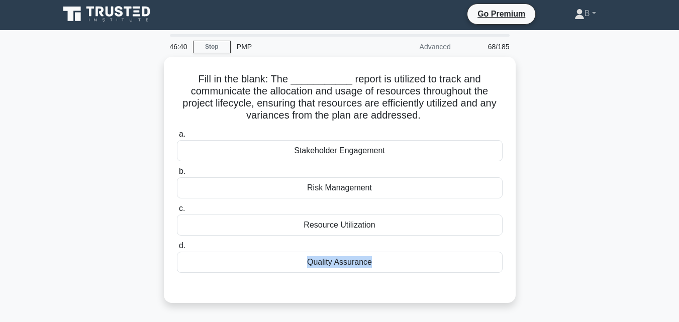
scroll to position [0, 0]
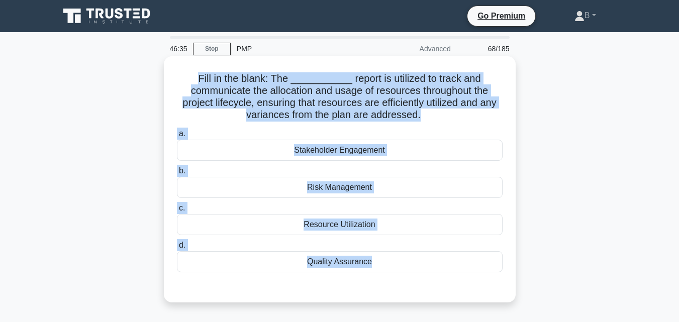
click at [204, 79] on h5 "Fill in the blank: The ___________ report is utilized to track and communicate …" at bounding box center [340, 96] width 328 height 49
click at [359, 228] on div "Resource Utilization" at bounding box center [340, 224] width 326 height 21
click at [177, 212] on input "c. Resource Utilization" at bounding box center [177, 208] width 0 height 7
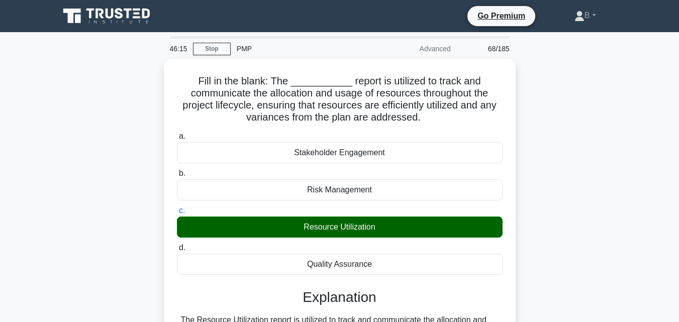
scroll to position [221, 0]
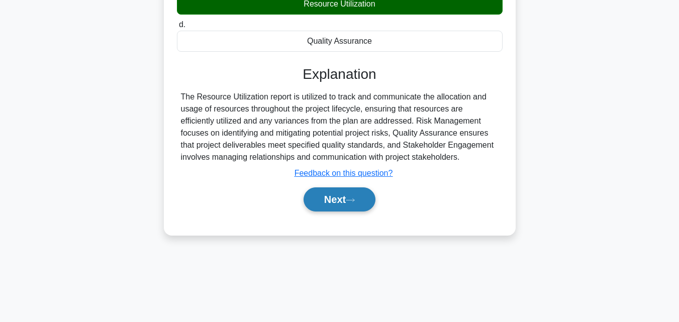
click at [336, 192] on button "Next" at bounding box center [340, 199] width 72 height 24
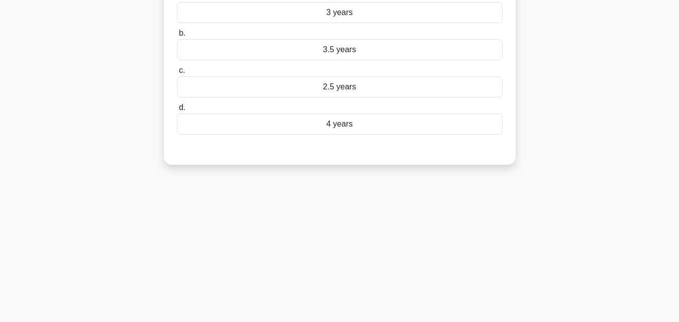
scroll to position [0, 0]
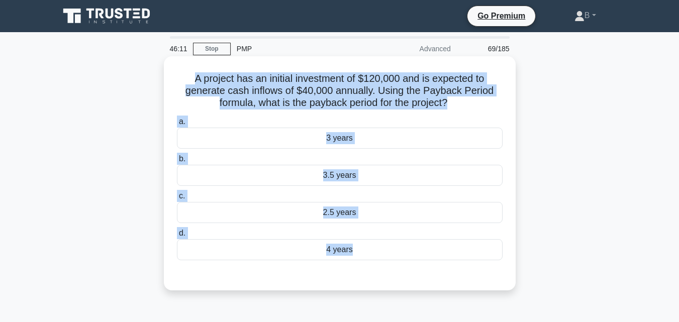
drag, startPoint x: 384, startPoint y: 46, endPoint x: 178, endPoint y: 72, distance: 208.2
click at [178, 72] on div "A project has an initial investment of $120,000 and is expected to generate cas…" at bounding box center [340, 173] width 344 height 226
click at [365, 176] on div "3.5 years" at bounding box center [340, 175] width 326 height 21
click at [177, 162] on input "b. 3.5 years" at bounding box center [177, 159] width 0 height 7
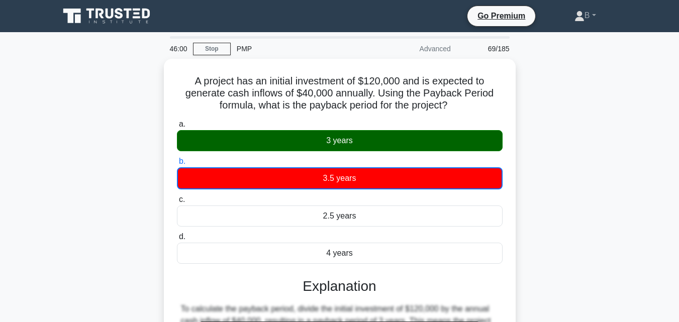
scroll to position [221, 0]
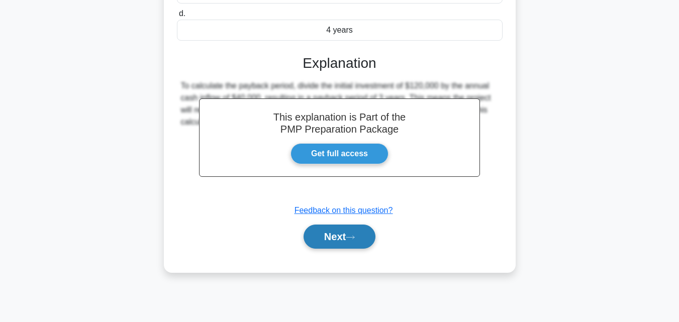
click at [312, 238] on button "Next" at bounding box center [340, 237] width 72 height 24
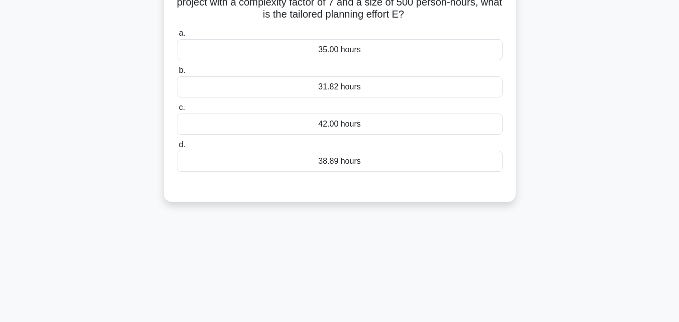
scroll to position [0, 0]
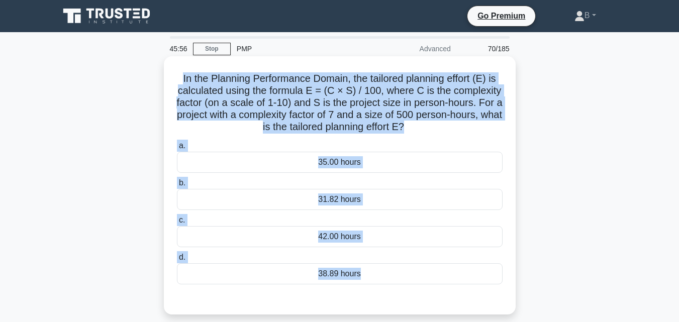
drag, startPoint x: 373, startPoint y: 76, endPoint x: 175, endPoint y: 72, distance: 198.0
click at [175, 72] on div "In the Planning Performance Domain, the tailored planning effort (E) is calcula…" at bounding box center [340, 185] width 344 height 250
click at [340, 239] on div "42.00 hours" at bounding box center [340, 236] width 326 height 21
click at [177, 224] on input "c. 42.00 hours" at bounding box center [177, 220] width 0 height 7
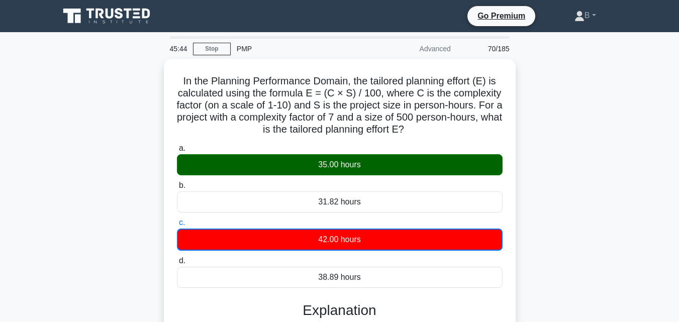
scroll to position [221, 0]
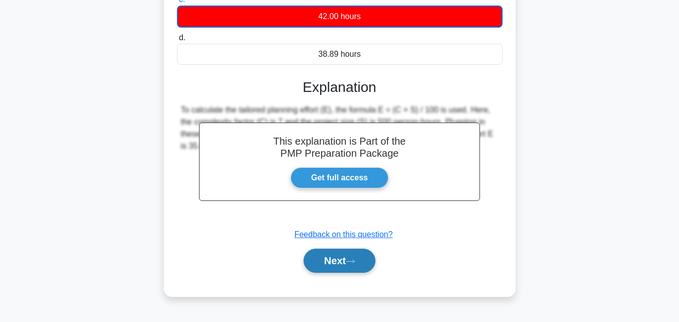
click at [328, 264] on button "Next" at bounding box center [340, 261] width 72 height 24
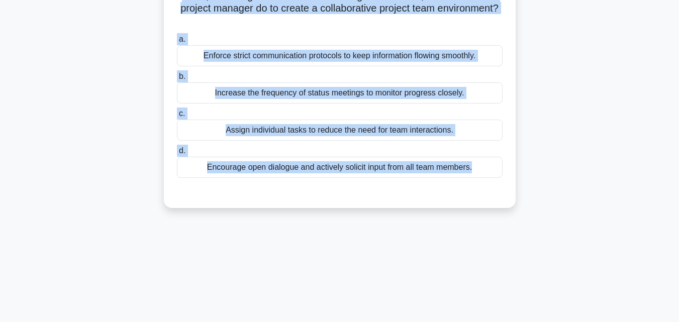
scroll to position [0, 0]
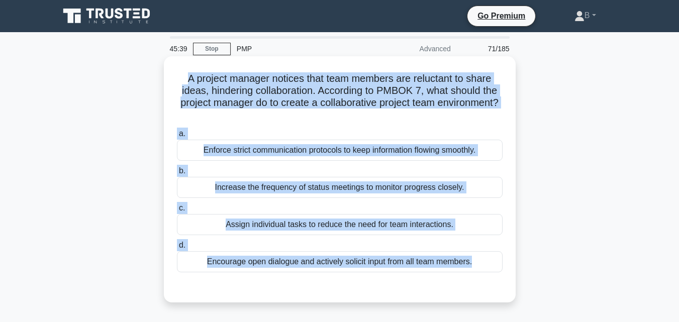
drag, startPoint x: 488, startPoint y: 62, endPoint x: 176, endPoint y: 78, distance: 312.0
click at [176, 78] on div "A project manager notices that team members are reluctant to share ideas, hinde…" at bounding box center [340, 179] width 344 height 238
click at [294, 189] on div "Increase the frequency of status meetings to monitor progress closely." at bounding box center [340, 187] width 326 height 21
click at [177, 174] on input "b. Increase the frequency of status meetings to monitor progress closely." at bounding box center [177, 171] width 0 height 7
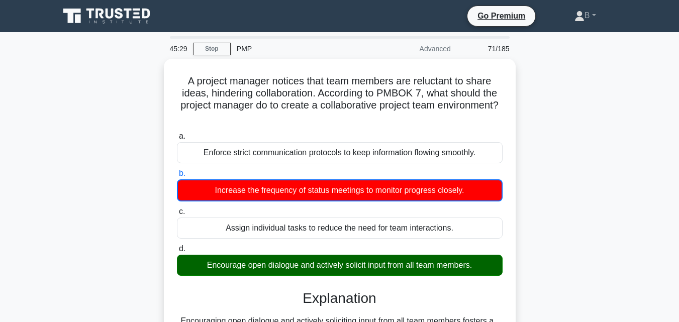
scroll to position [221, 0]
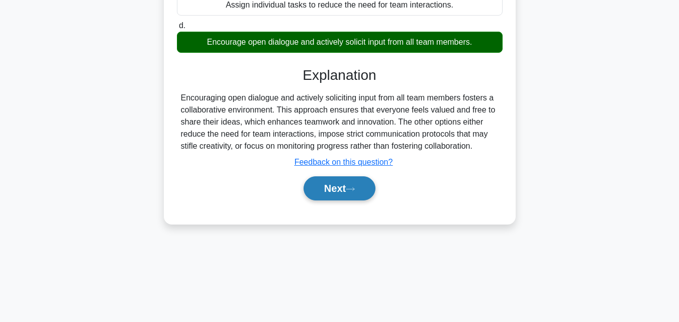
click at [331, 183] on button "Next" at bounding box center [340, 188] width 72 height 24
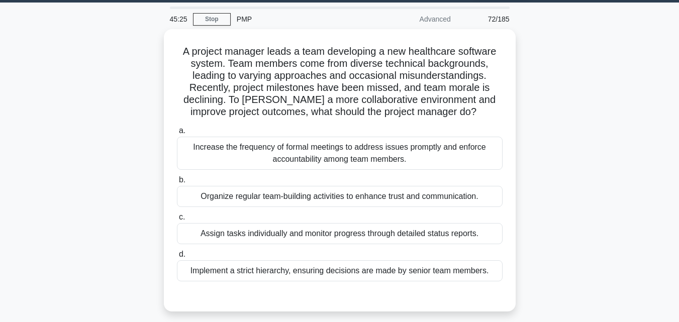
scroll to position [0, 0]
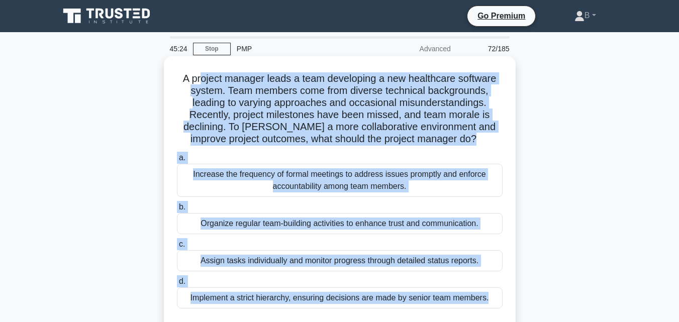
drag, startPoint x: 498, startPoint y: 94, endPoint x: 199, endPoint y: 82, distance: 299.7
click at [199, 82] on div "A project manager leads a team developing a new healthcare software system. Tea…" at bounding box center [340, 197] width 344 height 274
click at [179, 78] on h5 "A project manager leads a team developing a new healthcare software system. Tea…" at bounding box center [340, 108] width 328 height 73
click at [330, 296] on div "Implement a strict hierarchy, ensuring decisions are made by senior team member…" at bounding box center [340, 297] width 326 height 21
click at [177, 285] on input "d. Implement a strict hierarchy, ensuring decisions are made by senior team mem…" at bounding box center [177, 281] width 0 height 7
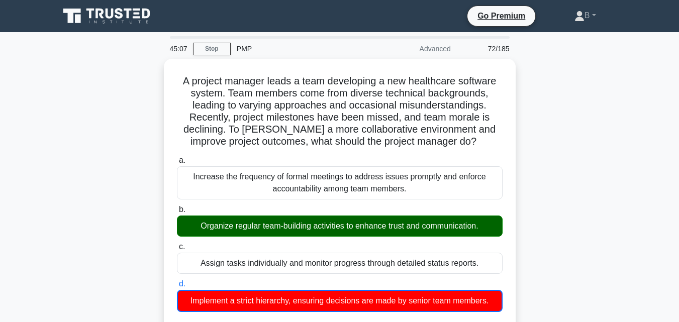
scroll to position [239, 0]
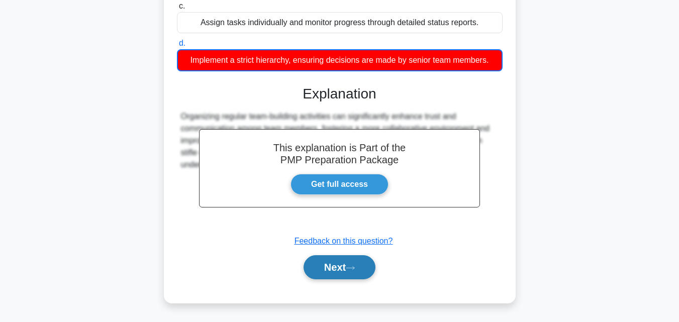
click at [369, 267] on button "Next" at bounding box center [340, 267] width 72 height 24
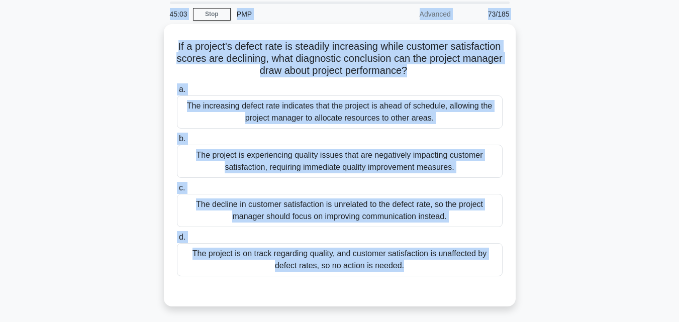
scroll to position [0, 0]
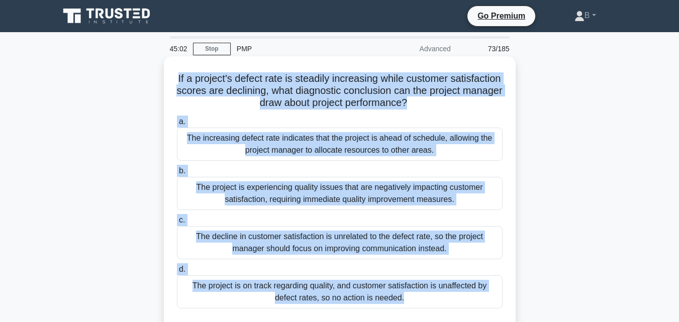
drag, startPoint x: 416, startPoint y: 93, endPoint x: 188, endPoint y: 73, distance: 228.5
click at [188, 73] on div "If a project's defect rate is steadily increasing while customer satisfaction s…" at bounding box center [340, 197] width 344 height 274
click at [370, 237] on div "The decline in customer satisfaction is unrelated to the defect rate, so the pr…" at bounding box center [340, 242] width 326 height 33
click at [177, 224] on input "c. The decline in customer satisfaction is unrelated to the defect rate, so the…" at bounding box center [177, 220] width 0 height 7
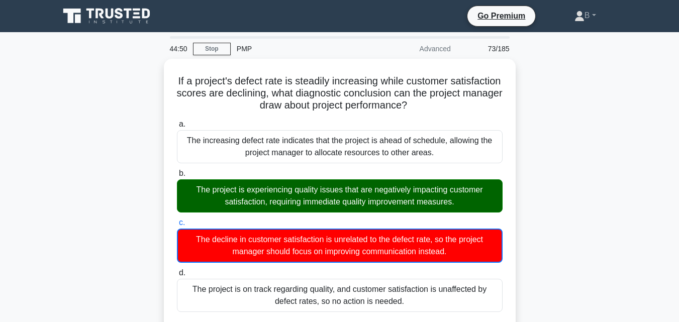
scroll to position [239, 0]
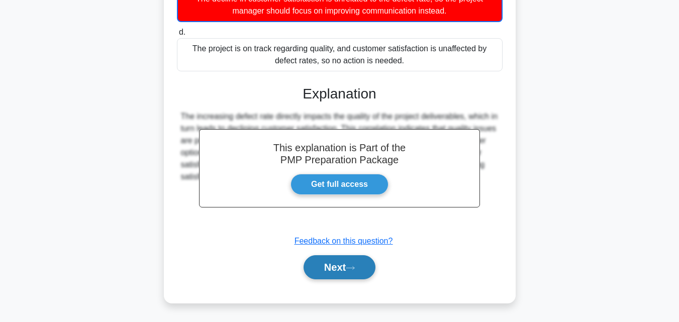
click at [316, 273] on button "Next" at bounding box center [340, 267] width 72 height 24
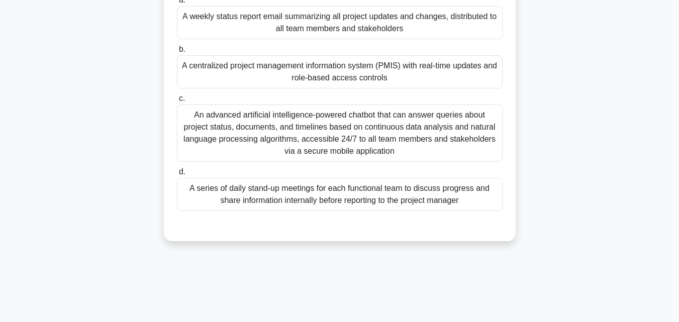
scroll to position [221, 0]
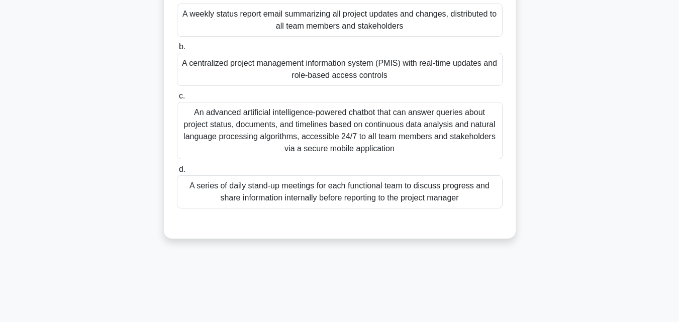
drag, startPoint x: 482, startPoint y: 220, endPoint x: 275, endPoint y: 38, distance: 275.6
click at [275, 38] on div "a. A weekly status report email summarizing all project updates and changes, di…" at bounding box center [340, 107] width 328 height 237
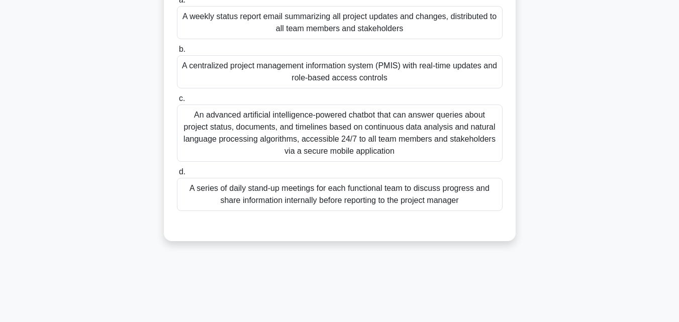
scroll to position [0, 0]
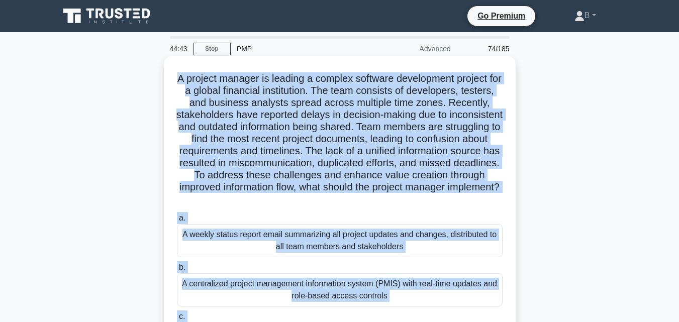
click at [181, 79] on h5 "A project manager is leading a complex software development project for a globa…" at bounding box center [340, 139] width 328 height 134
click at [210, 245] on div "A weekly status report email summarizing all project updates and changes, distr…" at bounding box center [340, 240] width 326 height 33
click at [177, 222] on input "a. A weekly status report email summarizing all project updates and changes, di…" at bounding box center [177, 218] width 0 height 7
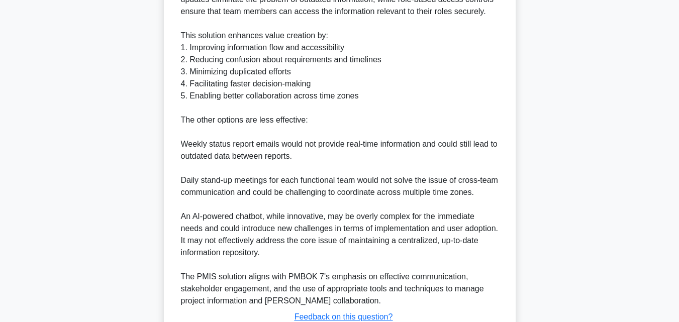
scroll to position [637, 0]
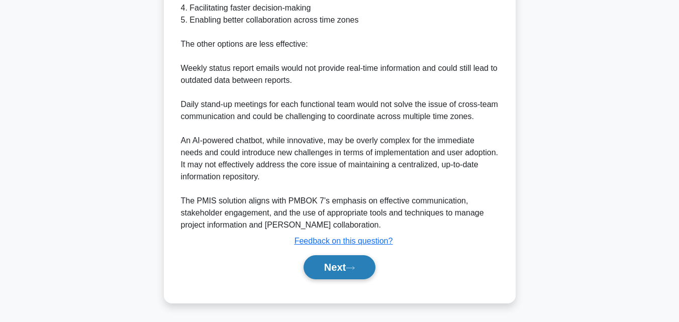
click at [323, 266] on button "Next" at bounding box center [340, 267] width 72 height 24
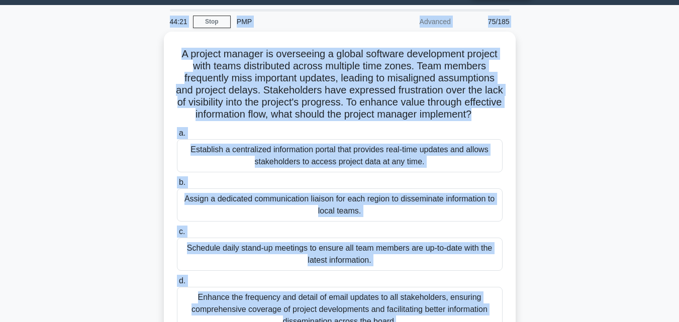
scroll to position [0, 0]
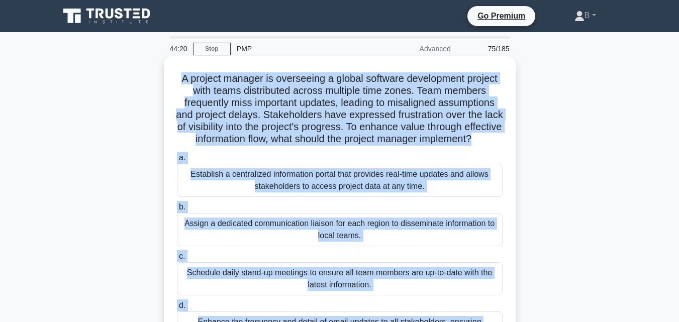
drag, startPoint x: 431, startPoint y: 156, endPoint x: 171, endPoint y: 68, distance: 274.3
click at [171, 68] on div "A project manager is overseeing a global software development project with team…" at bounding box center [340, 221] width 344 height 323
click at [295, 197] on div "Establish a centralized information portal that provides real-time updates and …" at bounding box center [340, 180] width 326 height 33
click at [177, 161] on input "a. Establish a centralized information portal that provides real-time updates a…" at bounding box center [177, 158] width 0 height 7
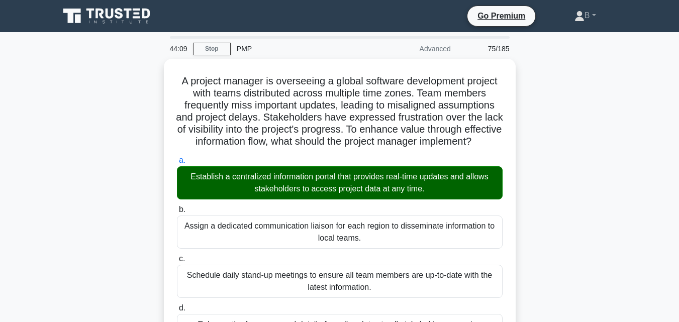
scroll to position [281, 0]
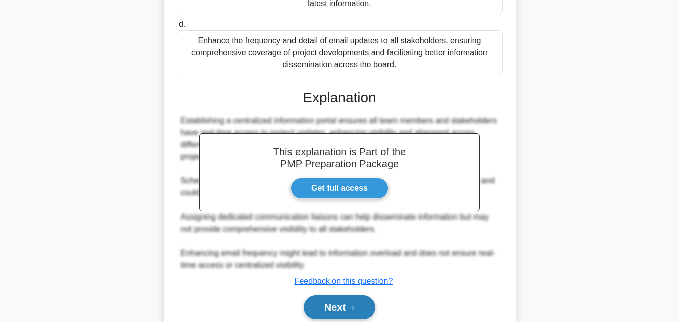
click at [357, 312] on button "Next" at bounding box center [340, 307] width 72 height 24
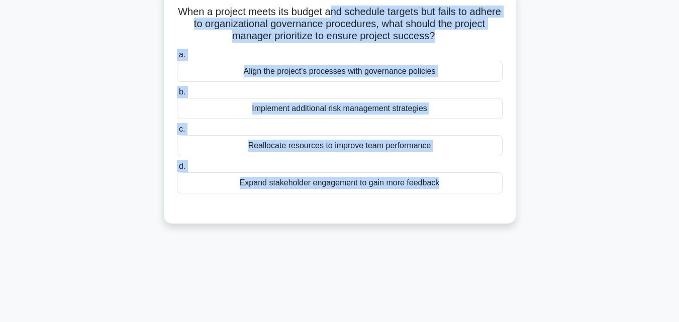
scroll to position [0, 0]
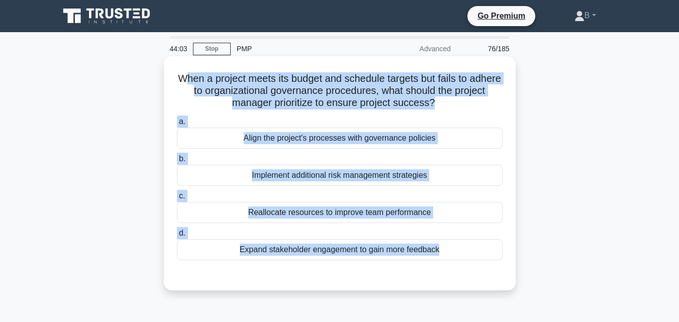
drag, startPoint x: 427, startPoint y: 54, endPoint x: 195, endPoint y: 73, distance: 232.0
click at [195, 73] on div "When a project meets its budget and schedule targets but fails to adhere to org…" at bounding box center [340, 173] width 344 height 226
click at [188, 73] on h5 "When a project meets its budget and schedule targets but fails to adhere to org…" at bounding box center [340, 90] width 328 height 37
click at [276, 146] on div "Align the project's processes with governance policies" at bounding box center [340, 138] width 326 height 21
click at [177, 125] on input "a. Align the project's processes with governance policies" at bounding box center [177, 122] width 0 height 7
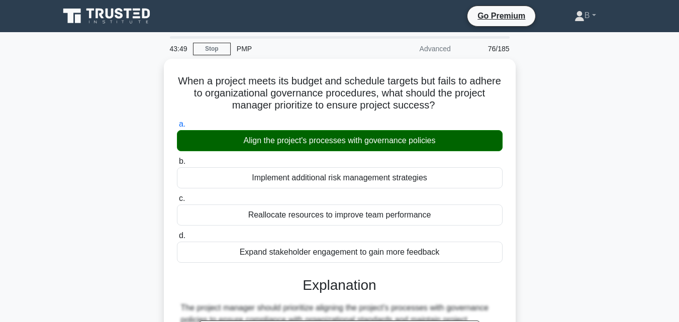
scroll to position [221, 0]
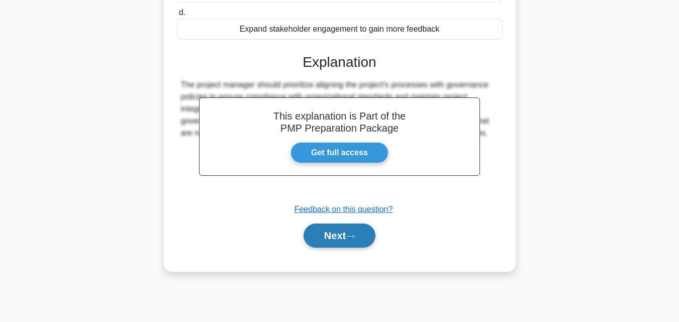
click at [331, 235] on button "Next" at bounding box center [340, 236] width 72 height 24
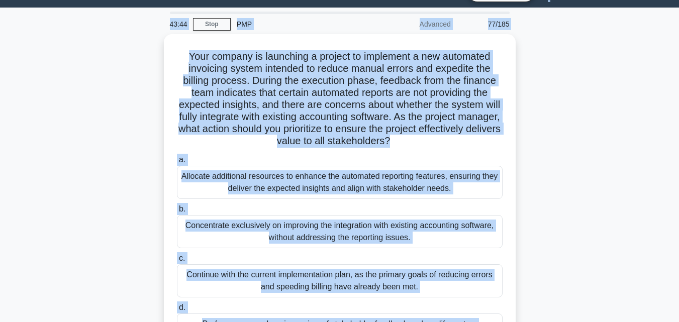
scroll to position [0, 0]
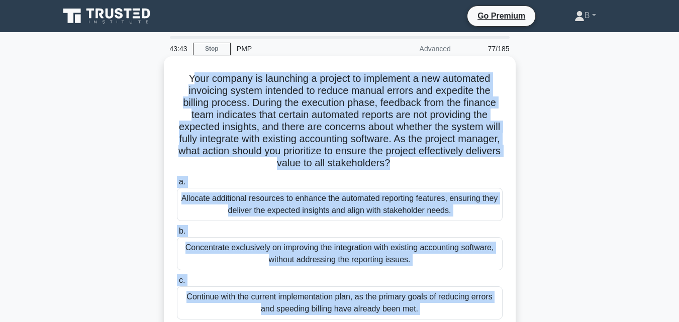
drag, startPoint x: 452, startPoint y: 152, endPoint x: 189, endPoint y: 68, distance: 276.4
click at [189, 68] on div "Your company is launching a project to implement a new automated invoicing syst…" at bounding box center [340, 227] width 344 height 335
click at [184, 75] on h5 "Your company is launching a project to implement a new automated invoicing syst…" at bounding box center [340, 120] width 328 height 97
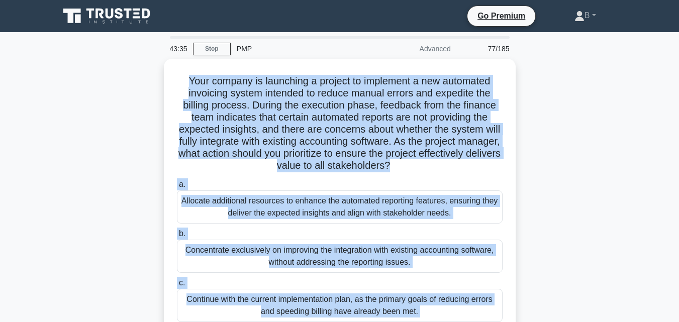
scroll to position [221, 0]
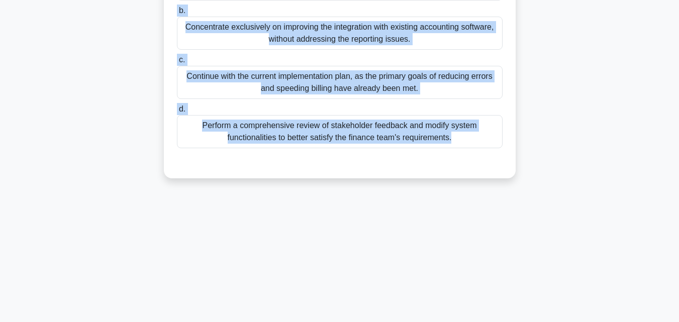
click at [371, 126] on div "Perform a comprehensive review of stakeholder feedback and modify system functi…" at bounding box center [340, 131] width 326 height 33
click at [177, 113] on input "d. Perform a comprehensive review of stakeholder feedback and modify system fun…" at bounding box center [177, 109] width 0 height 7
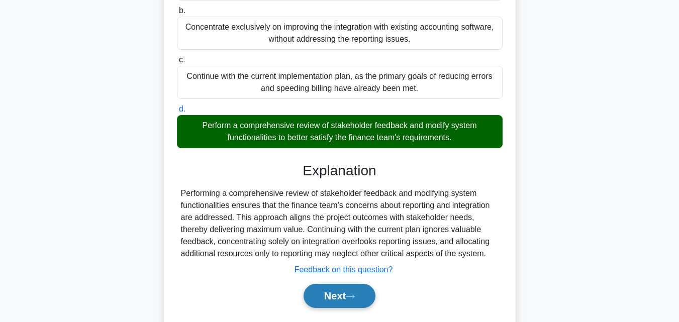
click at [347, 290] on button "Next" at bounding box center [340, 296] width 72 height 24
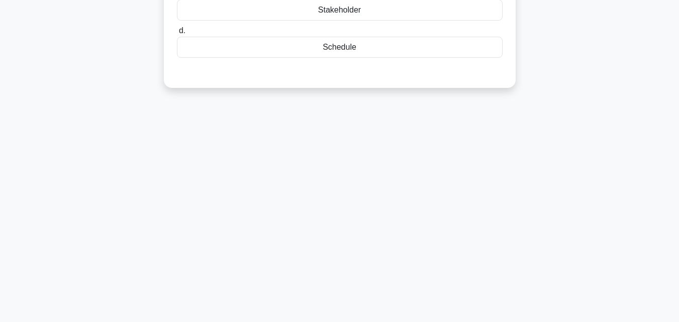
scroll to position [0, 0]
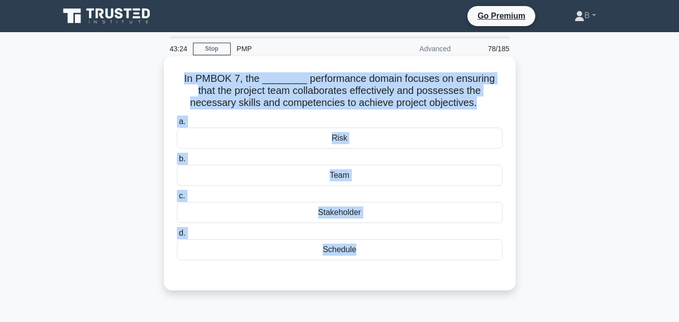
drag, startPoint x: 398, startPoint y: 53, endPoint x: 174, endPoint y: 76, distance: 225.4
click at [174, 76] on div "In PMBOK 7, the ________ performance domain focuses on ensuring that the projec…" at bounding box center [340, 173] width 344 height 226
click at [354, 170] on div "Team" at bounding box center [340, 175] width 326 height 21
click at [177, 162] on input "b. Team" at bounding box center [177, 159] width 0 height 7
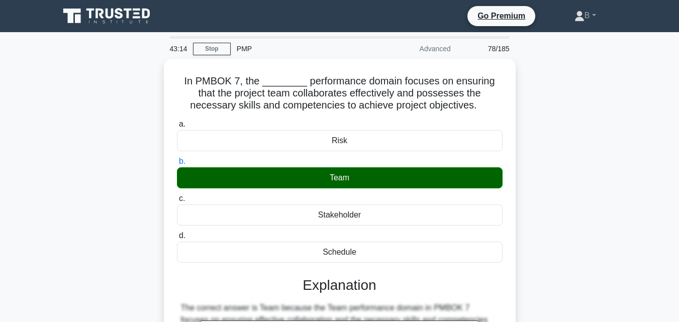
scroll to position [221, 0]
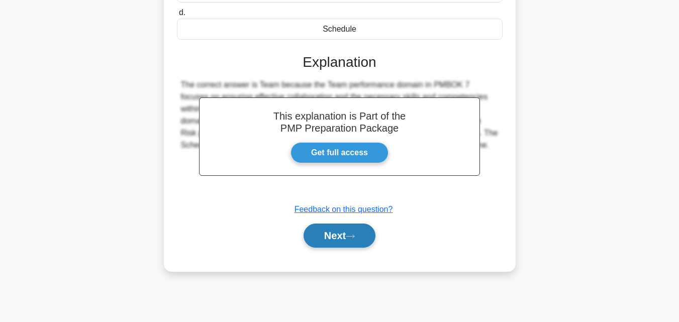
click at [342, 240] on button "Next" at bounding box center [340, 236] width 72 height 24
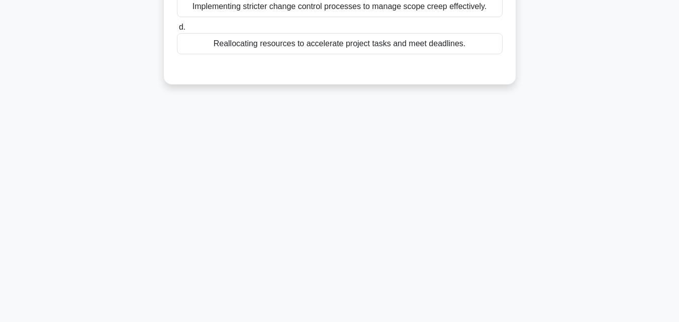
scroll to position [0, 0]
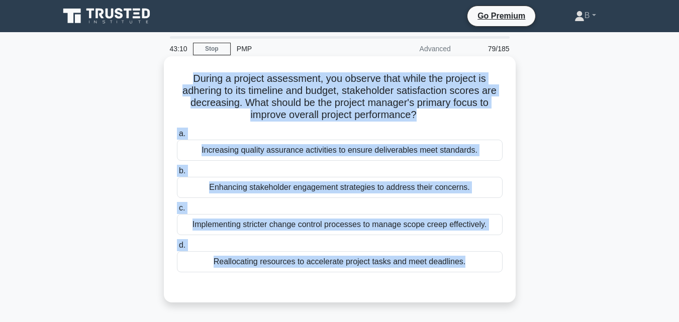
drag, startPoint x: 485, startPoint y: 65, endPoint x: 189, endPoint y: 78, distance: 296.3
click at [189, 78] on div "During a project assessment, you observe that while the project is adhering to …" at bounding box center [340, 179] width 344 height 238
click at [300, 148] on div "Increasing quality assurance activities to ensure deliverables meet standards." at bounding box center [340, 150] width 326 height 21
click at [177, 137] on input "a. Increasing quality assurance activities to ensure deliverables meet standard…" at bounding box center [177, 134] width 0 height 7
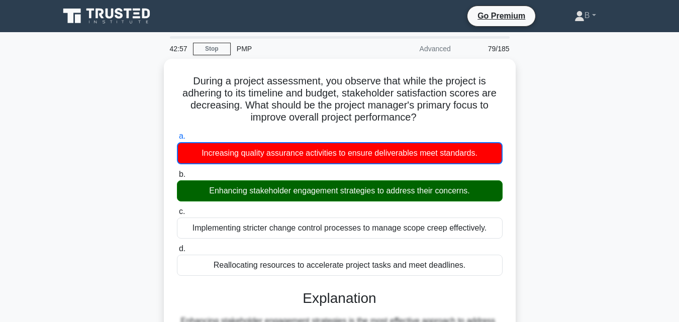
click at [677, 250] on main "42:57 Stop PMP Advanced 79/185 During a project assessment, you observe that wh…" at bounding box center [339, 287] width 679 height 511
click at [677, 251] on main "42:56 Stop PMP Advanced 79/185 During a project assessment, you observe that wh…" at bounding box center [339, 287] width 679 height 511
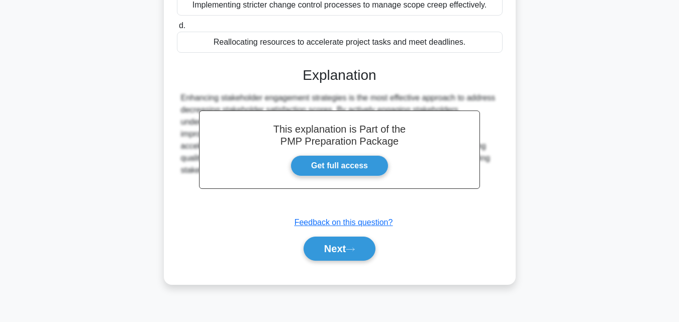
click at [321, 262] on div "Next" at bounding box center [340, 249] width 326 height 32
click at [326, 247] on button "Next" at bounding box center [340, 249] width 72 height 24
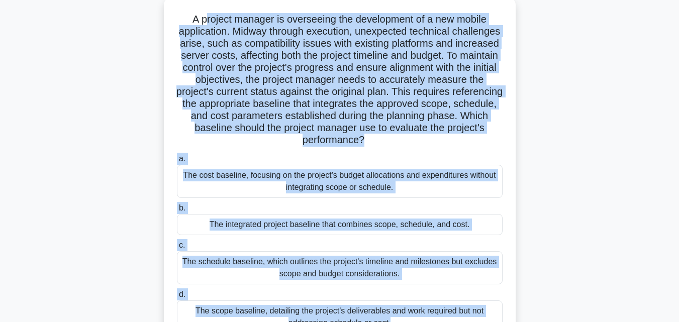
scroll to position [21, 0]
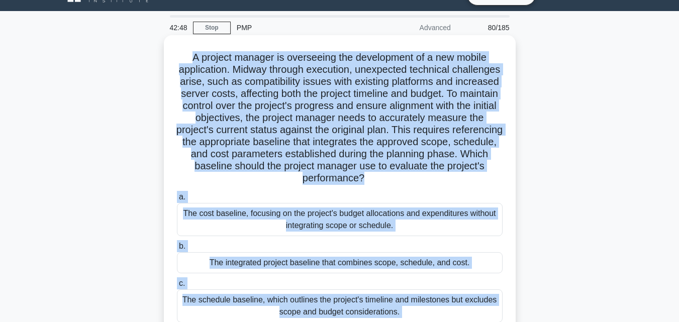
drag, startPoint x: 402, startPoint y: 181, endPoint x: 176, endPoint y: 55, distance: 259.1
click at [176, 55] on div "A project manager is overseeing the development of a new mobile application. Mi…" at bounding box center [340, 218] width 344 height 359
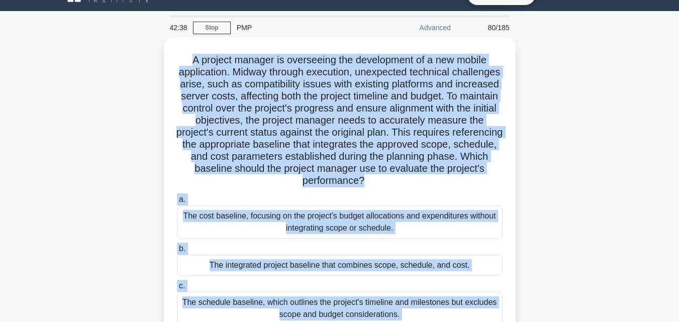
scroll to position [221, 0]
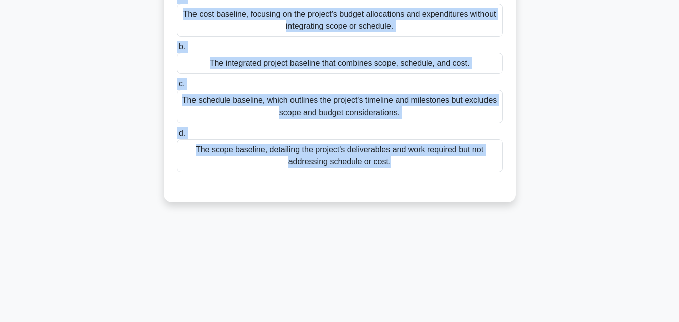
click at [383, 149] on div "The scope baseline, detailing the project's deliverables and work required but …" at bounding box center [340, 155] width 326 height 33
click at [177, 137] on input "d. The scope baseline, detailing the project's deliverables and work required b…" at bounding box center [177, 133] width 0 height 7
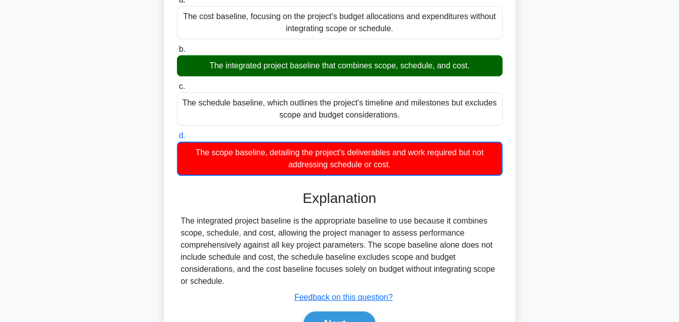
scroll to position [275, 0]
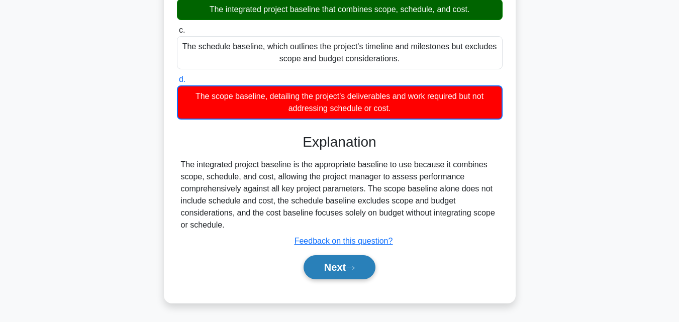
click at [343, 264] on button "Next" at bounding box center [340, 267] width 72 height 24
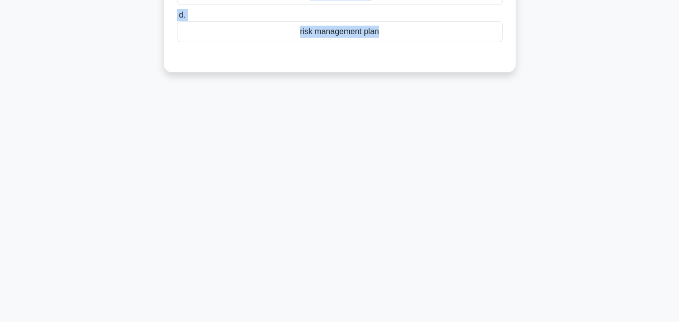
scroll to position [0, 0]
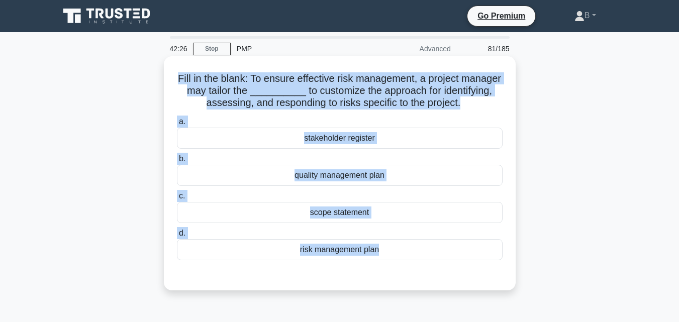
drag, startPoint x: 400, startPoint y: 60, endPoint x: 184, endPoint y: 72, distance: 216.4
click at [184, 72] on div "Fill in the blank: To ensure effective risk management, a project manager may t…" at bounding box center [340, 173] width 344 height 226
click at [336, 149] on div "stakeholder register" at bounding box center [340, 138] width 326 height 21
click at [177, 125] on input "a. stakeholder register" at bounding box center [177, 122] width 0 height 7
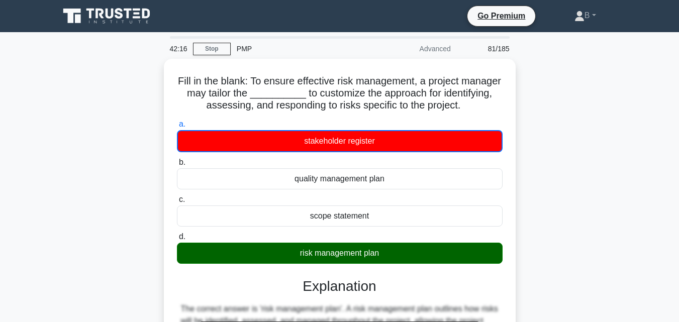
scroll to position [221, 0]
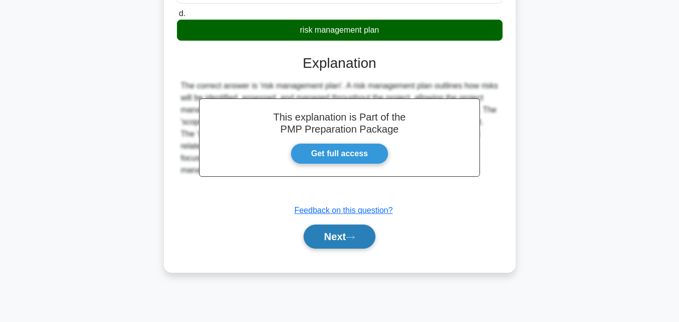
click at [344, 249] on button "Next" at bounding box center [340, 237] width 72 height 24
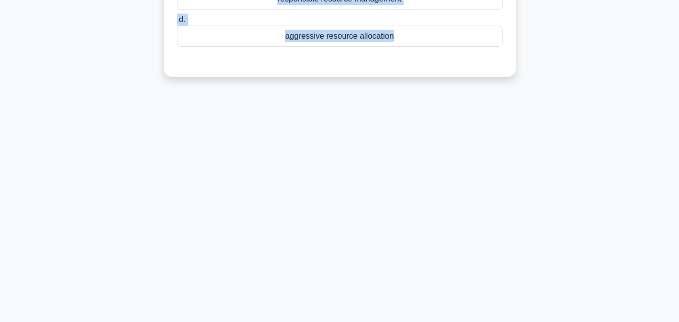
scroll to position [0, 0]
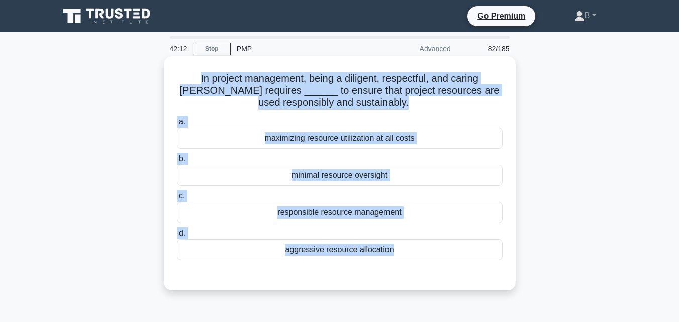
drag, startPoint x: 407, startPoint y: 57, endPoint x: 175, endPoint y: 69, distance: 232.0
click at [175, 69] on div "In project management, being a diligent, respectful, and caring steward require…" at bounding box center [340, 173] width 344 height 226
click at [322, 206] on div "responsible resource management" at bounding box center [340, 212] width 326 height 21
click at [177, 199] on input "c. responsible resource management" at bounding box center [177, 196] width 0 height 7
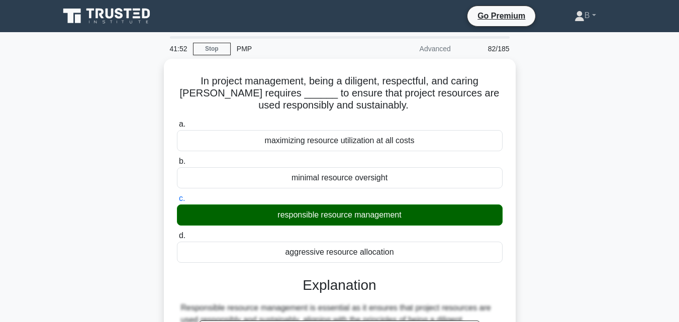
scroll to position [221, 0]
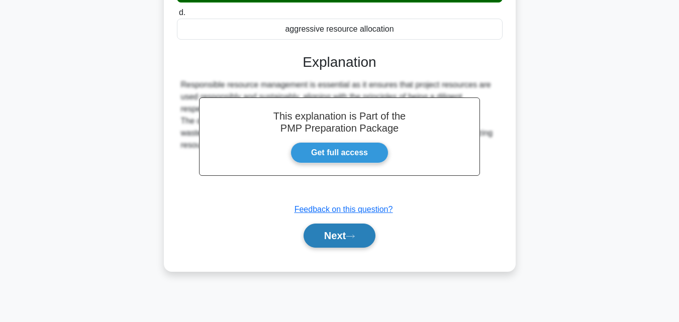
click at [339, 233] on button "Next" at bounding box center [340, 236] width 72 height 24
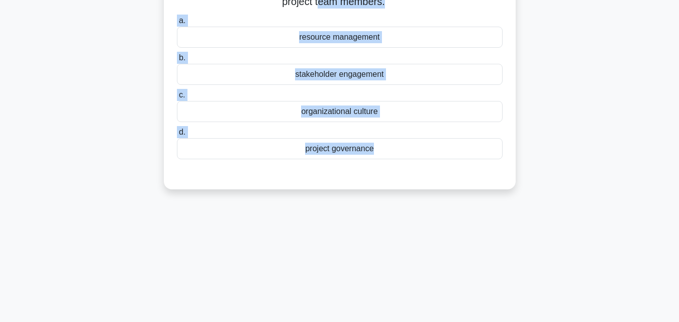
scroll to position [0, 0]
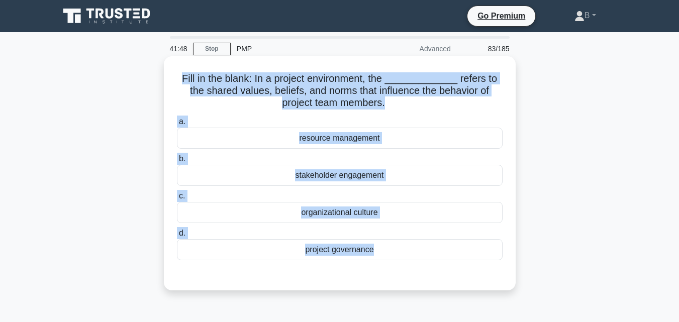
drag, startPoint x: 391, startPoint y: 48, endPoint x: 176, endPoint y: 73, distance: 216.0
click at [176, 73] on div "Fill in the blank: In a project environment, the _____________ refers to the sh…" at bounding box center [340, 173] width 344 height 226
click at [344, 143] on div "resource management" at bounding box center [340, 138] width 326 height 21
click at [177, 125] on input "a. resource management" at bounding box center [177, 122] width 0 height 7
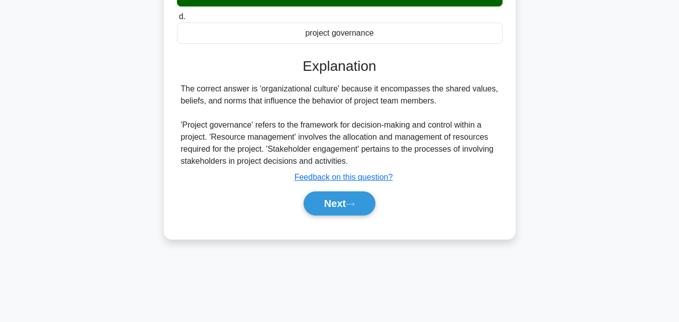
scroll to position [221, 0]
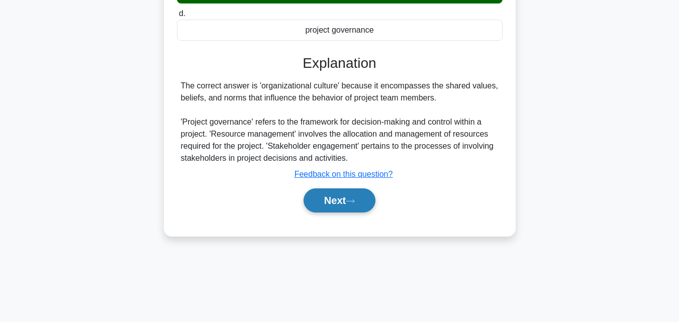
click at [342, 200] on button "Next" at bounding box center [340, 200] width 72 height 24
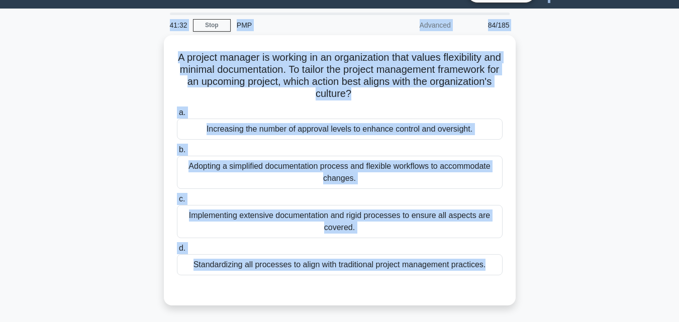
scroll to position [0, 0]
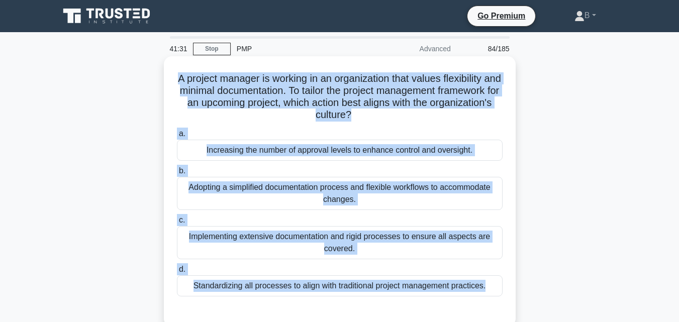
drag, startPoint x: 483, startPoint y: 83, endPoint x: 179, endPoint y: 78, distance: 303.6
click at [179, 78] on div "A project manager is working in an organization that values flexibility and min…" at bounding box center [340, 191] width 344 height 262
click at [326, 152] on div "Increasing the number of approval levels to enhance control and oversight." at bounding box center [340, 150] width 326 height 21
click at [177, 137] on input "a. Increasing the number of approval levels to enhance control and oversight." at bounding box center [177, 134] width 0 height 7
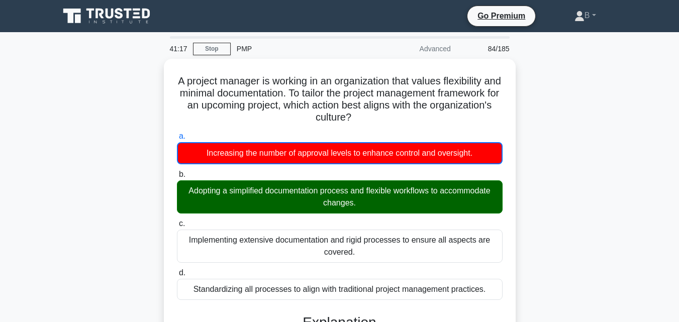
scroll to position [227, 0]
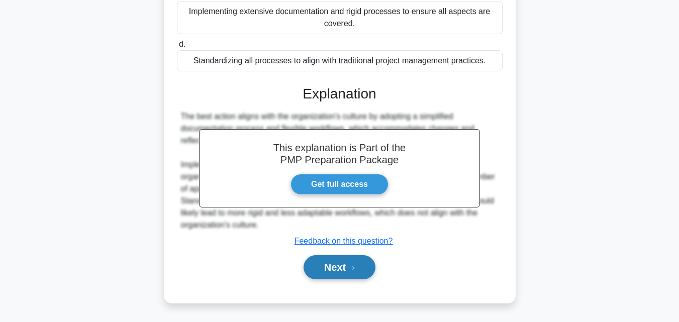
click at [334, 258] on button "Next" at bounding box center [340, 267] width 72 height 24
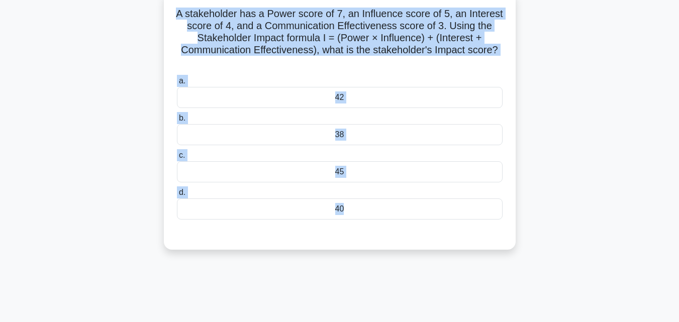
scroll to position [0, 0]
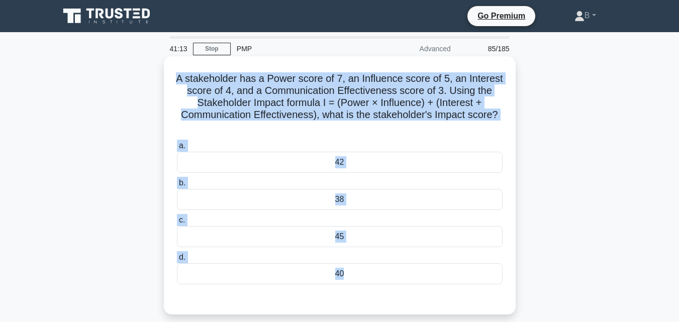
drag, startPoint x: 379, startPoint y: 76, endPoint x: 175, endPoint y: 78, distance: 204.0
click at [175, 78] on div "A stakeholder has a Power score of 7, an Influence score of 5, an Interest scor…" at bounding box center [340, 185] width 344 height 250
click at [259, 163] on div "42" at bounding box center [340, 162] width 326 height 21
click at [177, 149] on input "a. 42" at bounding box center [177, 146] width 0 height 7
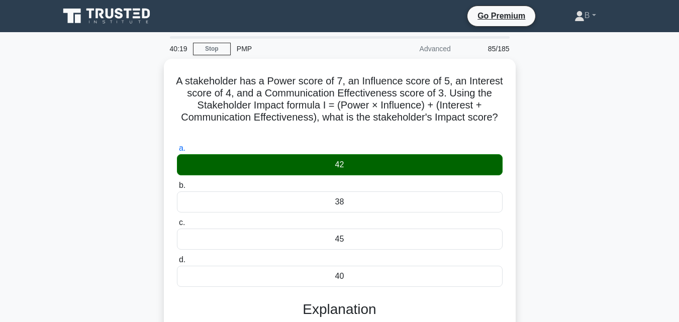
scroll to position [221, 0]
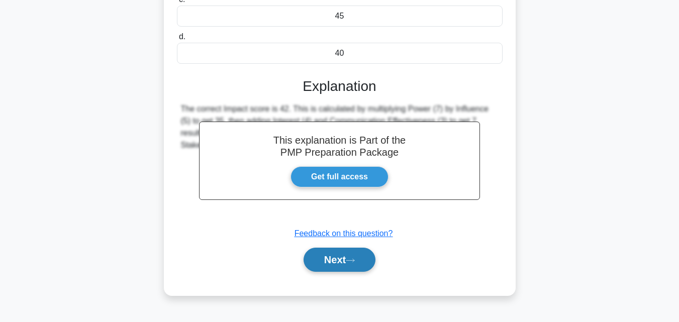
click at [341, 253] on button "Next" at bounding box center [340, 260] width 72 height 24
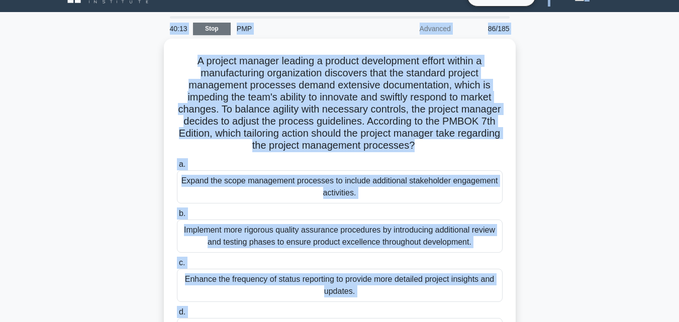
scroll to position [11, 0]
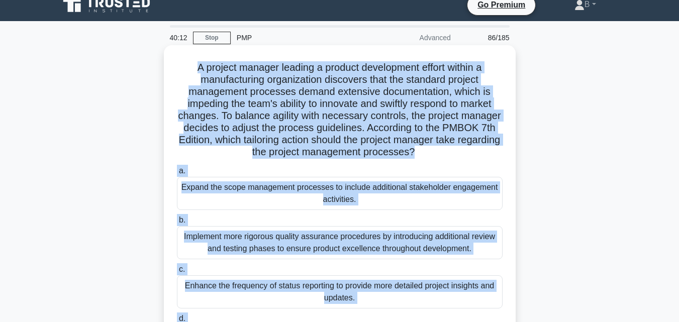
drag, startPoint x: 402, startPoint y: 158, endPoint x: 186, endPoint y: 66, distance: 234.8
click at [186, 66] on div "A project manager leading a product development effort within a manufacturing o…" at bounding box center [340, 216] width 344 height 335
click at [358, 251] on div "Implement more rigorous quality assurance procedures by introducing additional …" at bounding box center [340, 242] width 326 height 33
click at [177, 224] on input "b. Implement more rigorous quality assurance procedures by introducing addition…" at bounding box center [177, 220] width 0 height 7
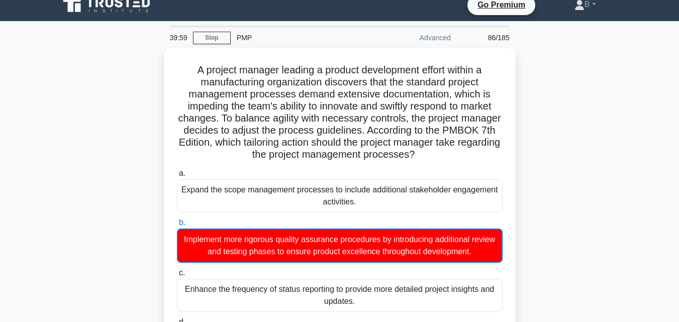
scroll to position [239, 0]
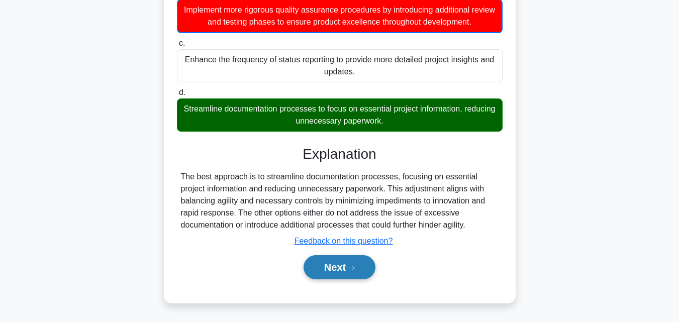
click at [330, 263] on button "Next" at bounding box center [340, 267] width 72 height 24
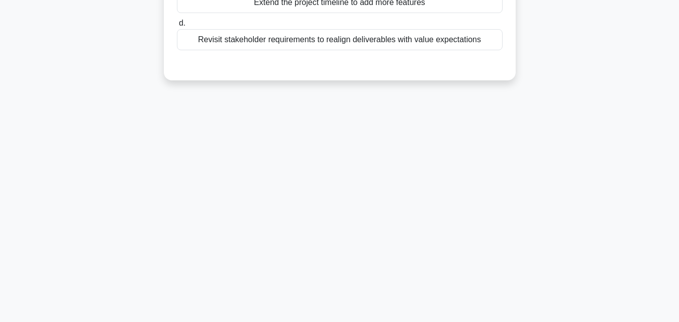
scroll to position [0, 0]
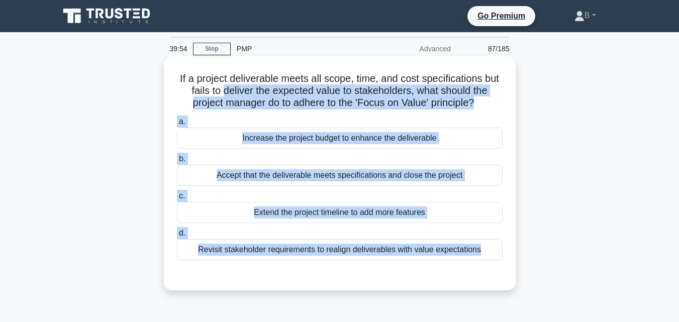
drag, startPoint x: 482, startPoint y: 51, endPoint x: 220, endPoint y: 90, distance: 264.8
click at [220, 90] on div "If a project deliverable meets all scope, time, and cost specifications but fai…" at bounding box center [340, 173] width 344 height 226
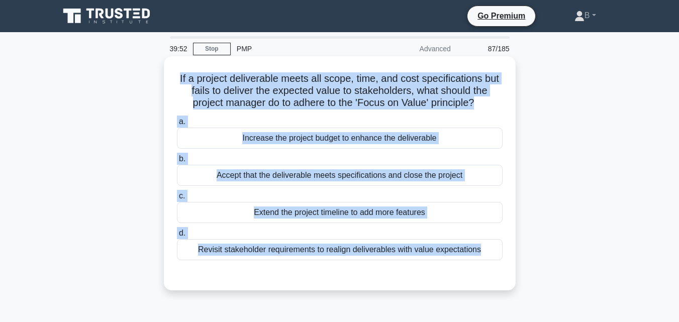
click at [176, 79] on h5 "If a project deliverable meets all scope, time, and cost specifications but fai…" at bounding box center [340, 90] width 328 height 37
click at [293, 181] on div "Accept that the deliverable meets specifications and close the project" at bounding box center [340, 175] width 326 height 21
click at [177, 162] on input "b. Accept that the deliverable meets specifications and close the project" at bounding box center [177, 159] width 0 height 7
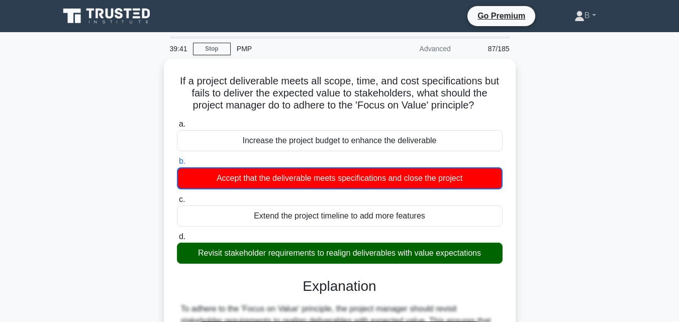
scroll to position [221, 0]
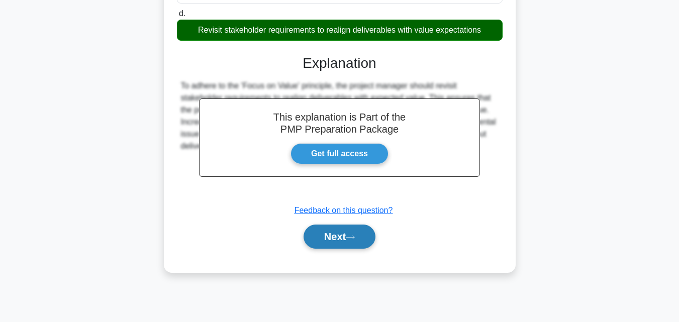
click at [355, 239] on icon at bounding box center [350, 238] width 9 height 6
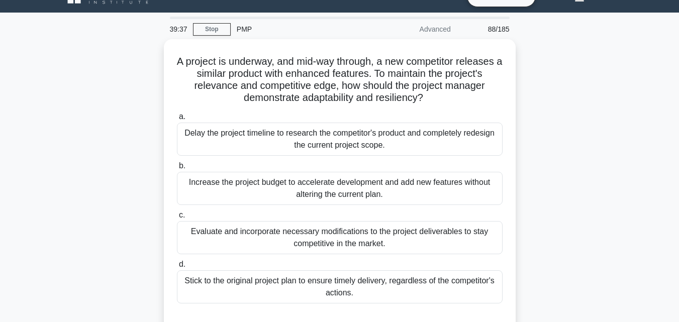
scroll to position [0, 0]
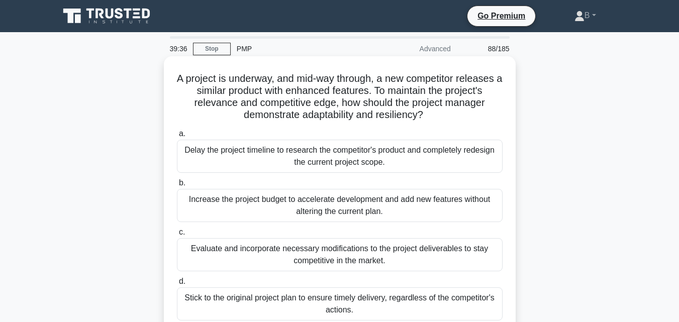
drag, startPoint x: 358, startPoint y: 102, endPoint x: 192, endPoint y: 72, distance: 168.5
click at [192, 72] on div "A project is underway, and mid-way through, a new competitor releases a similar…" at bounding box center [340, 203] width 344 height 286
click at [177, 78] on h5 "A project is underway, and mid-way through, a new competitor releases a similar…" at bounding box center [340, 96] width 328 height 49
click at [278, 252] on div "Evaluate and incorporate necessary modifications to the project deliverables to…" at bounding box center [340, 254] width 326 height 33
click at [177, 236] on input "c. Evaluate and incorporate necessary modifications to the project deliverables…" at bounding box center [177, 232] width 0 height 7
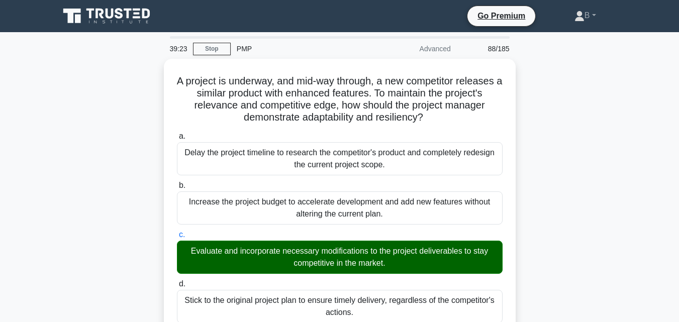
scroll to position [250, 0]
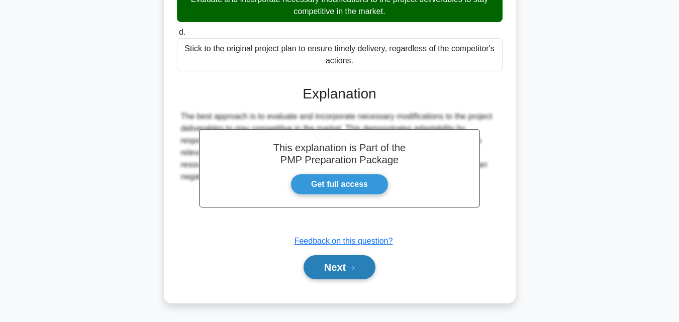
click at [316, 268] on button "Next" at bounding box center [340, 267] width 72 height 24
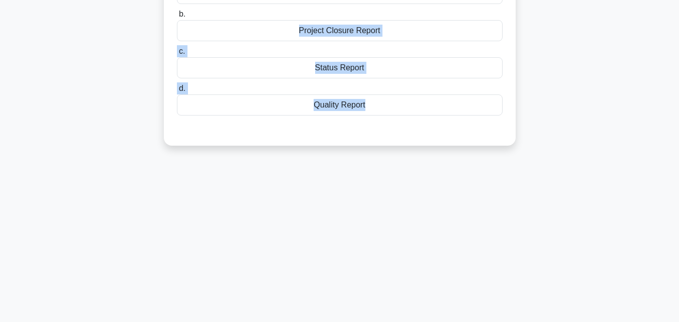
scroll to position [0, 0]
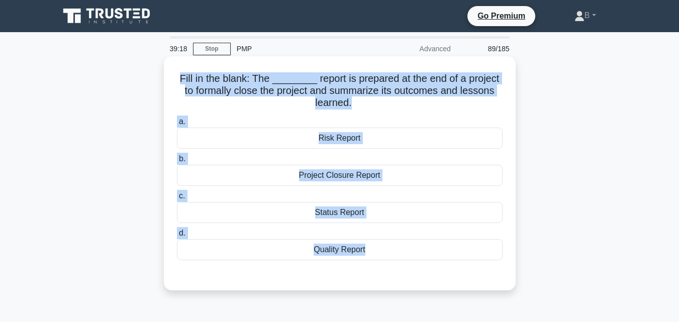
drag, startPoint x: 381, startPoint y: 46, endPoint x: 183, endPoint y: 69, distance: 199.8
click at [183, 69] on div "Fill in the blank: The ________ report is prepared at the end of a project to f…" at bounding box center [340, 173] width 344 height 226
click at [389, 209] on div "Status Report" at bounding box center [340, 212] width 326 height 21
click at [177, 199] on input "c. Status Report" at bounding box center [177, 196] width 0 height 7
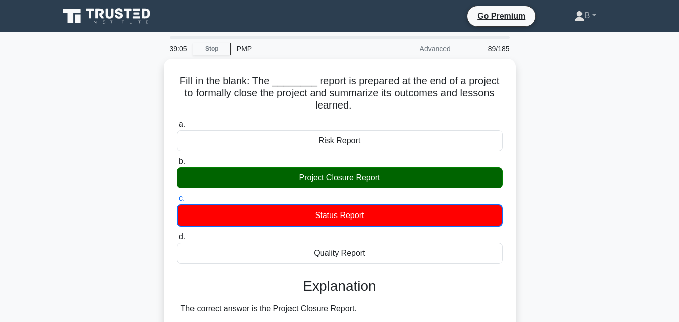
click at [677, 286] on main "39:05 Stop PMP Advanced 89/185 Fill in the blank: The ________ report is prepar…" at bounding box center [339, 287] width 679 height 511
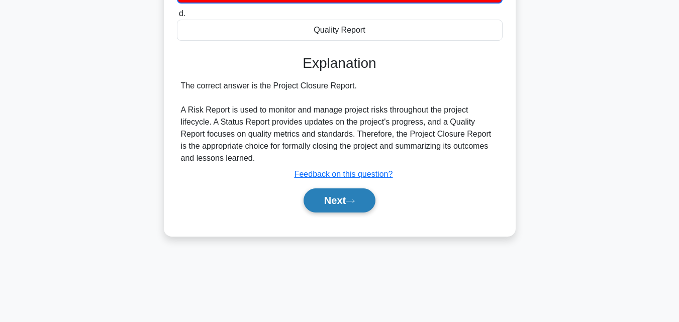
click at [326, 197] on button "Next" at bounding box center [340, 200] width 72 height 24
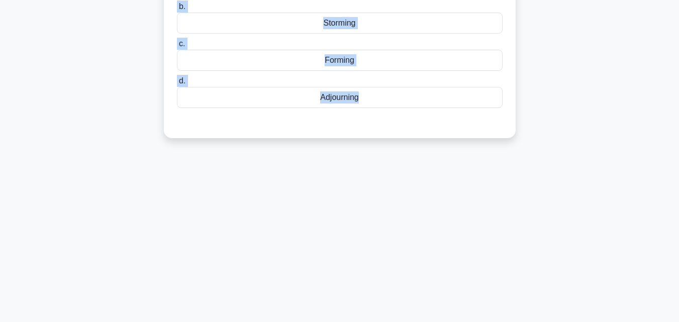
scroll to position [0, 0]
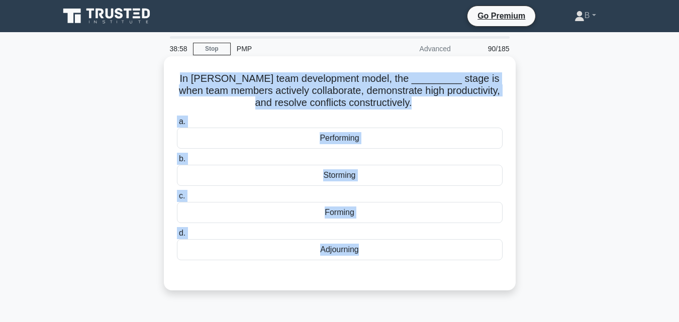
drag, startPoint x: 410, startPoint y: 52, endPoint x: 184, endPoint y: 62, distance: 225.3
click at [184, 62] on div "In Tuckman's team development model, the _________ stage is when team members a…" at bounding box center [340, 173] width 344 height 226
click at [378, 138] on div "Performing" at bounding box center [340, 138] width 326 height 21
click at [177, 125] on input "a. Performing" at bounding box center [177, 122] width 0 height 7
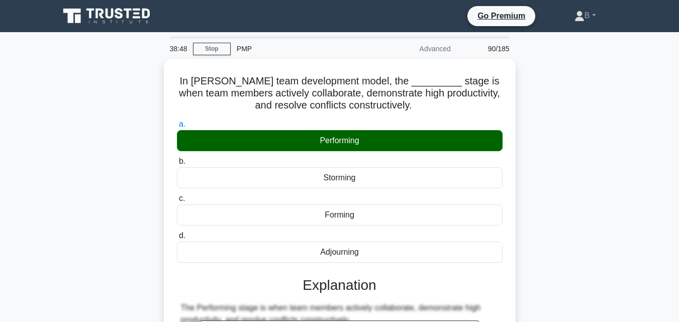
scroll to position [221, 0]
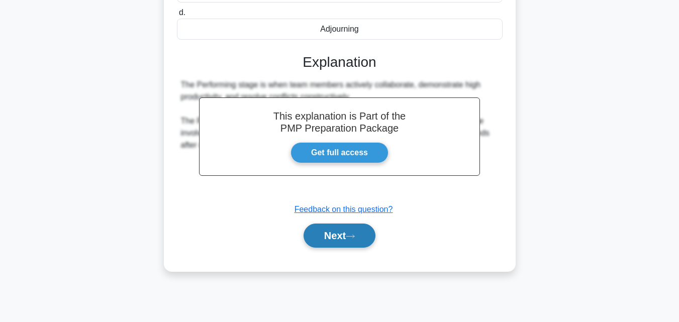
click at [329, 235] on button "Next" at bounding box center [340, 236] width 72 height 24
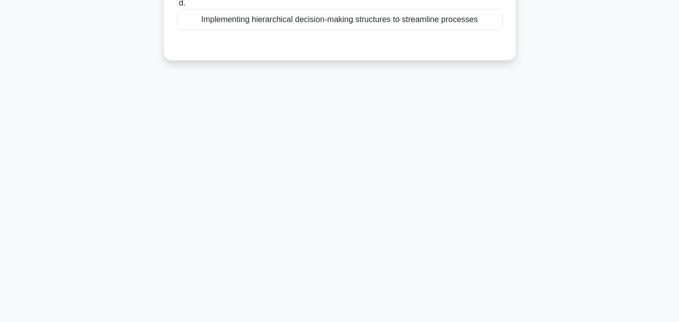
scroll to position [0, 0]
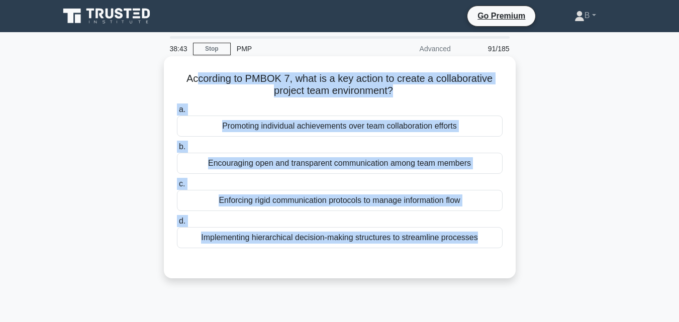
drag, startPoint x: 490, startPoint y: 43, endPoint x: 195, endPoint y: 79, distance: 296.6
click at [195, 79] on div "According to PMBOK 7, what is a key action to create a collaborative project te…" at bounding box center [340, 167] width 344 height 214
click at [181, 79] on h5 "According to PMBOK 7, what is a key action to create a collaborative project te…" at bounding box center [340, 84] width 328 height 25
click at [274, 126] on div "Promoting individual achievements over team collaboration efforts" at bounding box center [340, 126] width 326 height 21
click at [177, 113] on input "a. Promoting individual achievements over team collaboration efforts" at bounding box center [177, 110] width 0 height 7
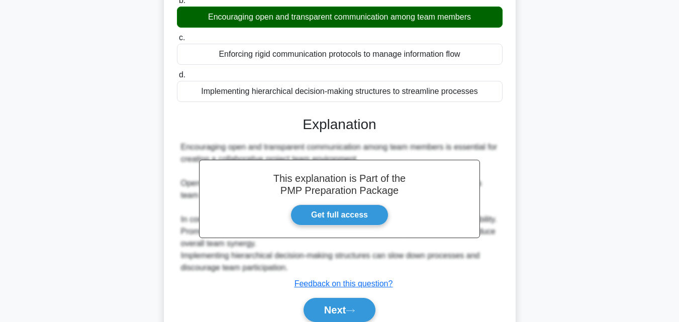
scroll to position [153, 0]
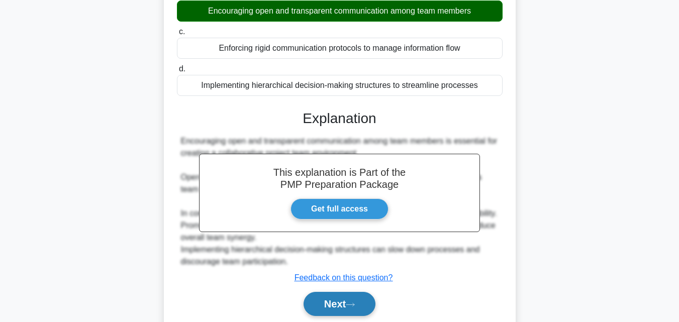
click at [360, 309] on button "Next" at bounding box center [340, 304] width 72 height 24
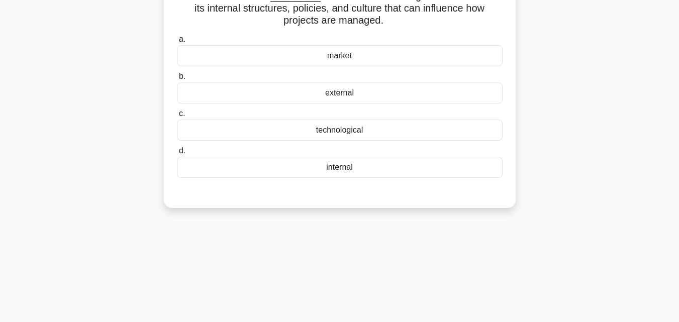
scroll to position [0, 0]
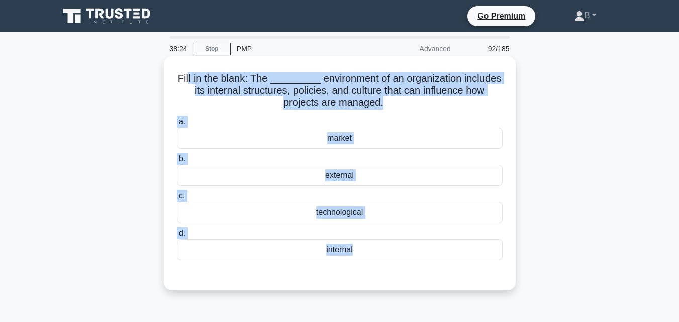
drag, startPoint x: 362, startPoint y: 125, endPoint x: 190, endPoint y: 75, distance: 178.9
click at [190, 75] on div "Fill in the blank: The _________ environment of an organization includes its in…" at bounding box center [340, 173] width 344 height 226
click at [179, 78] on h5 "Fill in the blank: The _________ environment of an organization includes its in…" at bounding box center [340, 90] width 328 height 37
click at [332, 137] on div "market" at bounding box center [340, 138] width 326 height 21
click at [177, 125] on input "a. market" at bounding box center [177, 122] width 0 height 7
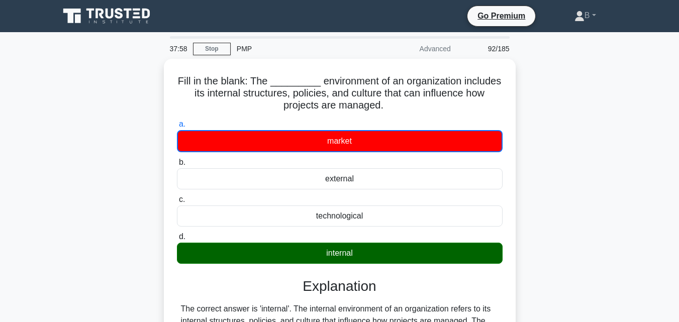
scroll to position [221, 0]
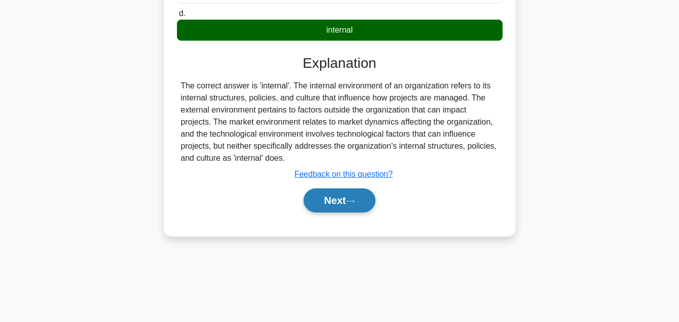
click at [342, 202] on button "Next" at bounding box center [340, 200] width 72 height 24
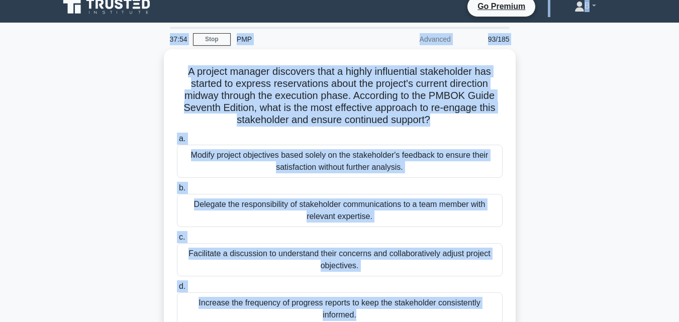
scroll to position [0, 0]
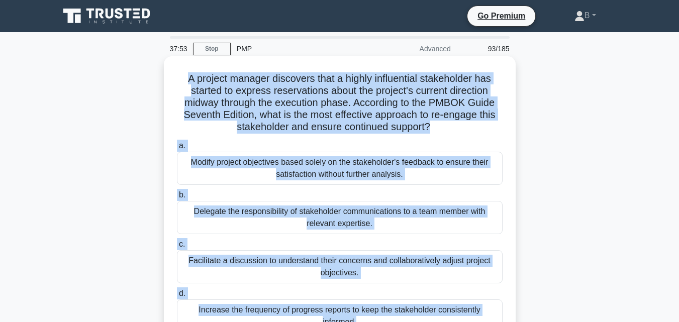
drag, startPoint x: 367, startPoint y: 118, endPoint x: 185, endPoint y: 73, distance: 187.3
click at [185, 73] on div "A project manager discovers that a highly influential stakeholder has started t…" at bounding box center [340, 209] width 344 height 298
click at [290, 161] on div "Modify project objectives based solely on the stakeholder's feedback to ensure …" at bounding box center [340, 168] width 326 height 33
click at [177, 149] on input "a. Modify project objectives based solely on the stakeholder's feedback to ensu…" at bounding box center [177, 146] width 0 height 7
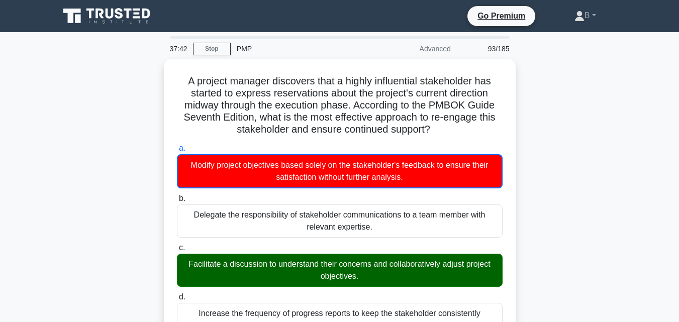
scroll to position [263, 0]
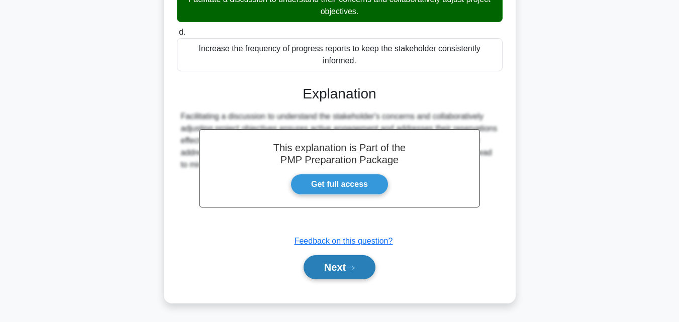
click at [348, 256] on button "Next" at bounding box center [340, 267] width 72 height 24
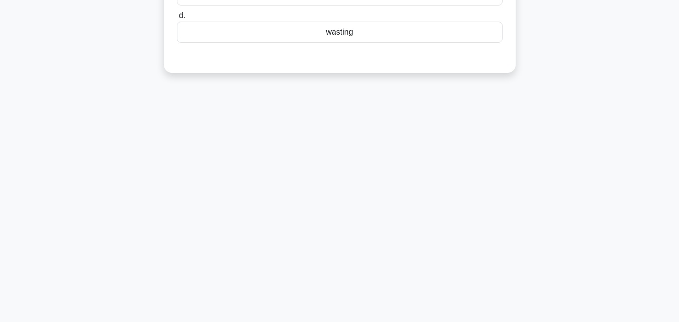
scroll to position [0, 0]
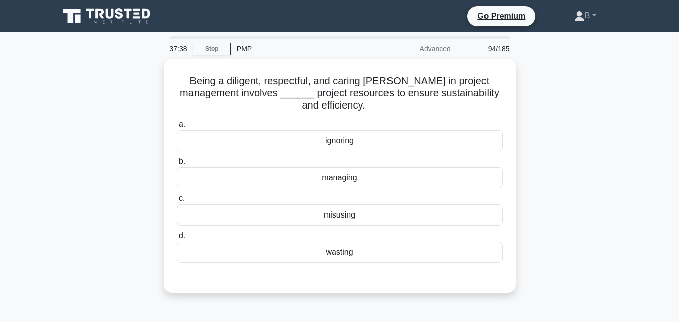
drag, startPoint x: 386, startPoint y: 42, endPoint x: 159, endPoint y: 67, distance: 228.5
click at [159, 67] on div "Being a diligent, respectful, and caring steward in project management involves…" at bounding box center [339, 182] width 573 height 246
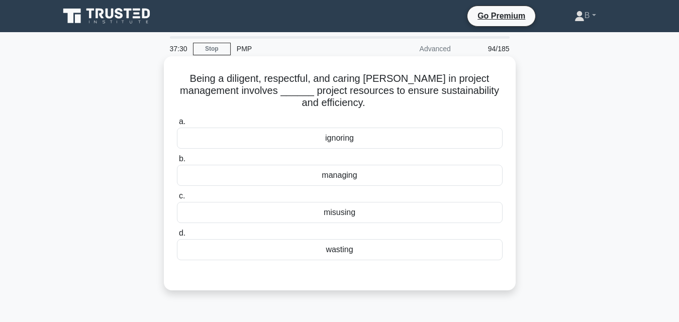
click at [358, 211] on div "misusing" at bounding box center [340, 212] width 326 height 21
click at [177, 199] on input "c. misusing" at bounding box center [177, 196] width 0 height 7
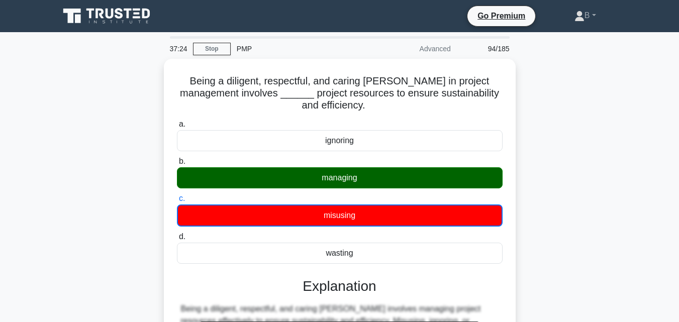
scroll to position [221, 0]
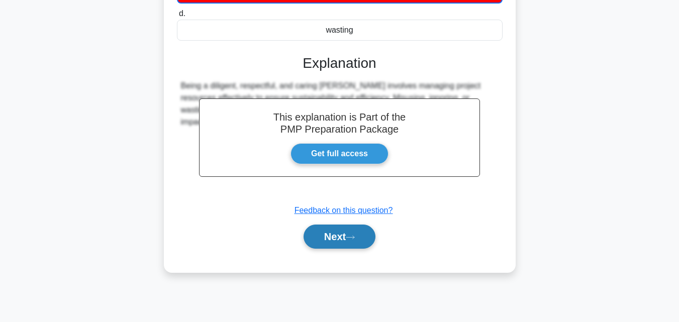
click at [321, 230] on button "Next" at bounding box center [340, 237] width 72 height 24
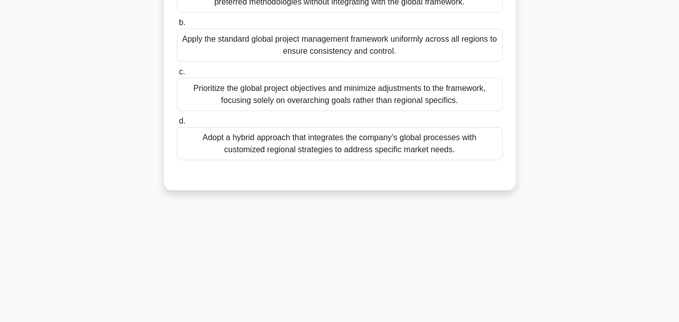
drag, startPoint x: 467, startPoint y: 169, endPoint x: 244, endPoint y: 12, distance: 273.3
click at [244, 12] on div "a. Allow each regional team to independently manage their part of the campaign …" at bounding box center [340, 71] width 328 height 213
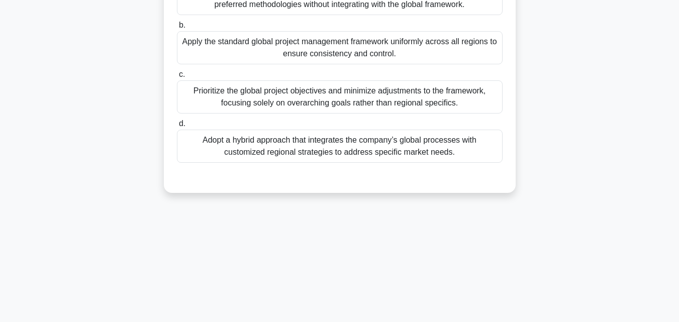
scroll to position [0, 0]
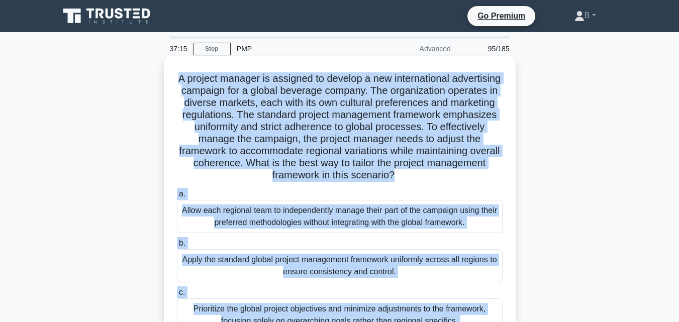
click at [199, 76] on h5 "A project manager is assigned to develop a new international advertising campai…" at bounding box center [340, 127] width 328 height 110
click at [351, 221] on div "Allow each regional team to independently manage their part of the campaign usi…" at bounding box center [340, 216] width 326 height 33
click at [177, 197] on input "a. Allow each regional team to independently manage their part of the campaign …" at bounding box center [177, 194] width 0 height 7
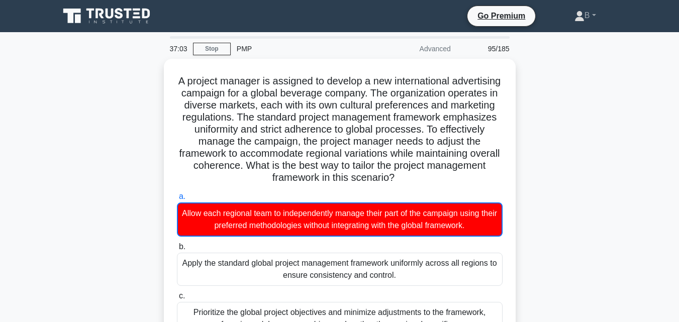
scroll to position [281, 0]
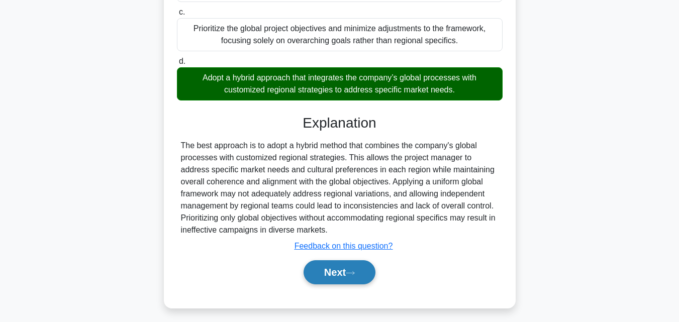
click at [352, 264] on button "Next" at bounding box center [340, 272] width 72 height 24
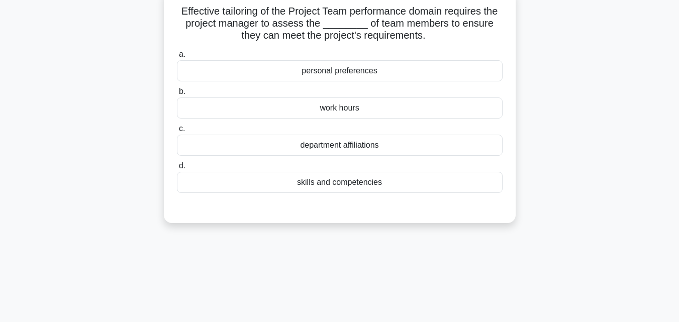
scroll to position [0, 0]
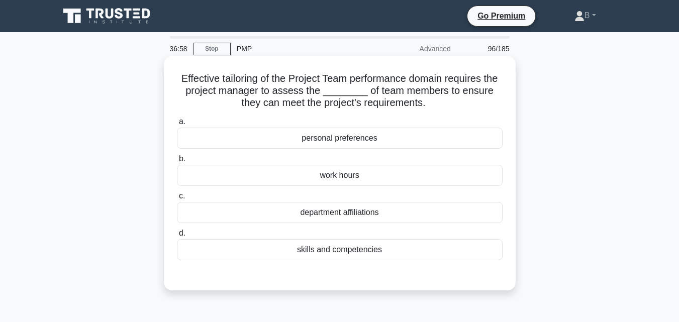
drag, startPoint x: 393, startPoint y: 42, endPoint x: 173, endPoint y: 72, distance: 222.6
click at [173, 72] on div "Effective tailoring of the Project Team performance domain requires the project…" at bounding box center [340, 173] width 344 height 226
click at [361, 178] on div "work hours" at bounding box center [340, 175] width 326 height 21
click at [177, 162] on input "b. work hours" at bounding box center [177, 159] width 0 height 7
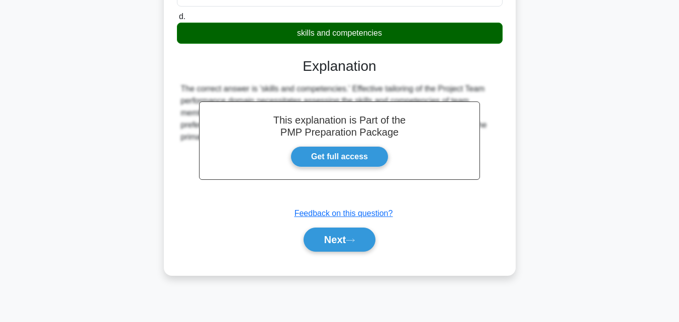
scroll to position [221, 0]
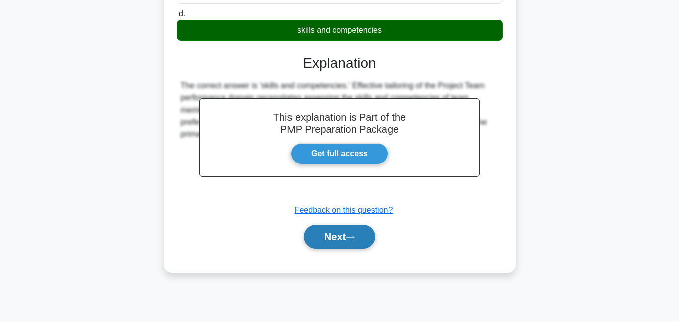
click at [347, 237] on button "Next" at bounding box center [340, 237] width 72 height 24
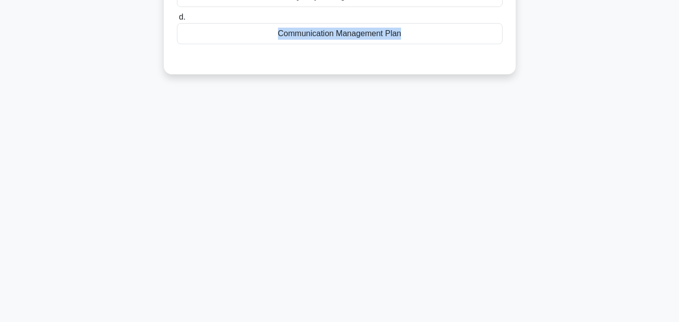
scroll to position [0, 0]
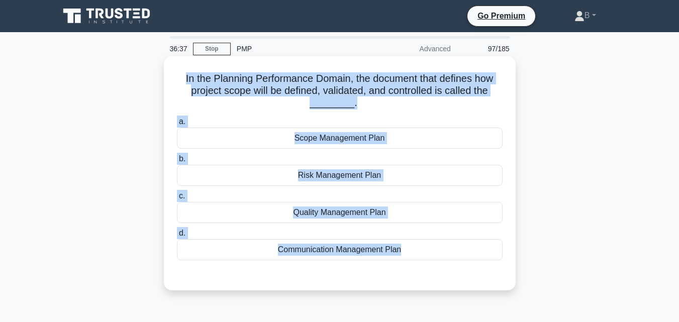
drag, startPoint x: 412, startPoint y: 45, endPoint x: 178, endPoint y: 78, distance: 235.9
click at [178, 78] on div "In the Planning Performance Domain, the document that defines how project scope…" at bounding box center [340, 173] width 344 height 226
click at [323, 138] on div "Scope Management Plan" at bounding box center [340, 138] width 326 height 21
click at [177, 125] on input "a. Scope Management Plan" at bounding box center [177, 122] width 0 height 7
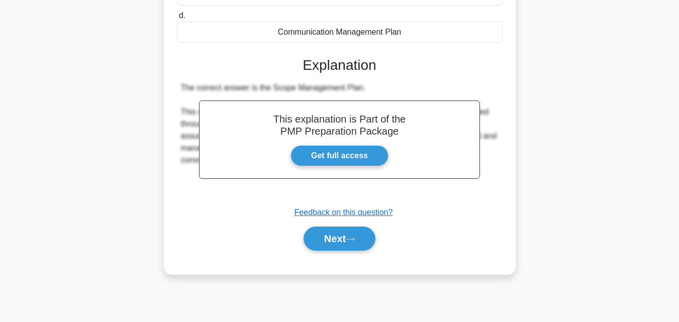
scroll to position [221, 0]
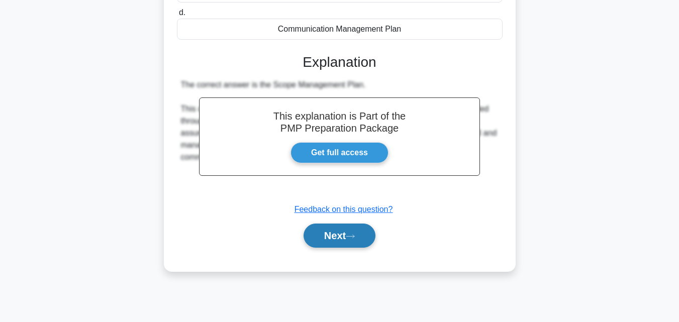
click at [348, 232] on button "Next" at bounding box center [340, 236] width 72 height 24
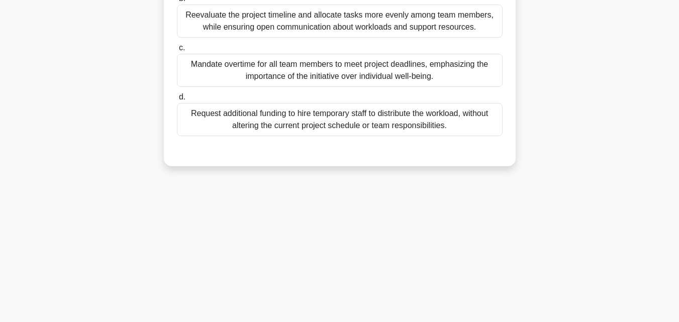
drag, startPoint x: 455, startPoint y: 152, endPoint x: 249, endPoint y: 39, distance: 235.4
click at [249, 39] on div "a. Delegate the responsibility of managing team stress to the human resources d…" at bounding box center [340, 47] width 328 height 213
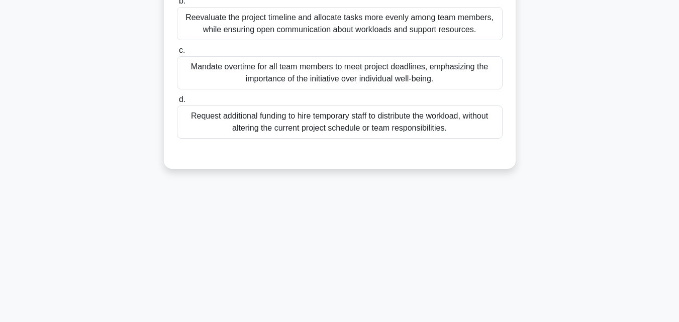
scroll to position [0, 0]
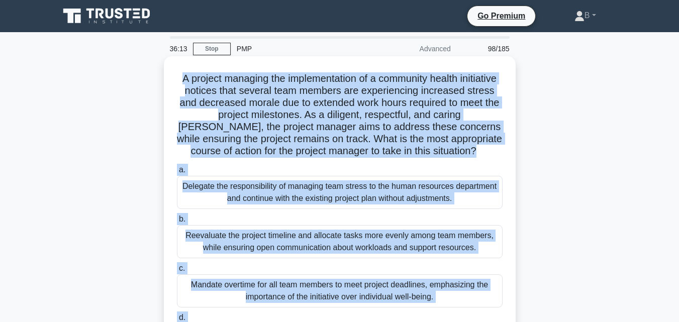
click at [196, 78] on h5 "A project managing the implementation of a community health initiative notices …" at bounding box center [340, 114] width 328 height 85
click at [368, 241] on div "Reevaluate the project timeline and allocate tasks more evenly among team membe…" at bounding box center [340, 241] width 326 height 33
click at [177, 223] on input "b. Reevaluate the project timeline and allocate tasks more evenly among team me…" at bounding box center [177, 219] width 0 height 7
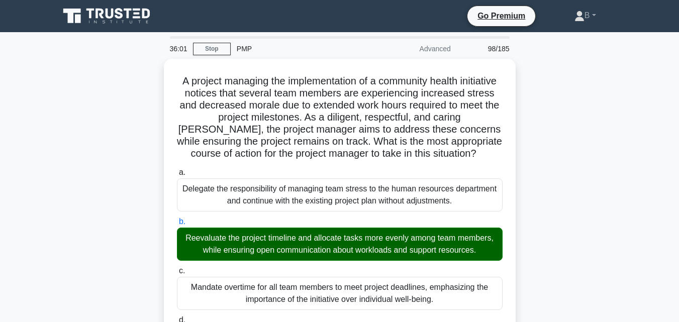
scroll to position [262, 0]
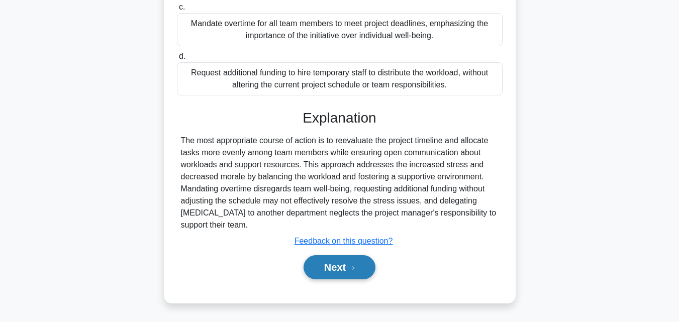
click at [340, 264] on button "Next" at bounding box center [340, 267] width 72 height 24
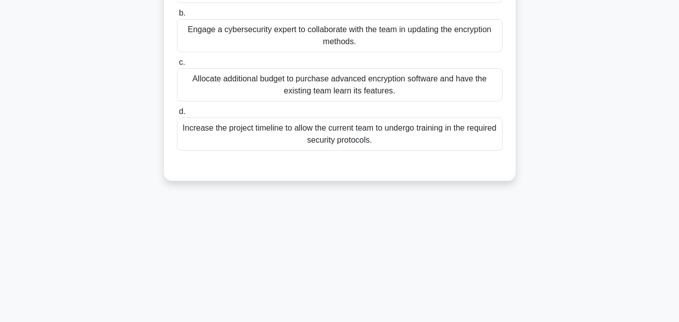
scroll to position [221, 0]
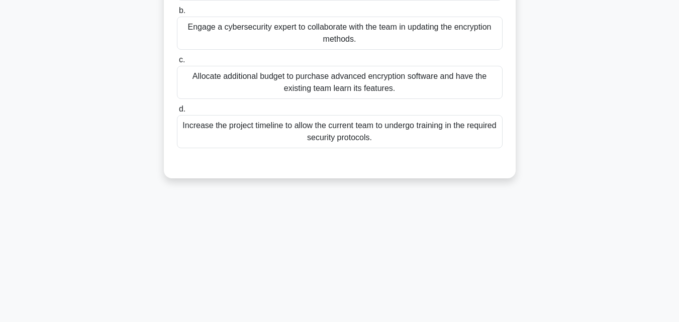
drag, startPoint x: 405, startPoint y: 156, endPoint x: 260, endPoint y: 25, distance: 196.0
click at [260, 25] on div "a. Delegate the encryption update task to the senior management team to leverag…" at bounding box center [340, 59] width 328 height 213
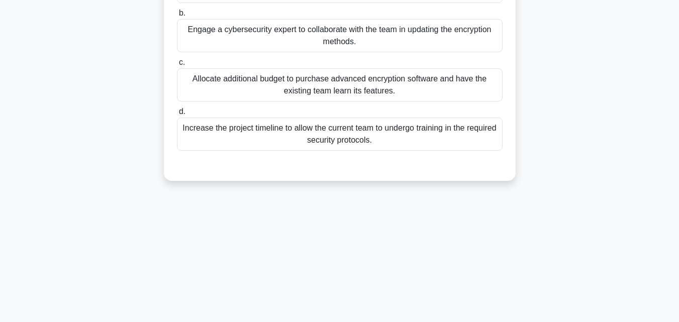
scroll to position [0, 0]
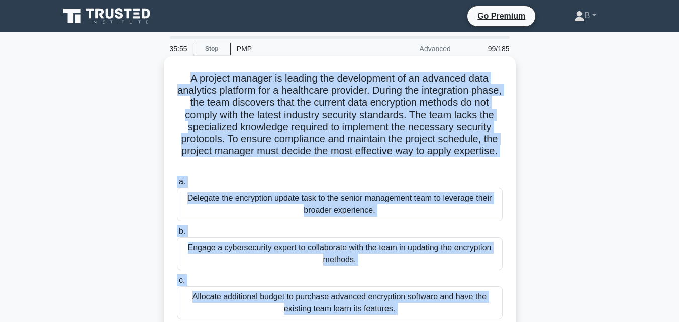
click at [187, 78] on h5 "A project manager is leading the development of an advanced data analytics plat…" at bounding box center [340, 120] width 328 height 97
click at [275, 195] on div "Delegate the encryption update task to the senior management team to leverage t…" at bounding box center [340, 204] width 326 height 33
click at [177, 185] on input "a. Delegate the encryption update task to the senior management team to leverag…" at bounding box center [177, 182] width 0 height 7
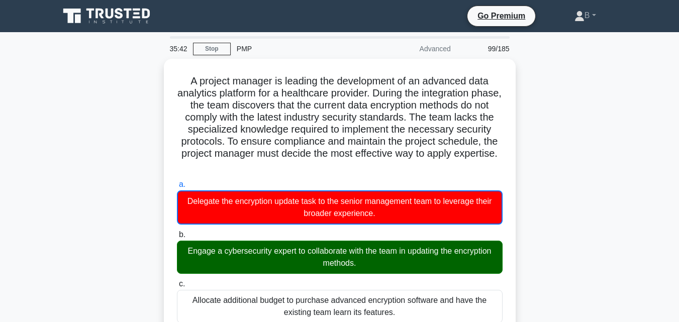
scroll to position [281, 0]
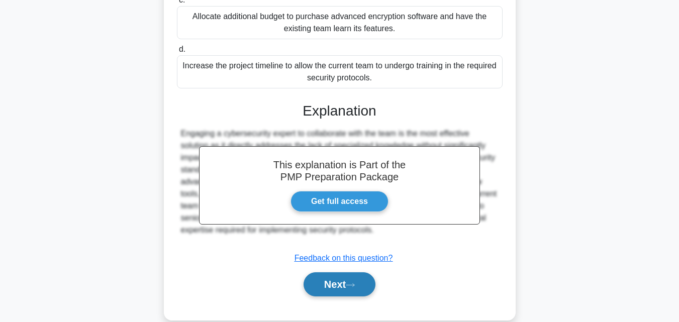
click at [345, 284] on button "Next" at bounding box center [340, 284] width 72 height 24
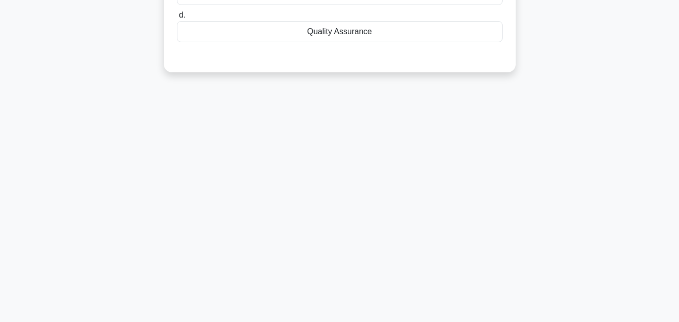
scroll to position [0, 0]
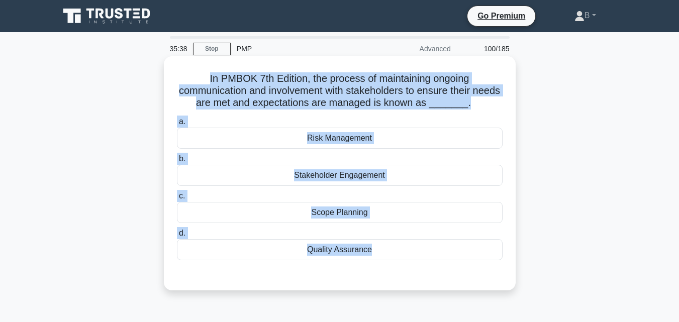
drag, startPoint x: 401, startPoint y: 50, endPoint x: 188, endPoint y: 75, distance: 214.6
click at [188, 75] on div "In PMBOK 7th Edition, the process of maintaining ongoing communication and invo…" at bounding box center [340, 173] width 344 height 226
click at [348, 184] on div "Stakeholder Engagement" at bounding box center [340, 175] width 326 height 21
click at [177, 162] on input "b. Stakeholder Engagement" at bounding box center [177, 159] width 0 height 7
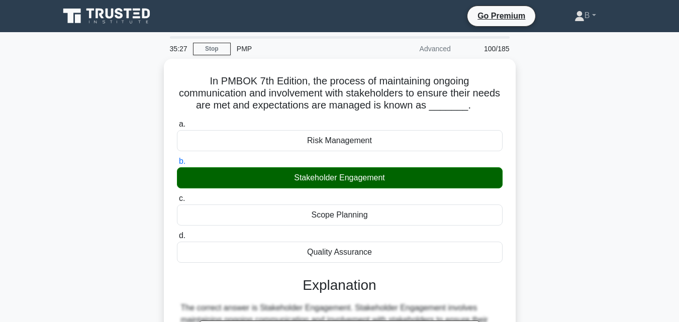
scroll to position [221, 0]
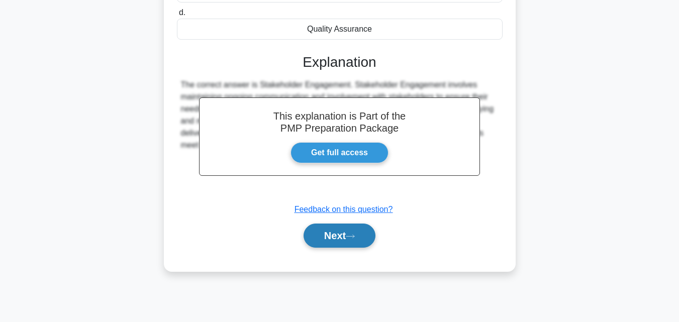
click at [345, 235] on button "Next" at bounding box center [340, 236] width 72 height 24
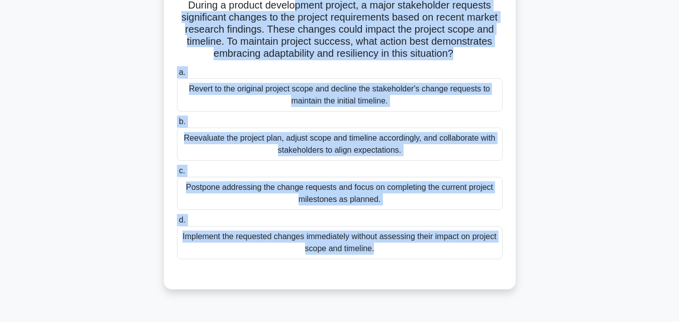
scroll to position [0, 0]
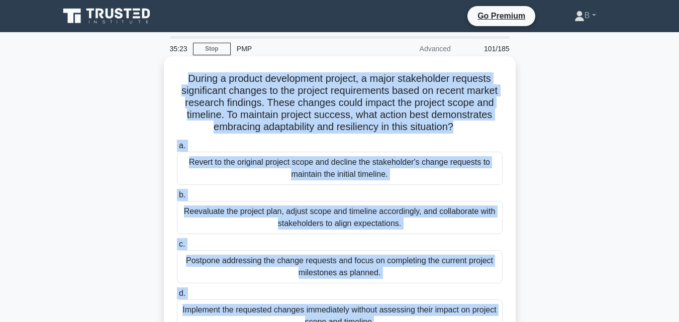
drag, startPoint x: 386, startPoint y: 119, endPoint x: 183, endPoint y: 71, distance: 208.7
click at [183, 71] on div "During a product development project, a major stakeholder requests significant …" at bounding box center [340, 209] width 344 height 298
click at [315, 211] on div "Reevaluate the project plan, adjust scope and timeline accordingly, and collabo…" at bounding box center [340, 217] width 326 height 33
click at [177, 198] on input "b. Reevaluate the project plan, adjust scope and timeline accordingly, and coll…" at bounding box center [177, 195] width 0 height 7
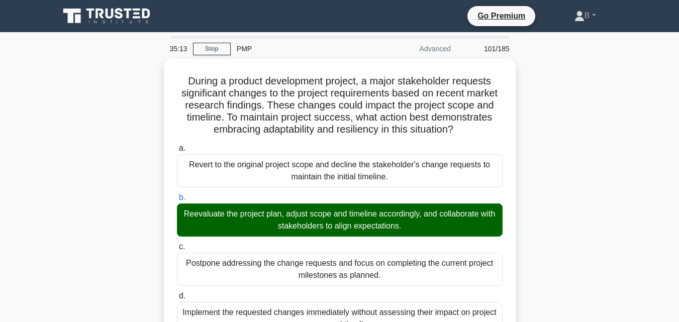
scroll to position [221, 0]
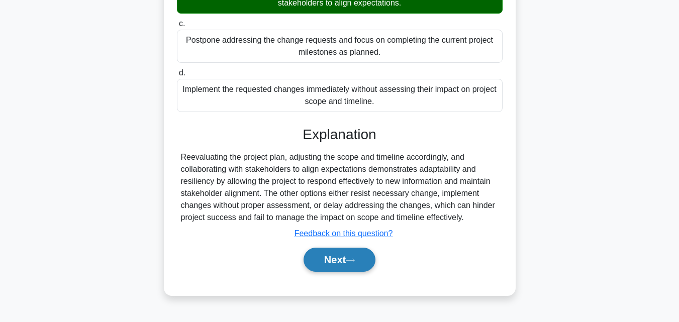
click at [358, 253] on button "Next" at bounding box center [340, 260] width 72 height 24
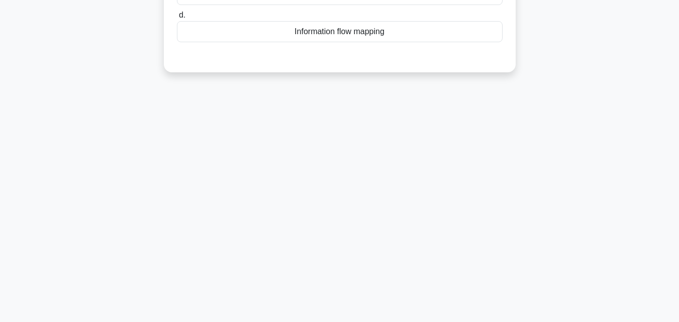
scroll to position [0, 0]
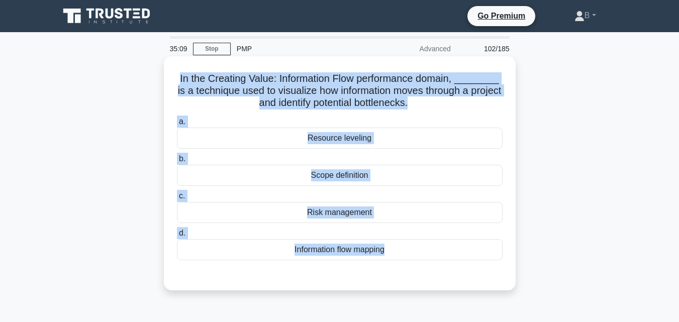
drag, startPoint x: 403, startPoint y: 51, endPoint x: 173, endPoint y: 69, distance: 230.4
click at [173, 69] on div "In the Creating Value: Information Flow performance domain, ________ is a techn…" at bounding box center [340, 173] width 344 height 226
click at [353, 180] on div "Scope definition" at bounding box center [340, 175] width 326 height 21
click at [177, 162] on input "b. Scope definition" at bounding box center [177, 159] width 0 height 7
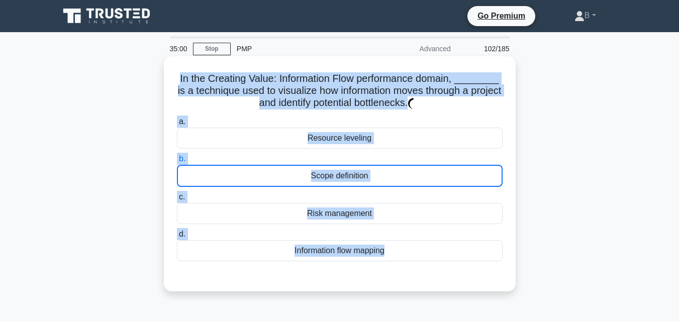
click at [353, 180] on div "Scope definition" at bounding box center [340, 176] width 326 height 22
click at [177, 162] on input "b. Scope definition" at bounding box center [177, 159] width 0 height 7
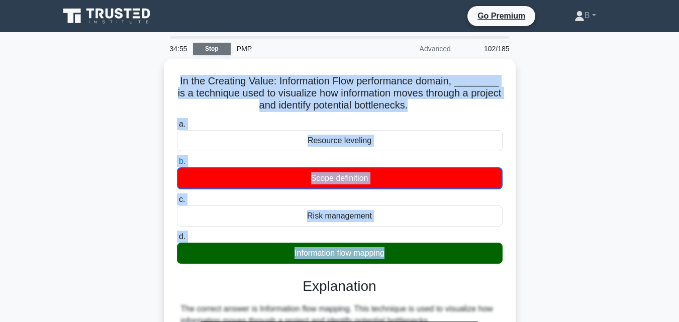
click at [214, 52] on link "Stop" at bounding box center [212, 49] width 38 height 13
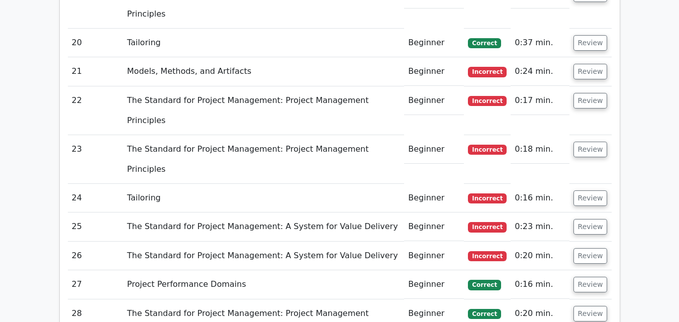
scroll to position [1795, 0]
